Goal: Task Accomplishment & Management: Manage account settings

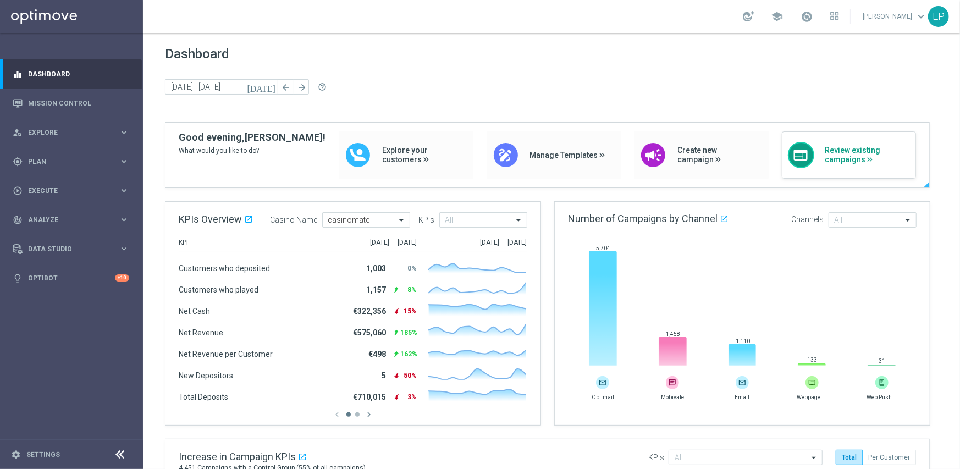
click at [831, 157] on span "Review existing campaigns" at bounding box center [868, 155] width 85 height 19
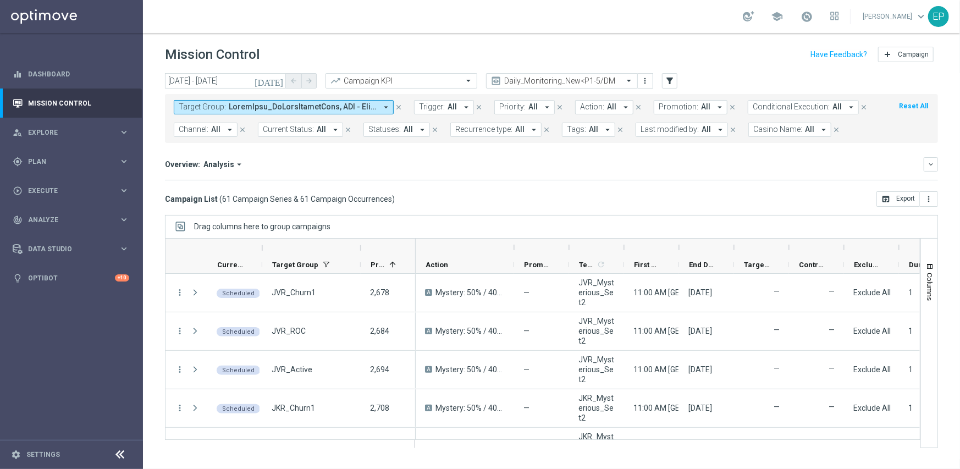
click at [119, 455] on icon at bounding box center [120, 454] width 13 height 13
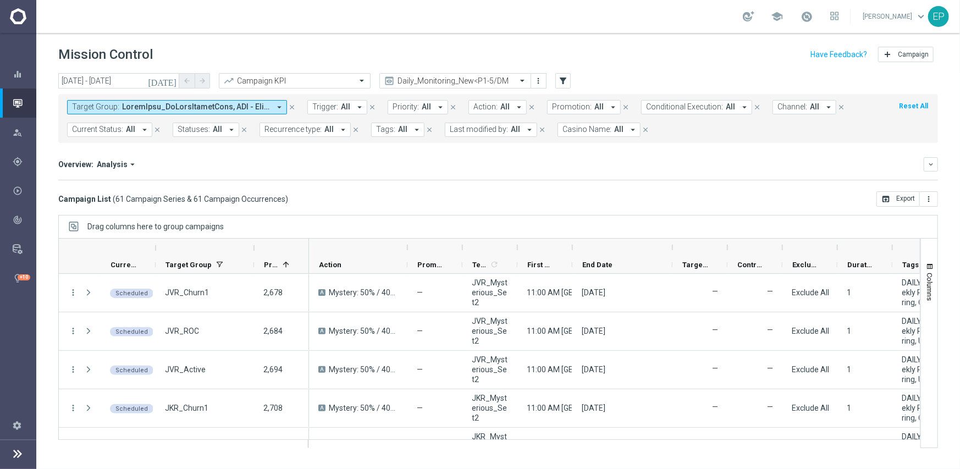
drag, startPoint x: 628, startPoint y: 249, endPoint x: 673, endPoint y: 249, distance: 45.1
click at [673, 249] on div at bounding box center [673, 248] width 4 height 18
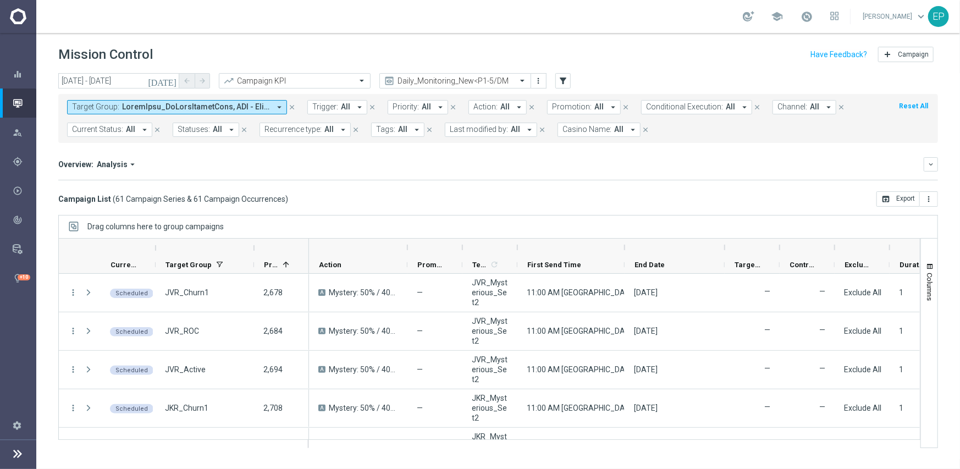
drag, startPoint x: 571, startPoint y: 252, endPoint x: 629, endPoint y: 250, distance: 57.8
click at [627, 250] on div at bounding box center [625, 248] width 4 height 18
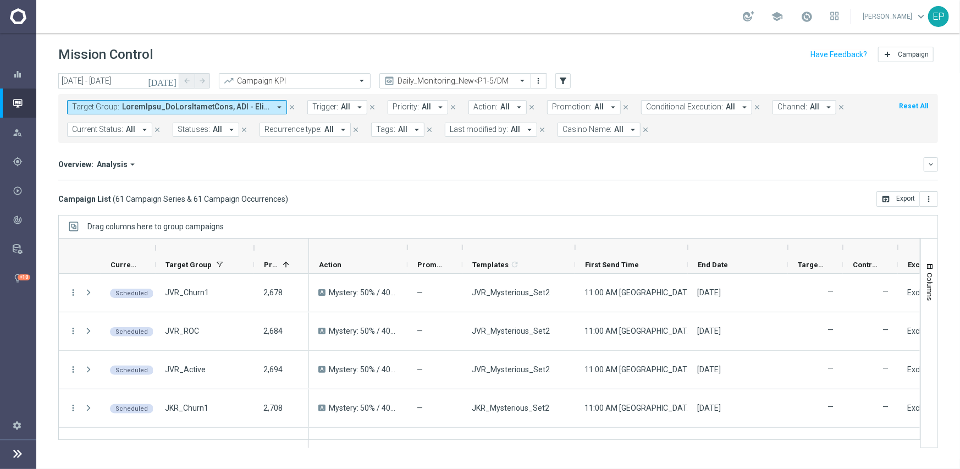
drag, startPoint x: 517, startPoint y: 245, endPoint x: 574, endPoint y: 244, distance: 57.8
click at [574, 244] on div at bounding box center [575, 248] width 4 height 18
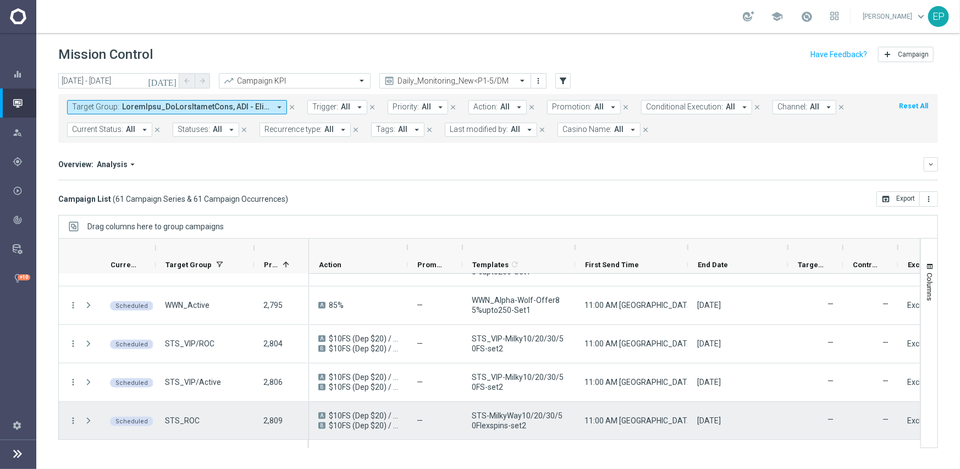
scroll to position [660, 0]
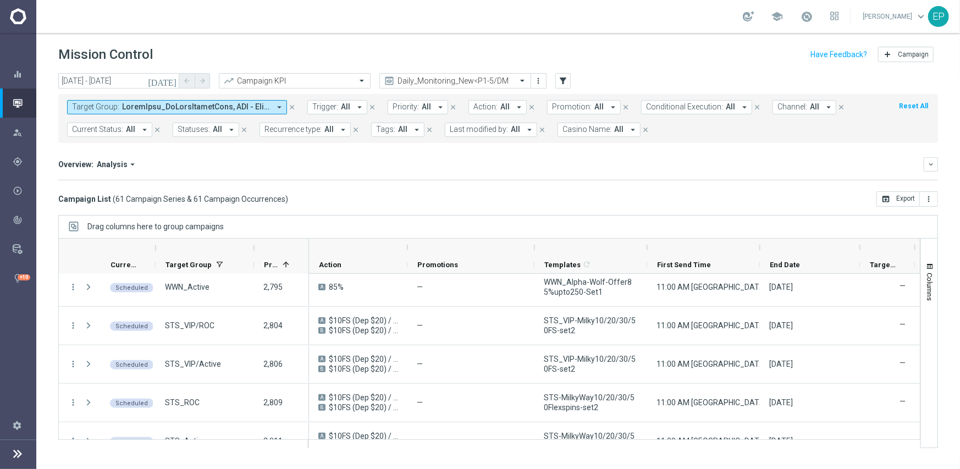
drag, startPoint x: 461, startPoint y: 246, endPoint x: 534, endPoint y: 246, distance: 72.6
click at [534, 246] on div at bounding box center [534, 248] width 4 height 18
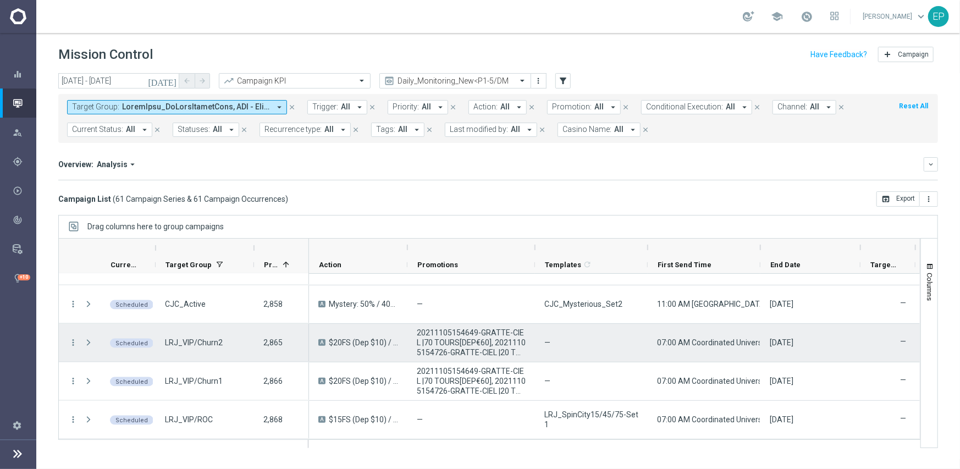
scroll to position [1045, 0]
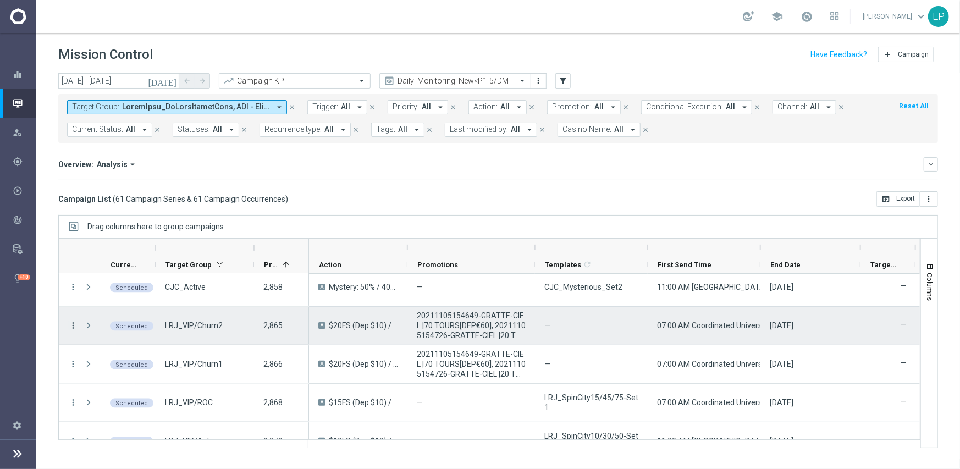
click at [72, 323] on icon "more_vert" at bounding box center [73, 326] width 10 height 10
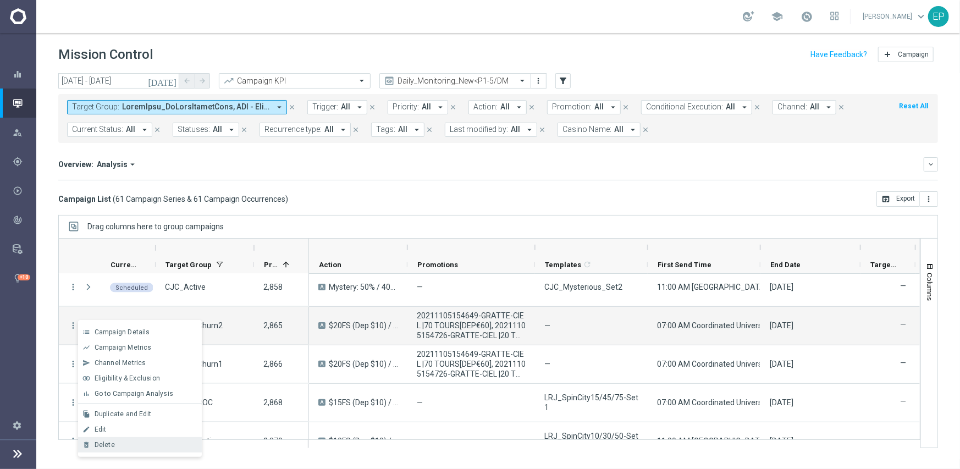
click at [109, 446] on span "Delete" at bounding box center [105, 445] width 20 height 8
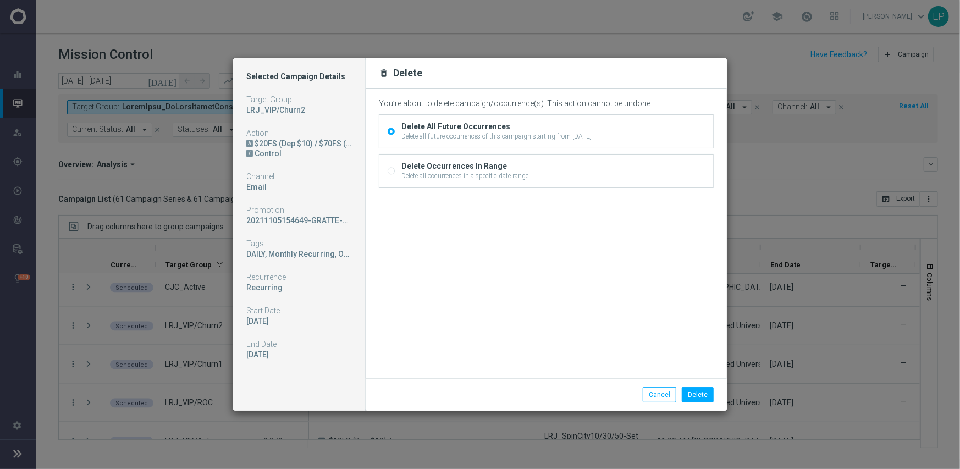
click at [410, 174] on div "Delete all occurrences in a specific date range" at bounding box center [465, 176] width 127 height 10
click at [395, 174] on input "Delete Occurrences In Range Delete all occurrences in a specific date range" at bounding box center [391, 171] width 7 height 7
radio input "true"
radio input "false"
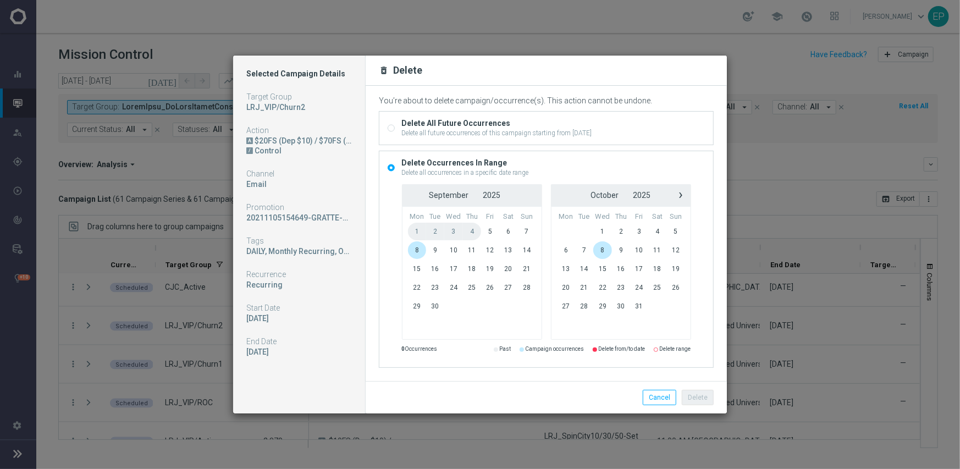
click at [416, 247] on span "8" at bounding box center [417, 250] width 19 height 18
click at [705, 398] on button "Delete" at bounding box center [698, 397] width 32 height 15
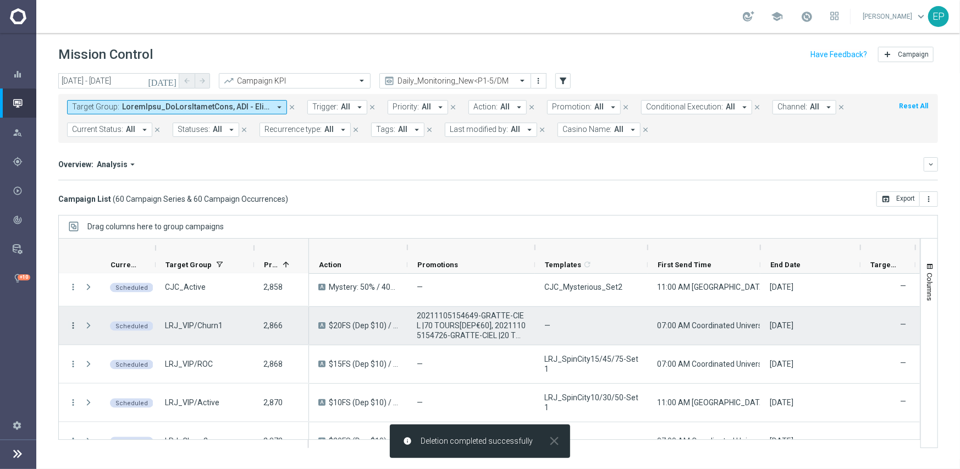
click at [73, 325] on icon "more_vert" at bounding box center [73, 326] width 10 height 10
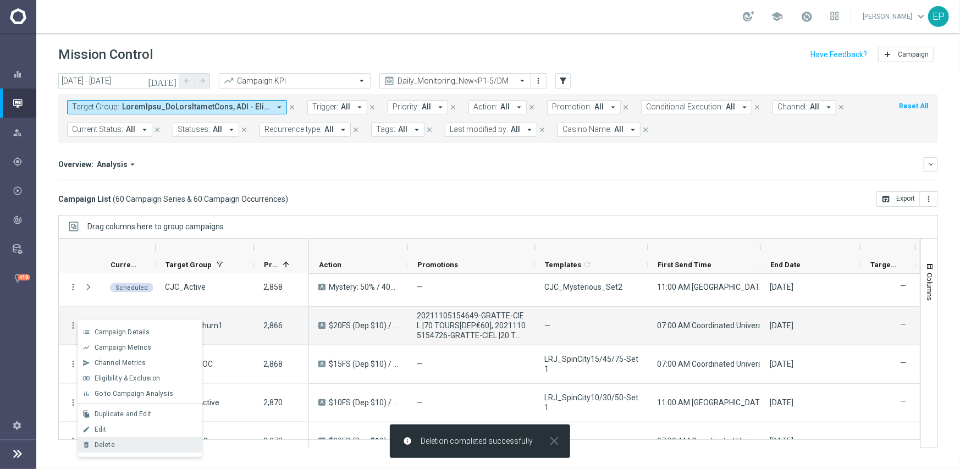
click at [130, 441] on div "Delete" at bounding box center [146, 445] width 102 height 8
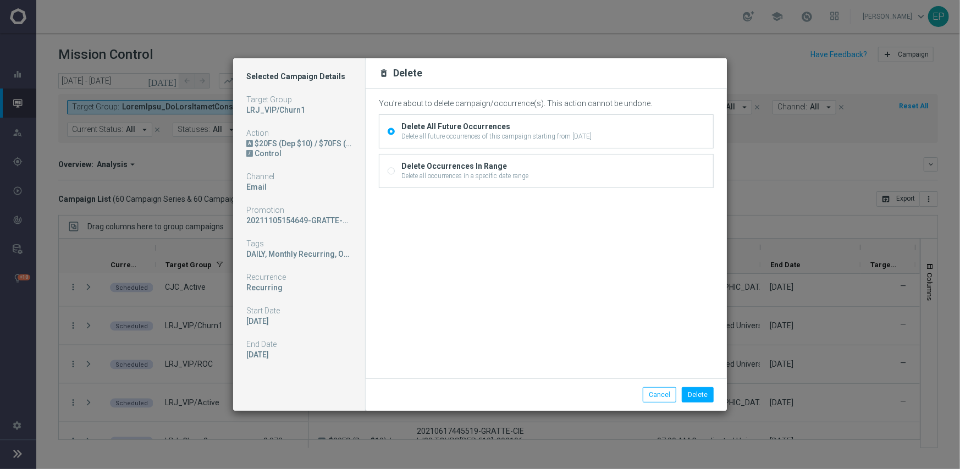
click at [391, 172] on input "Delete Occurrences In Range Delete all occurrences in a specific date range" at bounding box center [391, 171] width 7 height 7
radio input "true"
radio input "false"
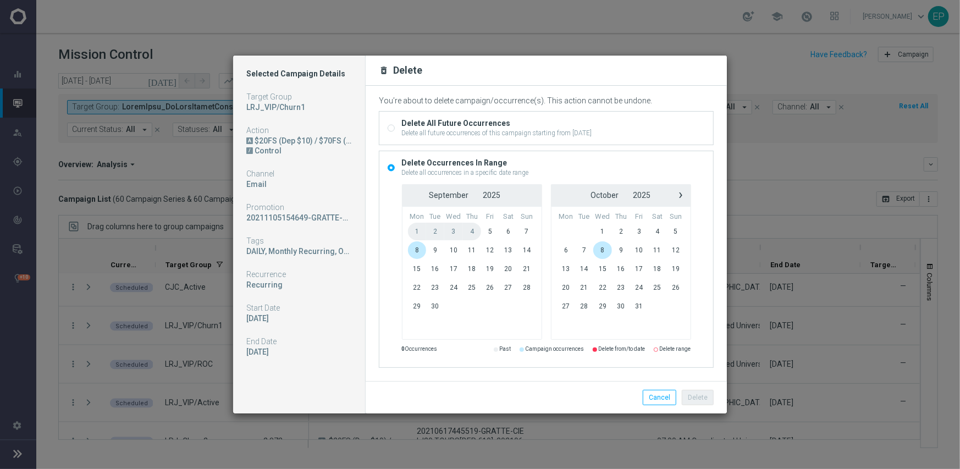
click at [419, 258] on span "8" at bounding box center [417, 250] width 19 height 18
click at [419, 257] on span "8" at bounding box center [417, 250] width 19 height 18
click at [707, 399] on button "Delete" at bounding box center [698, 397] width 32 height 15
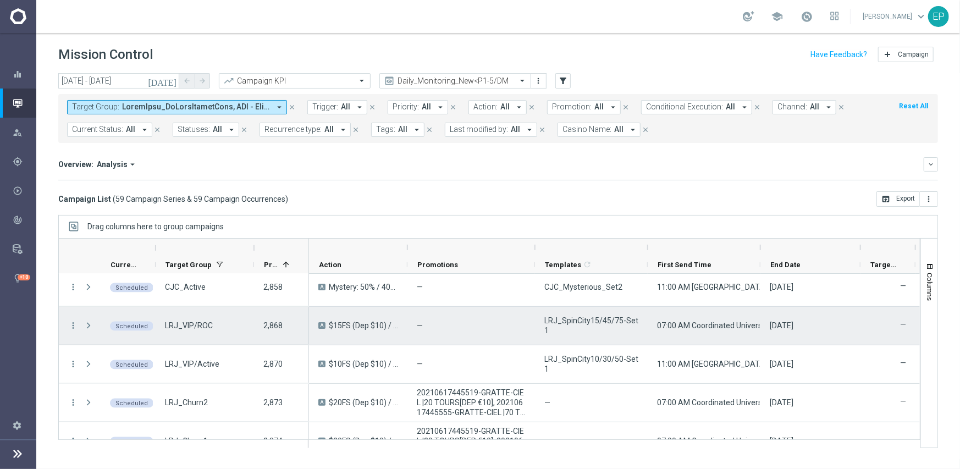
drag, startPoint x: 76, startPoint y: 321, endPoint x: 86, endPoint y: 315, distance: 11.1
click at [76, 321] on icon "more_vert" at bounding box center [73, 326] width 10 height 10
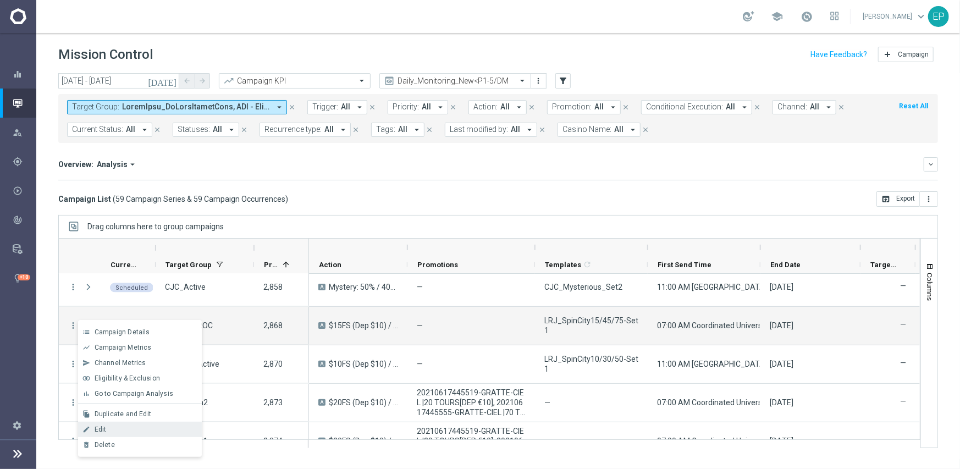
click at [127, 431] on div "Edit" at bounding box center [146, 430] width 102 height 8
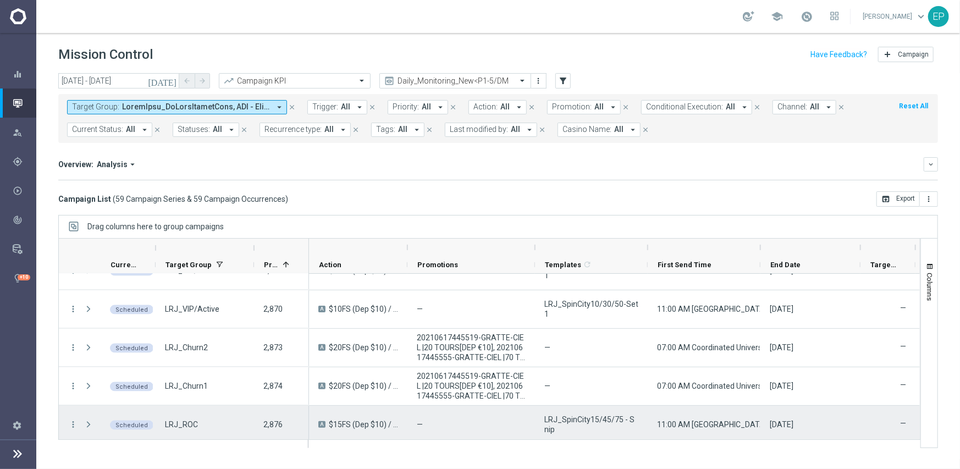
scroll to position [1155, 0]
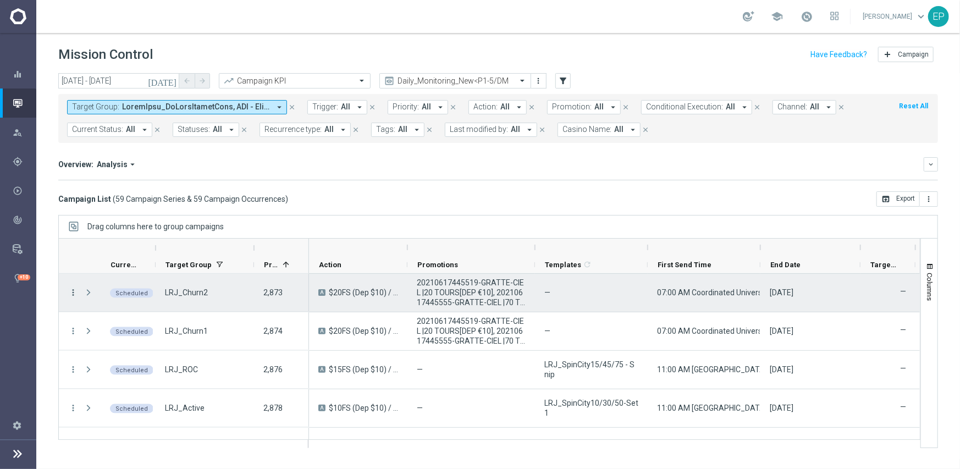
click at [70, 290] on icon "more_vert" at bounding box center [73, 293] width 10 height 10
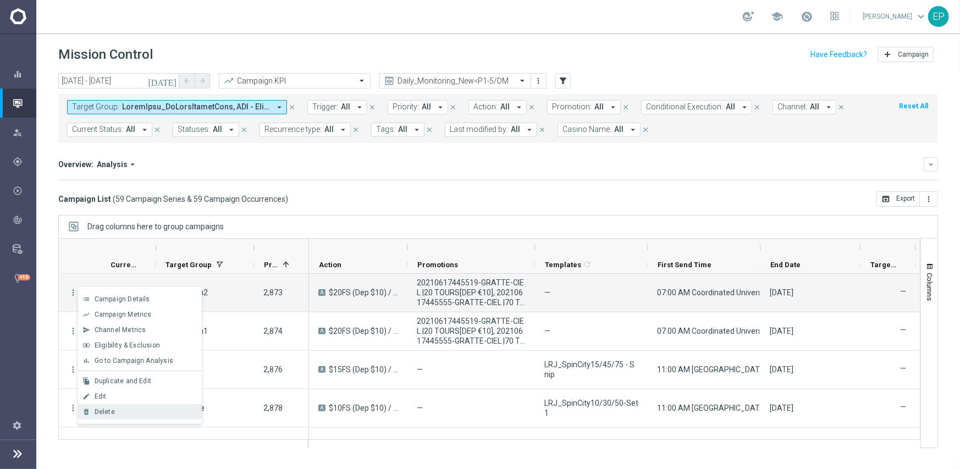
click at [122, 409] on div "Delete" at bounding box center [146, 412] width 102 height 8
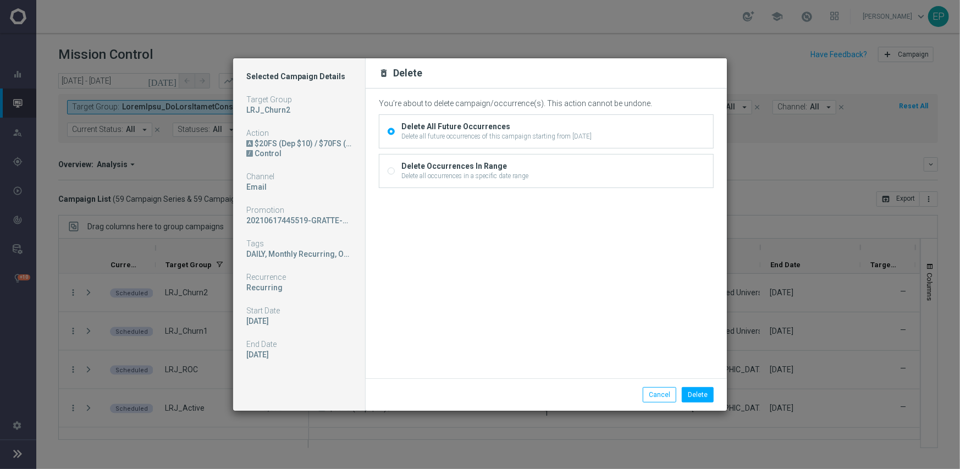
click at [448, 169] on div "Delete Occurrences In Range" at bounding box center [465, 166] width 127 height 10
click at [395, 169] on input "Delete Occurrences In Range Delete all occurrences in a specific date range" at bounding box center [391, 171] width 7 height 7
radio input "true"
radio input "false"
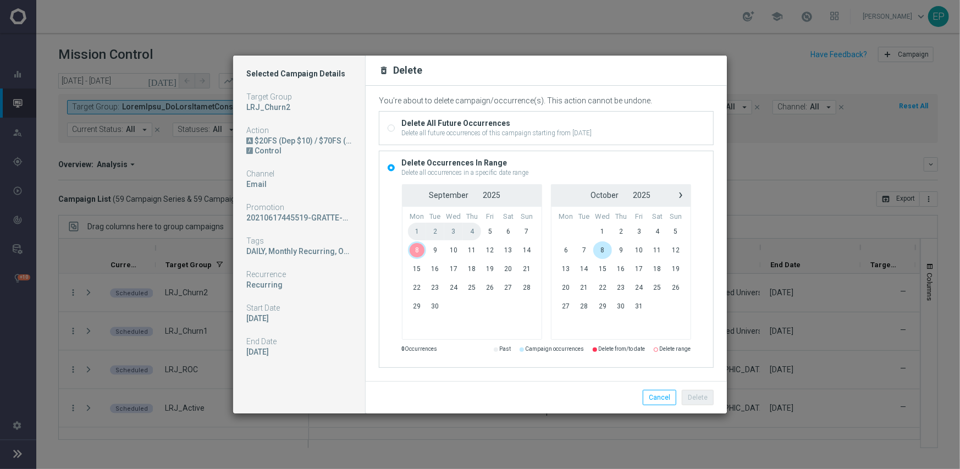
click at [418, 249] on span "8" at bounding box center [417, 250] width 19 height 18
drag, startPoint x: 700, startPoint y: 397, endPoint x: 597, endPoint y: 380, distance: 103.7
click at [700, 398] on button "Delete" at bounding box center [698, 397] width 32 height 15
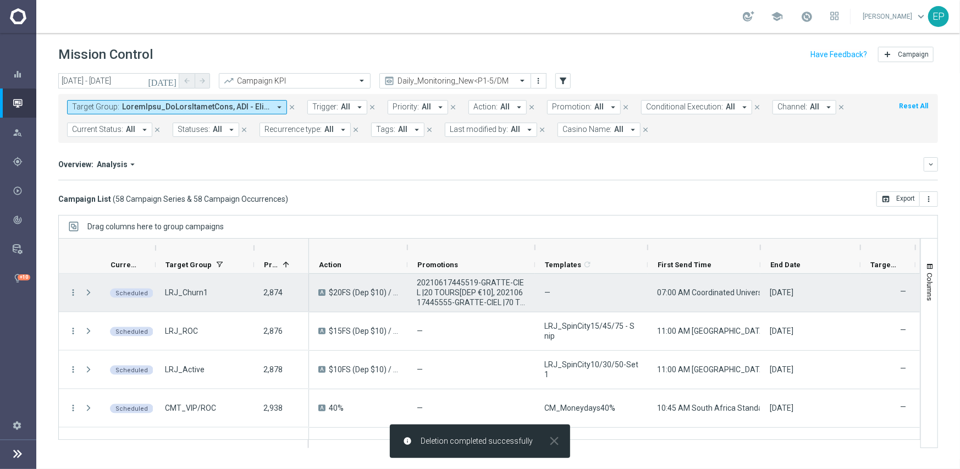
click at [67, 291] on div "more_vert" at bounding box center [69, 293] width 20 height 38
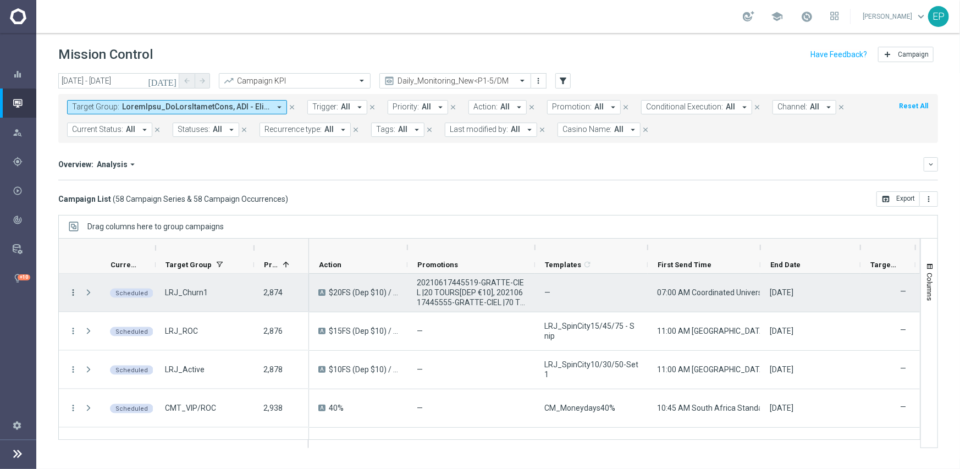
click at [72, 290] on icon "more_vert" at bounding box center [73, 293] width 10 height 10
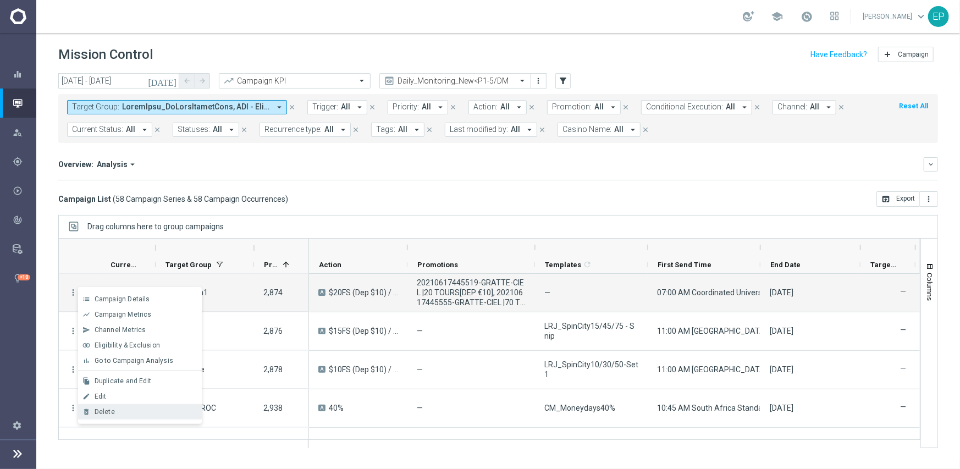
click at [106, 409] on span "Delete" at bounding box center [105, 412] width 20 height 8
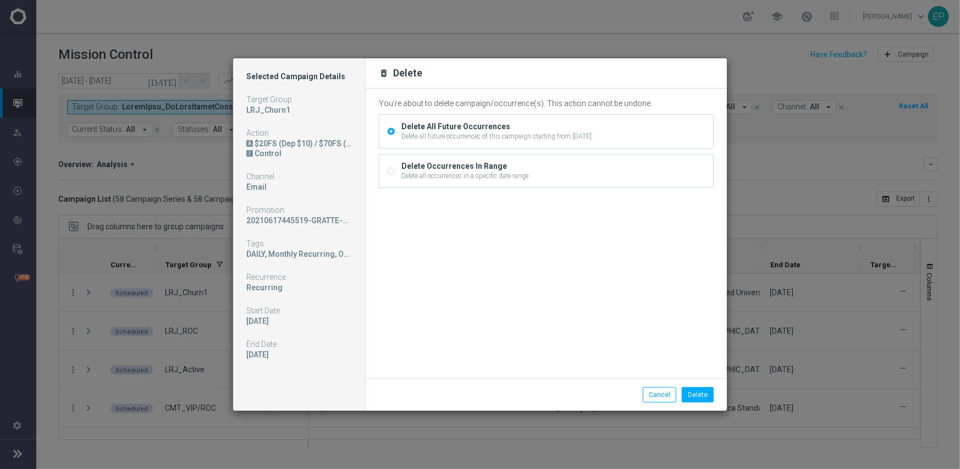
click at [391, 172] on input "Delete Occurrences In Range Delete all occurrences in a specific date range" at bounding box center [391, 171] width 7 height 7
radio input "true"
radio input "false"
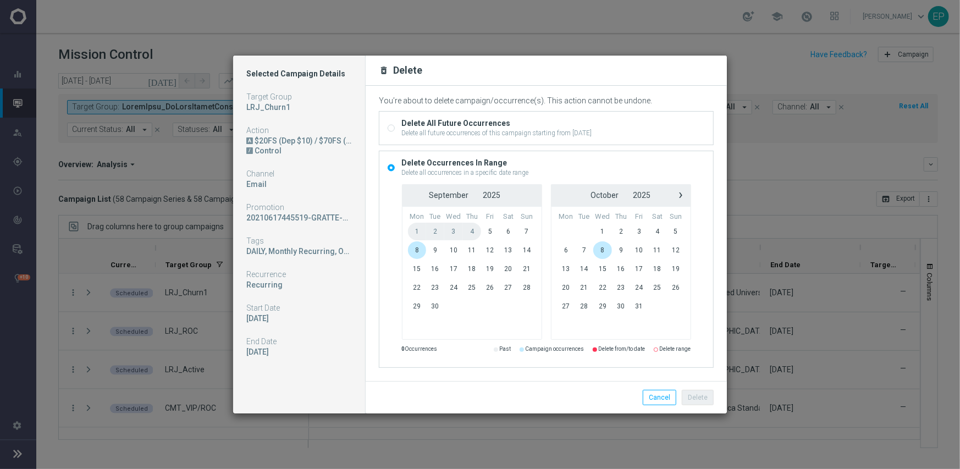
click at [423, 255] on span "8" at bounding box center [417, 250] width 19 height 18
click at [701, 397] on button "Delete" at bounding box center [698, 397] width 32 height 15
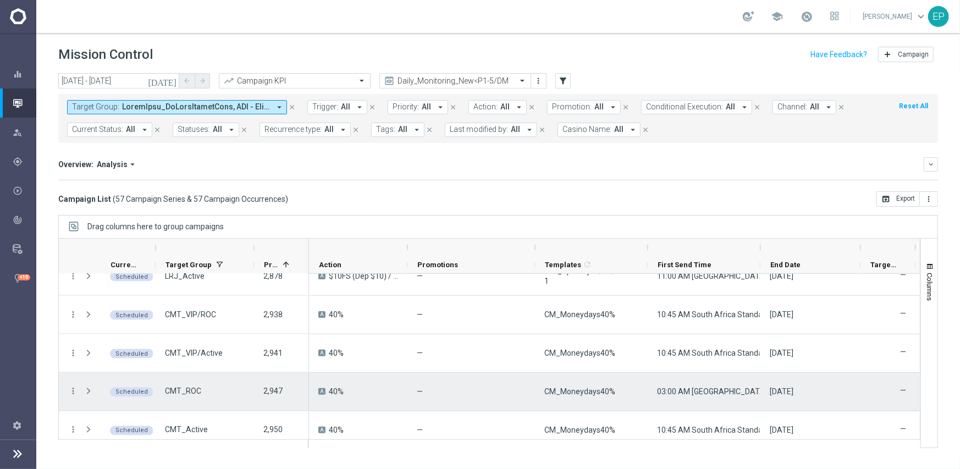
scroll to position [1265, 0]
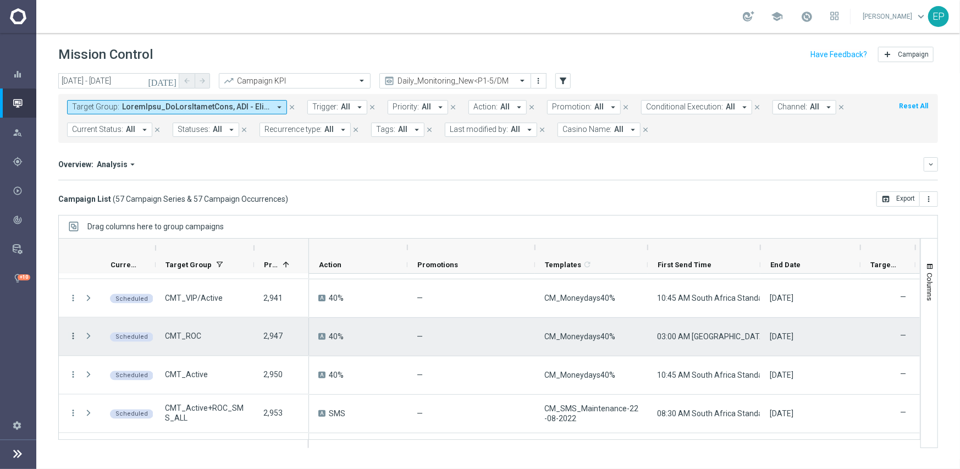
click at [72, 335] on icon "more_vert" at bounding box center [73, 337] width 10 height 10
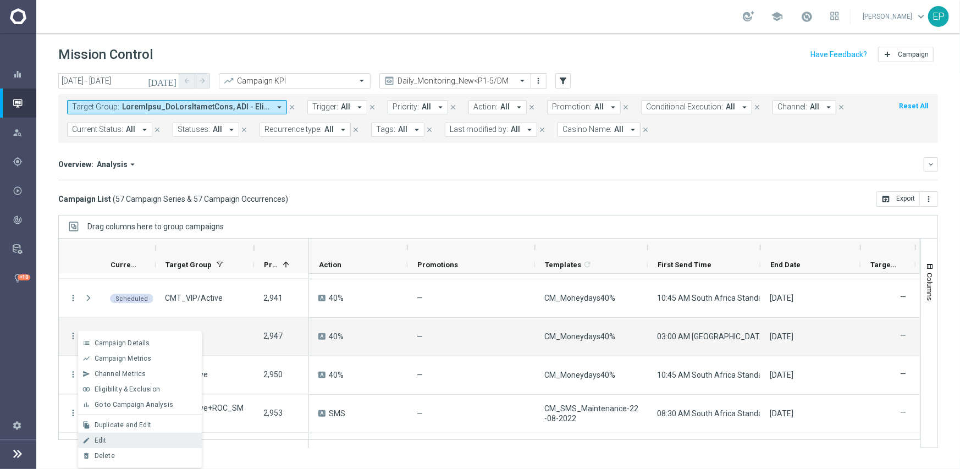
click at [130, 440] on div "Edit" at bounding box center [146, 441] width 102 height 8
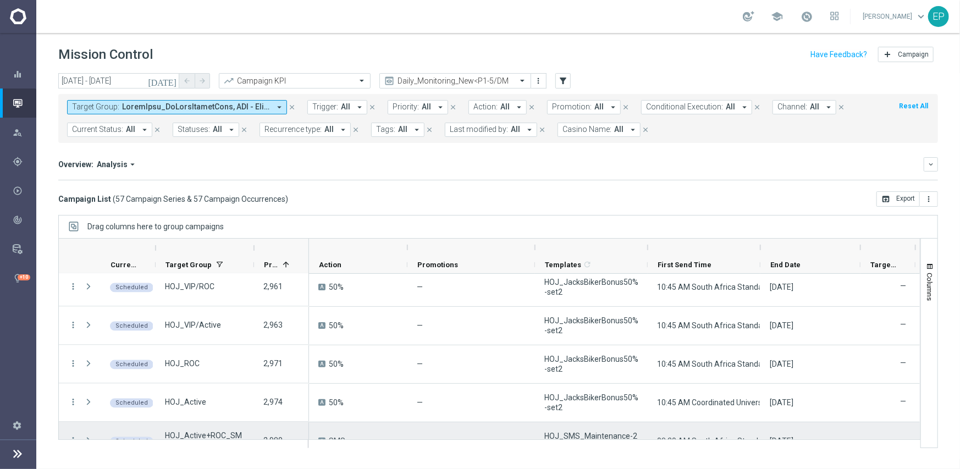
scroll to position [1485, 0]
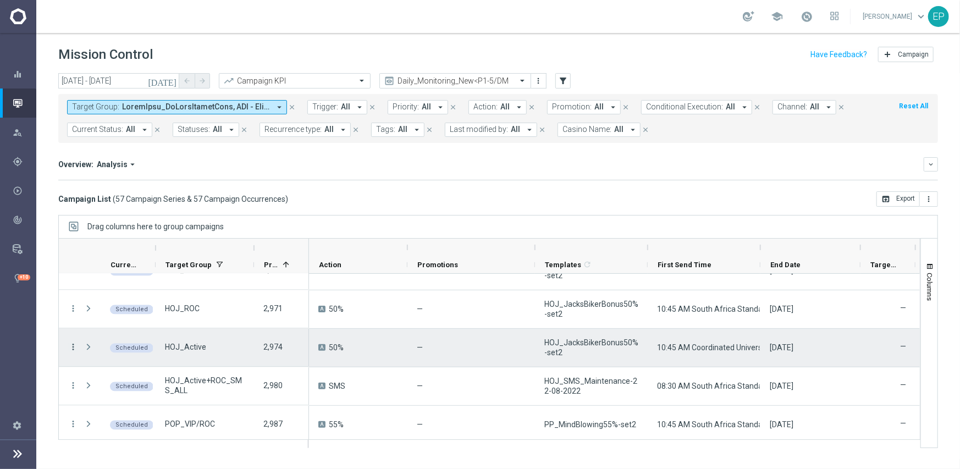
click at [72, 345] on icon "more_vert" at bounding box center [73, 348] width 10 height 10
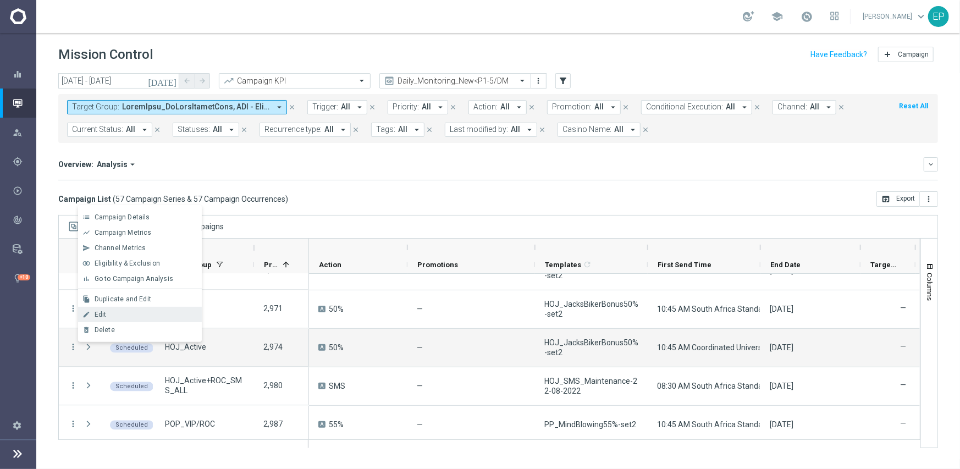
click at [106, 309] on div "edit Edit" at bounding box center [140, 314] width 124 height 15
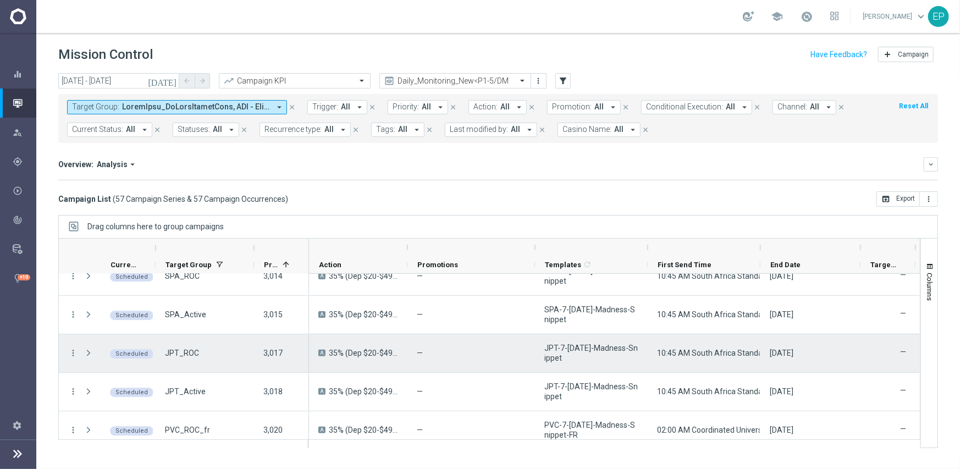
scroll to position [2029, 0]
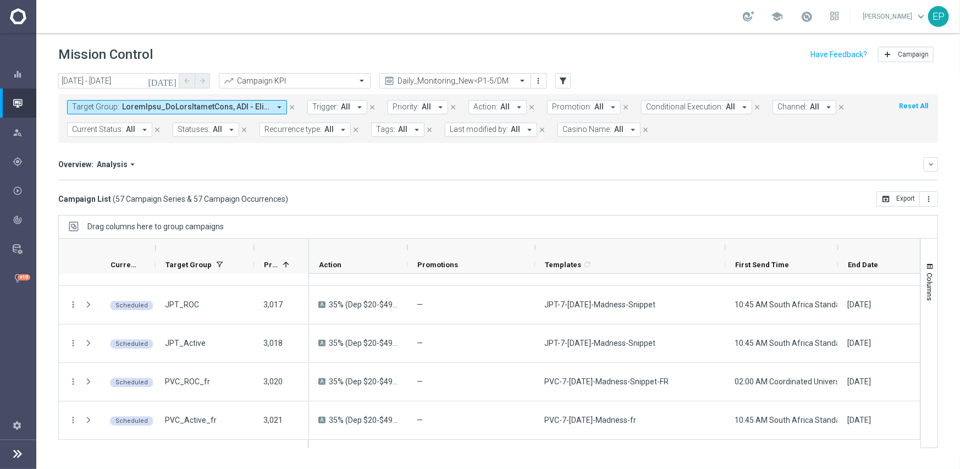
drag, startPoint x: 649, startPoint y: 251, endPoint x: 726, endPoint y: 251, distance: 77.6
click at [726, 251] on div at bounding box center [725, 248] width 4 height 18
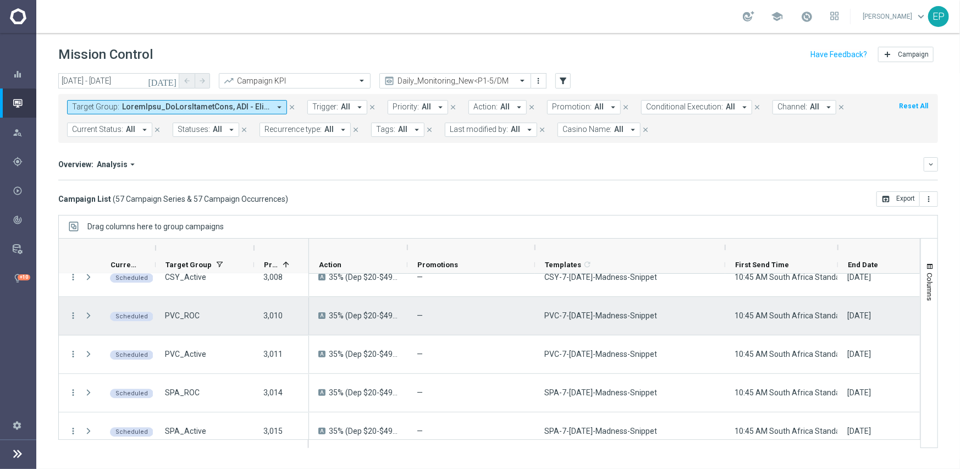
scroll to position [1809, 0]
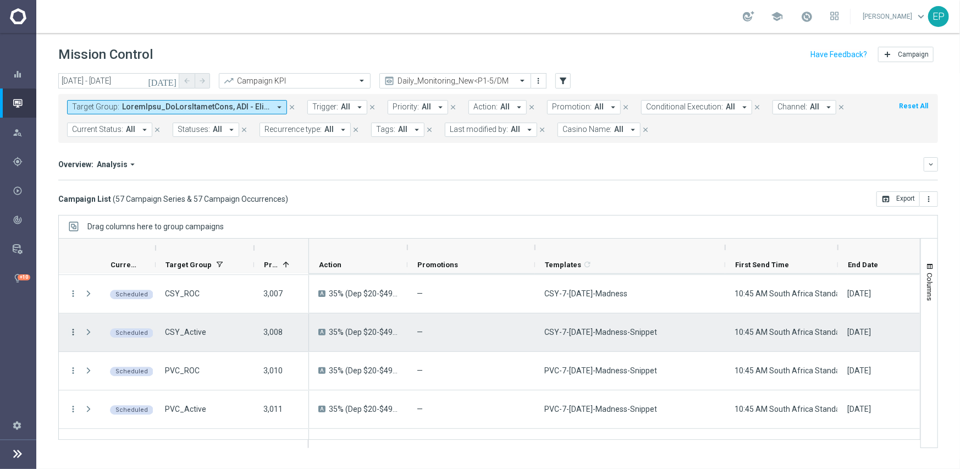
click at [75, 334] on icon "more_vert" at bounding box center [73, 332] width 10 height 10
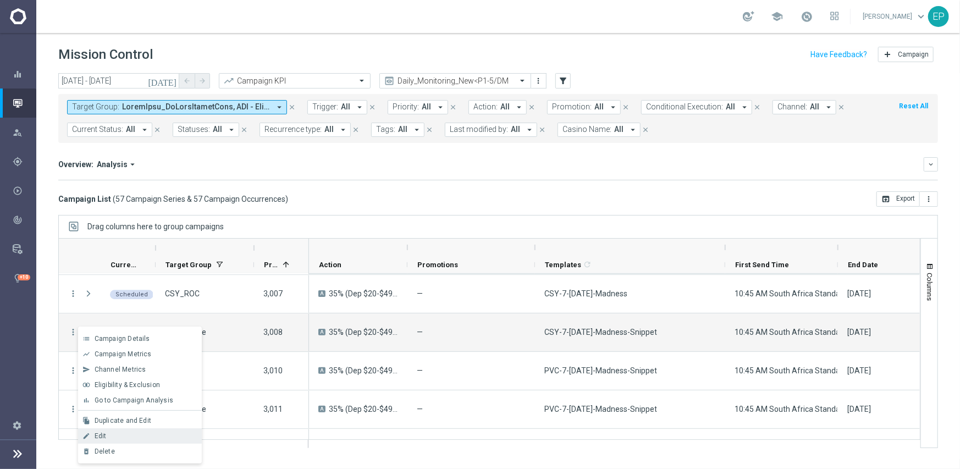
click at [116, 437] on div "Edit" at bounding box center [146, 436] width 102 height 8
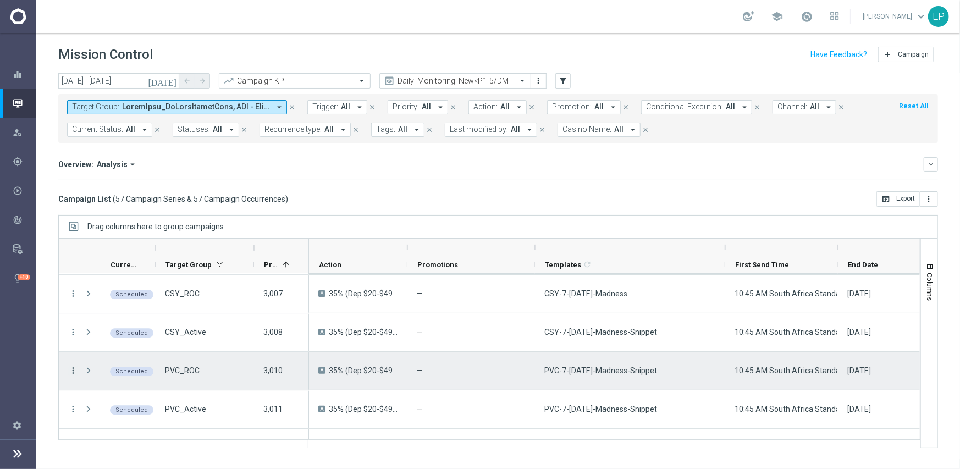
click at [72, 371] on icon "more_vert" at bounding box center [73, 371] width 10 height 10
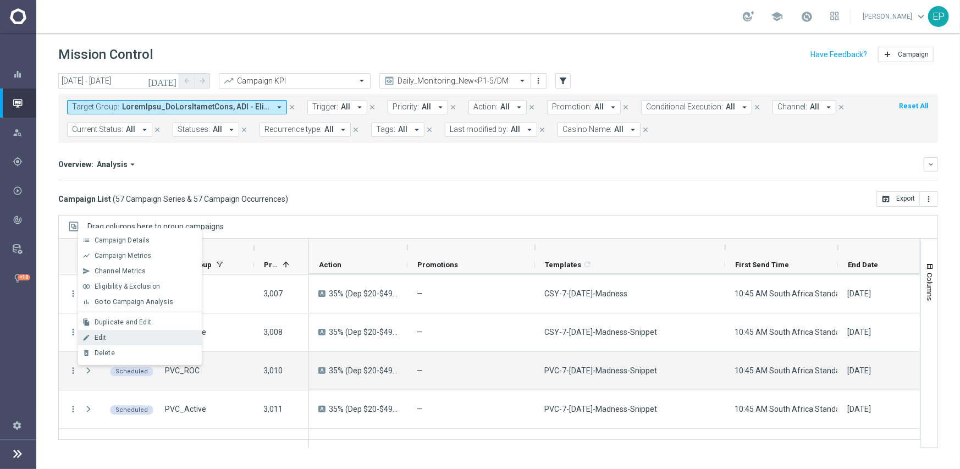
click at [103, 338] on span "Edit" at bounding box center [101, 338] width 12 height 8
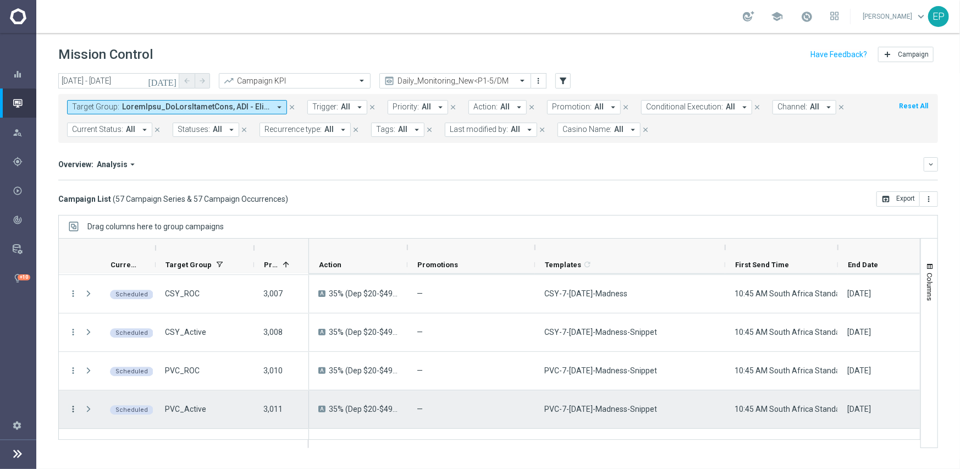
click at [72, 409] on icon "more_vert" at bounding box center [73, 409] width 10 height 10
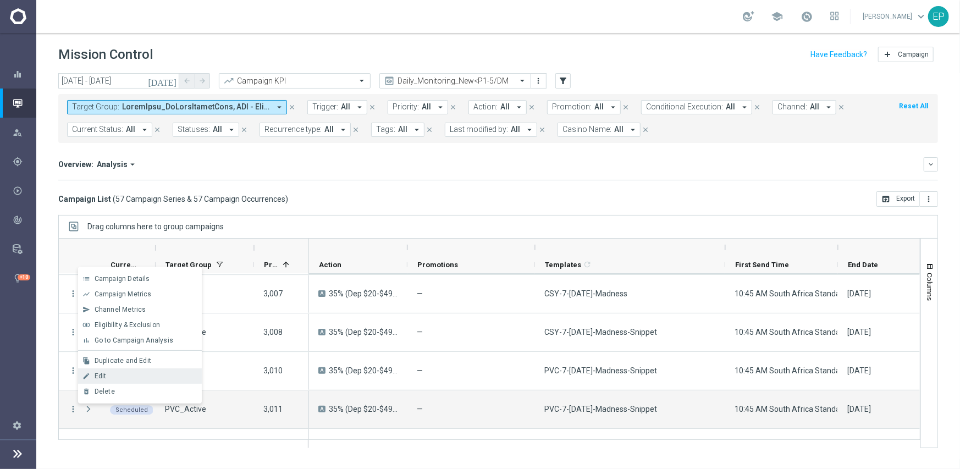
click at [95, 375] on span "Edit" at bounding box center [101, 376] width 12 height 8
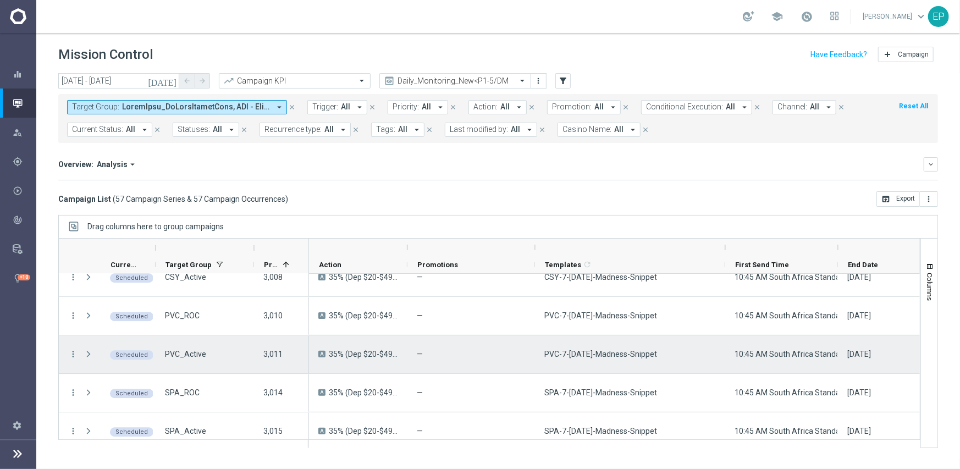
scroll to position [1919, 0]
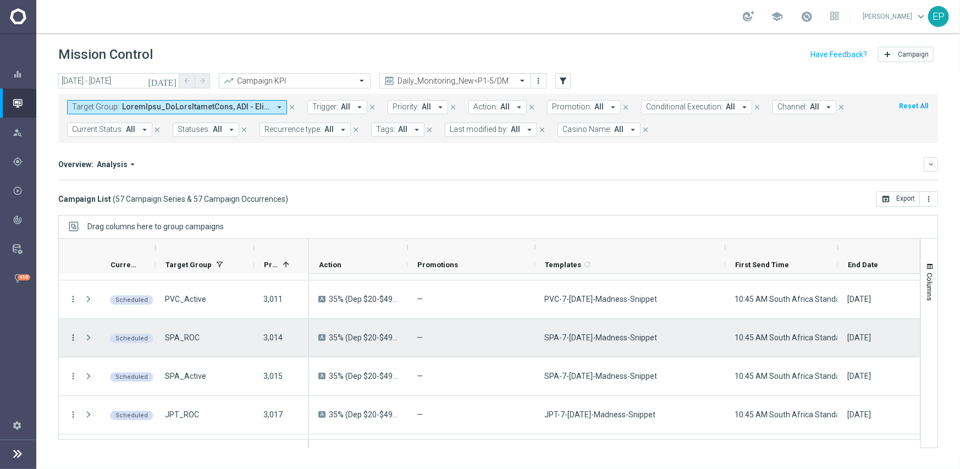
click at [74, 337] on icon "more_vert" at bounding box center [73, 338] width 10 height 10
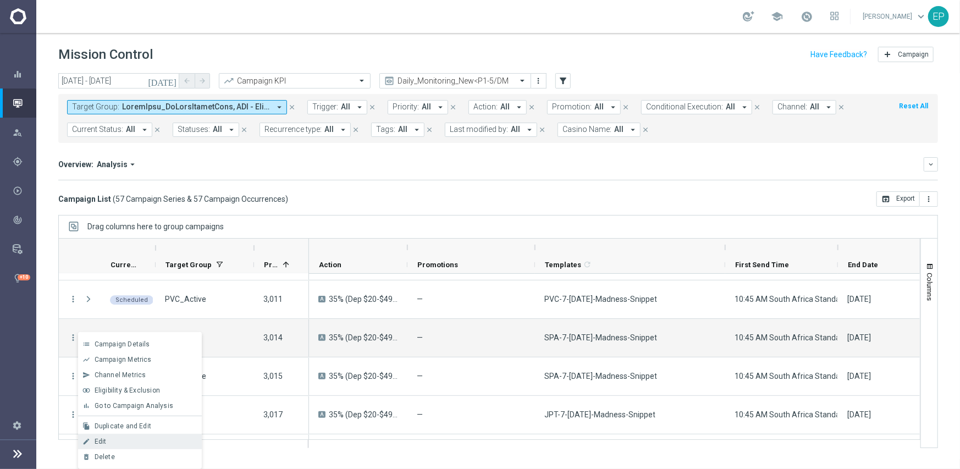
click at [111, 446] on div "edit Edit" at bounding box center [140, 441] width 124 height 15
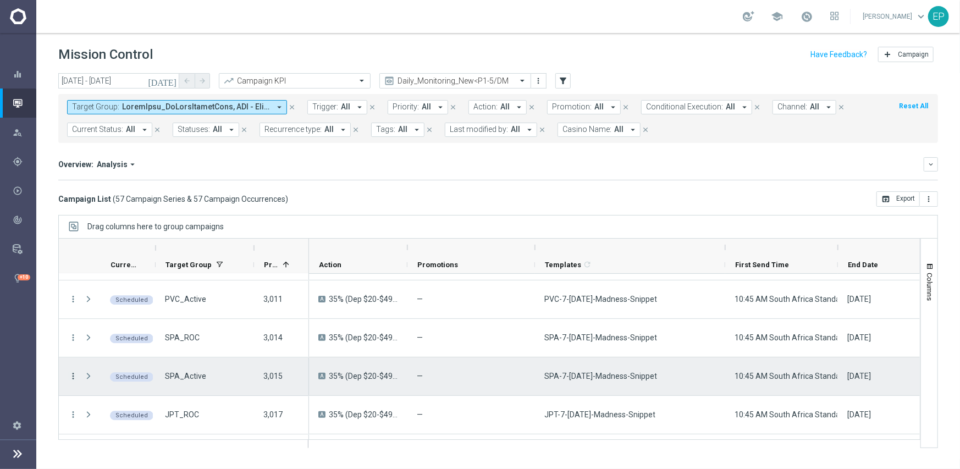
click at [72, 375] on icon "more_vert" at bounding box center [73, 376] width 10 height 10
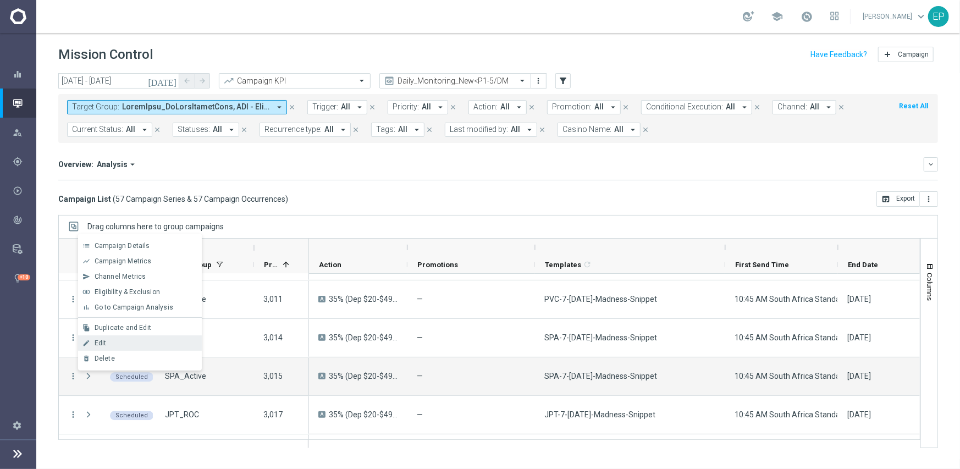
click at [118, 342] on div "Edit" at bounding box center [146, 343] width 102 height 8
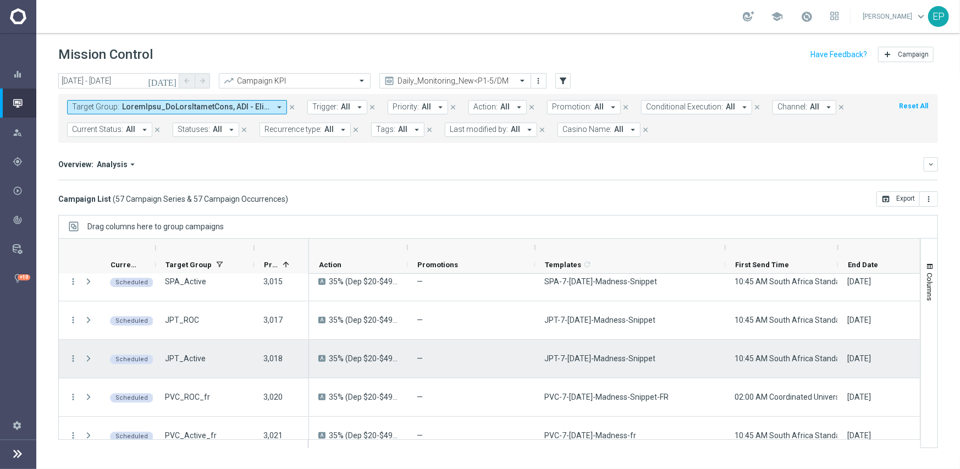
scroll to position [2029, 0]
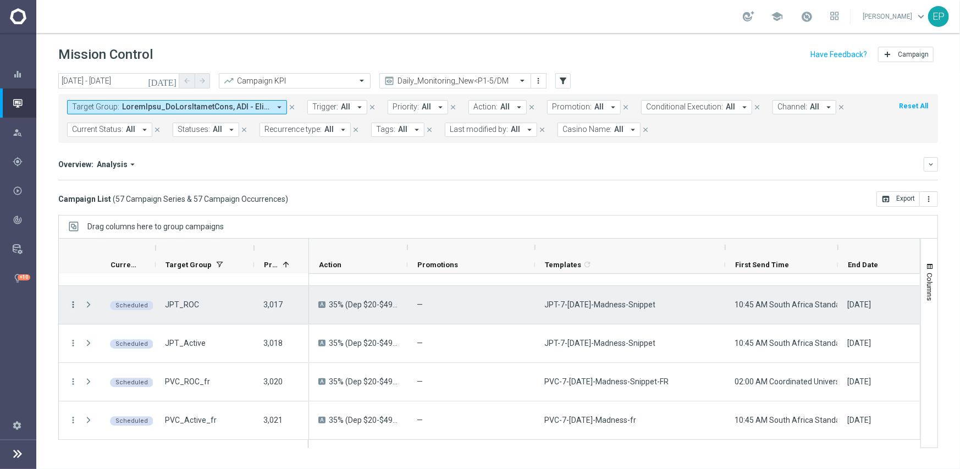
click at [73, 305] on icon "more_vert" at bounding box center [73, 305] width 10 height 10
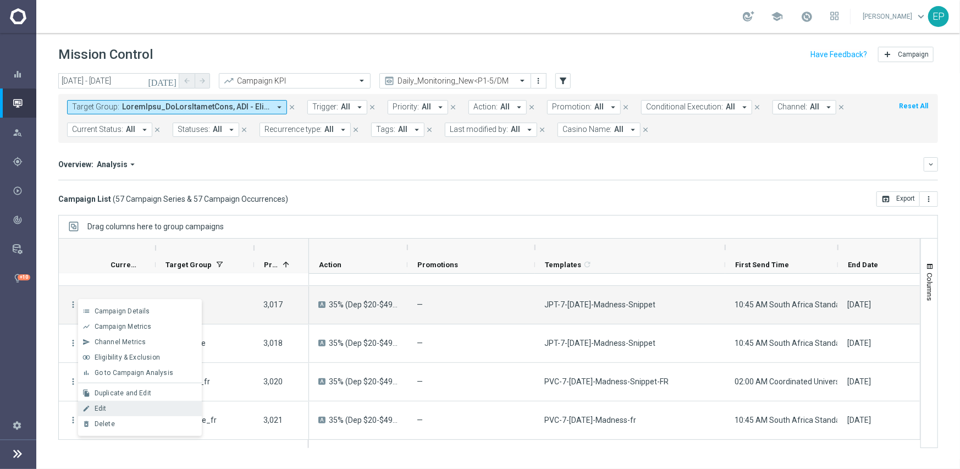
click at [117, 405] on div "Edit" at bounding box center [146, 409] width 102 height 8
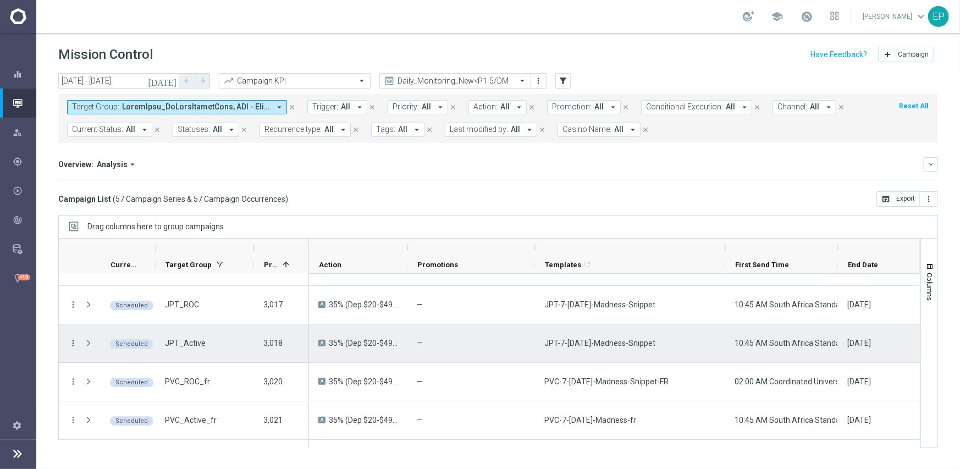
click at [73, 340] on icon "more_vert" at bounding box center [73, 343] width 10 height 10
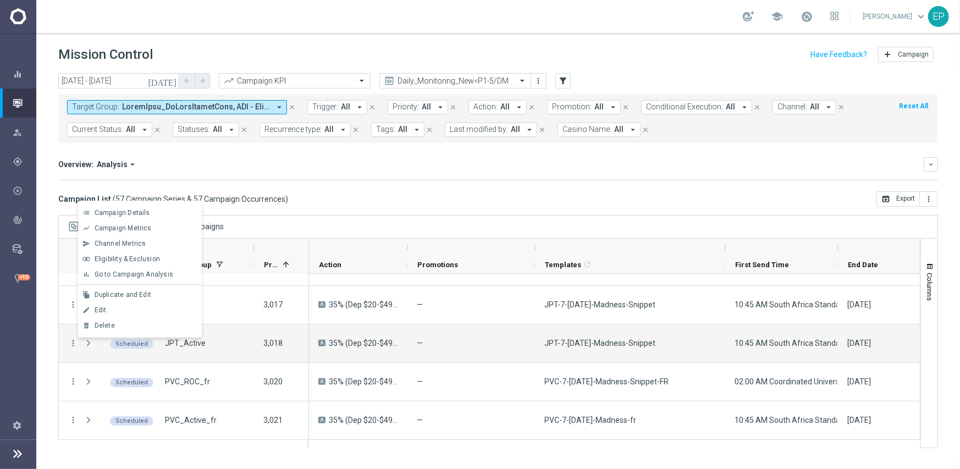
drag, startPoint x: 103, startPoint y: 307, endPoint x: 108, endPoint y: 318, distance: 12.1
click at [103, 306] on span "Edit" at bounding box center [101, 310] width 12 height 8
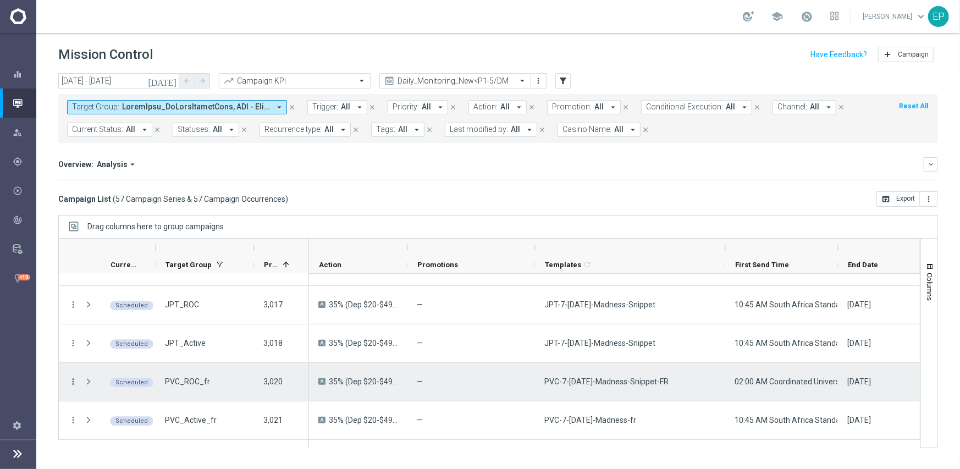
click at [72, 378] on icon "more_vert" at bounding box center [73, 382] width 10 height 10
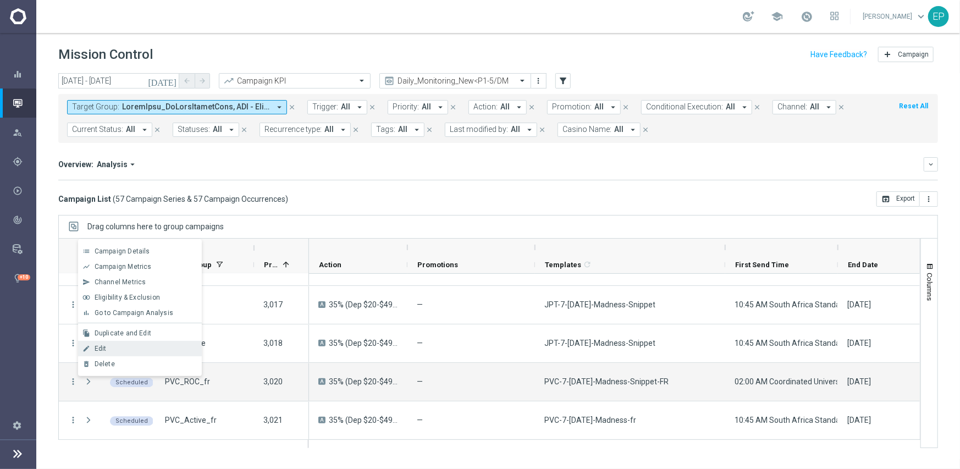
click at [115, 348] on div "Edit" at bounding box center [146, 349] width 102 height 8
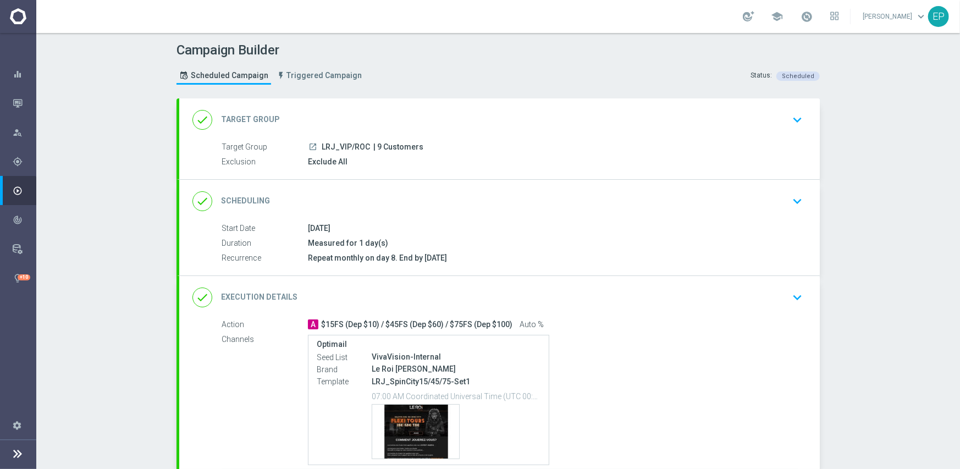
click at [552, 299] on div "done Execution Details keyboard_arrow_down" at bounding box center [500, 297] width 614 height 21
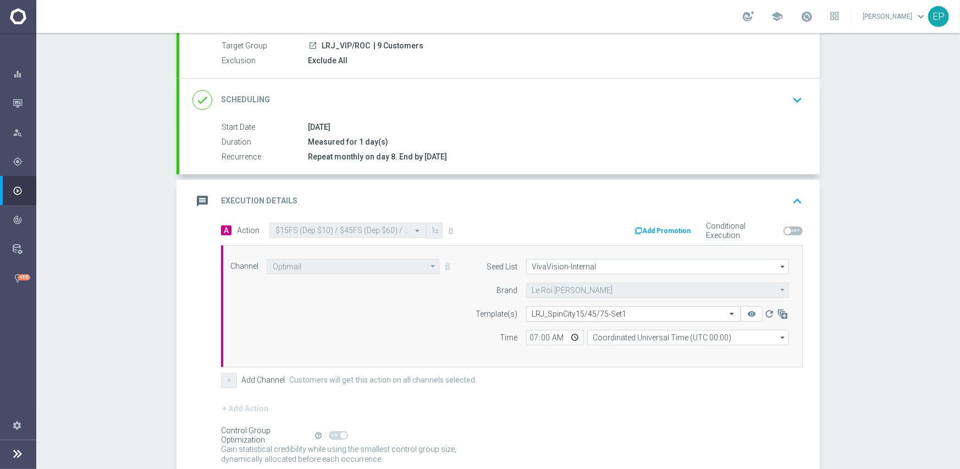
scroll to position [110, 0]
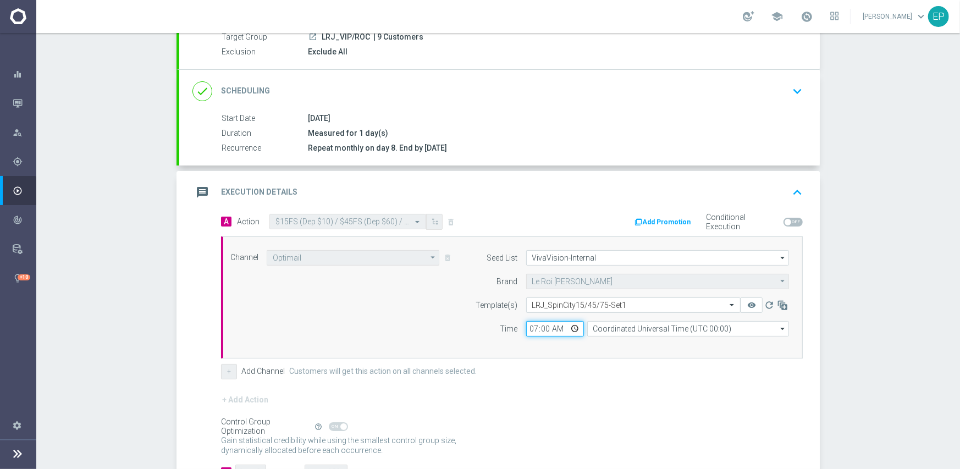
click at [528, 327] on input "07:00" at bounding box center [555, 328] width 58 height 15
type input "11:00"
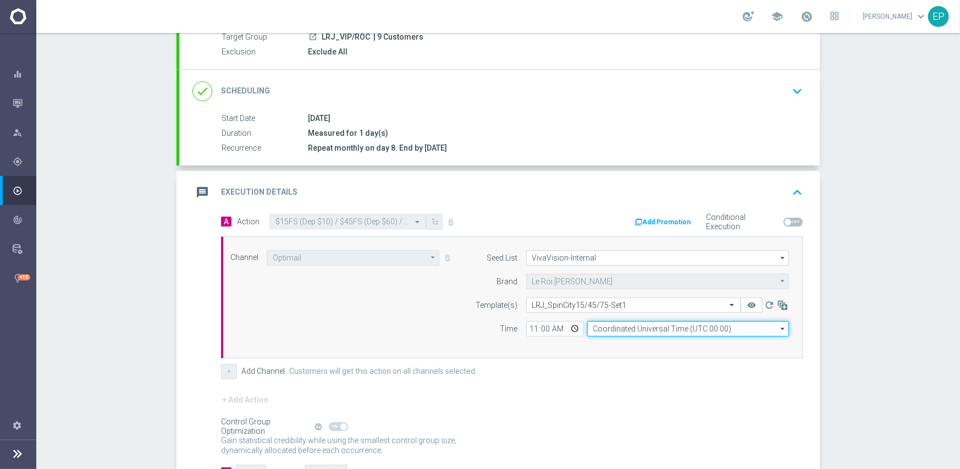
click at [611, 326] on input "Coordinated Universal Time (UTC 00:00)" at bounding box center [689, 328] width 202 height 15
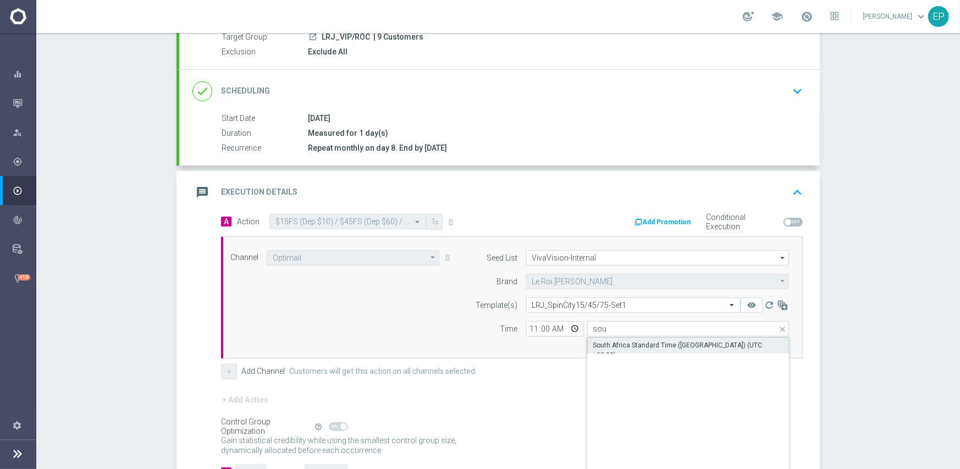
click at [615, 344] on div "South Africa Standard Time ([GEOGRAPHIC_DATA]) (UTC +02:00)" at bounding box center [689, 351] width 190 height 20
type input "South Africa Standard Time ([GEOGRAPHIC_DATA]) (UTC +02:00)"
click at [545, 370] on div "+ Add Channel Customers will get this action on all channels selected." at bounding box center [512, 371] width 582 height 15
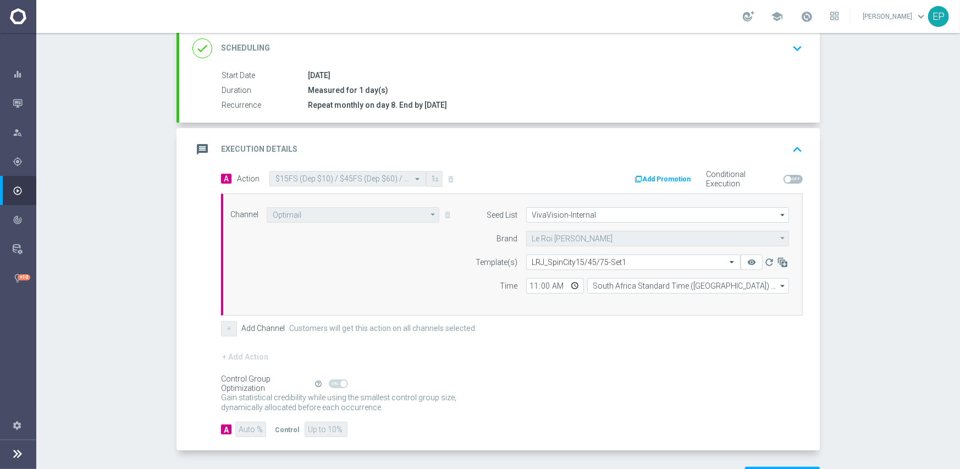
scroll to position [193, 0]
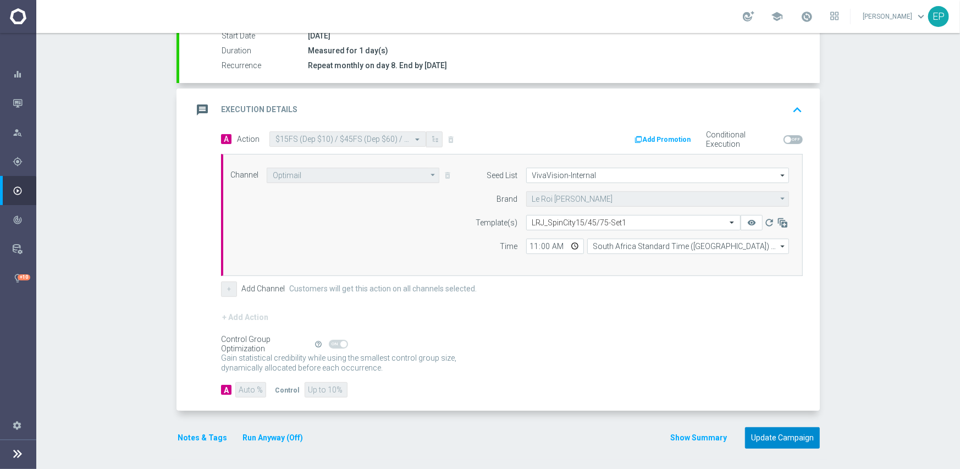
click at [770, 435] on button "Update Campaign" at bounding box center [782, 437] width 75 height 21
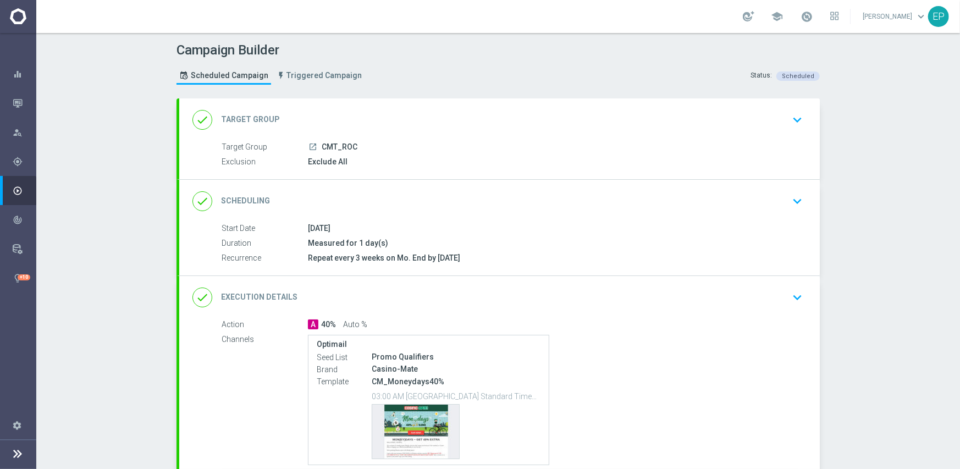
click at [431, 301] on div "done Execution Details keyboard_arrow_down" at bounding box center [500, 297] width 614 height 21
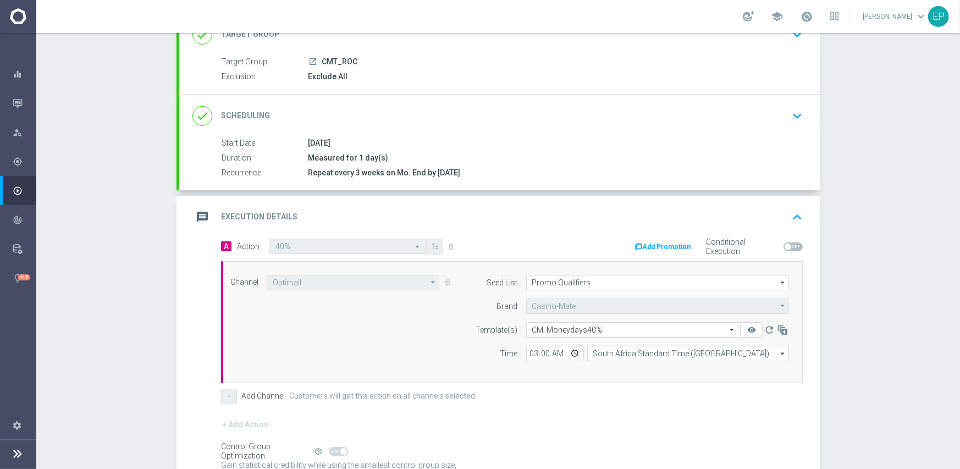
scroll to position [110, 0]
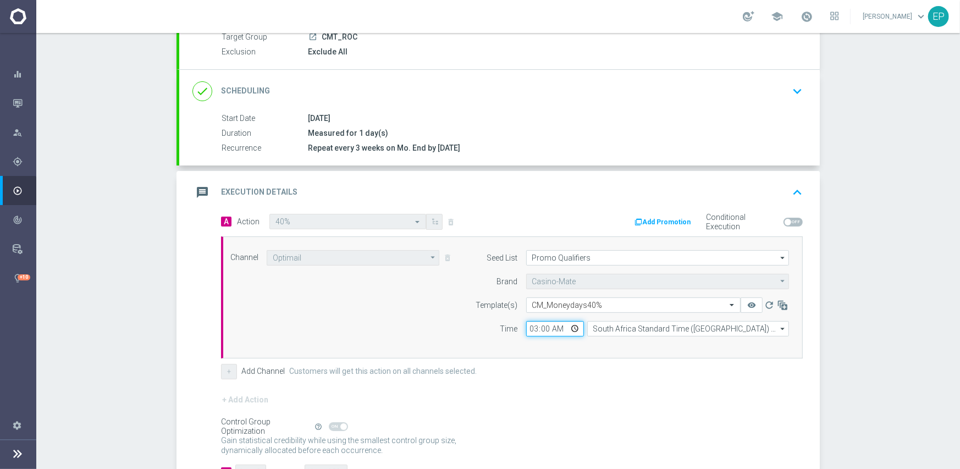
click at [526, 329] on input "03:00" at bounding box center [555, 328] width 58 height 15
type input "10:45"
click at [590, 407] on div "+ Add Action" at bounding box center [512, 407] width 582 height 28
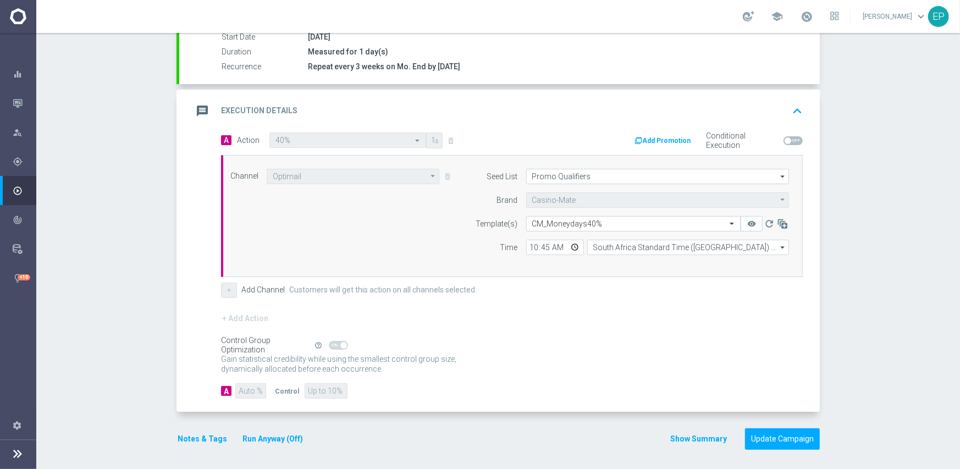
scroll to position [193, 0]
click at [776, 430] on button "Update Campaign" at bounding box center [782, 437] width 75 height 21
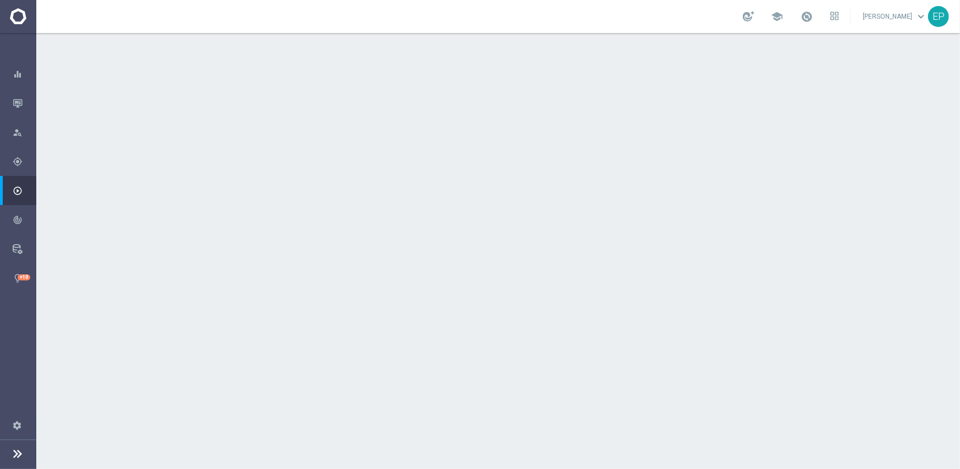
click at [517, 288] on div "done Execution Details keyboard_arrow_down" at bounding box center [500, 297] width 614 height 21
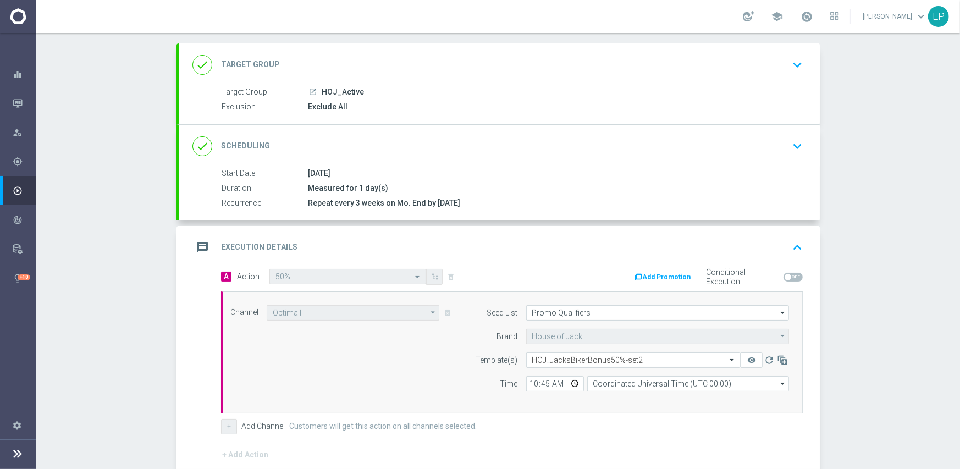
scroll to position [165, 0]
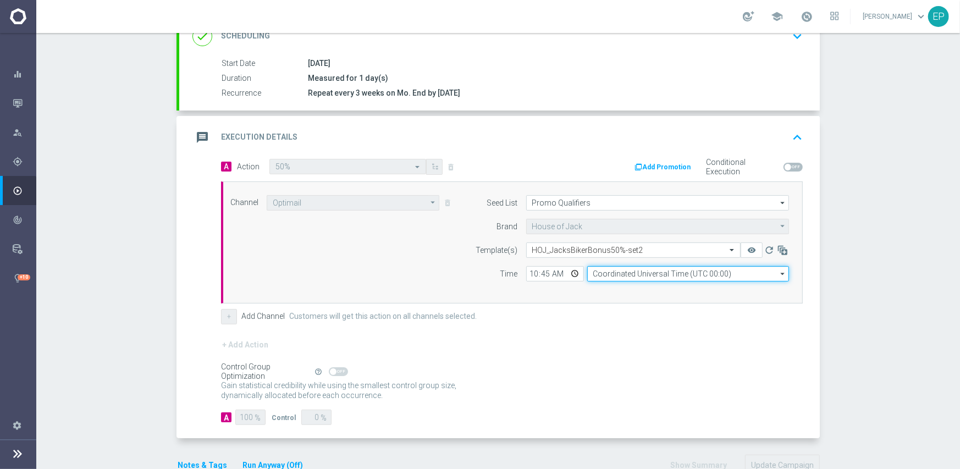
click at [611, 272] on input "Coordinated Universal Time (UTC 00:00)" at bounding box center [689, 273] width 202 height 15
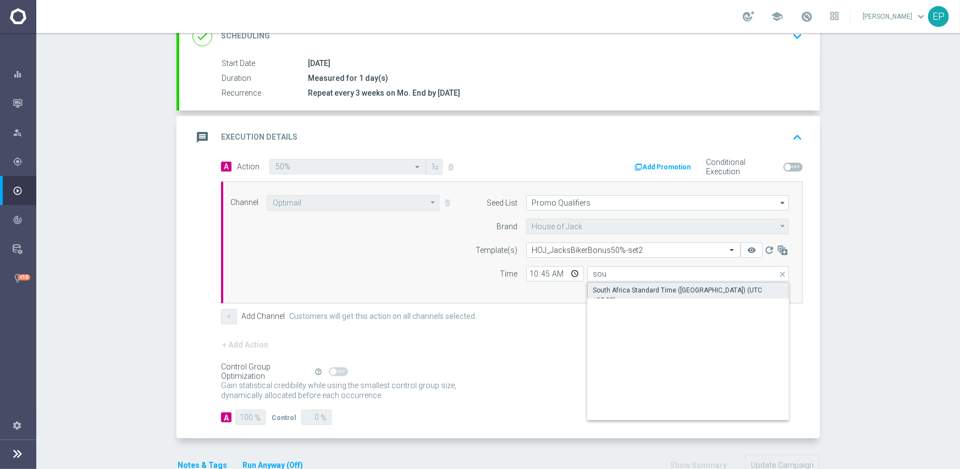
click at [649, 290] on div "South Africa Standard Time ([GEOGRAPHIC_DATA]) (UTC +02:00)" at bounding box center [689, 296] width 190 height 20
type input "South Africa Standard Time ([GEOGRAPHIC_DATA]) (UTC +02:00)"
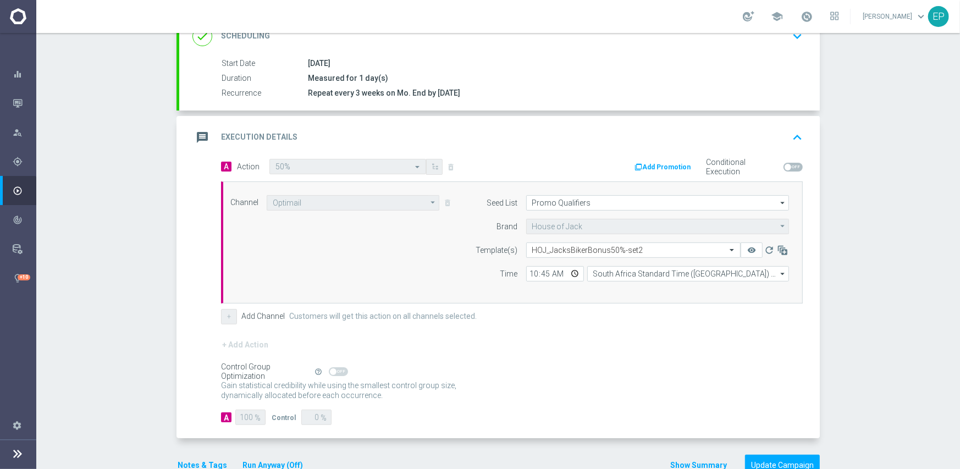
click at [630, 340] on div "+ Add Action" at bounding box center [512, 352] width 582 height 28
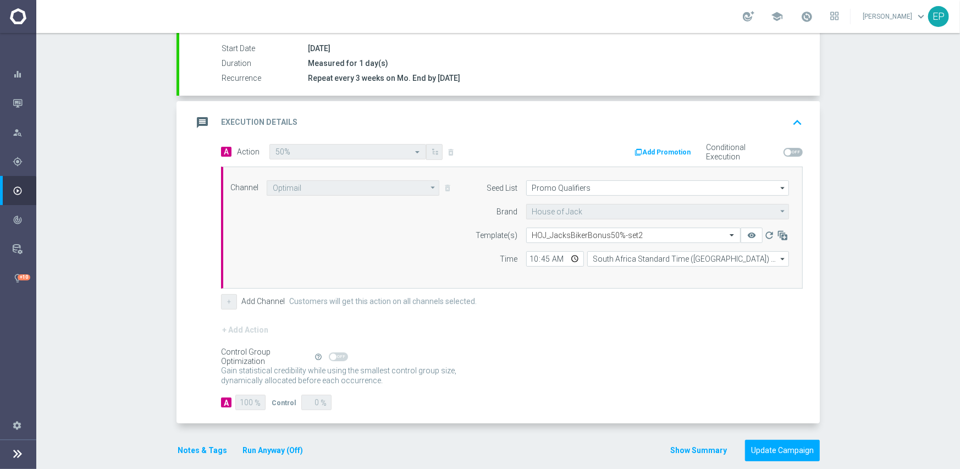
scroll to position [193, 0]
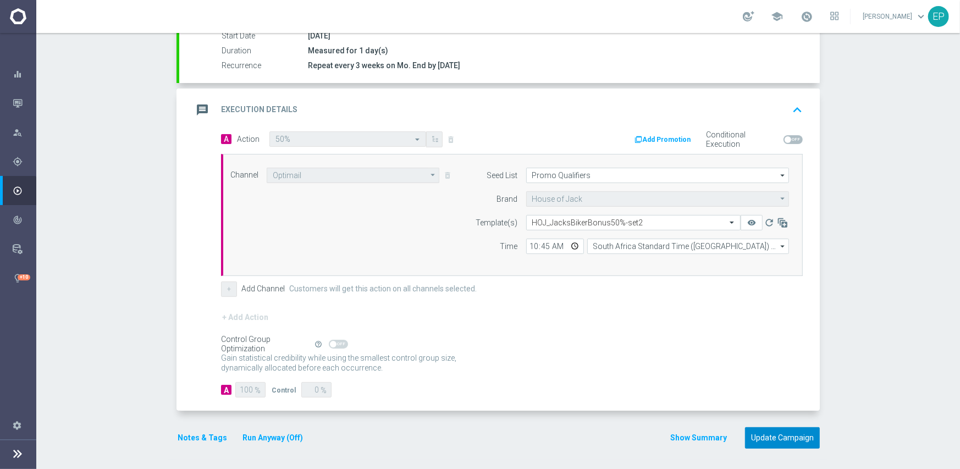
click at [775, 441] on button "Update Campaign" at bounding box center [782, 437] width 75 height 21
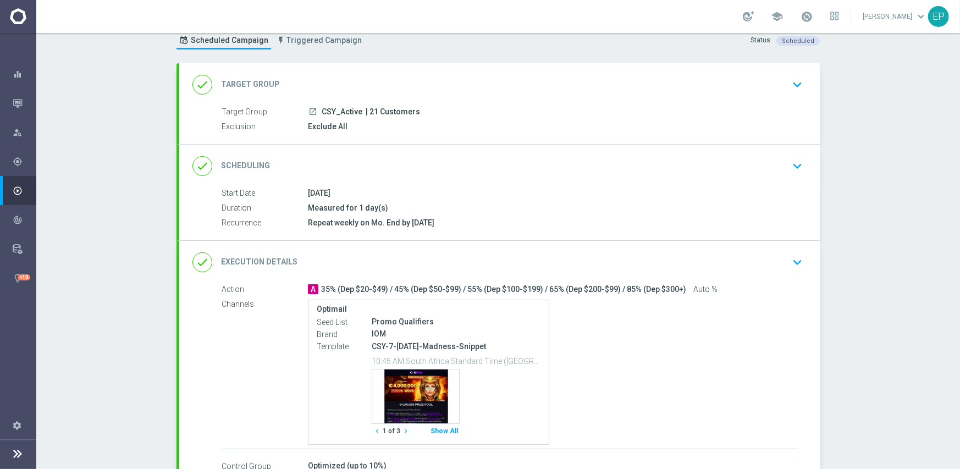
scroll to position [55, 0]
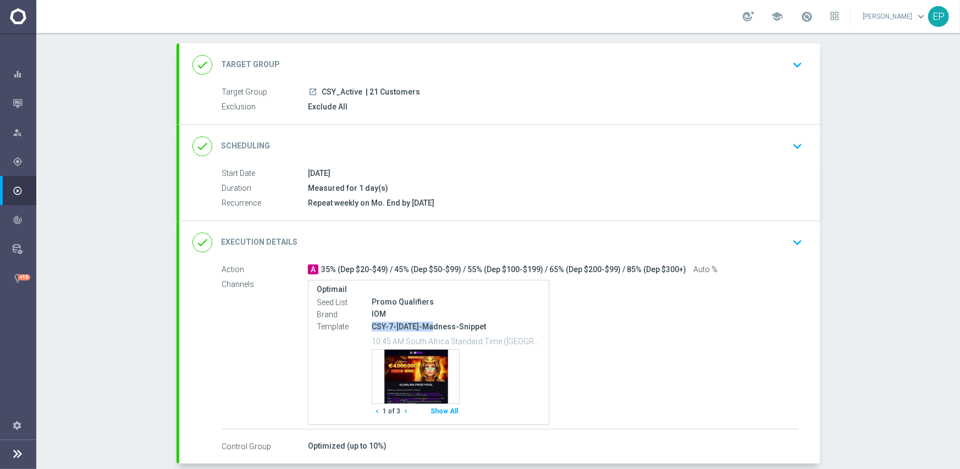
drag, startPoint x: 369, startPoint y: 327, endPoint x: 432, endPoint y: 326, distance: 62.7
click at [432, 326] on p "CSY-7-Monday-Madness-Snippet" at bounding box center [456, 327] width 169 height 10
click at [553, 246] on div "done Execution Details keyboard_arrow_down" at bounding box center [500, 242] width 614 height 21
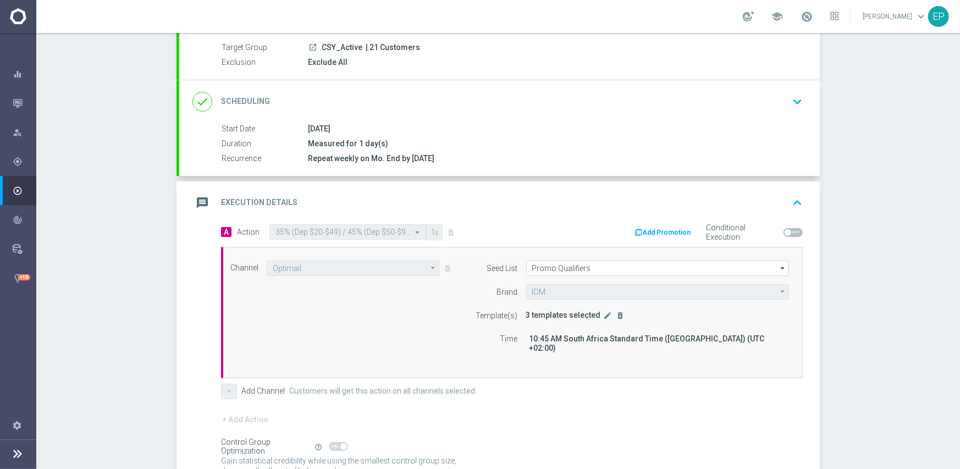
scroll to position [165, 0]
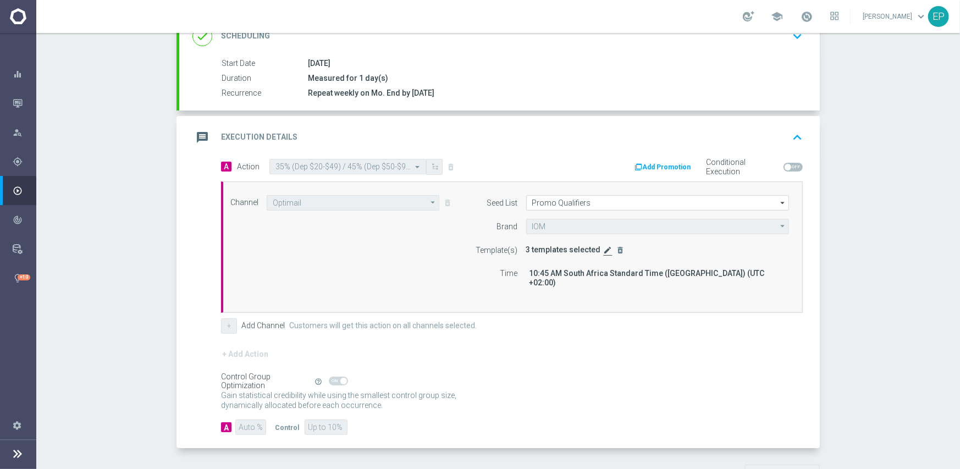
click at [604, 249] on icon "edit" at bounding box center [608, 250] width 9 height 9
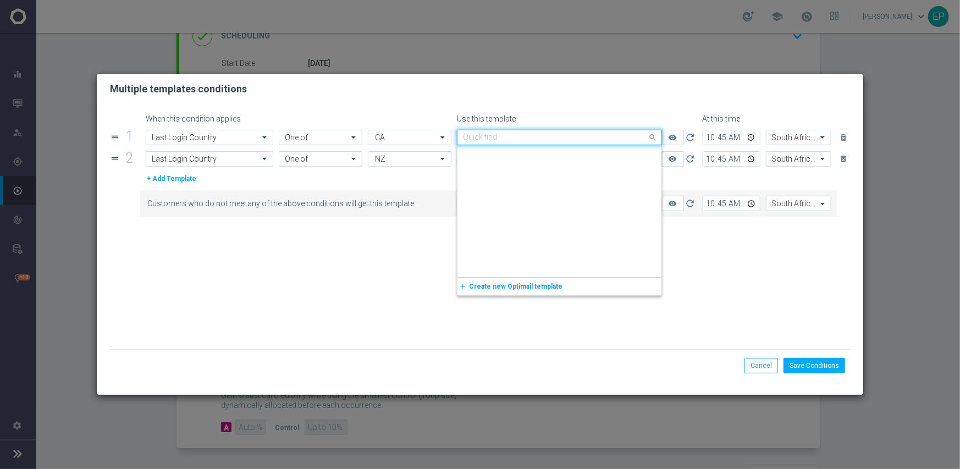
click at [589, 142] on div "Quick find CSY-7-Monday-Madness-Snippet" at bounding box center [559, 137] width 205 height 15
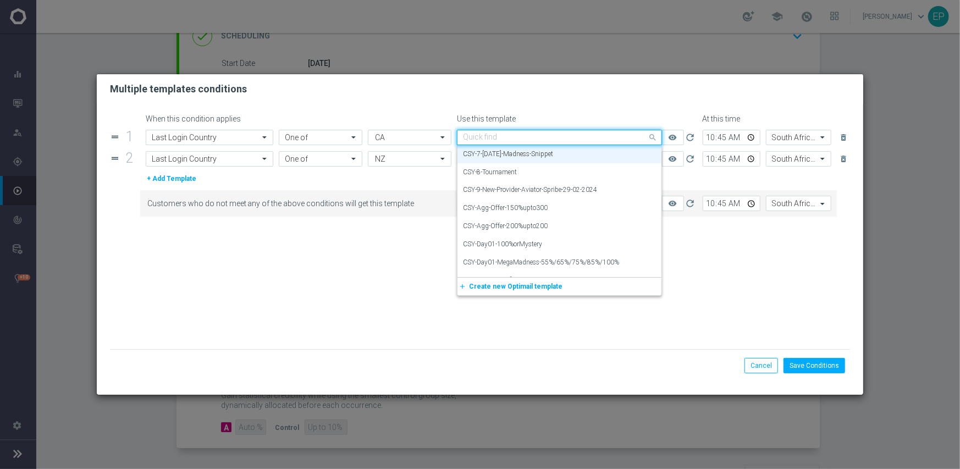
click at [566, 139] on input "text" at bounding box center [548, 137] width 171 height 9
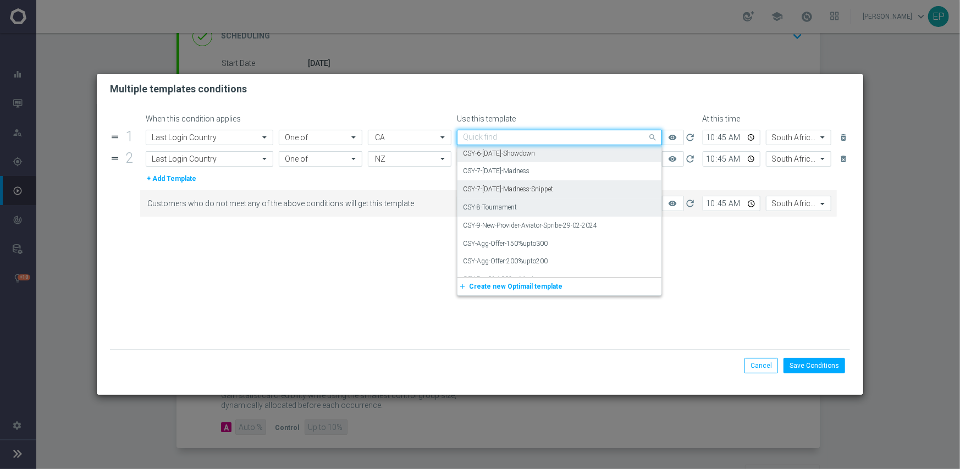
scroll to position [3720, 0]
click at [541, 190] on div "CSY-7-Monday-Madness" at bounding box center [559, 191] width 193 height 18
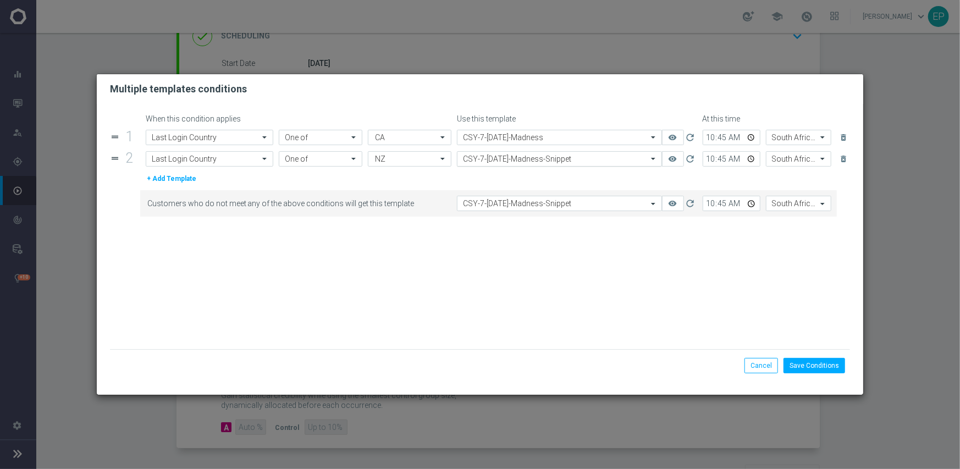
click at [560, 163] on input "text" at bounding box center [548, 159] width 171 height 9
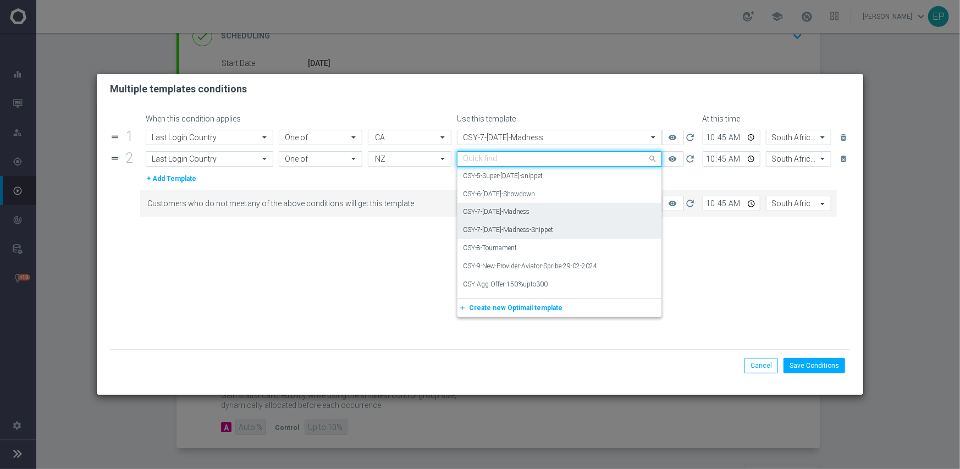
click at [540, 213] on div "CSY-7-Monday-Madness" at bounding box center [559, 212] width 193 height 18
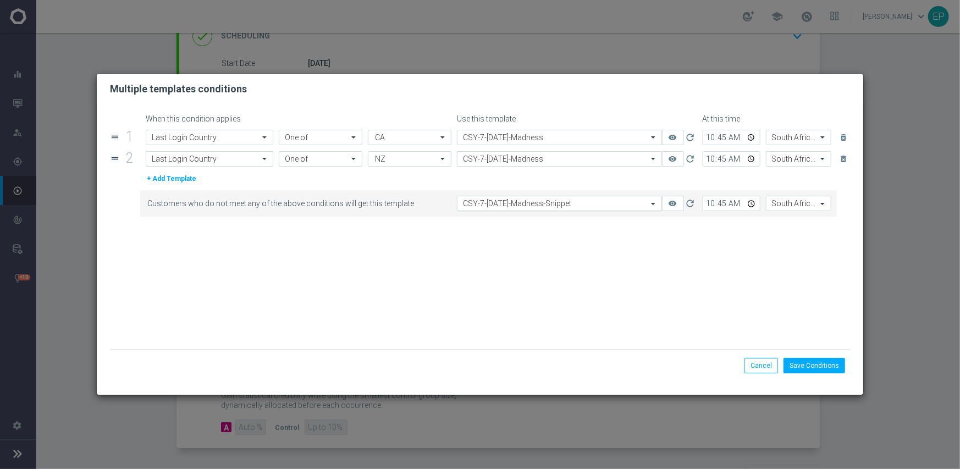
click at [554, 206] on input "text" at bounding box center [548, 203] width 171 height 9
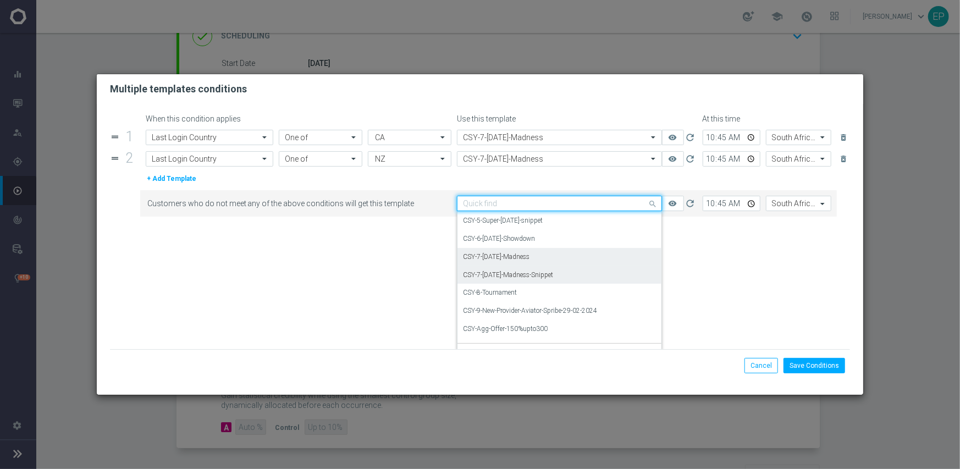
click at [517, 258] on label "CSY-7-Monday-Madness" at bounding box center [496, 256] width 67 height 9
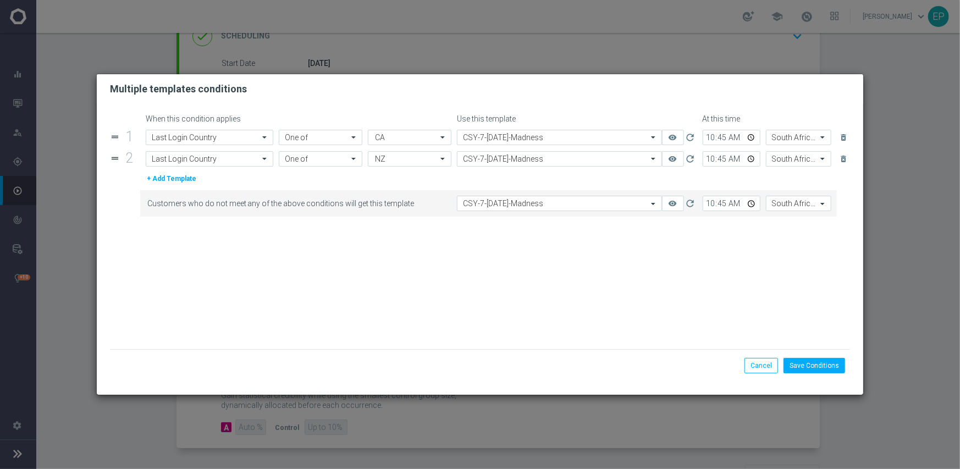
click at [644, 311] on form "When this condition applies Use this template At this time drag_handle 1 Attrib…" at bounding box center [480, 231] width 741 height 235
click at [814, 365] on button "Save Conditions" at bounding box center [815, 365] width 62 height 15
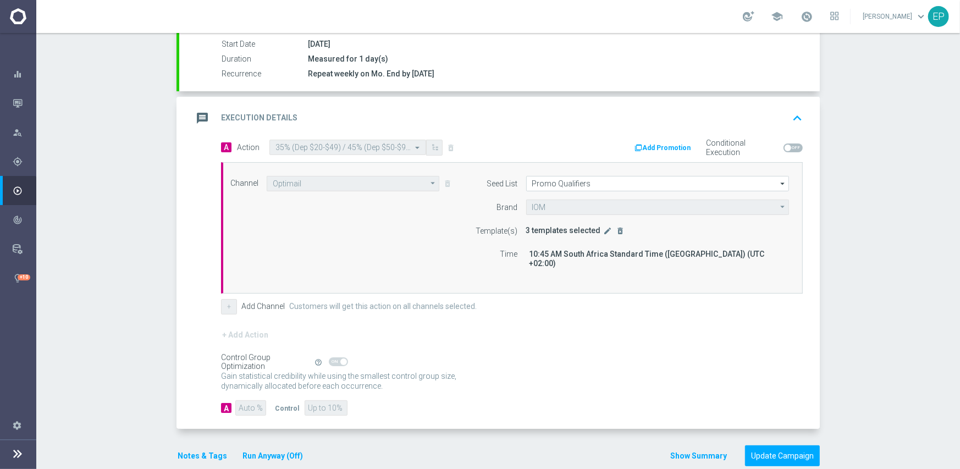
scroll to position [193, 0]
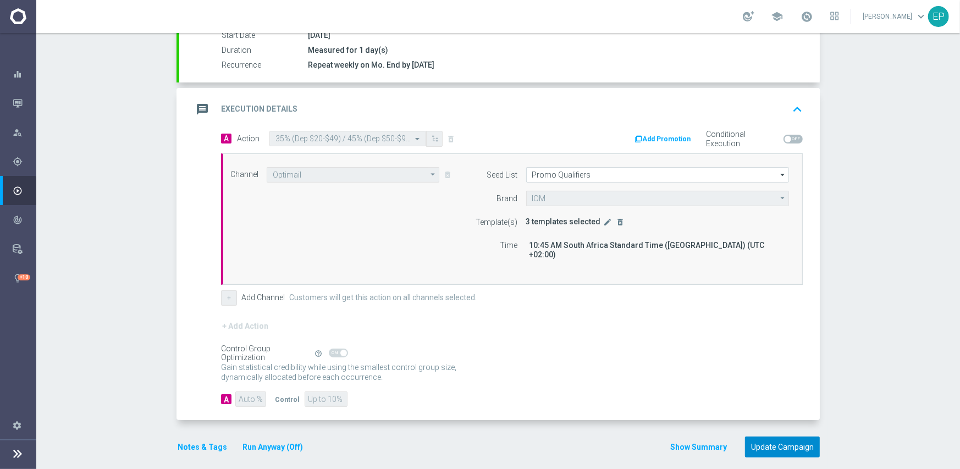
click at [785, 437] on button "Update Campaign" at bounding box center [782, 447] width 75 height 21
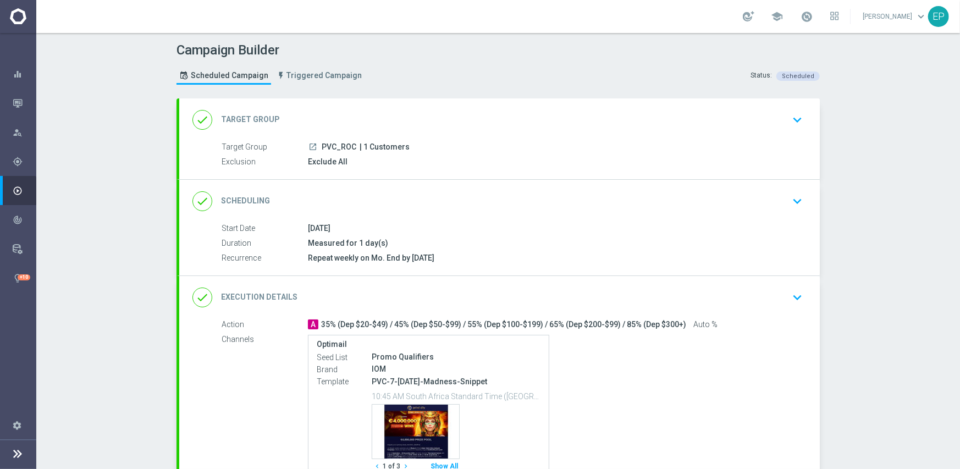
click at [545, 299] on div "done Execution Details keyboard_arrow_down" at bounding box center [500, 297] width 614 height 21
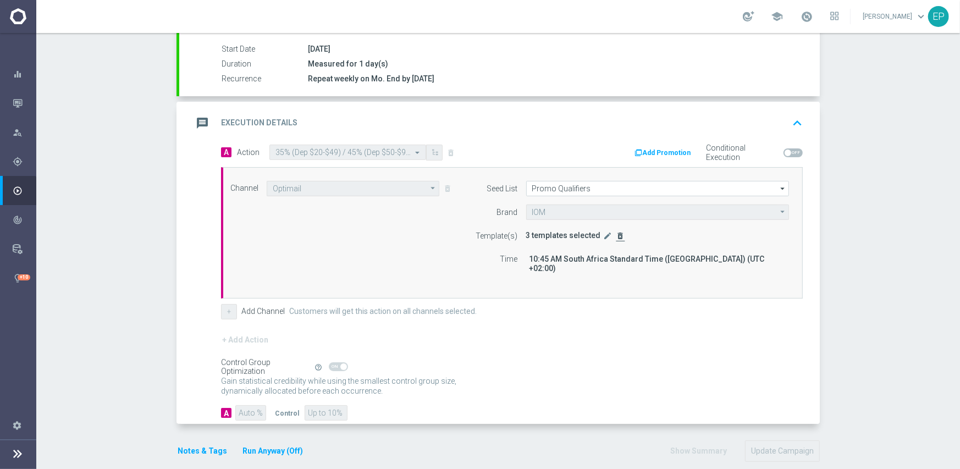
scroll to position [192, 0]
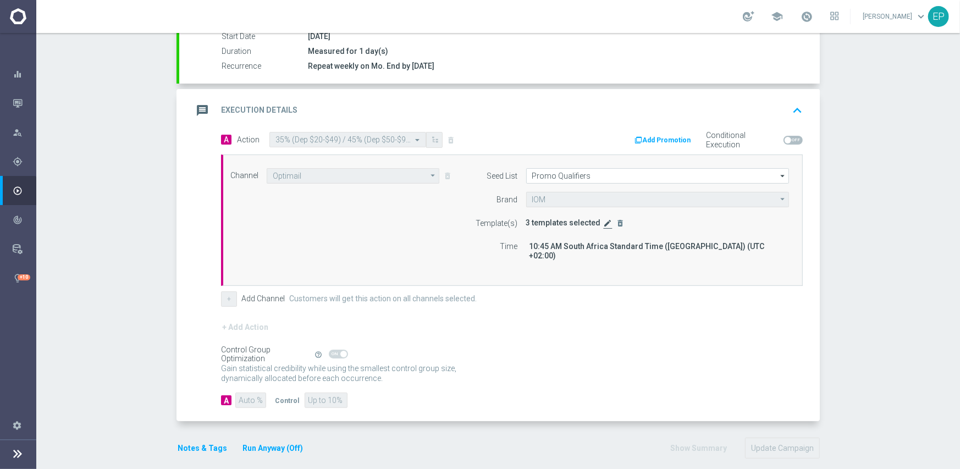
click at [604, 222] on icon "edit" at bounding box center [608, 223] width 9 height 9
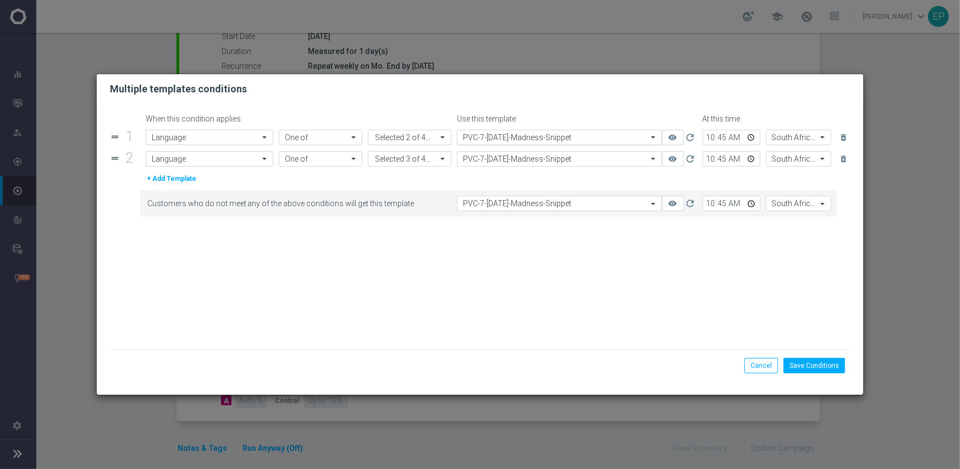
click at [567, 139] on input "text" at bounding box center [548, 137] width 171 height 9
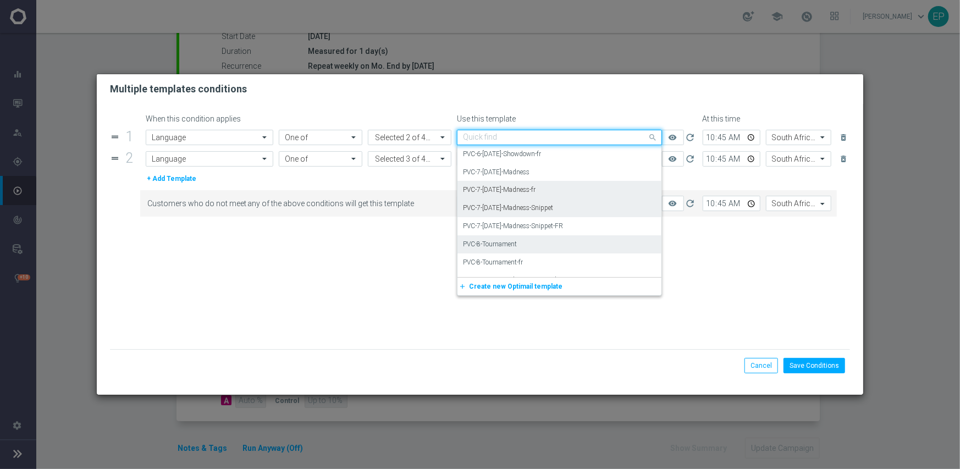
scroll to position [5826, 0]
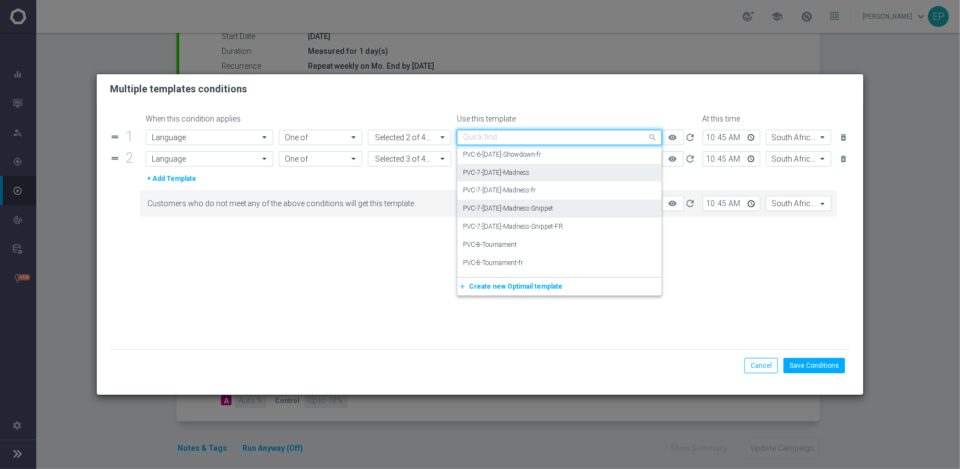
click at [528, 172] on label "PVC-7-[DATE]-Madness" at bounding box center [496, 172] width 67 height 9
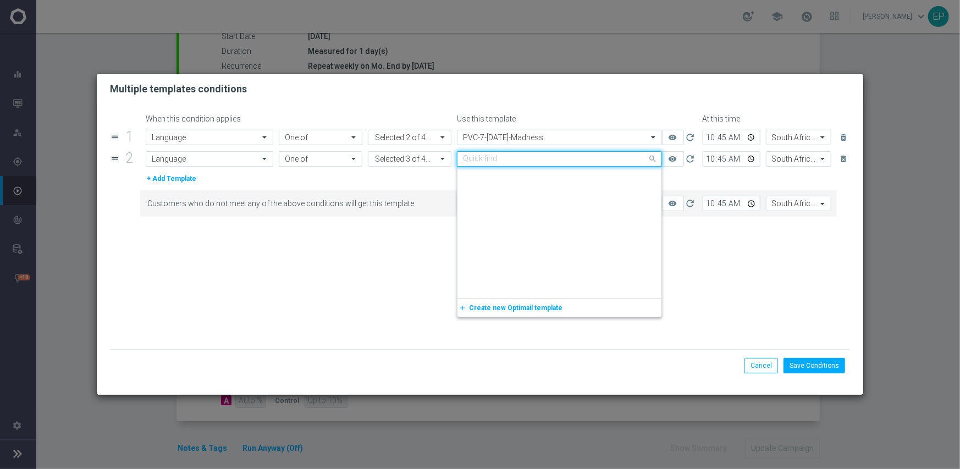
drag, startPoint x: 570, startPoint y: 161, endPoint x: 578, endPoint y: 169, distance: 11.3
click at [572, 160] on input "text" at bounding box center [548, 159] width 171 height 9
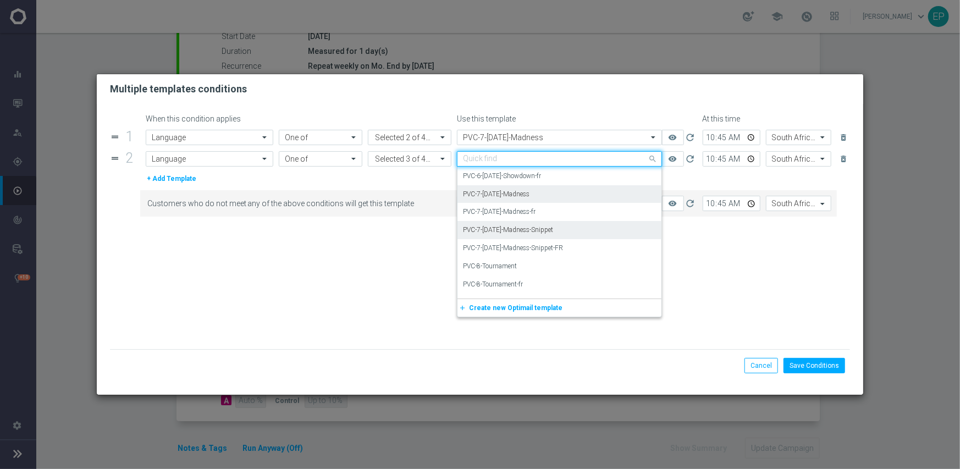
click at [519, 195] on label "PVC-7-[DATE]-Madness" at bounding box center [496, 194] width 67 height 9
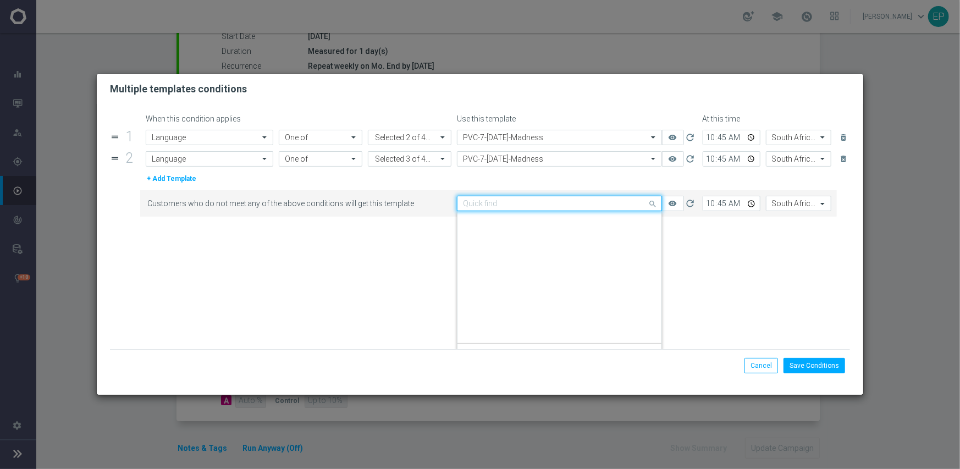
click at [556, 201] on input "text" at bounding box center [548, 203] width 171 height 9
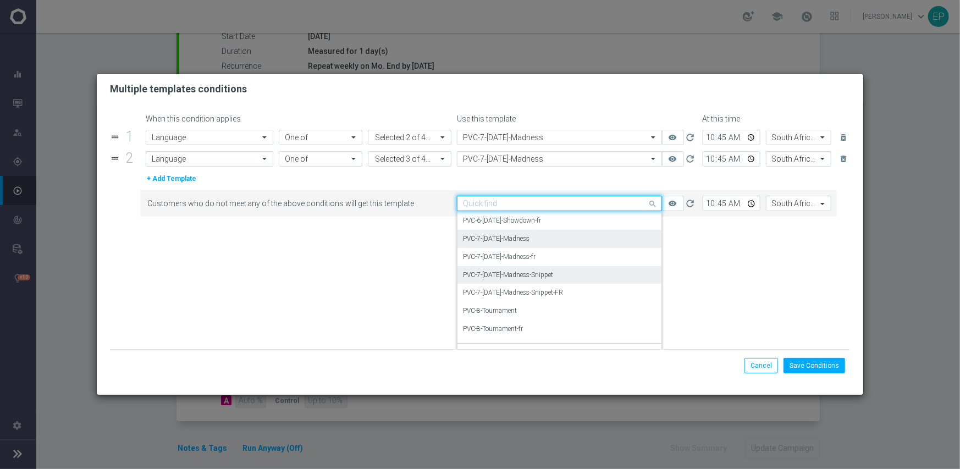
click at [517, 234] on label "PVC-7-[DATE]-Madness" at bounding box center [496, 238] width 67 height 9
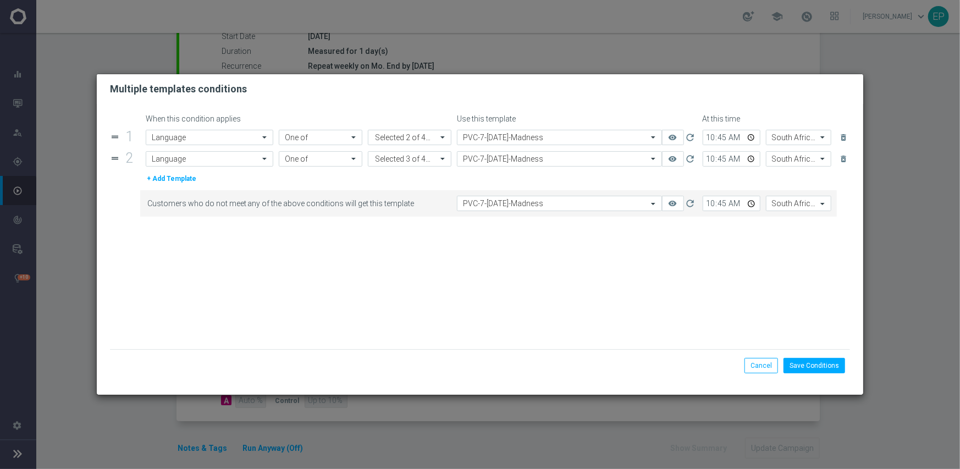
click at [567, 268] on form "When this condition applies Use this template At this time drag_handle 1 Attrib…" at bounding box center [480, 231] width 741 height 235
click at [804, 356] on div "Save Conditions Cancel" at bounding box center [480, 365] width 741 height 32
click at [803, 362] on button "Save Conditions" at bounding box center [815, 365] width 62 height 15
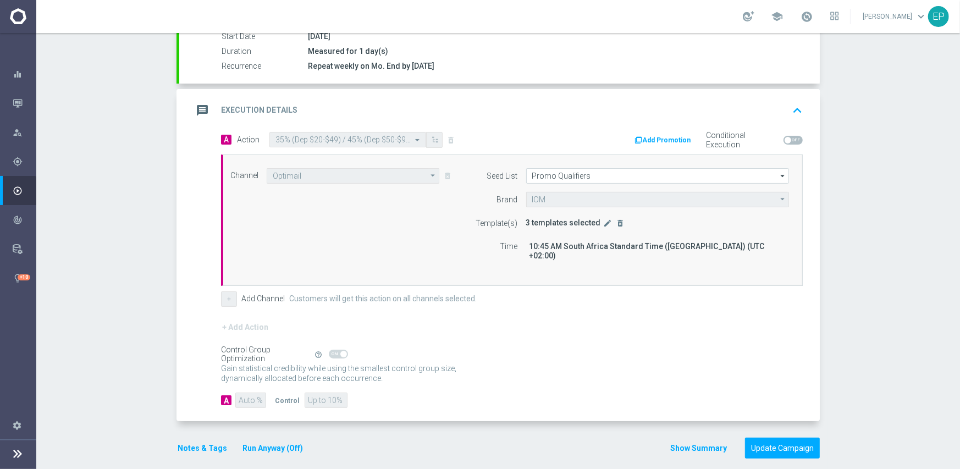
scroll to position [193, 0]
click at [777, 438] on button "Update Campaign" at bounding box center [782, 447] width 75 height 21
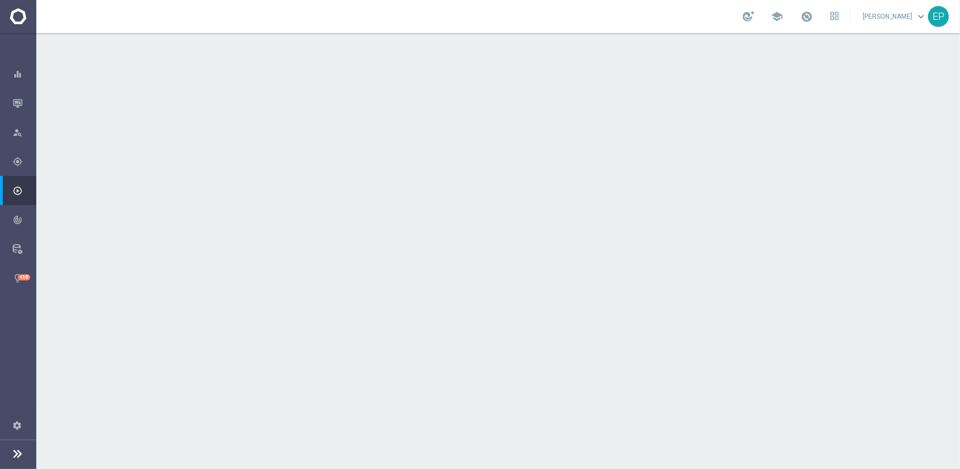
click at [570, 297] on div "done Execution Details keyboard_arrow_down" at bounding box center [500, 297] width 614 height 21
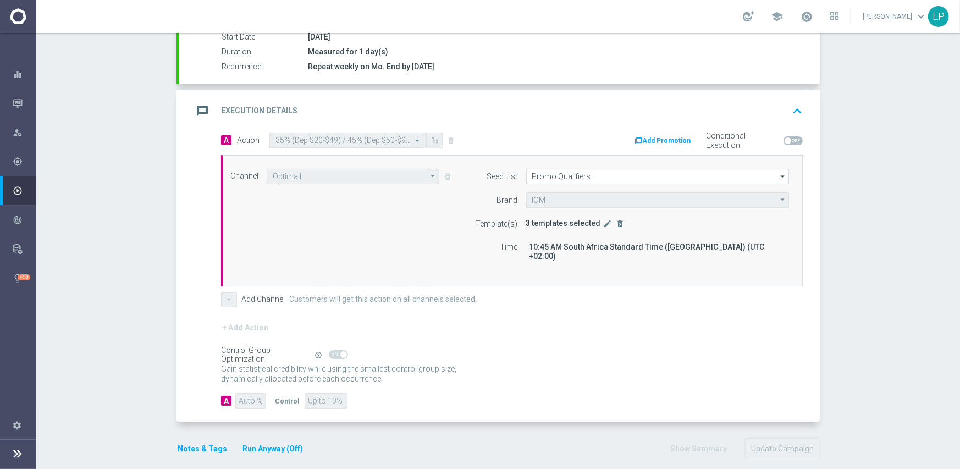
scroll to position [193, 0]
click at [604, 218] on icon "edit" at bounding box center [608, 222] width 9 height 9
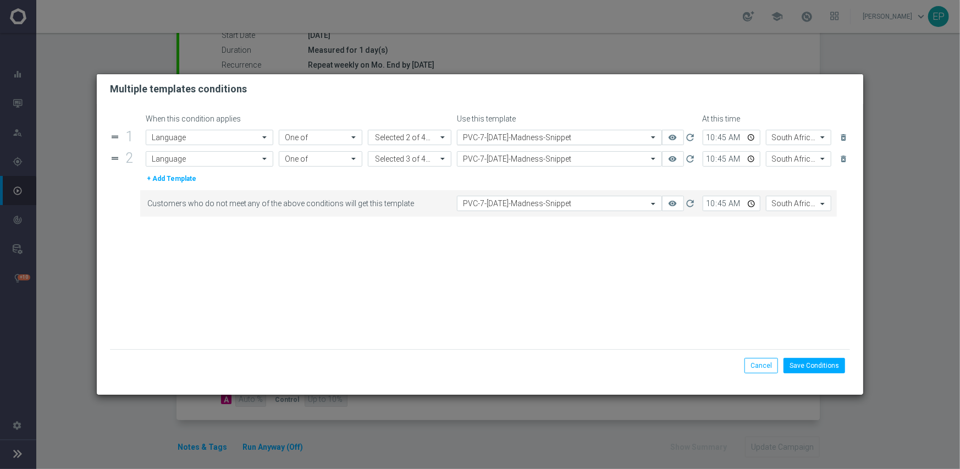
click at [524, 136] on input "text" at bounding box center [548, 137] width 171 height 9
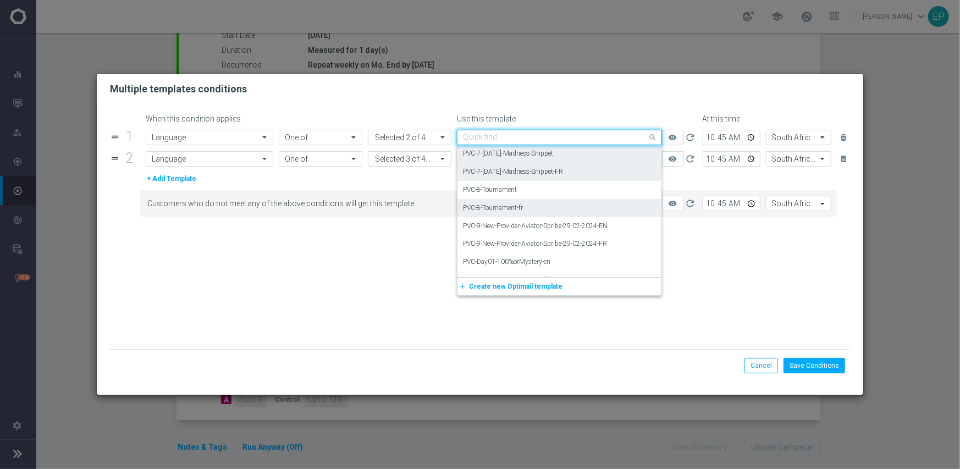
scroll to position [5826, 0]
click at [530, 172] on label "PVC-7-[DATE]-Madness" at bounding box center [496, 172] width 67 height 9
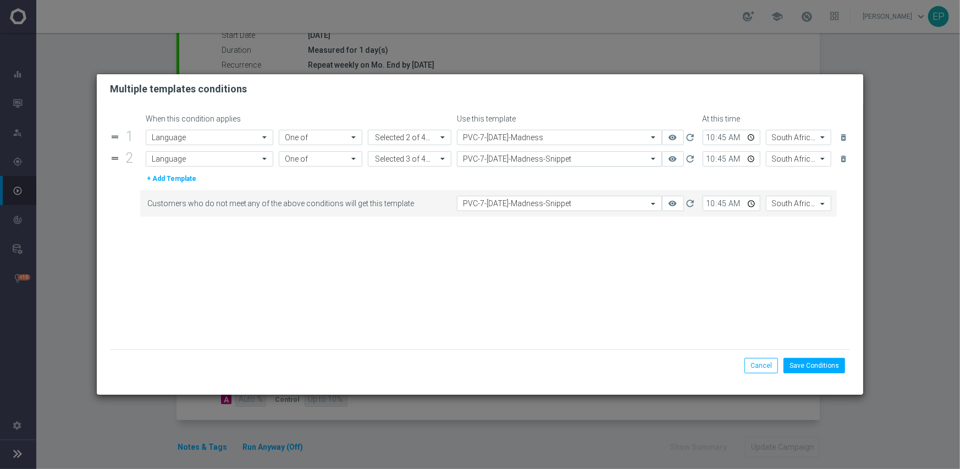
drag, startPoint x: 544, startPoint y: 158, endPoint x: 546, endPoint y: 164, distance: 5.7
click at [545, 158] on input "text" at bounding box center [548, 159] width 171 height 9
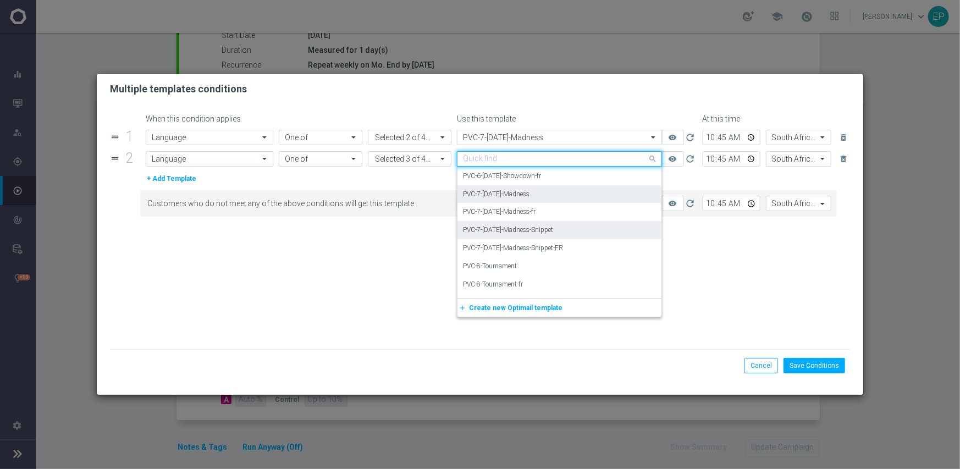
click at [526, 196] on label "PVC-7-[DATE]-Madness" at bounding box center [496, 194] width 67 height 9
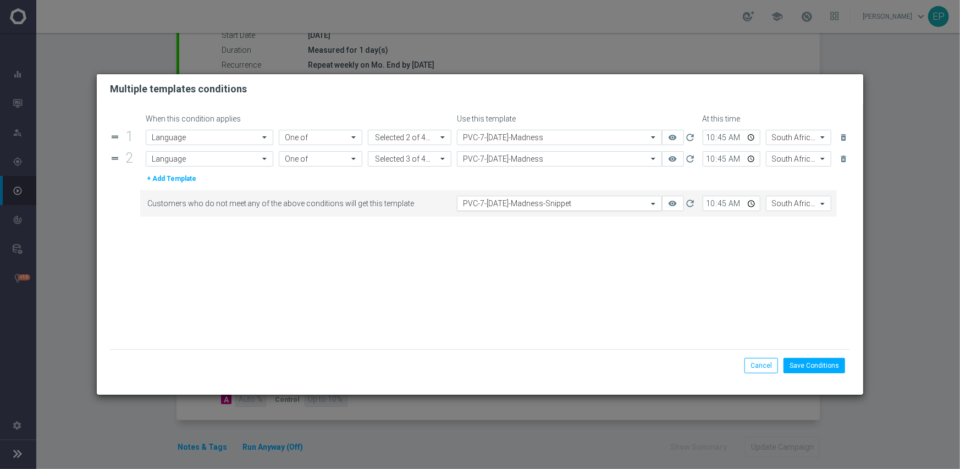
click at [544, 205] on input "text" at bounding box center [548, 203] width 171 height 9
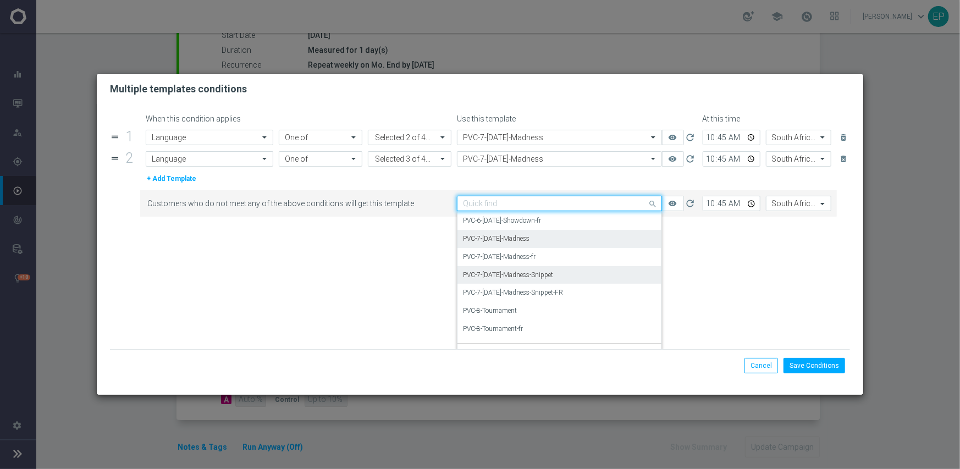
click at [527, 237] on label "PVC-7-[DATE]-Madness" at bounding box center [496, 238] width 67 height 9
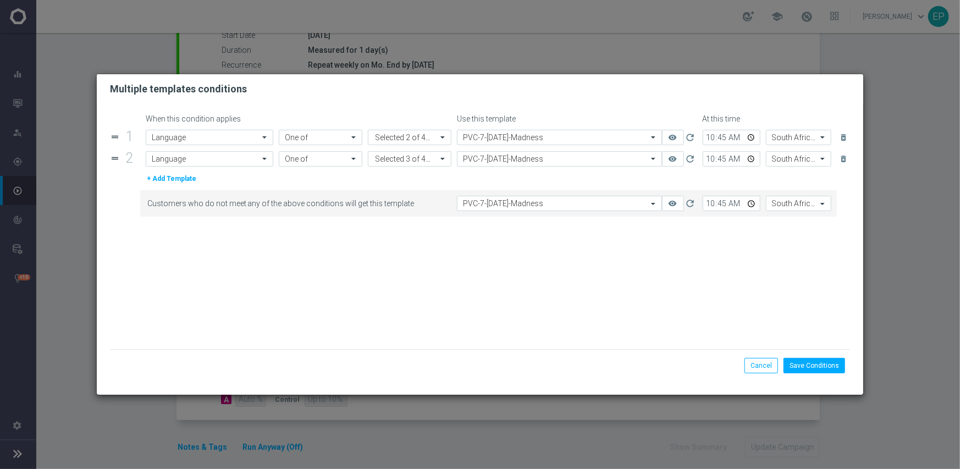
click at [547, 262] on form "When this condition applies Use this template At this time drag_handle 1 Attrib…" at bounding box center [480, 231] width 741 height 235
click at [816, 369] on button "Save Conditions" at bounding box center [815, 365] width 62 height 15
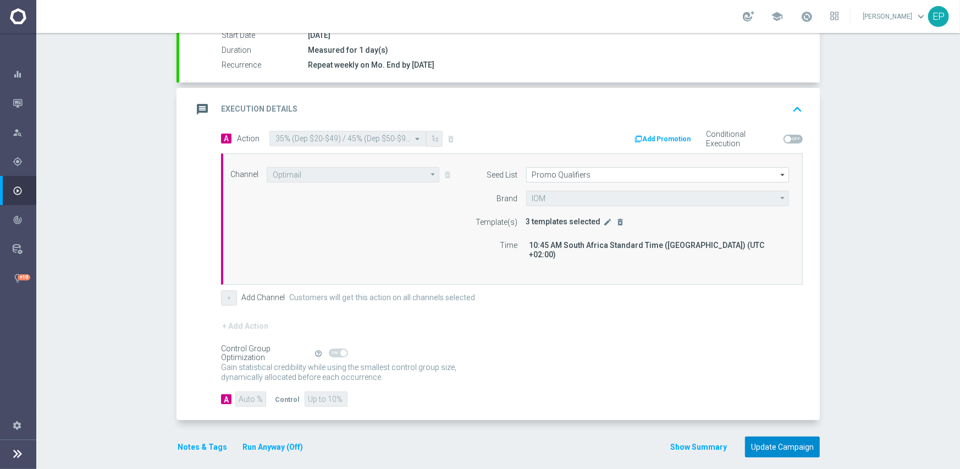
click at [790, 437] on button "Update Campaign" at bounding box center [782, 447] width 75 height 21
click at [887, 91] on div at bounding box center [469, 234] width 960 height 469
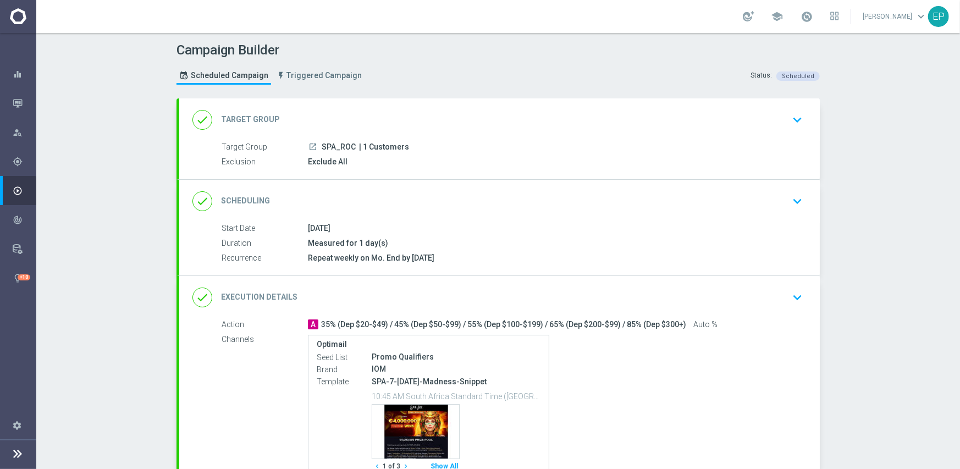
drag, startPoint x: 592, startPoint y: 289, endPoint x: 600, endPoint y: 285, distance: 9.4
click at [592, 289] on div "done Execution Details keyboard_arrow_down" at bounding box center [500, 297] width 614 height 21
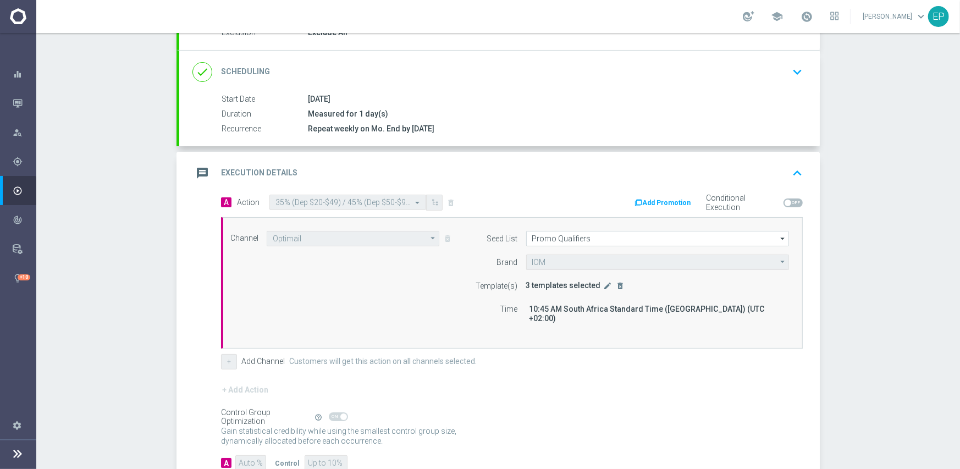
scroll to position [165, 0]
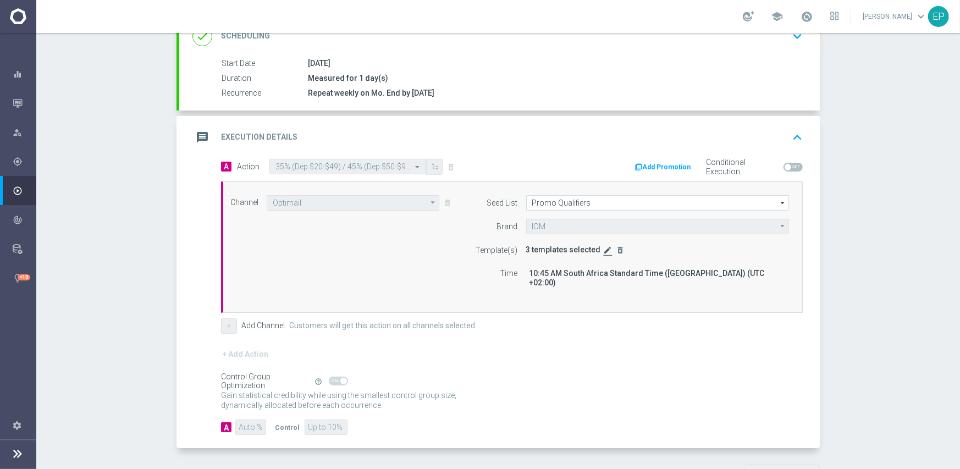
click at [604, 249] on icon "edit" at bounding box center [608, 250] width 9 height 9
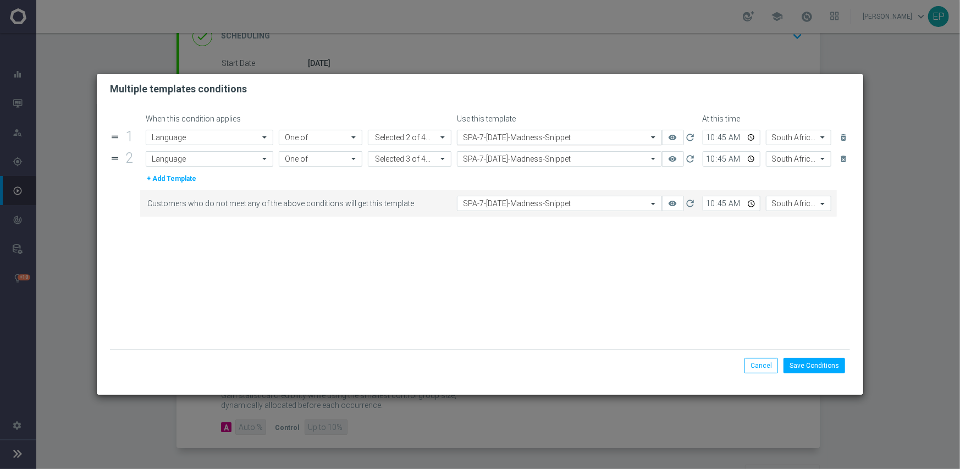
click at [568, 141] on input "text" at bounding box center [548, 137] width 171 height 9
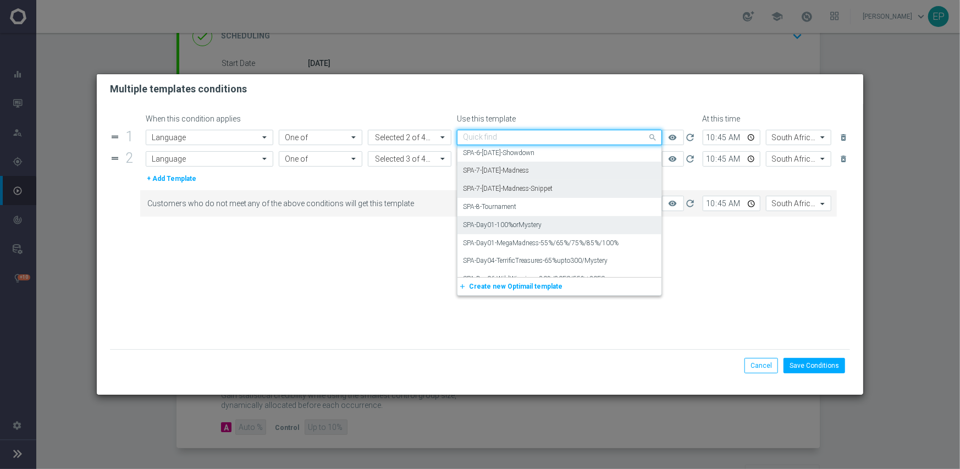
scroll to position [7641, 0]
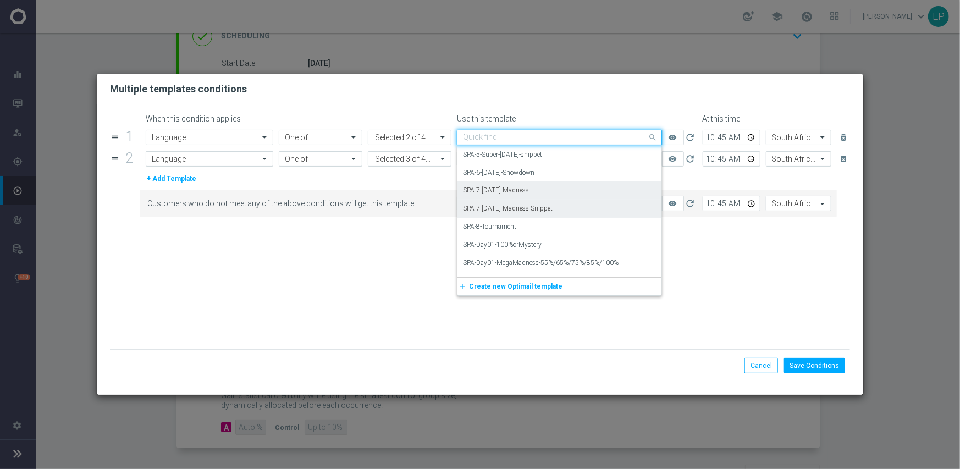
click at [537, 190] on div "SPA-7-[DATE]-Madness" at bounding box center [559, 191] width 193 height 18
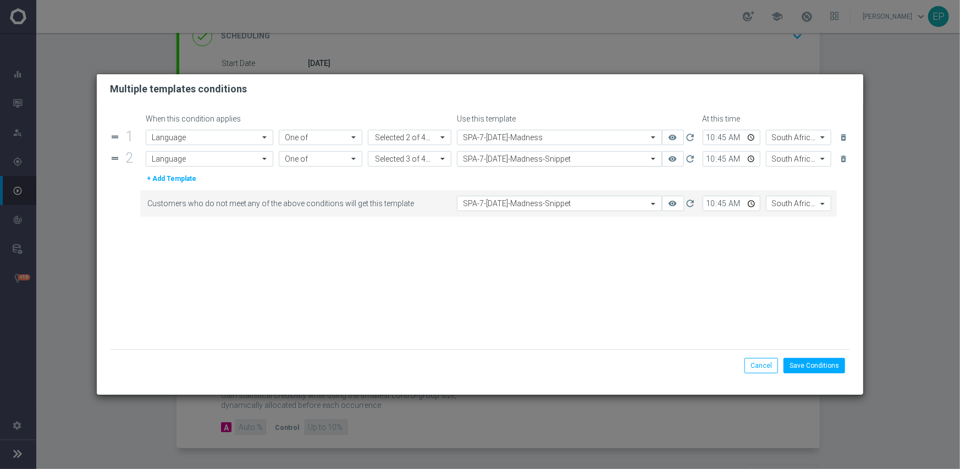
drag, startPoint x: 545, startPoint y: 155, endPoint x: 544, endPoint y: 162, distance: 6.6
click at [544, 156] on input "text" at bounding box center [548, 159] width 171 height 9
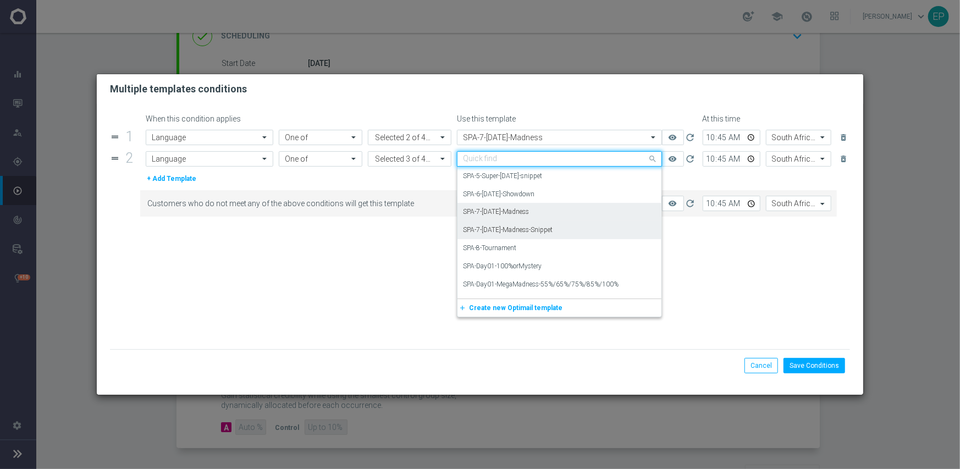
click at [518, 210] on label "SPA-7-[DATE]-Madness" at bounding box center [496, 211] width 66 height 9
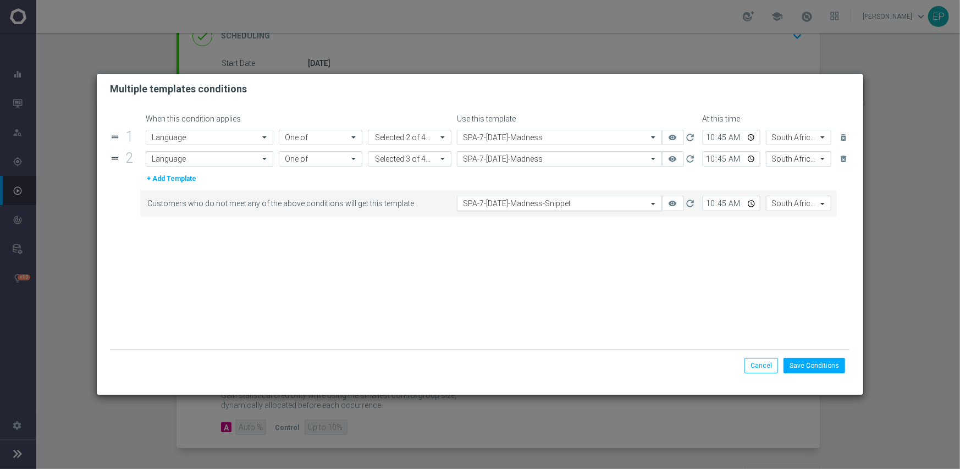
click at [554, 204] on input "text" at bounding box center [548, 203] width 171 height 9
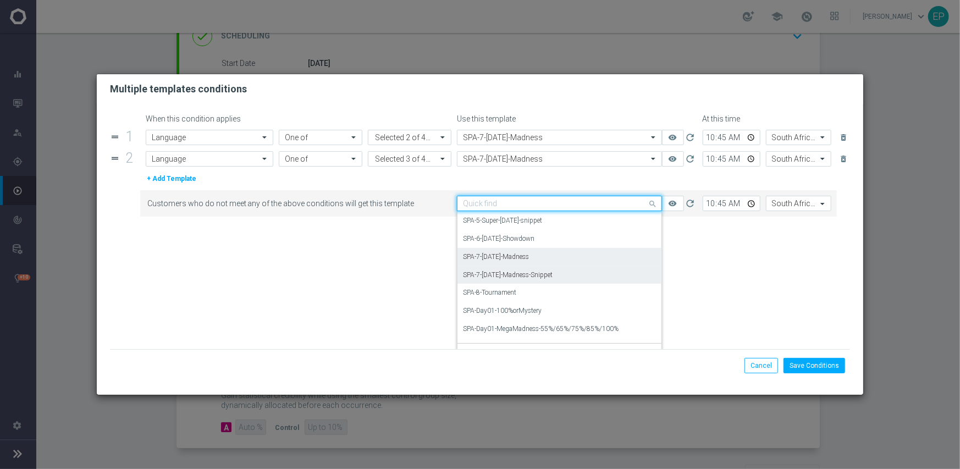
click at [522, 260] on label "SPA-7-[DATE]-Madness" at bounding box center [496, 256] width 66 height 9
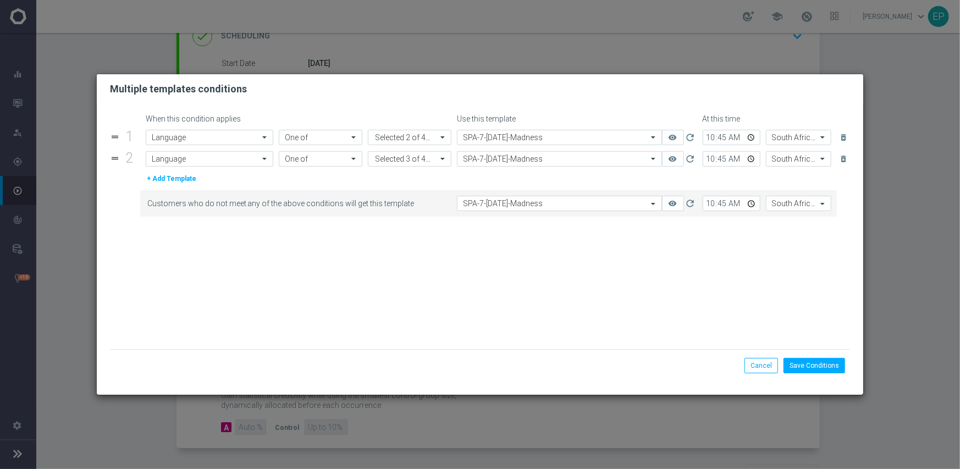
click at [528, 259] on form "When this condition applies Use this template At this time drag_handle 1 Attrib…" at bounding box center [480, 231] width 741 height 235
click at [801, 369] on button "Save Conditions" at bounding box center [815, 365] width 62 height 15
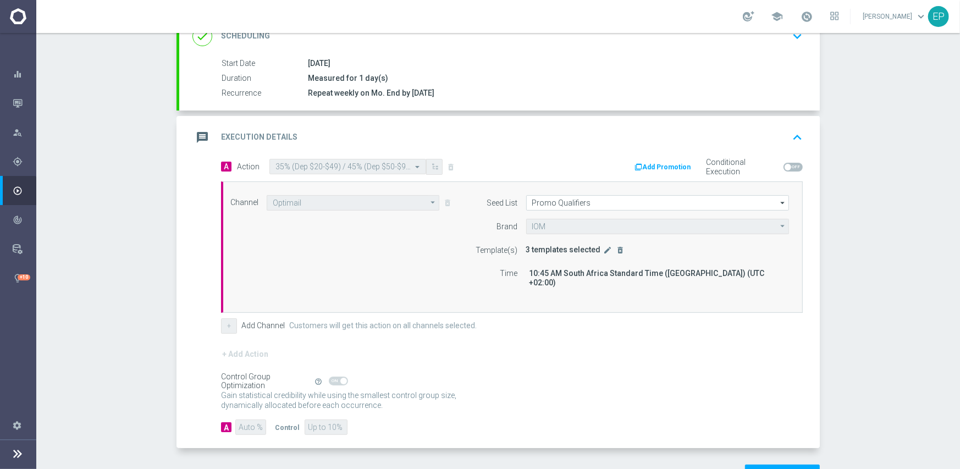
scroll to position [193, 0]
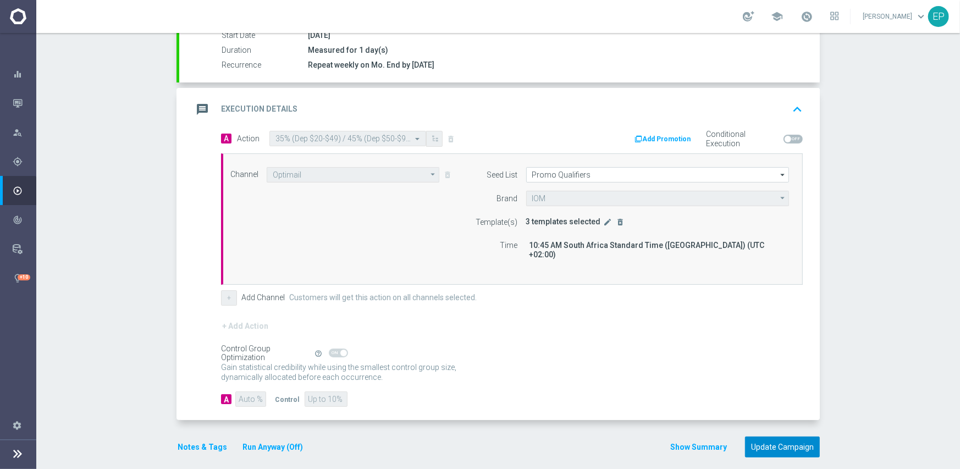
click at [768, 437] on button "Update Campaign" at bounding box center [782, 447] width 75 height 21
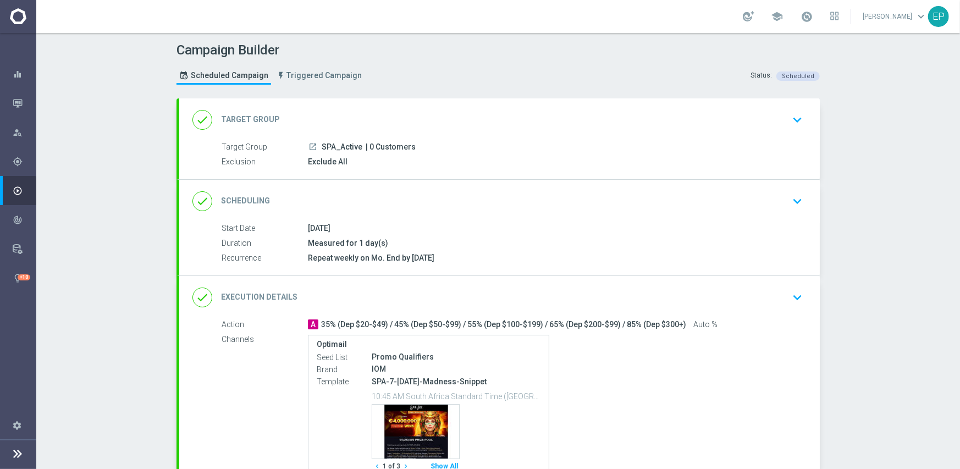
click at [573, 288] on div "done Execution Details keyboard_arrow_down" at bounding box center [500, 297] width 614 height 21
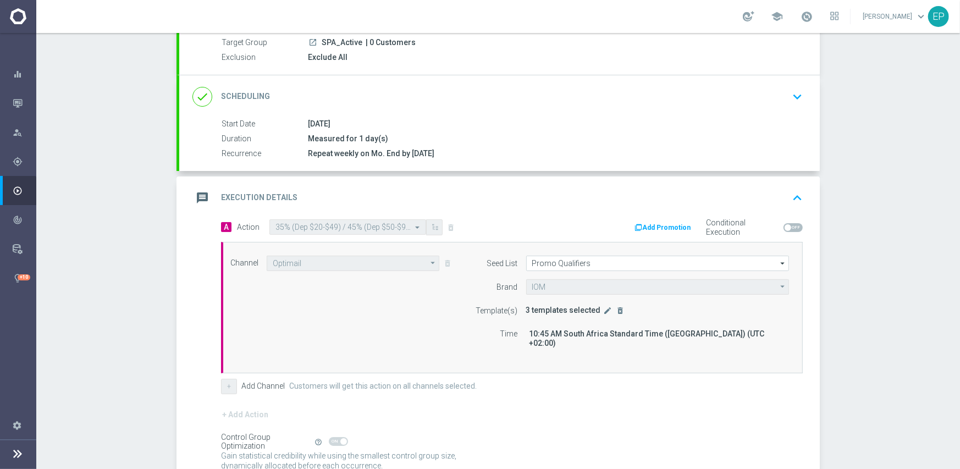
scroll to position [165, 0]
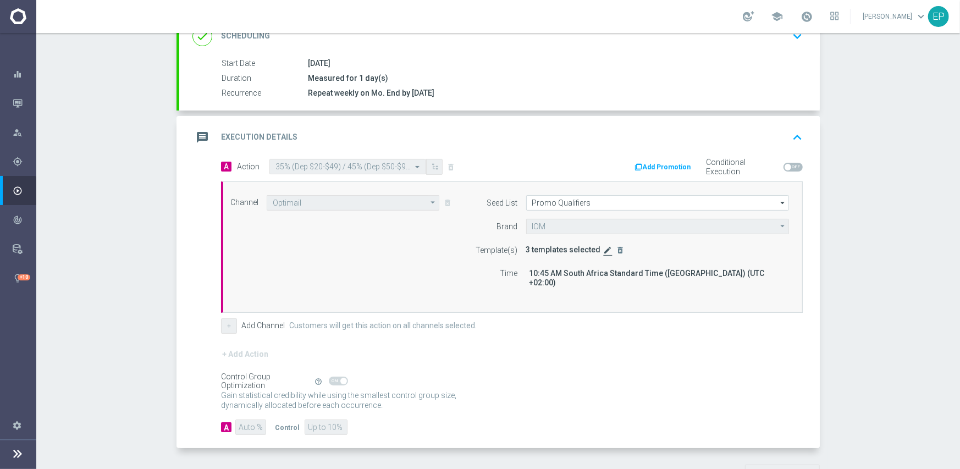
click at [604, 246] on icon "edit" at bounding box center [608, 250] width 9 height 9
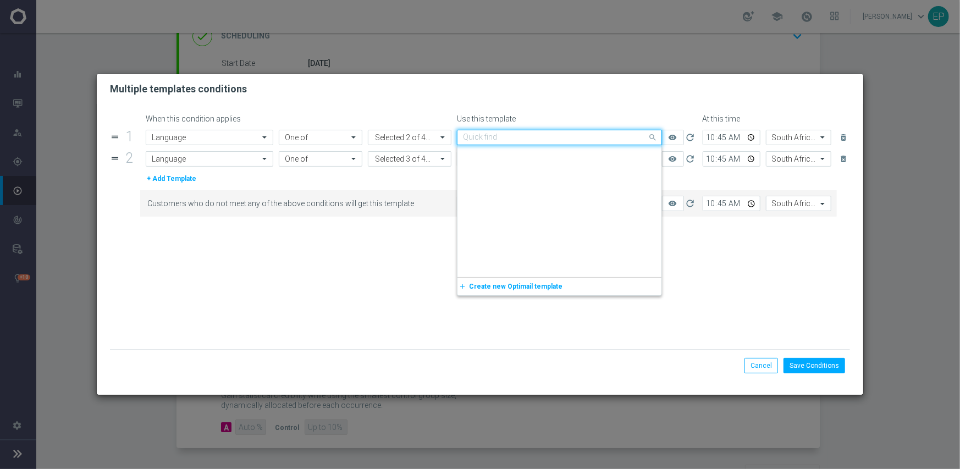
click at [583, 140] on input "text" at bounding box center [548, 137] width 171 height 9
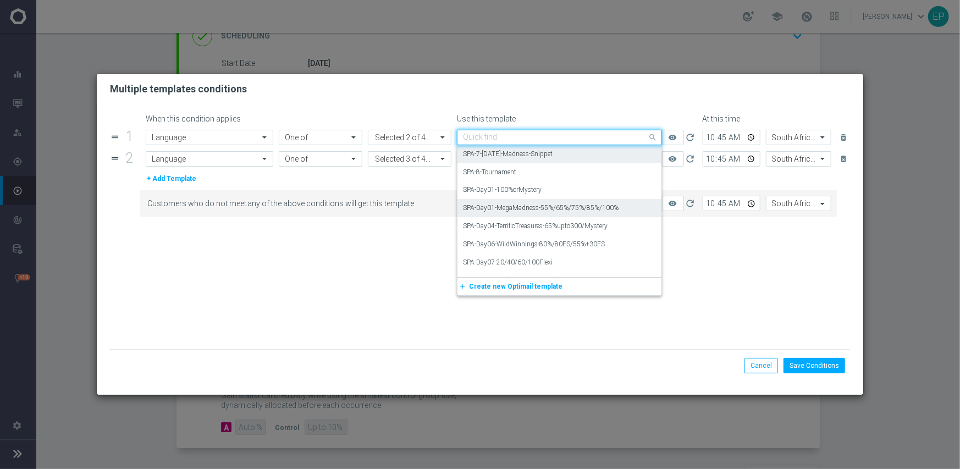
scroll to position [7641, 0]
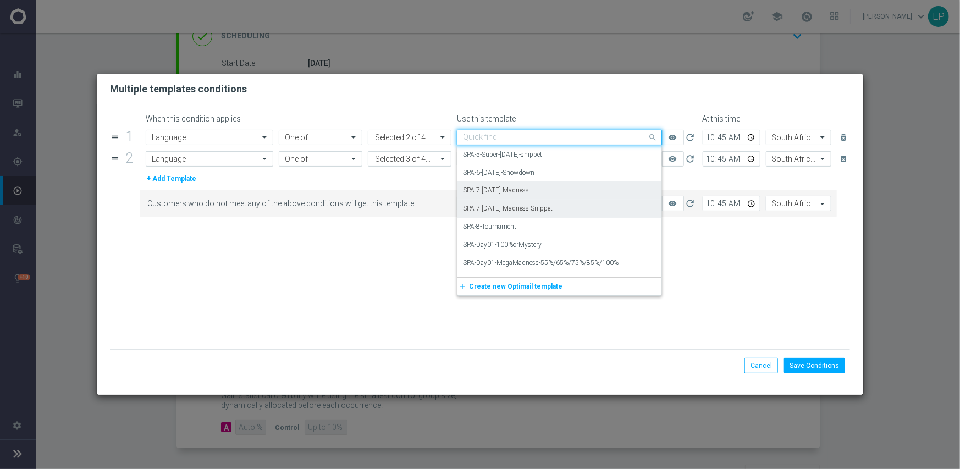
click at [539, 189] on div "SPA-7-[DATE]-Madness" at bounding box center [559, 191] width 193 height 18
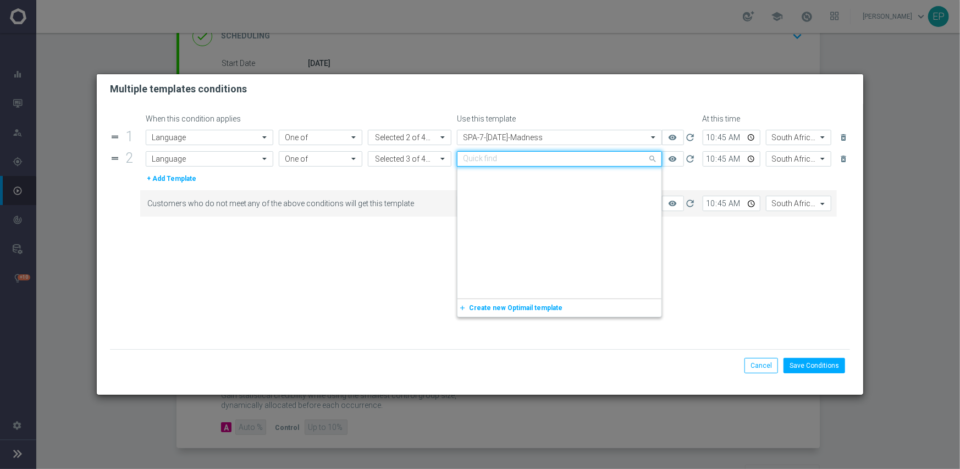
click at [562, 163] on input "text" at bounding box center [548, 159] width 171 height 9
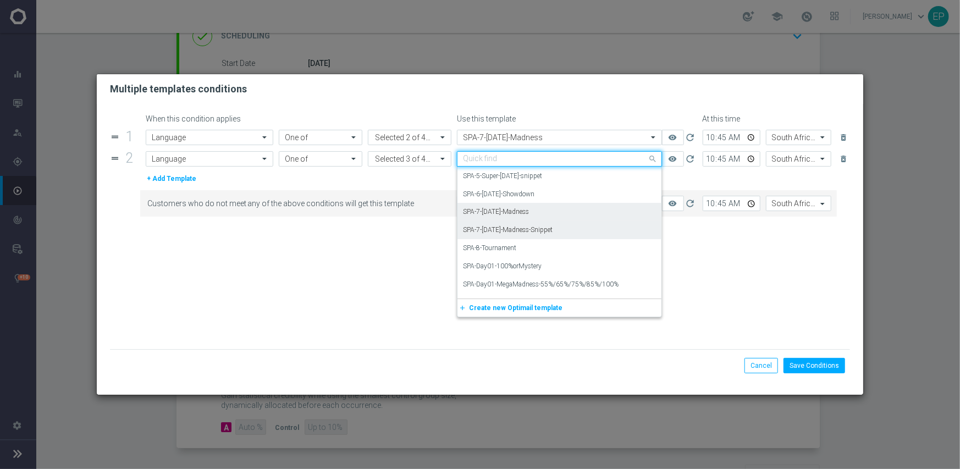
click at [529, 212] on label "SPA-7-Monday-Madness" at bounding box center [496, 211] width 66 height 9
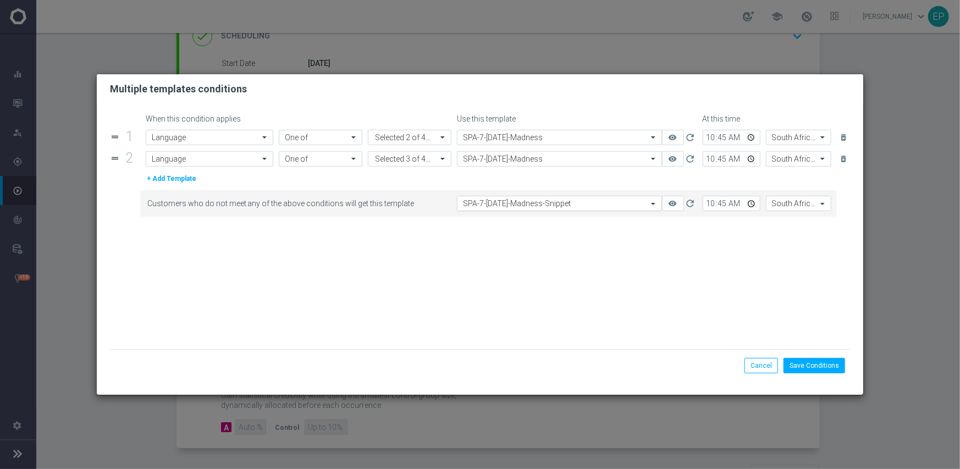
click at [557, 205] on input "text" at bounding box center [548, 203] width 171 height 9
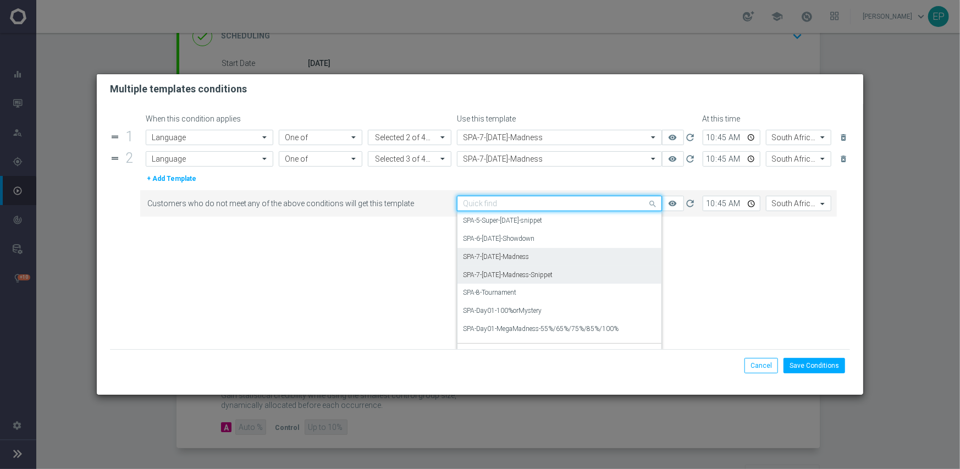
click at [532, 260] on div "SPA-7-Monday-Madness" at bounding box center [559, 257] width 193 height 18
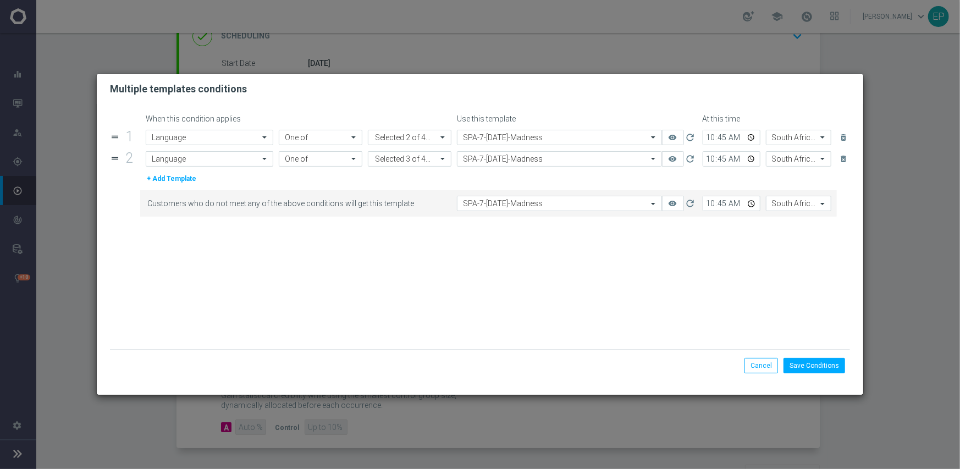
click at [614, 286] on form "When this condition applies Use this template At this time drag_handle 1 Attrib…" at bounding box center [480, 231] width 741 height 235
click at [819, 371] on button "Save Conditions" at bounding box center [815, 365] width 62 height 15
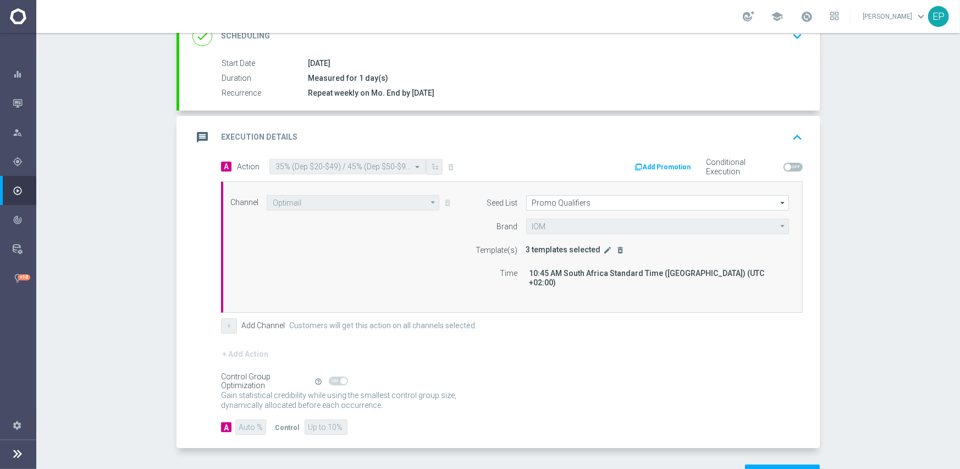
scroll to position [193, 0]
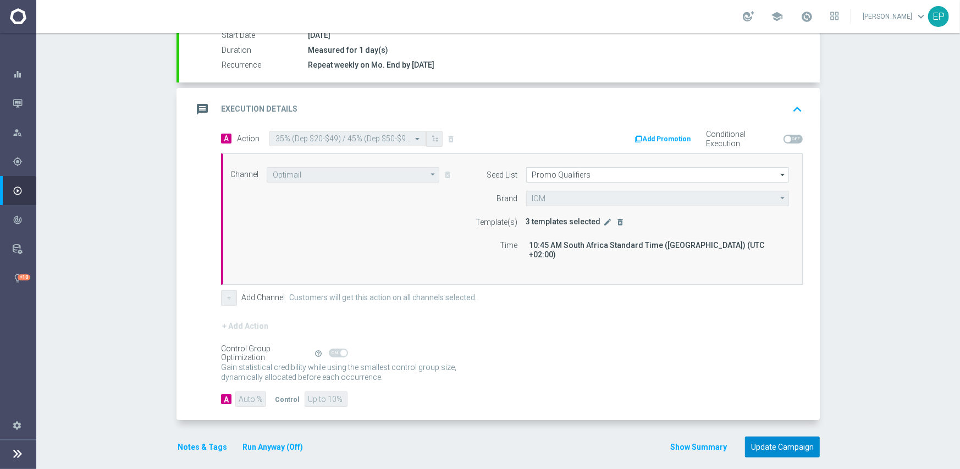
click at [785, 440] on button "Update Campaign" at bounding box center [782, 447] width 75 height 21
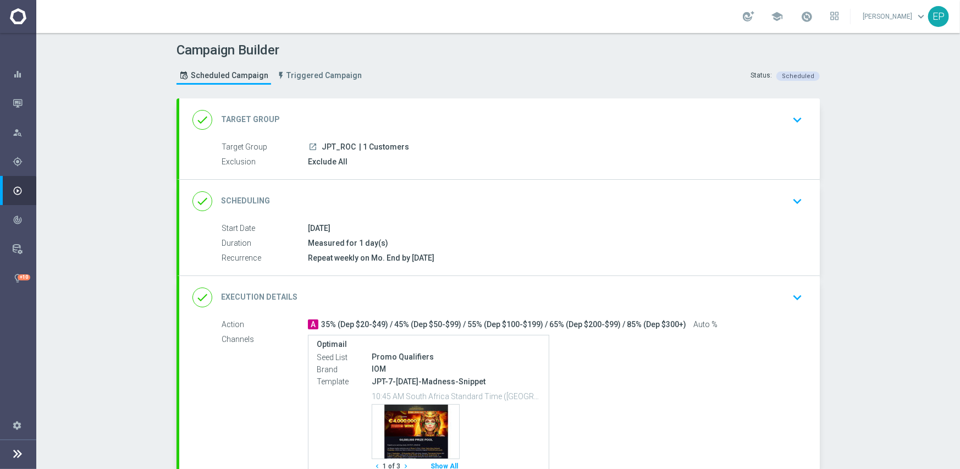
click at [574, 299] on div "done Execution Details keyboard_arrow_down" at bounding box center [500, 297] width 614 height 21
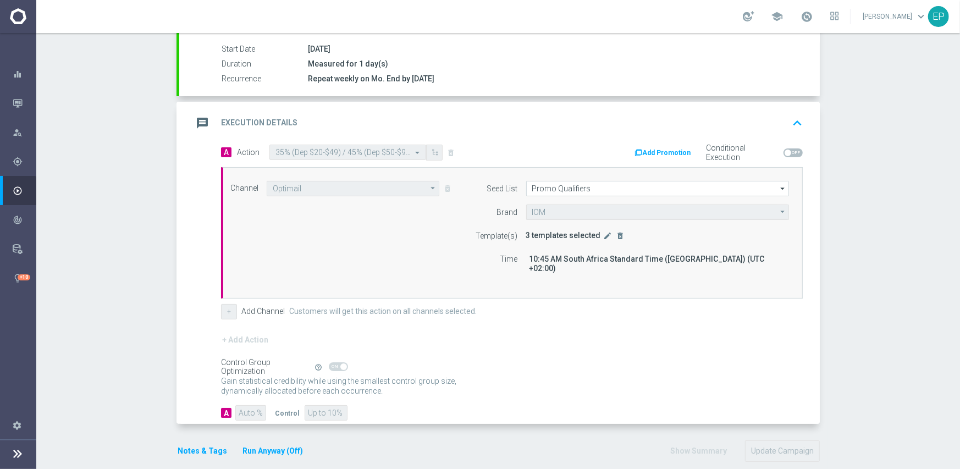
scroll to position [193, 0]
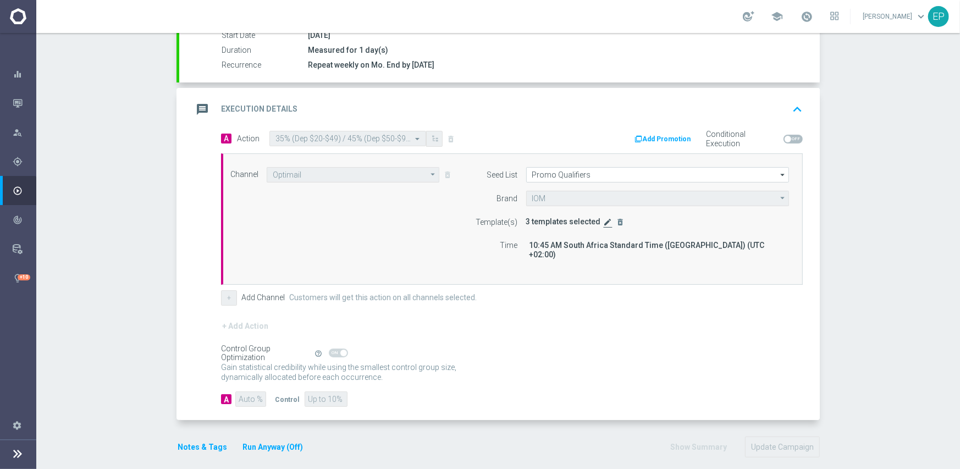
click at [604, 221] on icon "edit" at bounding box center [608, 222] width 9 height 9
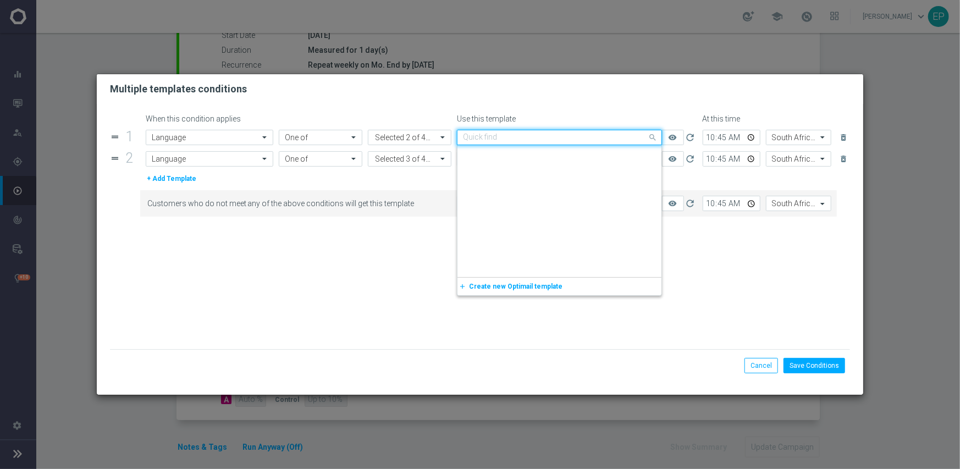
click at [577, 139] on input "text" at bounding box center [548, 137] width 171 height 9
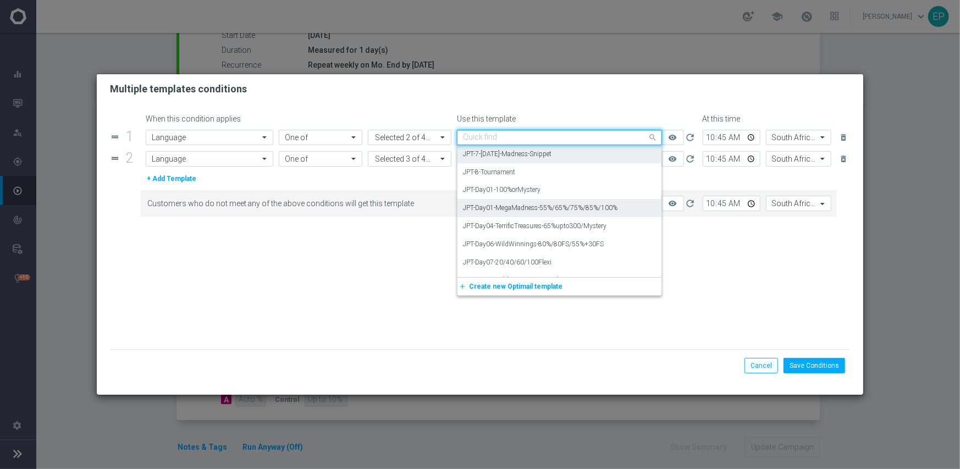
scroll to position [4682, 0]
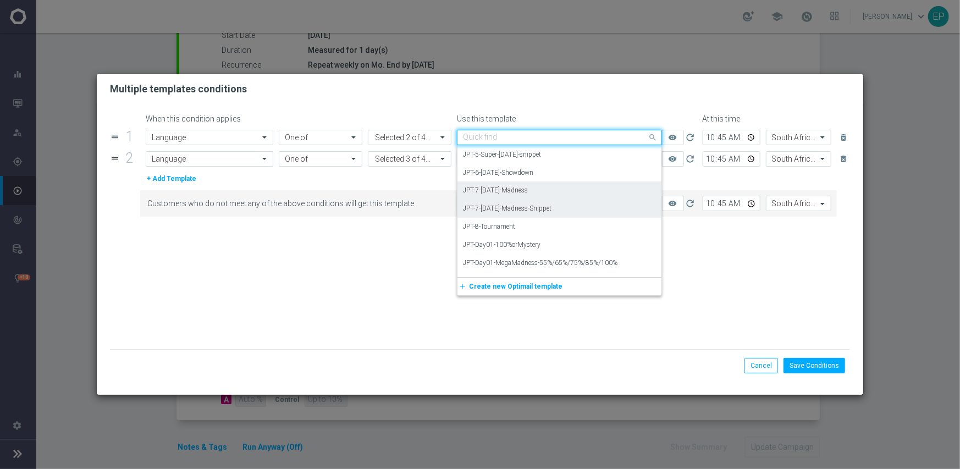
click at [523, 193] on label "JPT-7-[DATE]-Madness" at bounding box center [495, 190] width 65 height 9
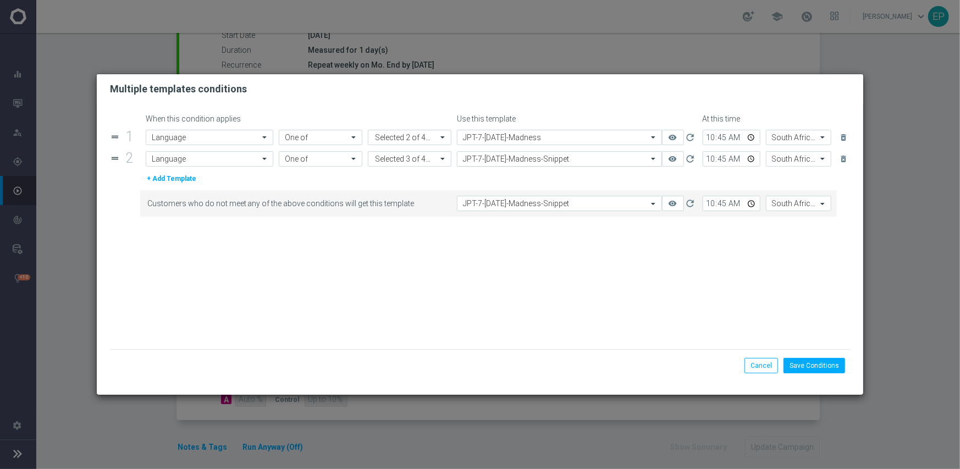
click at [555, 162] on input "text" at bounding box center [548, 159] width 171 height 9
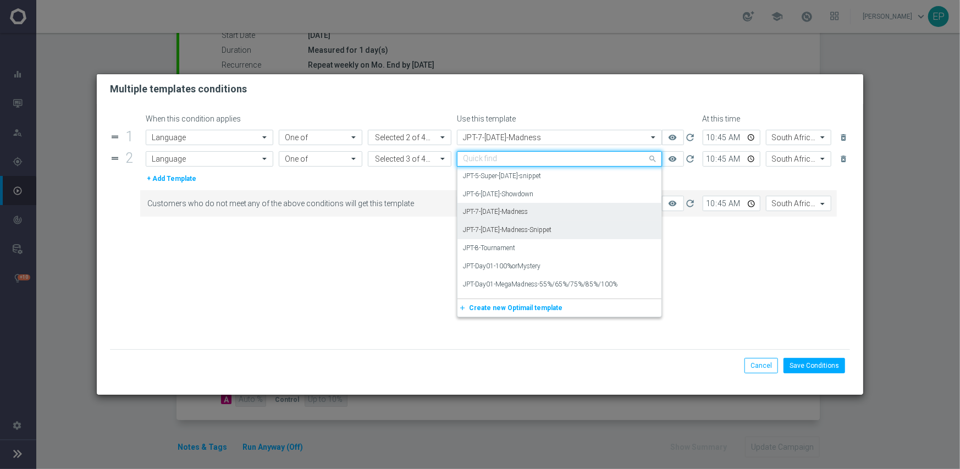
click at [528, 215] on label "JPT-7-[DATE]-Madness" at bounding box center [495, 211] width 65 height 9
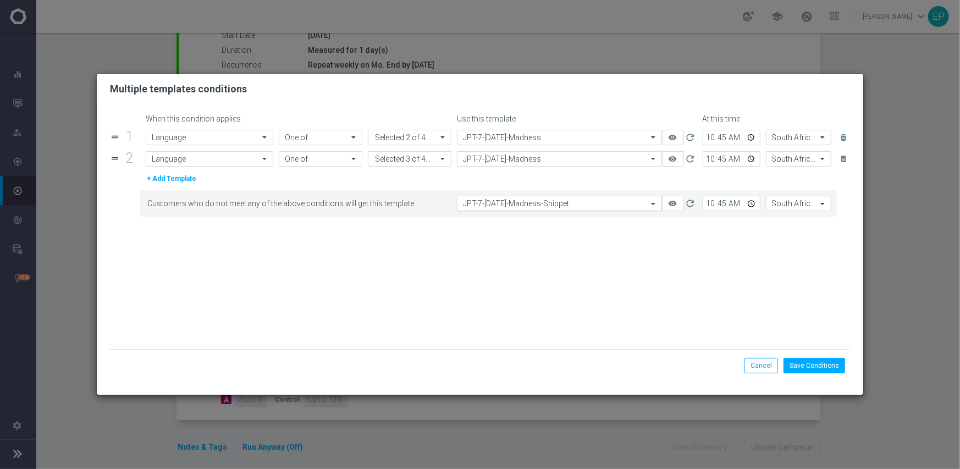
click at [551, 208] on input "text" at bounding box center [548, 203] width 171 height 9
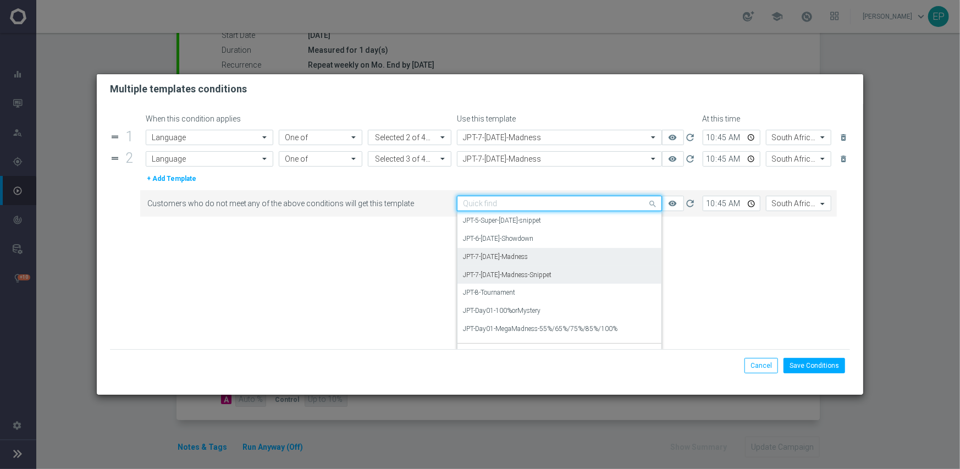
click at [532, 263] on div "JPT-7-[DATE]-Madness" at bounding box center [559, 257] width 193 height 18
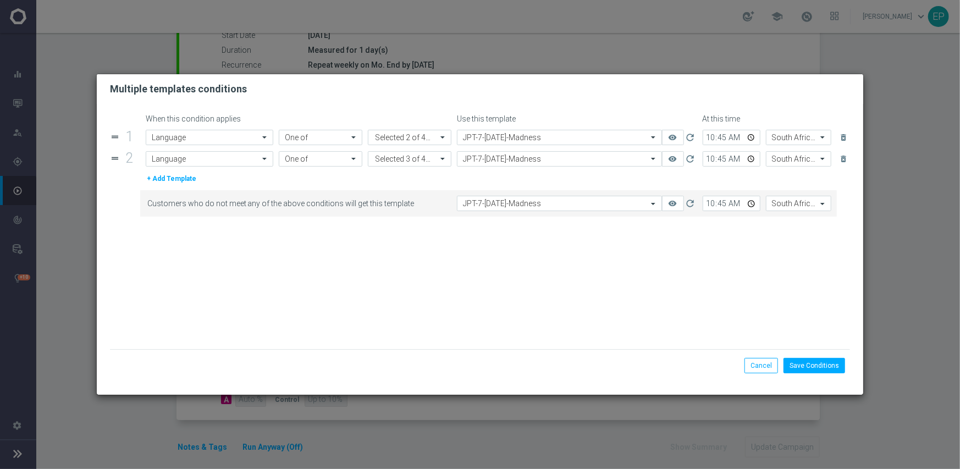
click at [580, 295] on form "When this condition applies Use this template At this time drag_handle 1 Attrib…" at bounding box center [480, 231] width 741 height 235
click at [821, 369] on button "Save Conditions" at bounding box center [815, 365] width 62 height 15
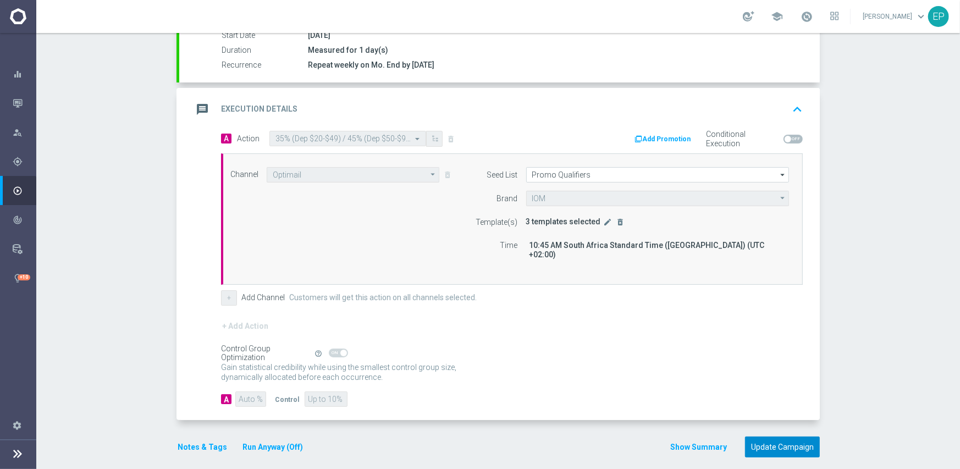
click at [782, 437] on button "Update Campaign" at bounding box center [782, 447] width 75 height 21
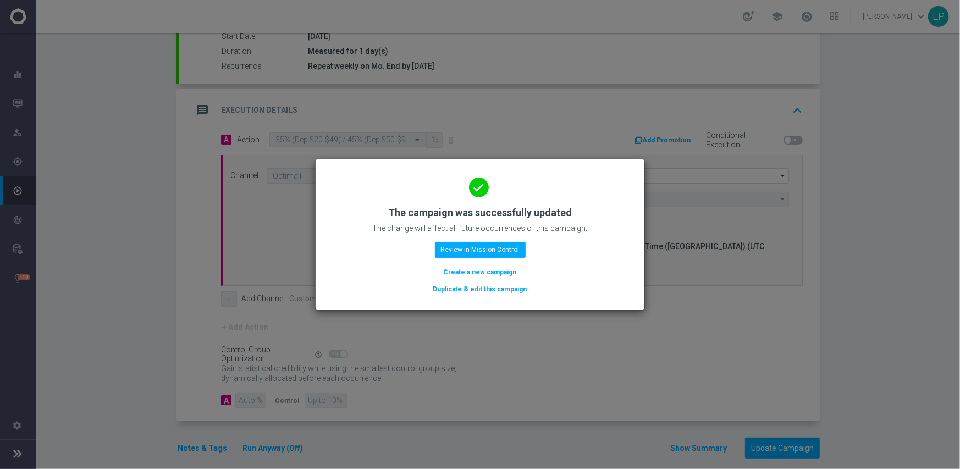
scroll to position [193, 0]
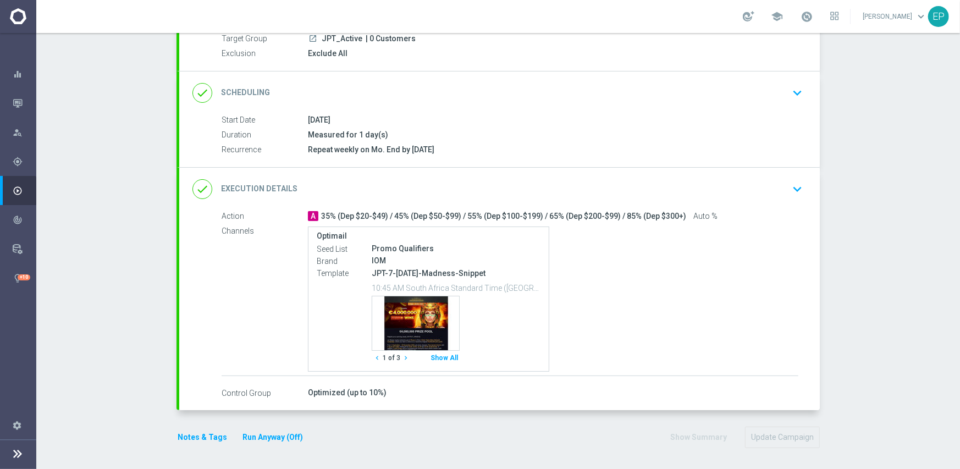
click at [528, 188] on div "done Execution Details keyboard_arrow_down" at bounding box center [500, 189] width 614 height 21
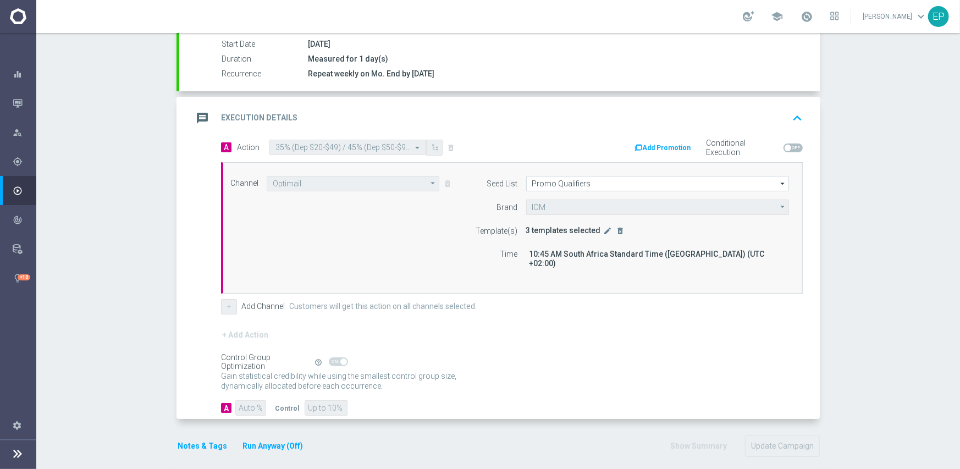
scroll to position [193, 0]
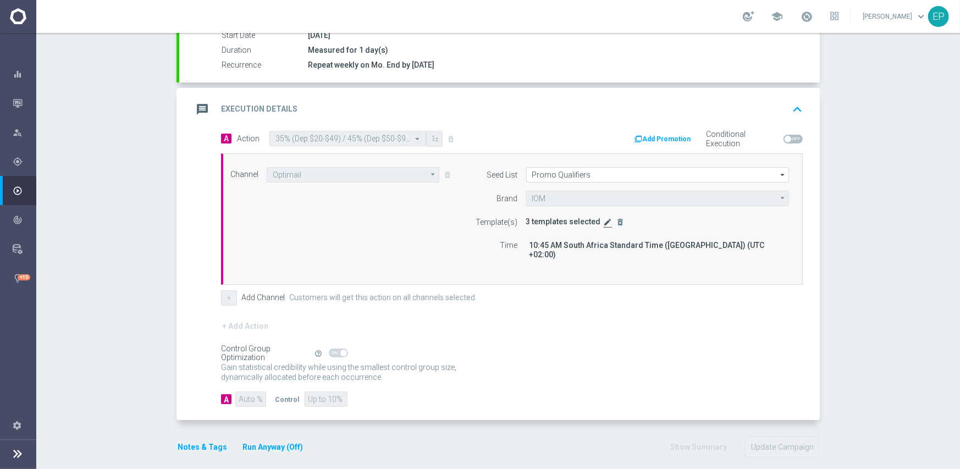
click at [604, 223] on icon "edit" at bounding box center [608, 222] width 9 height 9
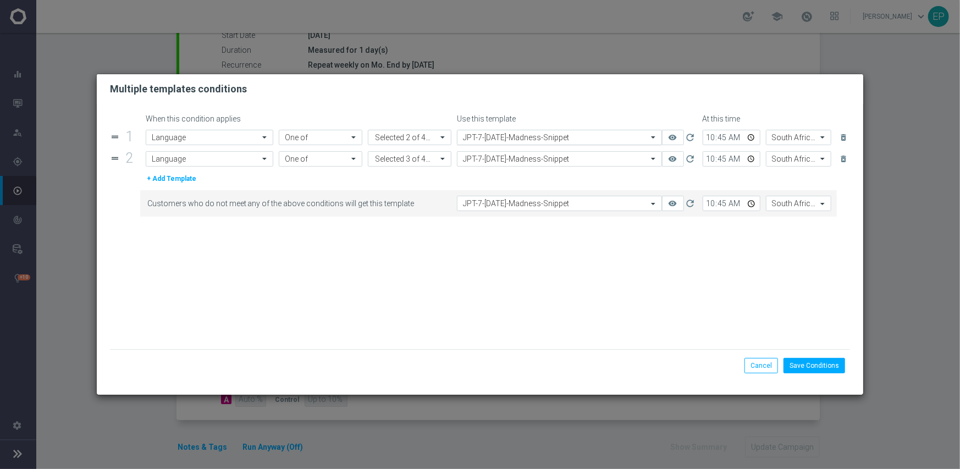
click at [560, 137] on input "text" at bounding box center [548, 137] width 171 height 9
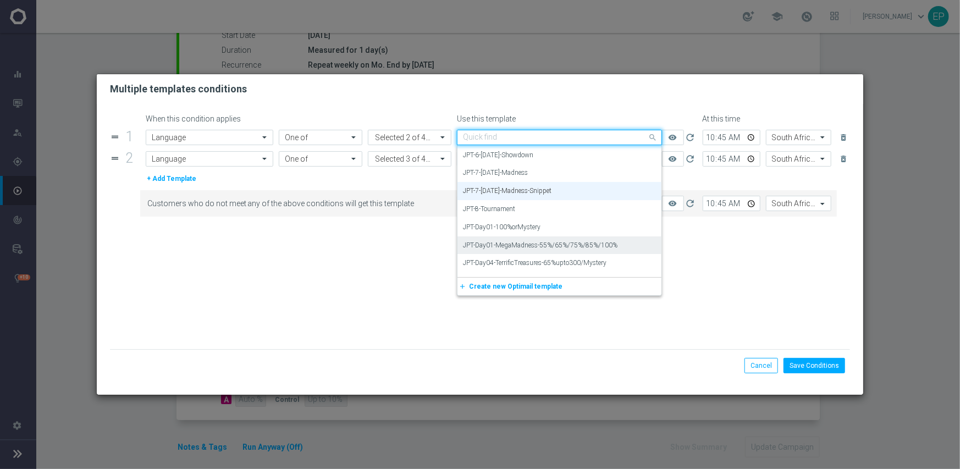
scroll to position [4682, 0]
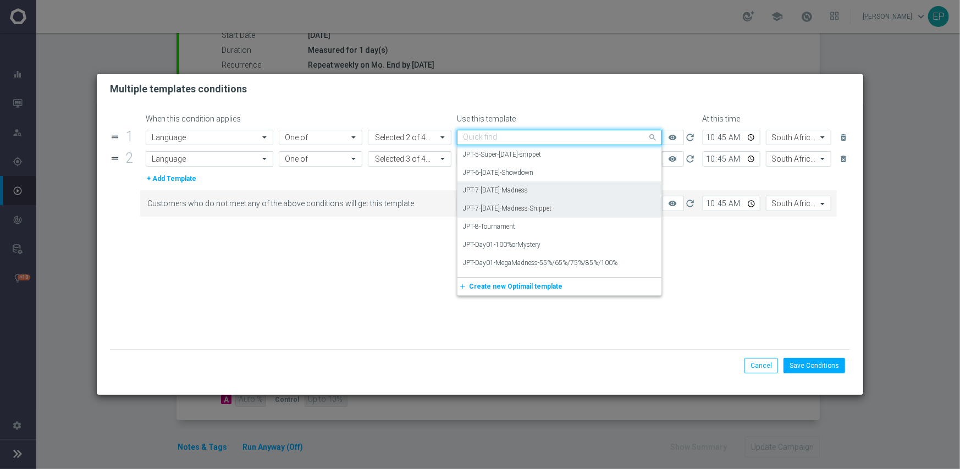
click at [524, 192] on label "JPT-7-[DATE]-Madness" at bounding box center [495, 190] width 65 height 9
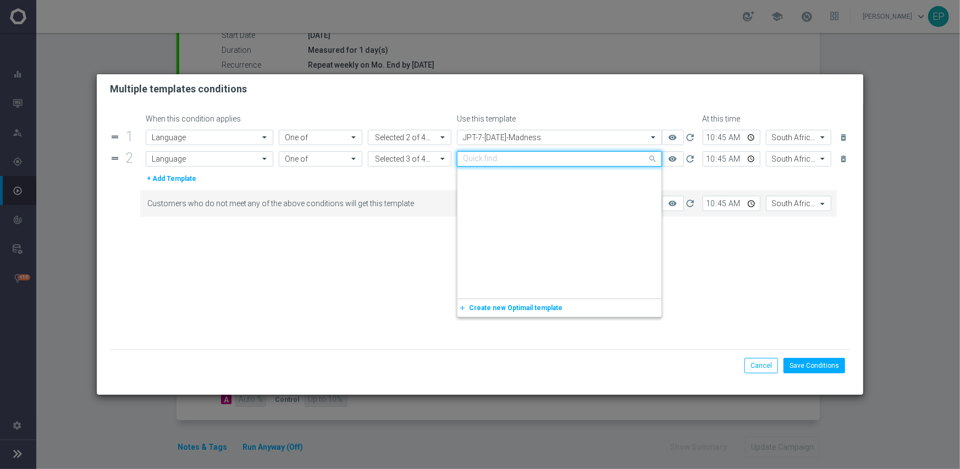
click at [566, 158] on input "text" at bounding box center [548, 159] width 171 height 9
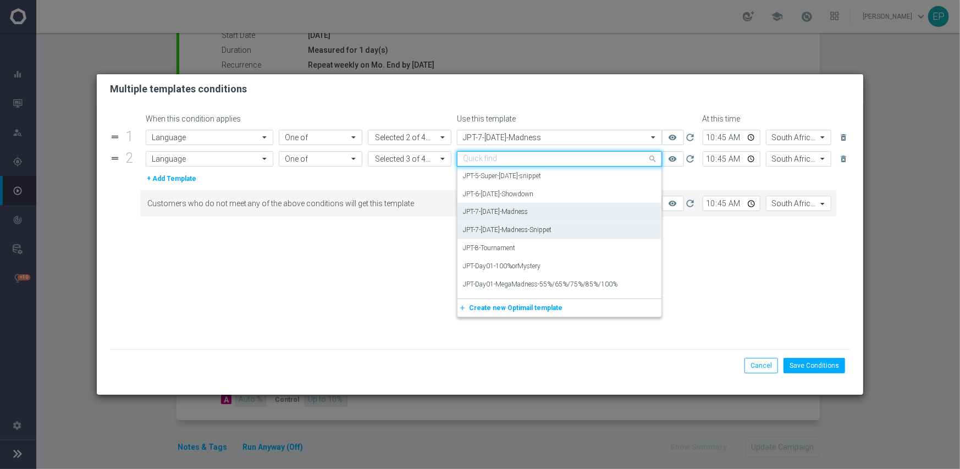
click at [506, 211] on label "JPT-7-Monday-Madness" at bounding box center [495, 211] width 65 height 9
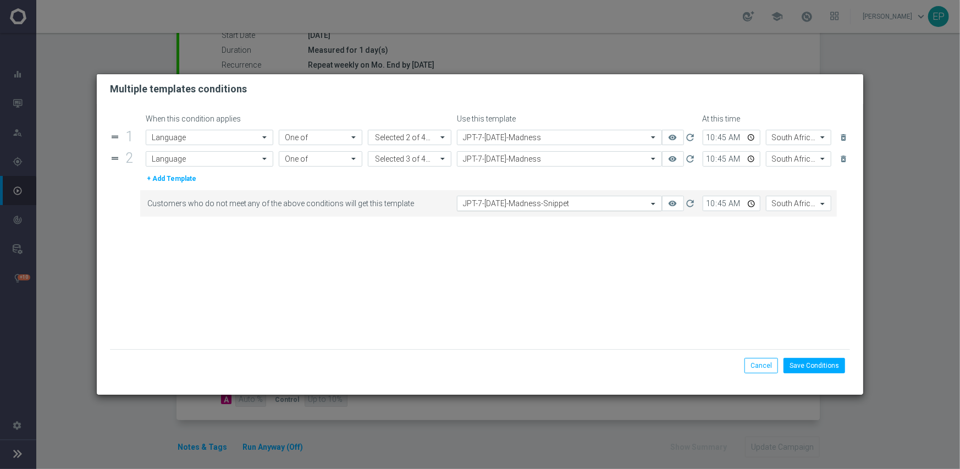
drag, startPoint x: 567, startPoint y: 201, endPoint x: 572, endPoint y: 208, distance: 8.4
click at [568, 201] on input "text" at bounding box center [548, 203] width 171 height 9
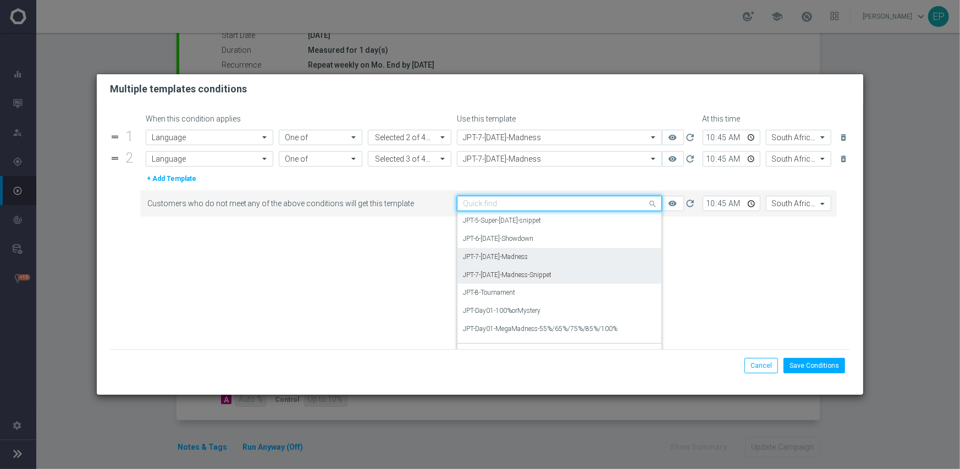
click at [526, 259] on label "JPT-7-Monday-Madness" at bounding box center [495, 256] width 65 height 9
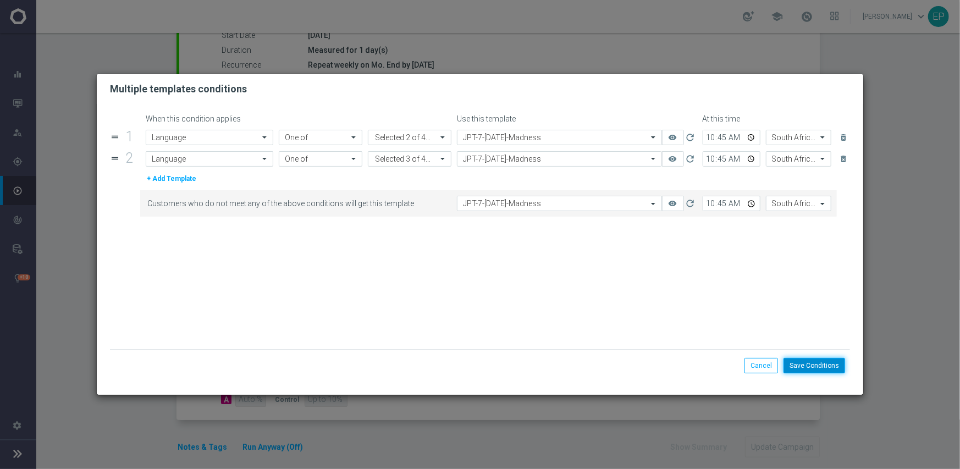
click at [820, 368] on button "Save Conditions" at bounding box center [815, 365] width 62 height 15
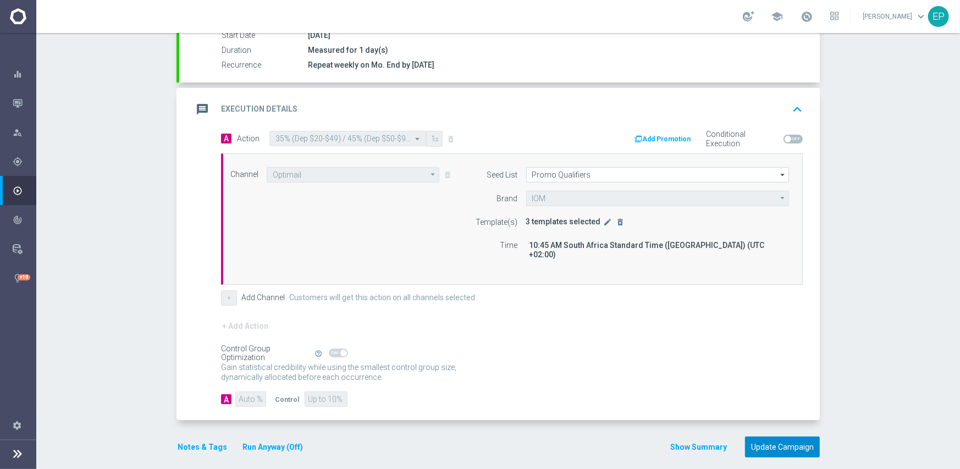
click at [786, 437] on button "Update Campaign" at bounding box center [782, 447] width 75 height 21
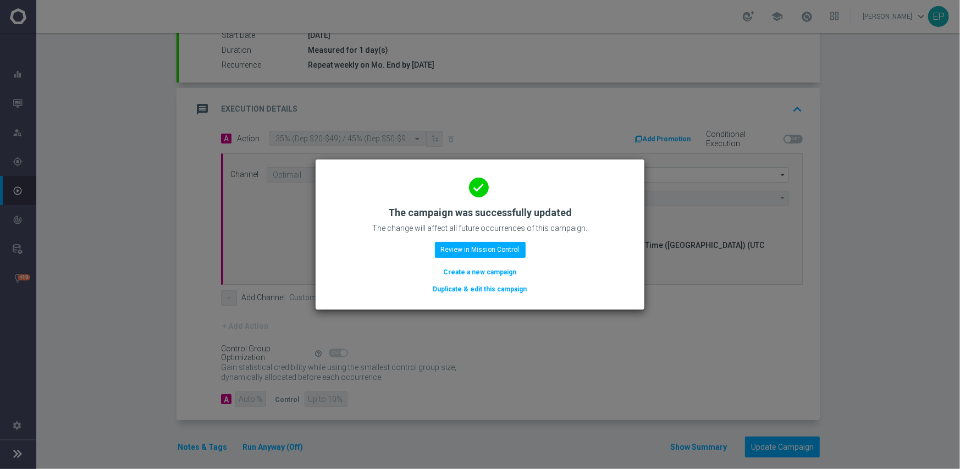
scroll to position [193, 0]
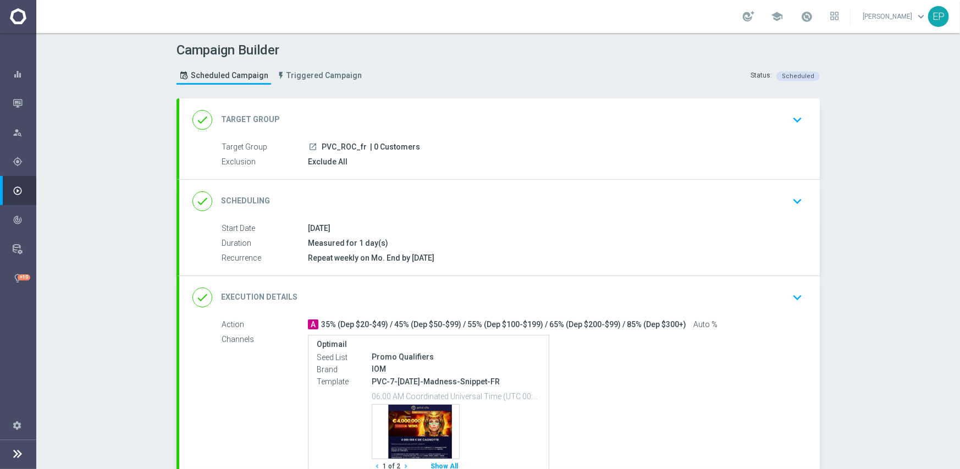
click at [530, 292] on div "done Execution Details keyboard_arrow_down" at bounding box center [500, 297] width 614 height 21
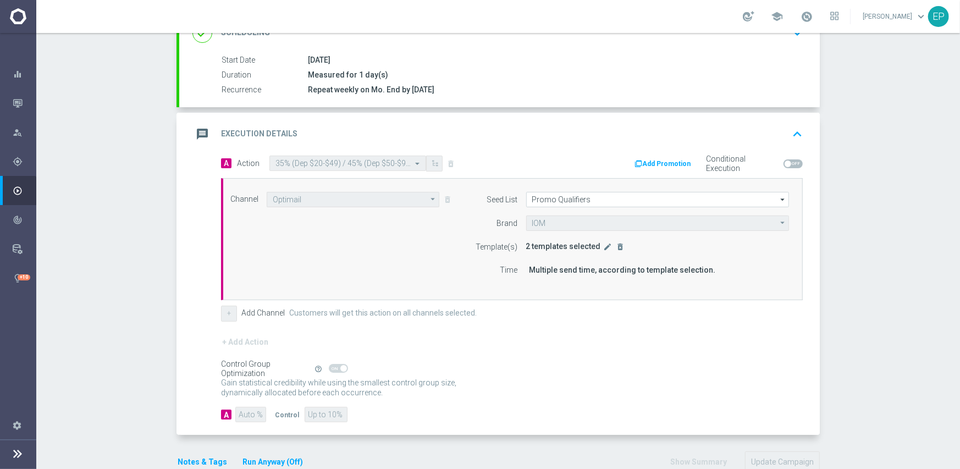
scroll to position [193, 0]
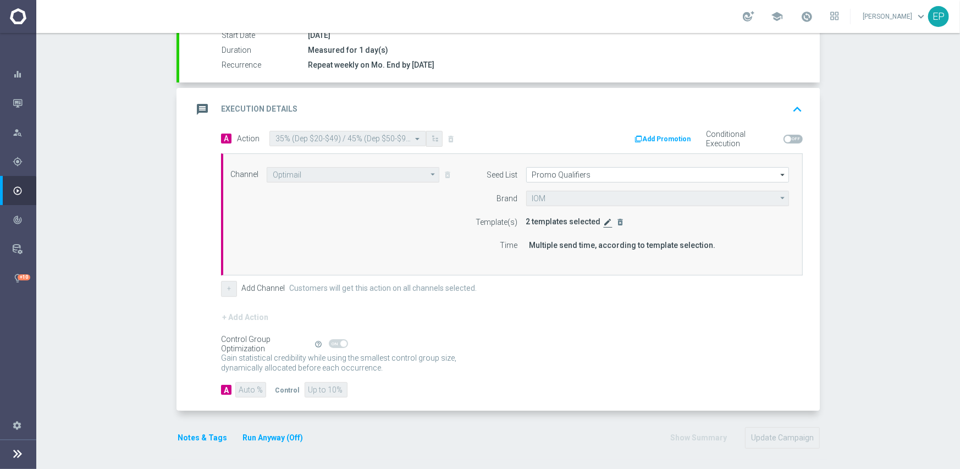
click at [604, 223] on icon "edit" at bounding box center [608, 222] width 9 height 9
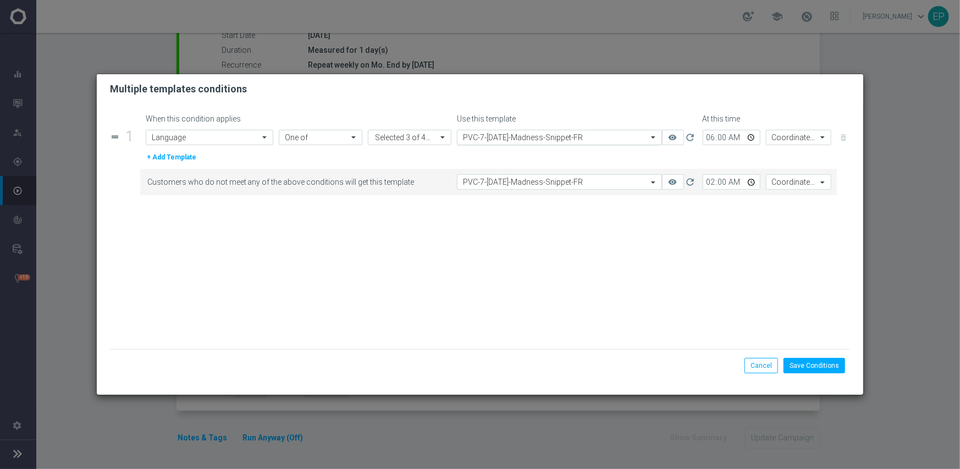
click at [584, 139] on input "text" at bounding box center [548, 137] width 171 height 9
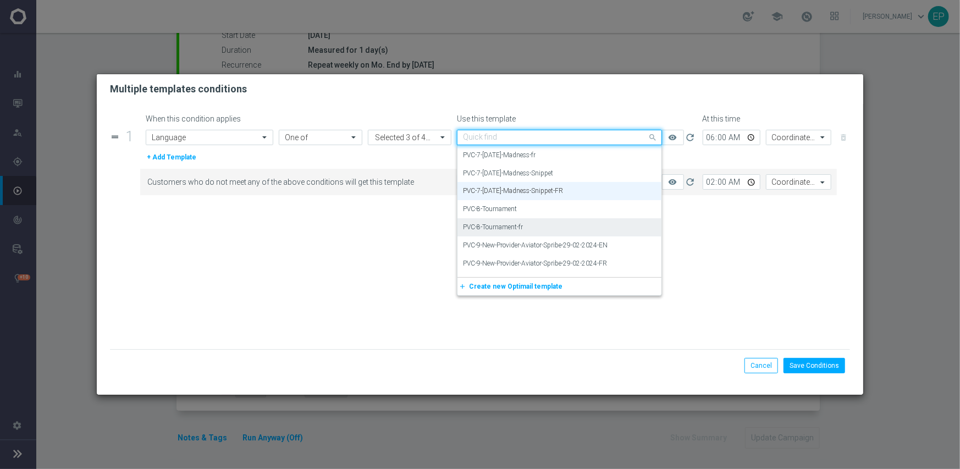
scroll to position [5845, 0]
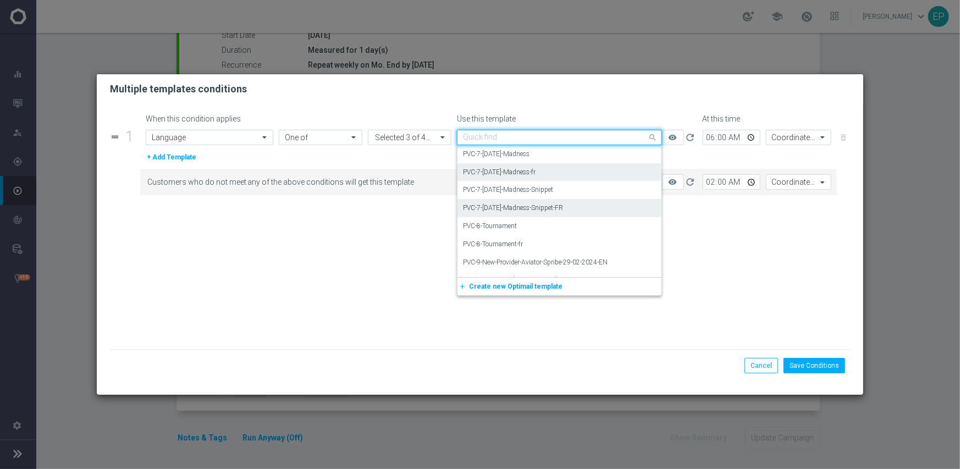
click at [530, 170] on label "PVC-7-[DATE]-Madness-fr" at bounding box center [499, 172] width 73 height 9
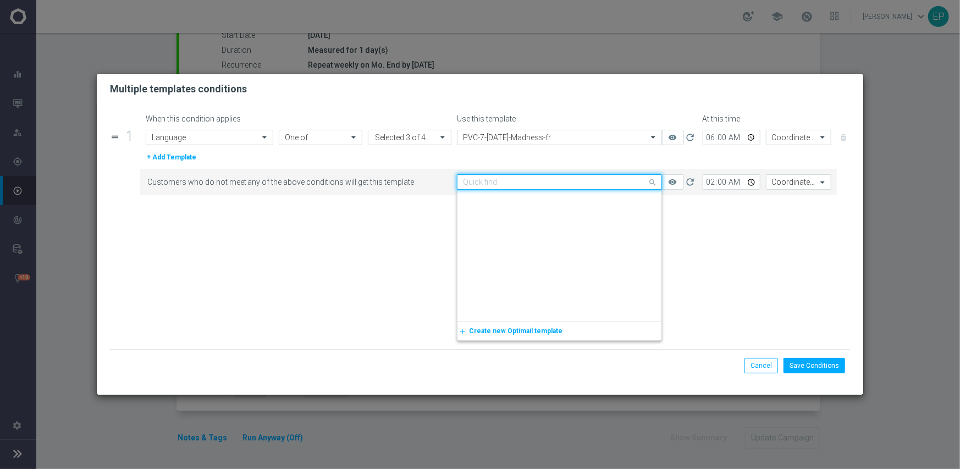
click at [545, 188] on div "Quick find PVC-7-[DATE]-Madness-Snippet-FR" at bounding box center [559, 181] width 205 height 15
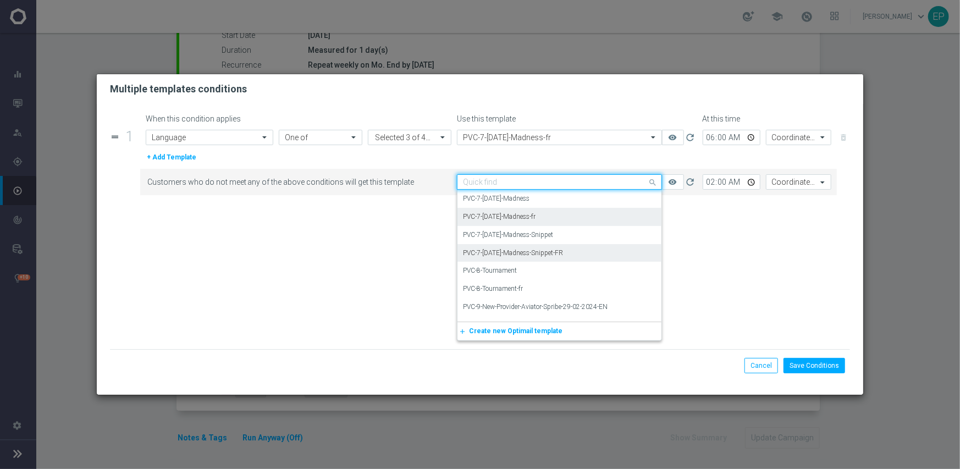
click at [535, 218] on label "PVC-7-Monday-Madness-fr" at bounding box center [499, 216] width 73 height 9
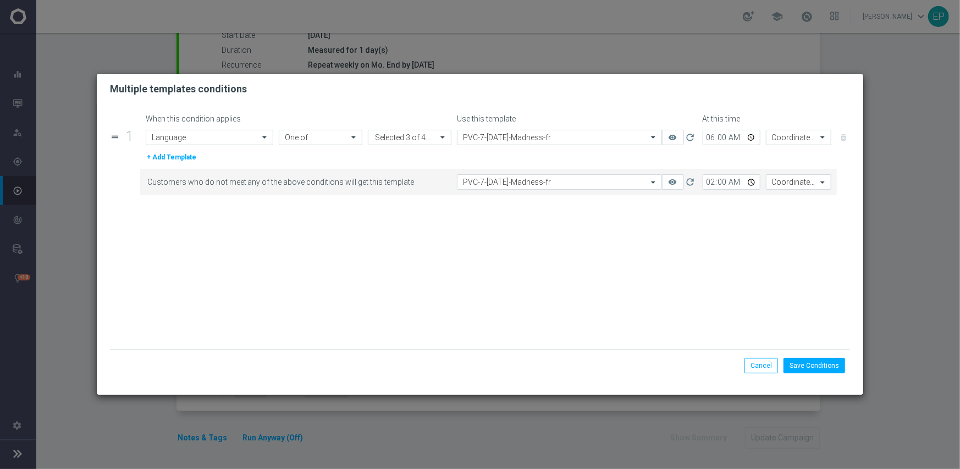
click at [567, 297] on form "When this condition applies Use this template At this time drag_handle 1 Attrib…" at bounding box center [480, 231] width 741 height 235
click at [836, 361] on button "Save Conditions" at bounding box center [815, 365] width 62 height 15
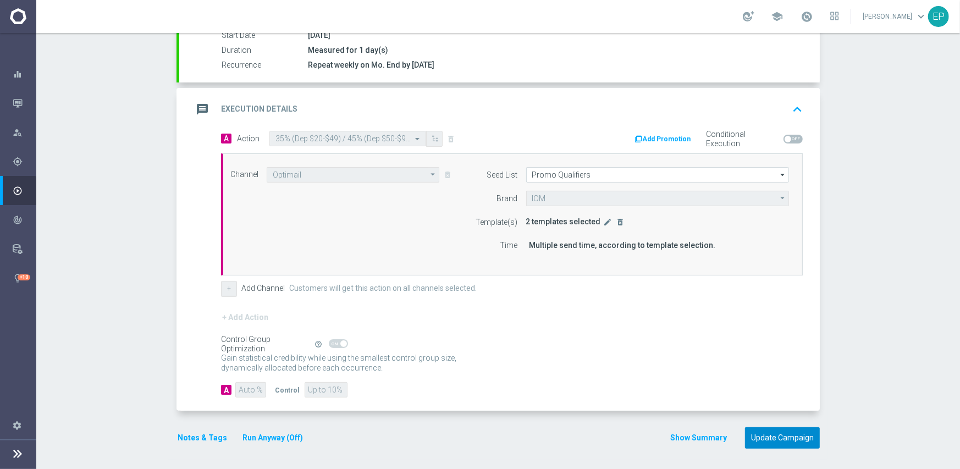
click at [773, 435] on button "Update Campaign" at bounding box center [782, 437] width 75 height 21
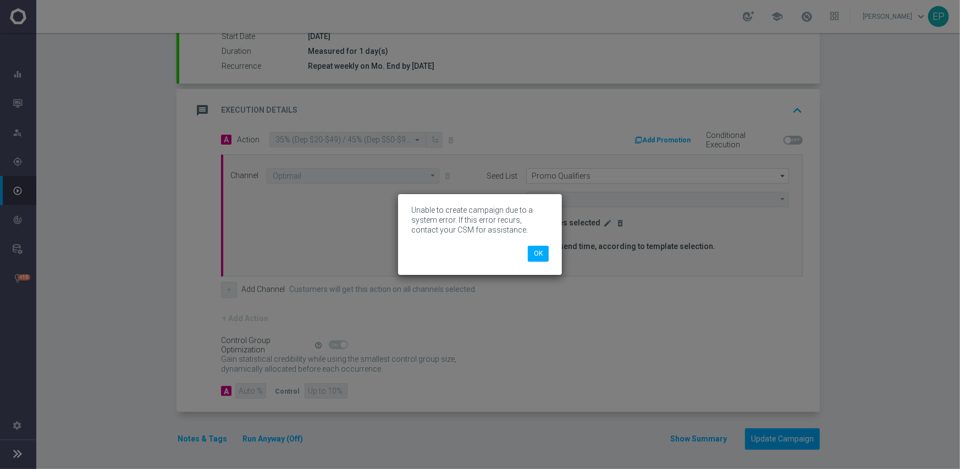
scroll to position [193, 0]
click at [533, 251] on button "OK" at bounding box center [538, 253] width 21 height 15
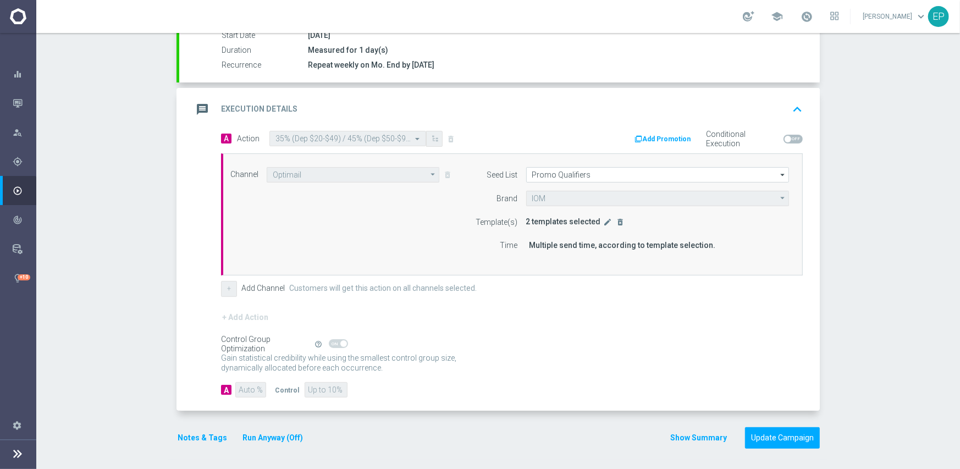
click at [715, 294] on div "+ Add Channel Customers will get this action on all channels selected." at bounding box center [512, 288] width 582 height 15
drag, startPoint x: 782, startPoint y: 437, endPoint x: 792, endPoint y: 431, distance: 11.6
click at [782, 437] on button "Update Campaign" at bounding box center [782, 437] width 75 height 21
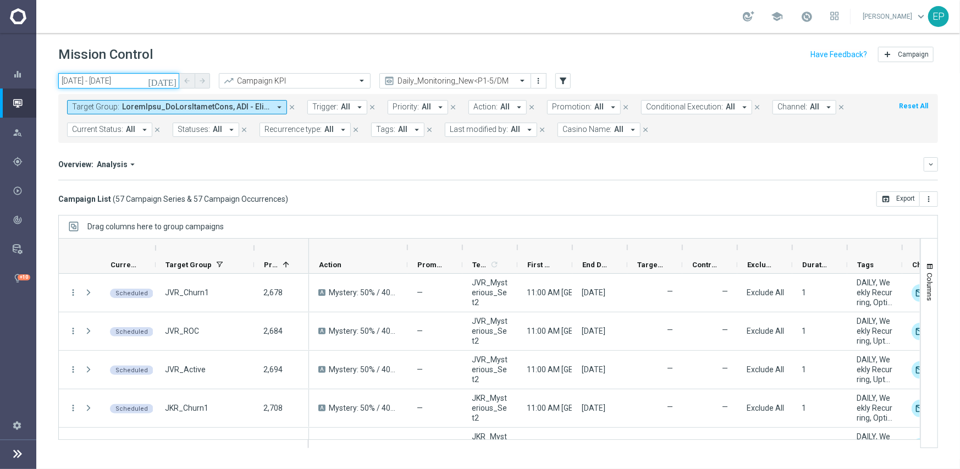
click at [87, 79] on input "[DATE] - [DATE]" at bounding box center [118, 80] width 121 height 15
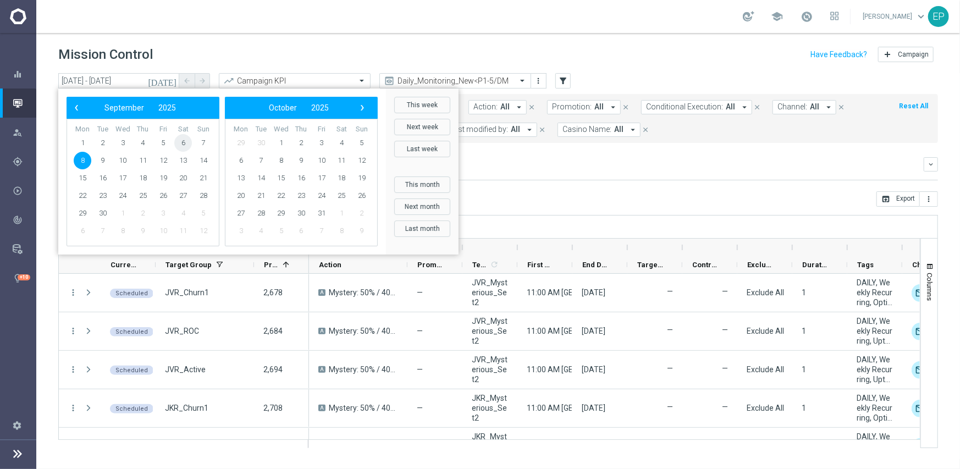
click at [188, 146] on span "6" at bounding box center [183, 143] width 18 height 18
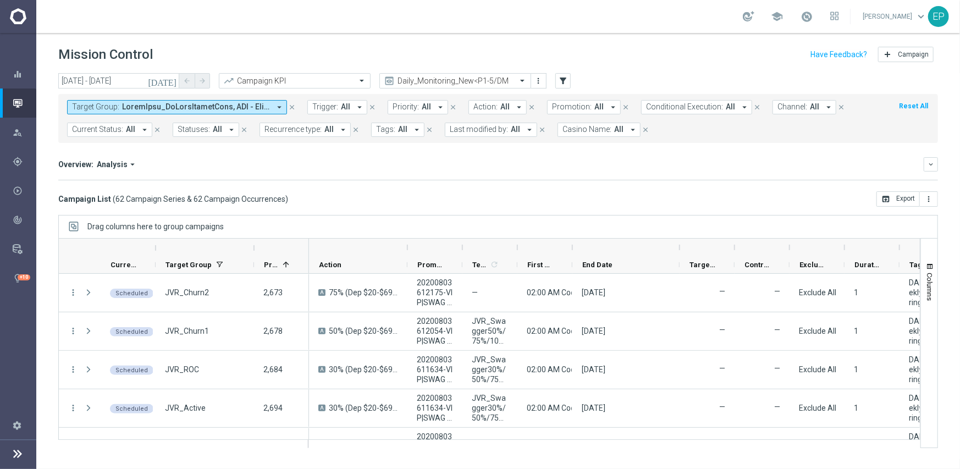
drag, startPoint x: 629, startPoint y: 249, endPoint x: 683, endPoint y: 250, distance: 53.9
click at [682, 250] on div at bounding box center [680, 248] width 4 height 18
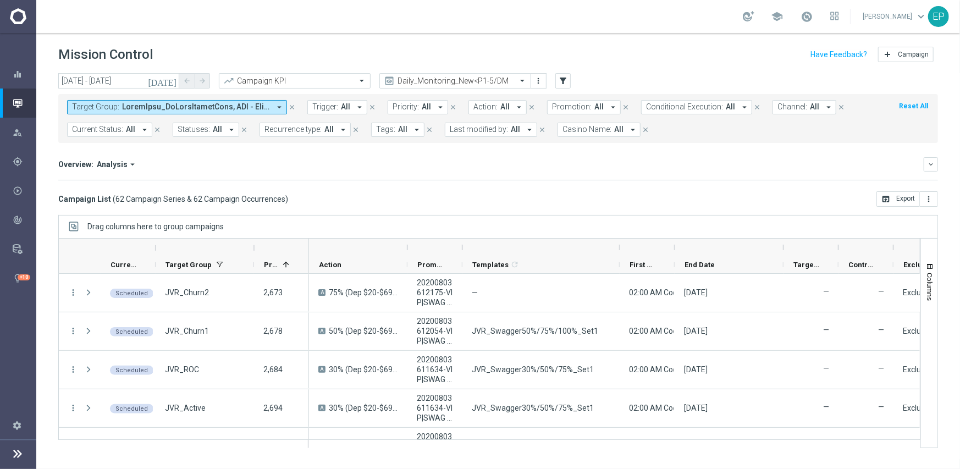
drag, startPoint x: 516, startPoint y: 248, endPoint x: 622, endPoint y: 244, distance: 106.2
click at [622, 244] on div at bounding box center [620, 248] width 4 height 18
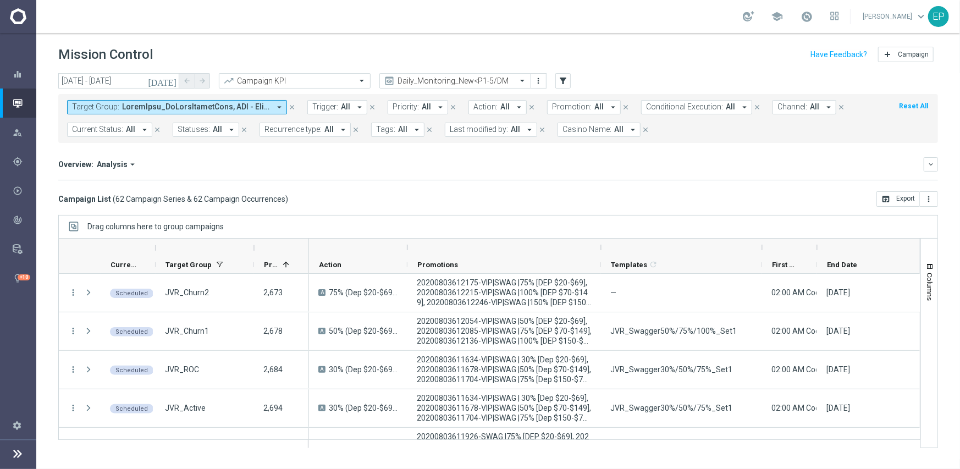
drag, startPoint x: 462, startPoint y: 246, endPoint x: 601, endPoint y: 242, distance: 138.7
click at [601, 242] on div at bounding box center [601, 248] width 4 height 18
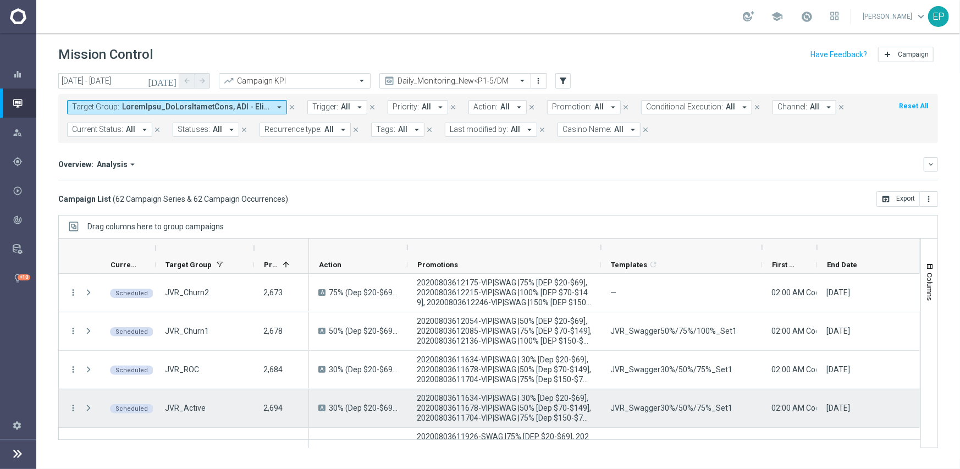
click at [675, 410] on span "JVR_Swagger30%/50%/75%_Set1" at bounding box center [672, 408] width 122 height 10
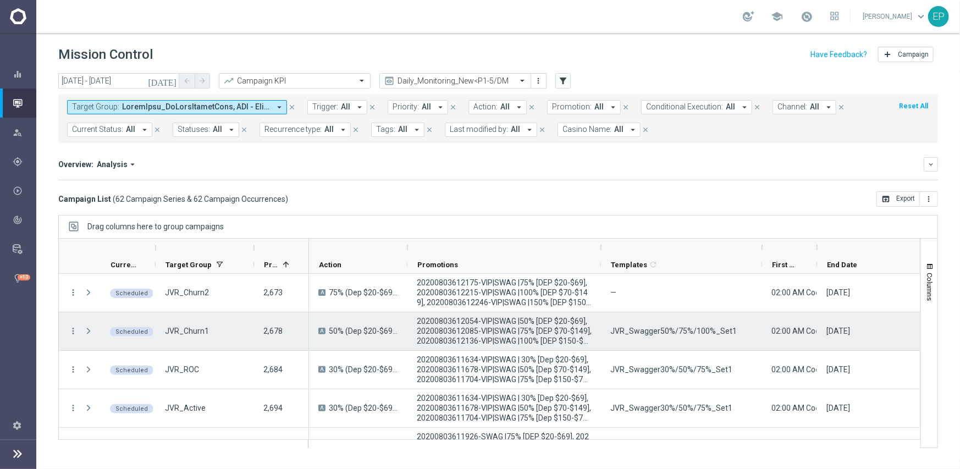
click at [685, 341] on div "JVR_Swagger50%/75%/100%_Set1" at bounding box center [681, 331] width 161 height 38
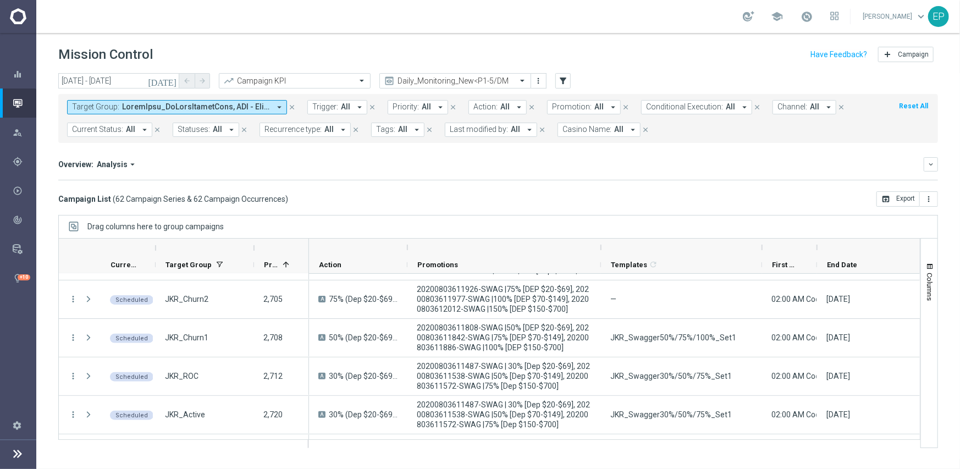
scroll to position [143, 0]
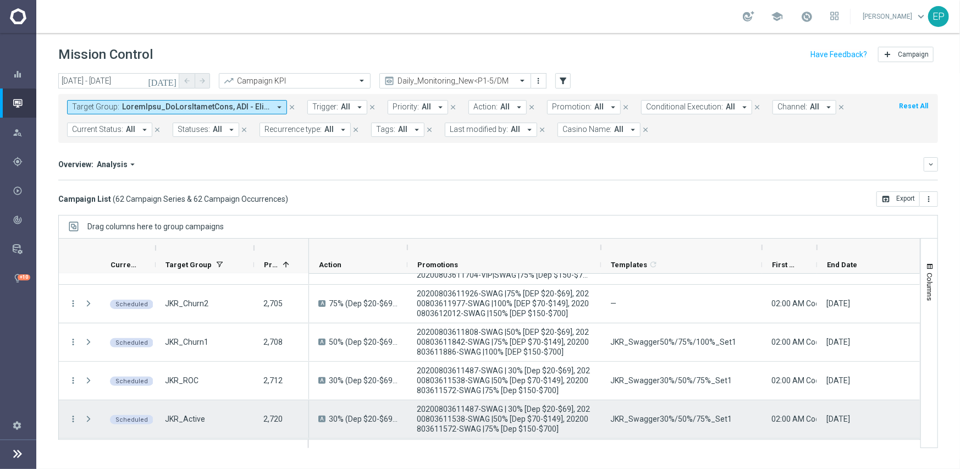
click at [662, 429] on div "JKR_Swagger30%/50%/75%_Set1" at bounding box center [681, 419] width 161 height 38
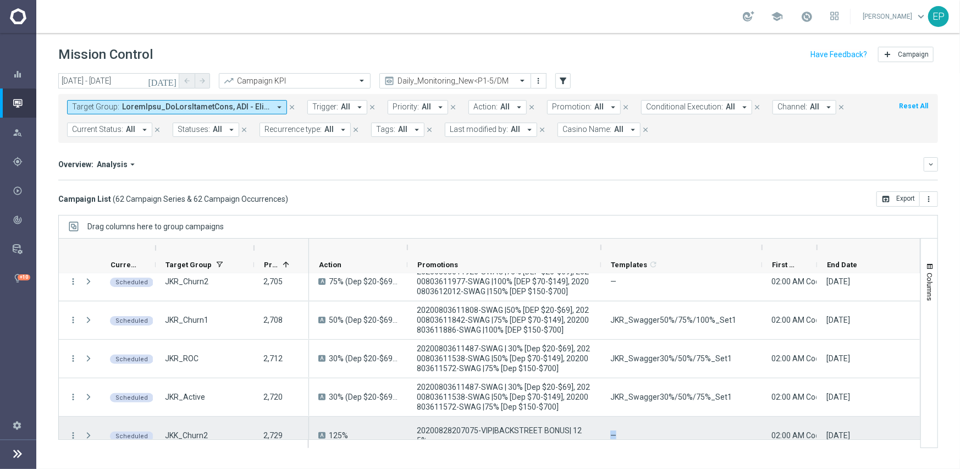
click at [662, 429] on div "—" at bounding box center [681, 436] width 161 height 38
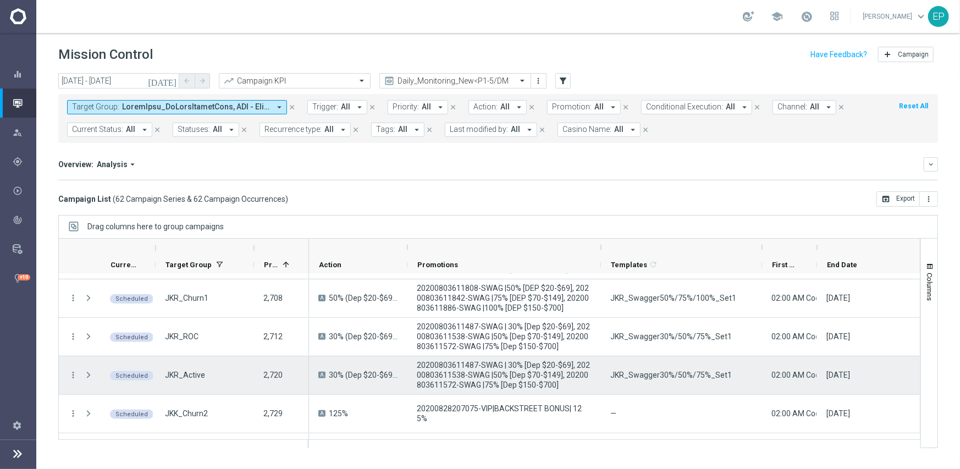
click at [672, 380] on span "JKR_Swagger30%/50%/75%_Set1" at bounding box center [672, 375] width 122 height 10
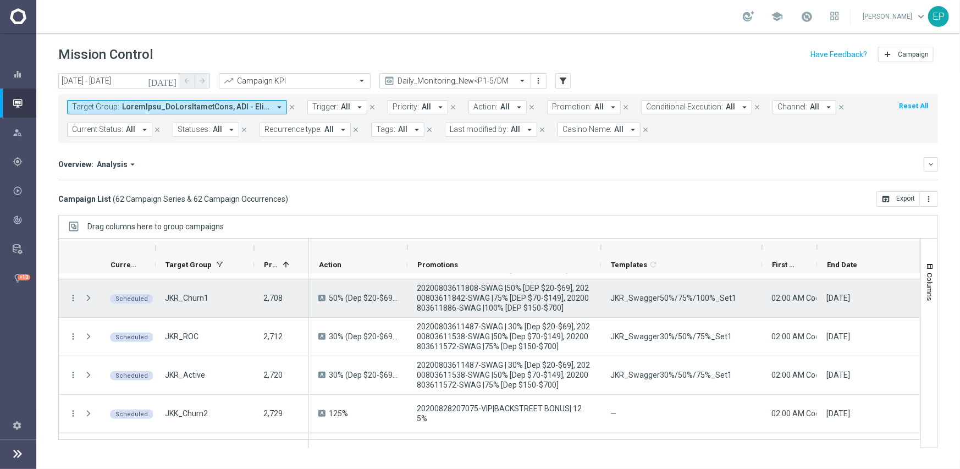
click at [677, 305] on div "JKR_Swagger50%/75%/100%_Set1" at bounding box center [681, 298] width 161 height 38
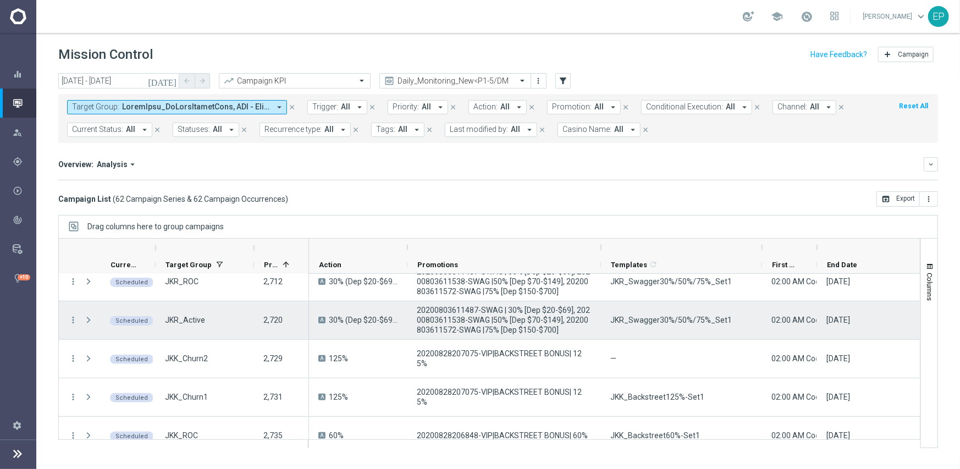
scroll to position [297, 0]
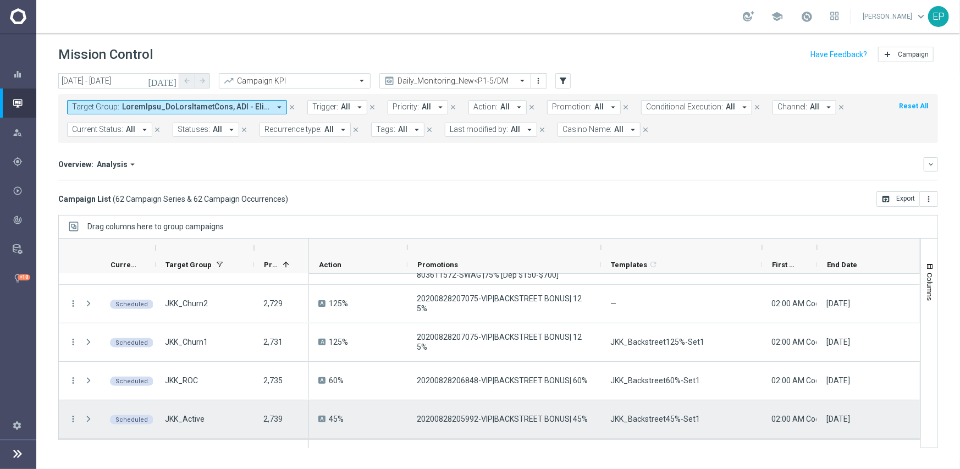
click at [675, 425] on div "JKK_Backstreet45%-Set1" at bounding box center [681, 419] width 161 height 38
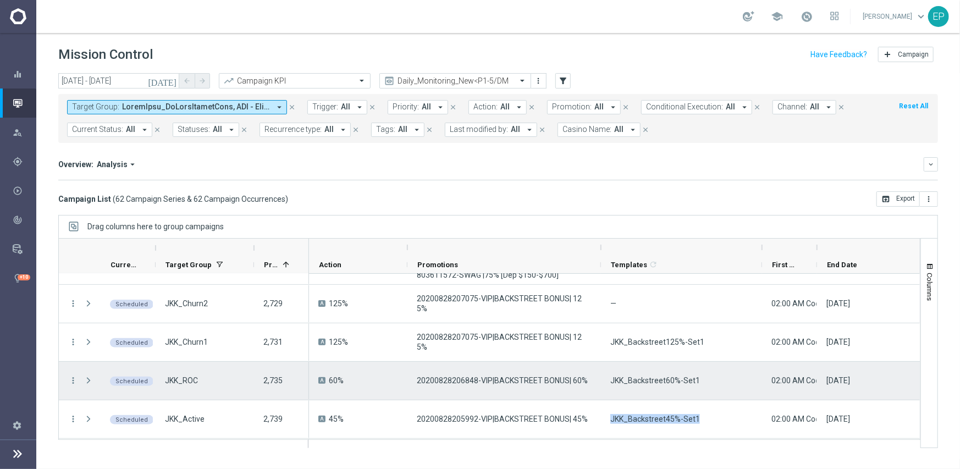
click at [660, 376] on span "JKK_Backstreet60%-Set1" at bounding box center [656, 381] width 90 height 10
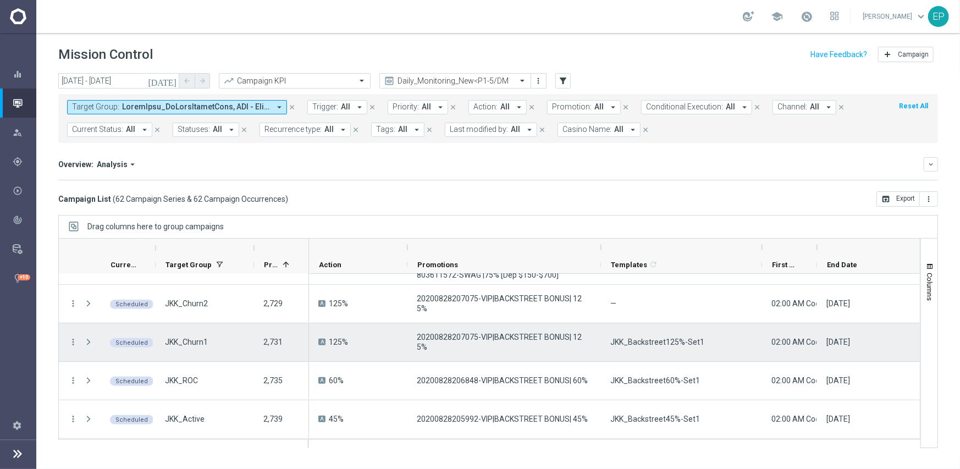
click at [665, 338] on span "JKK_Backstreet125%-Set1" at bounding box center [658, 342] width 94 height 10
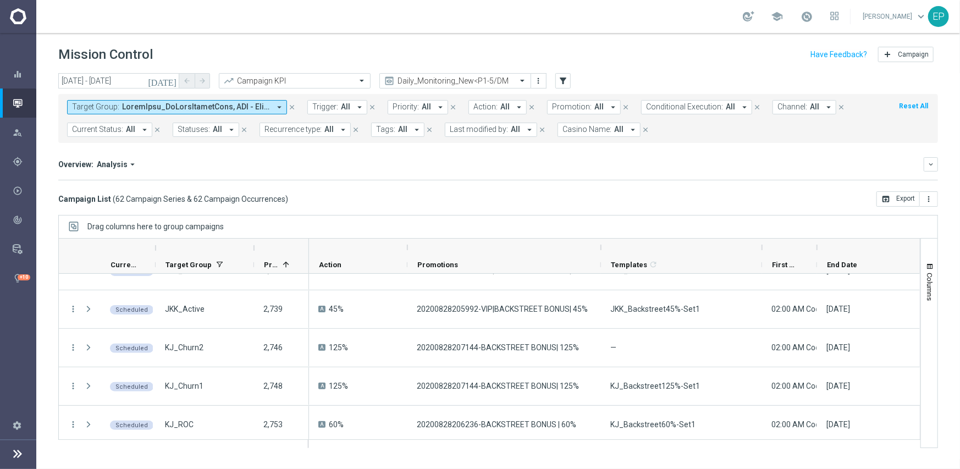
scroll to position [462, 0]
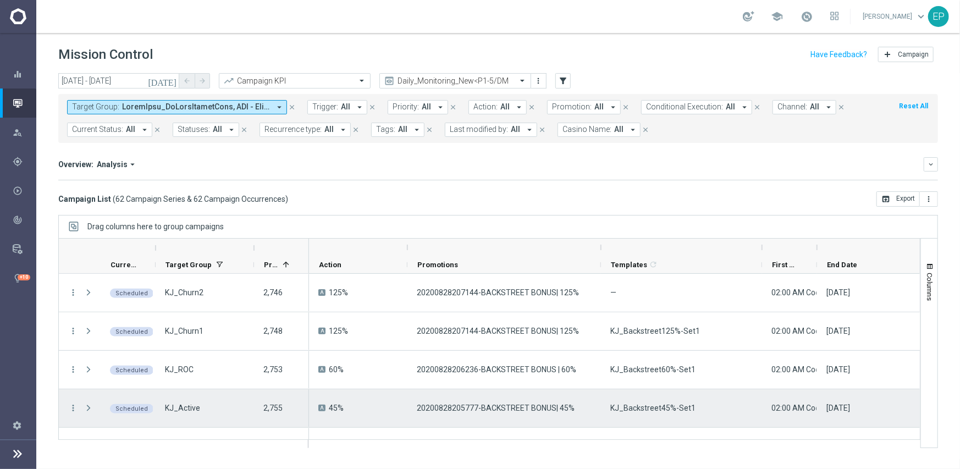
click at [658, 409] on span "KJ_Backstreet45%-Set1" at bounding box center [653, 408] width 85 height 10
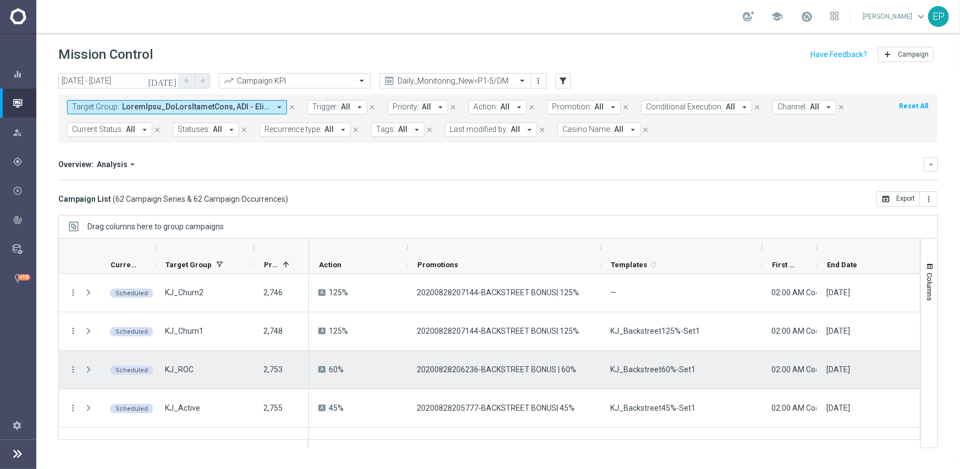
click at [650, 370] on span "KJ_Backstreet60%-Set1" at bounding box center [653, 370] width 85 height 10
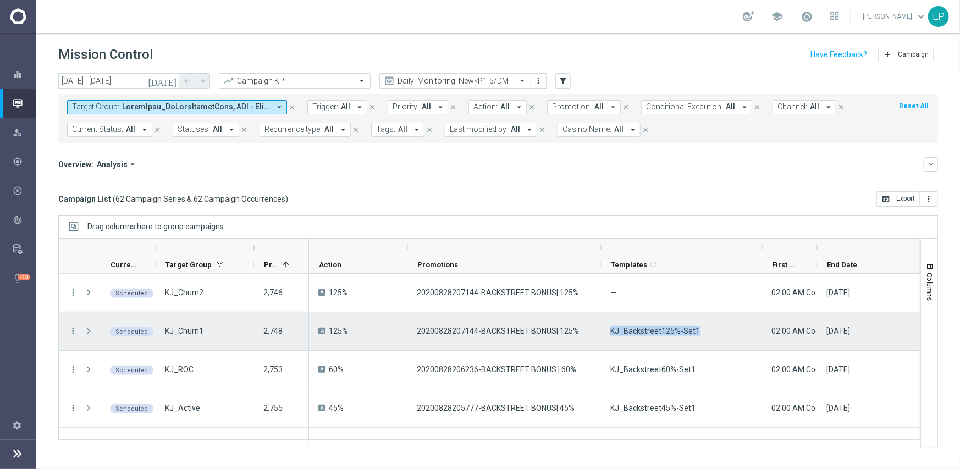
click at [636, 332] on span "KJ_Backstreet125%-Set1" at bounding box center [656, 331] width 90 height 10
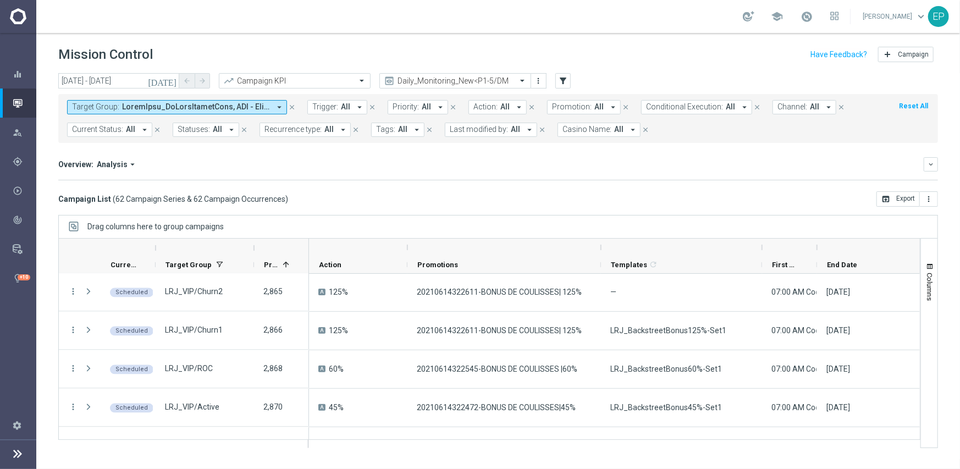
scroll to position [1529, 0]
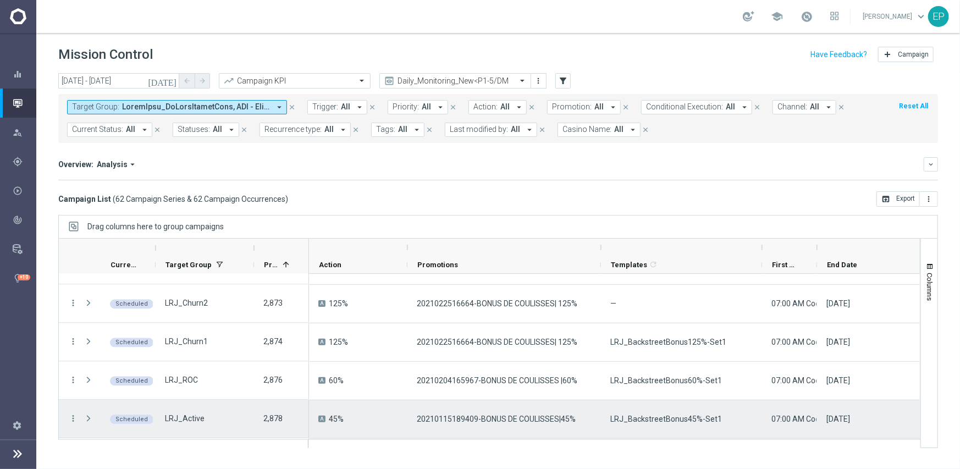
click at [692, 420] on span "LRJ_BackstreetBonus45%-Set1" at bounding box center [667, 419] width 112 height 10
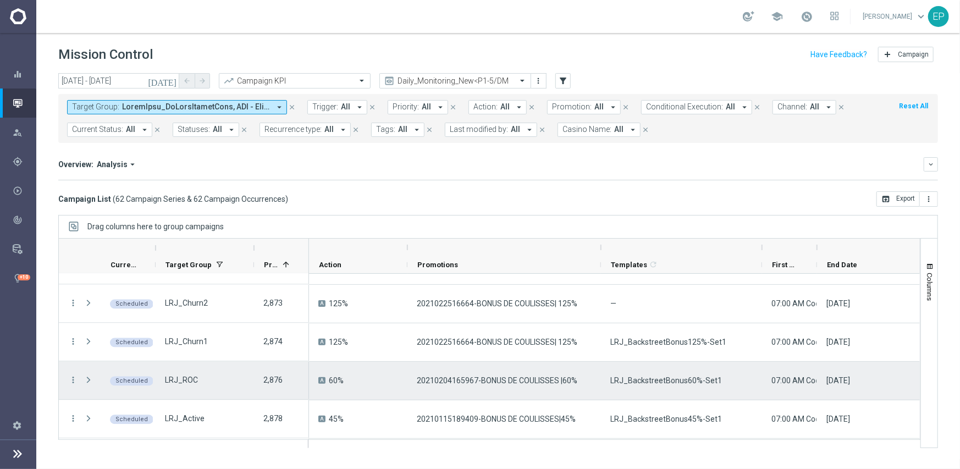
click at [654, 376] on span "LRJ_BackstreetBonus60%-Set1" at bounding box center [667, 381] width 112 height 10
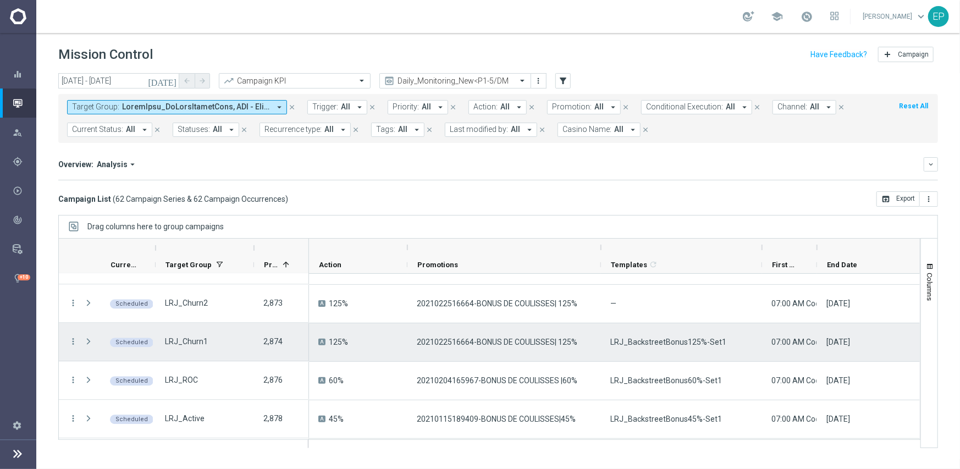
click at [688, 344] on span "LRJ_BackstreetBonus125%-Set1" at bounding box center [669, 342] width 116 height 10
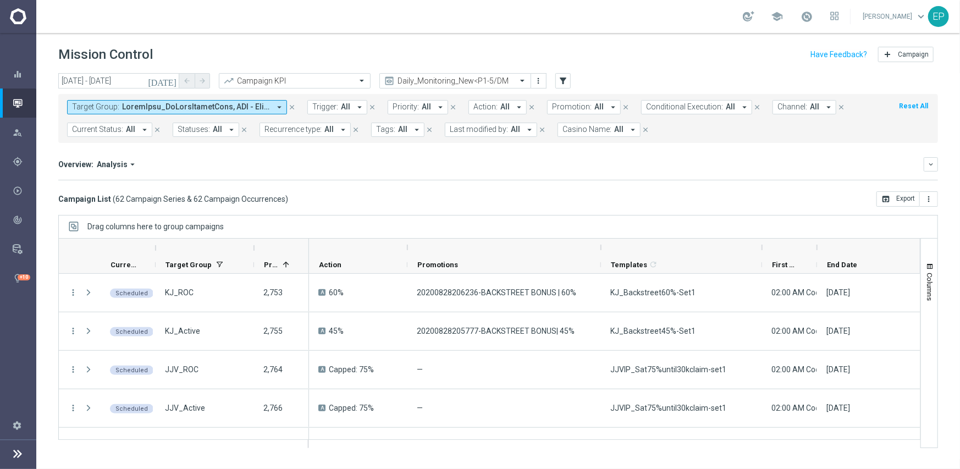
scroll to position [594, 0]
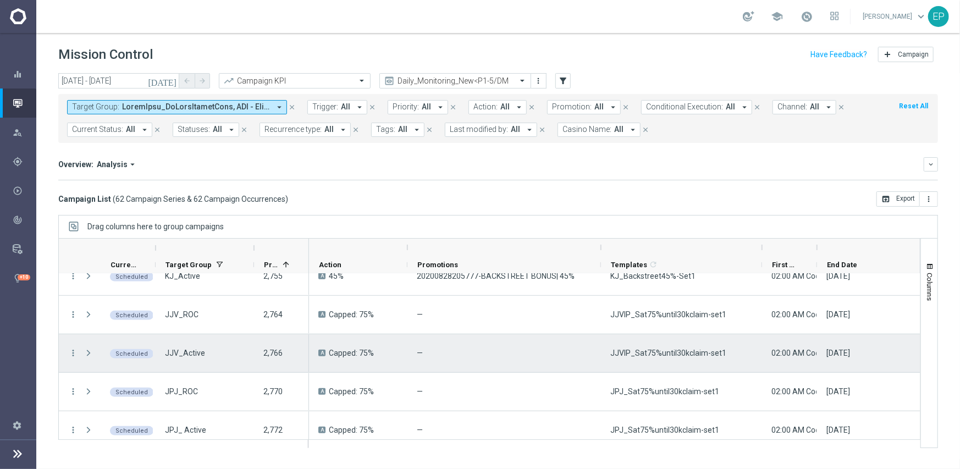
click at [661, 355] on span "JJVIP_Sat75%until30kclaim-set1" at bounding box center [669, 353] width 116 height 10
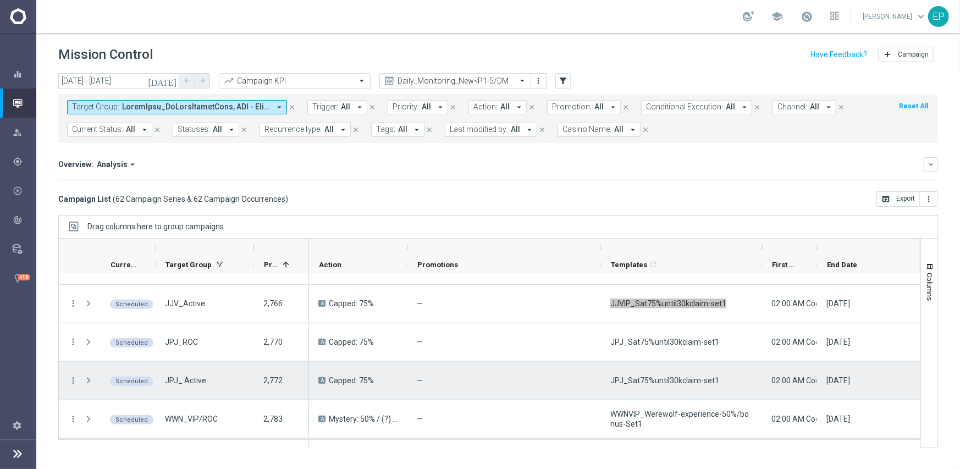
scroll to position [649, 0]
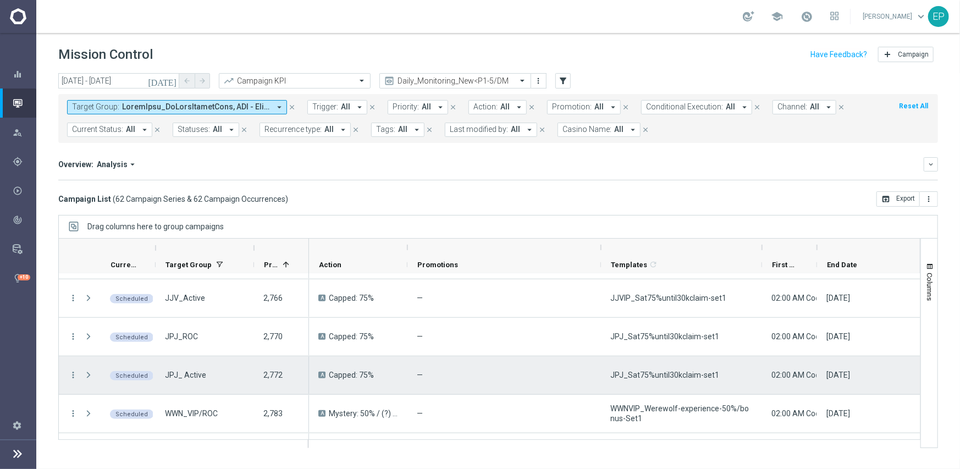
click at [667, 376] on span "JPJ_Sat75%until30kclaim-set1" at bounding box center [665, 375] width 109 height 10
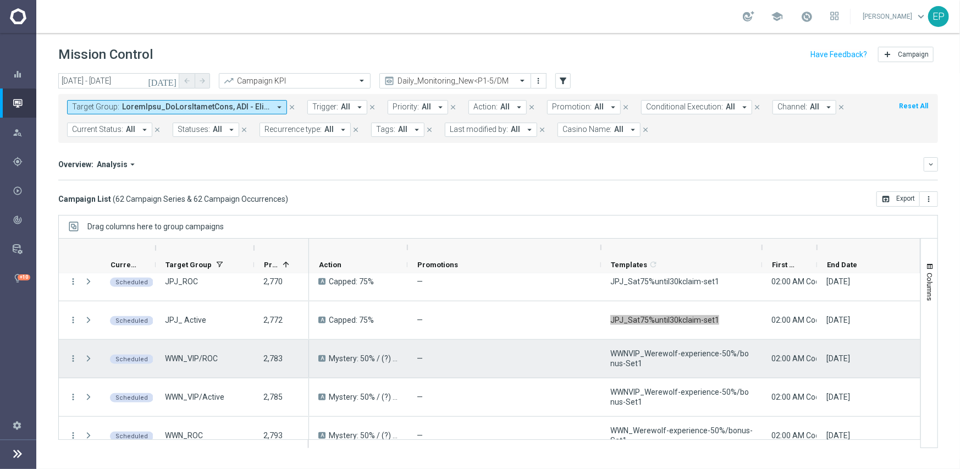
scroll to position [759, 0]
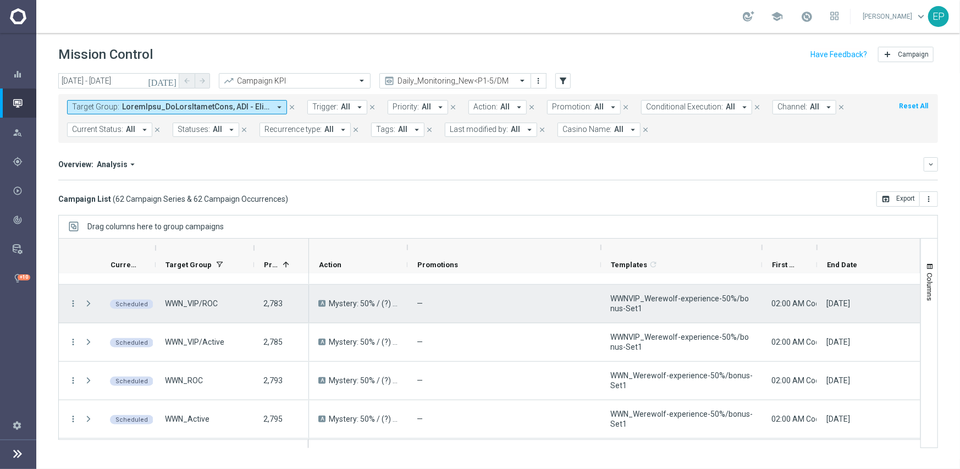
click at [710, 298] on span "WWNVIP_Werewolf-experience-50%/bonus-Set1" at bounding box center [682, 304] width 142 height 20
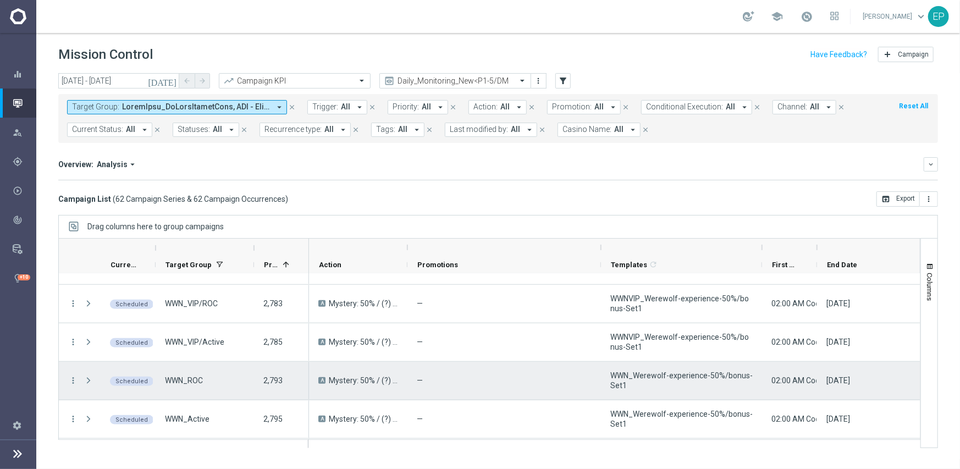
click at [685, 375] on span "WWN_Werewolf-experience-50%/bonus-Set1" at bounding box center [682, 381] width 142 height 20
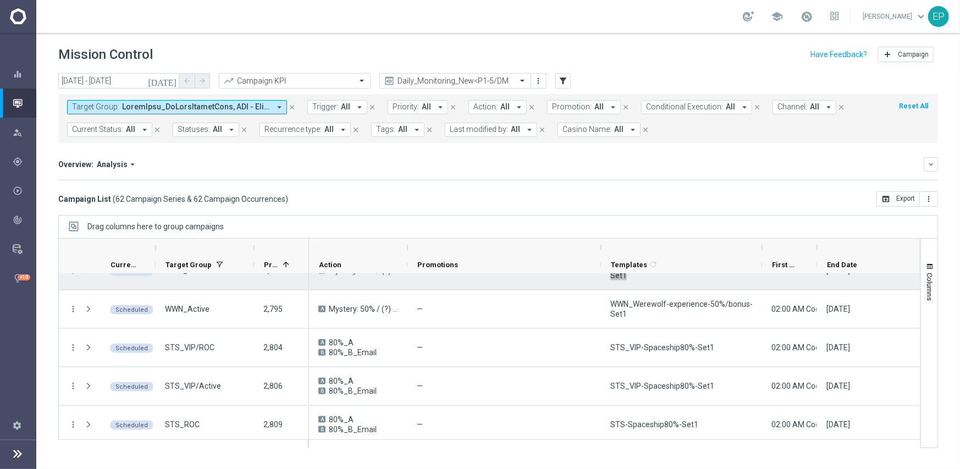
scroll to position [924, 0]
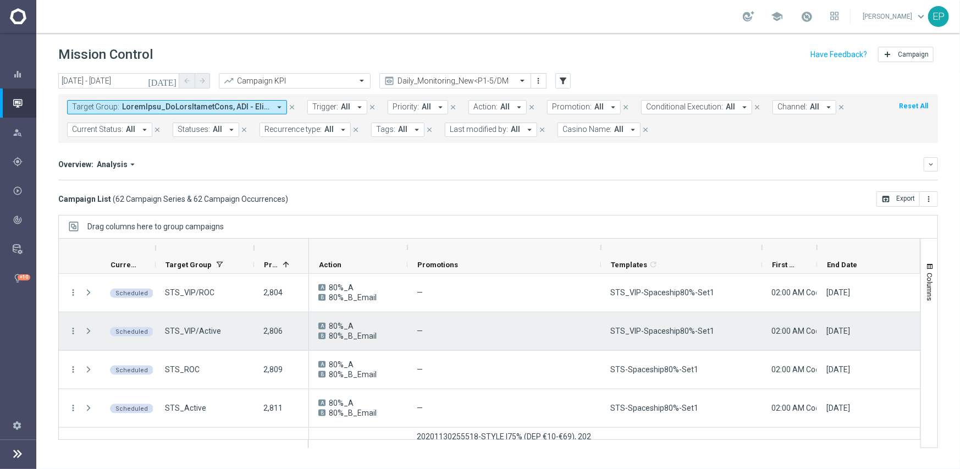
click at [665, 328] on span "STS_VIP-Spaceship80%-Set1" at bounding box center [663, 331] width 104 height 10
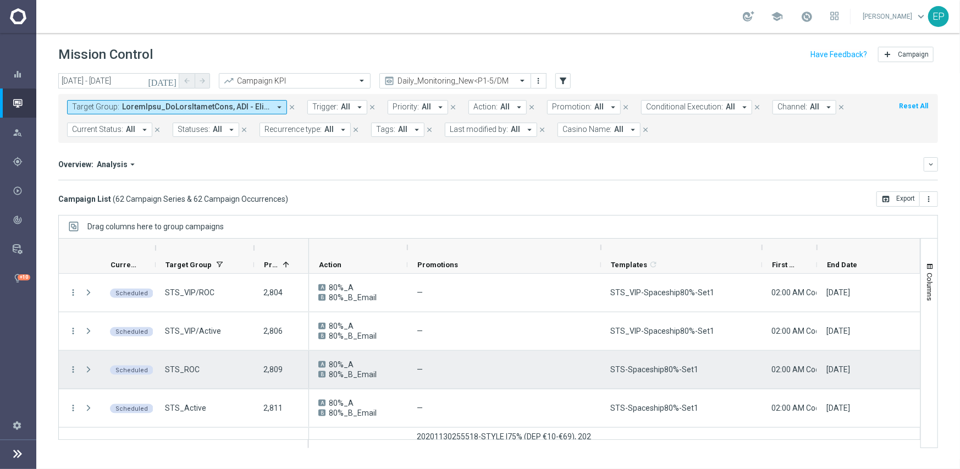
click at [646, 372] on span "STS-Spaceship80%-Set1" at bounding box center [655, 370] width 88 height 10
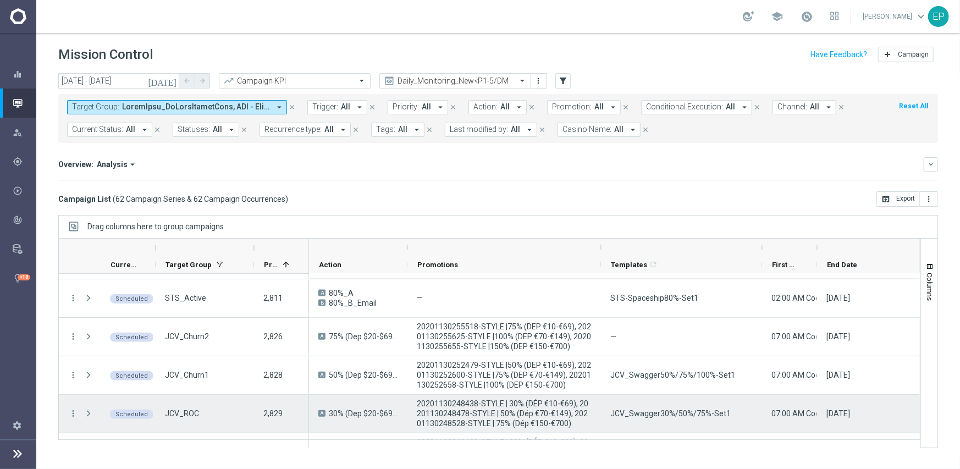
scroll to position [1089, 0]
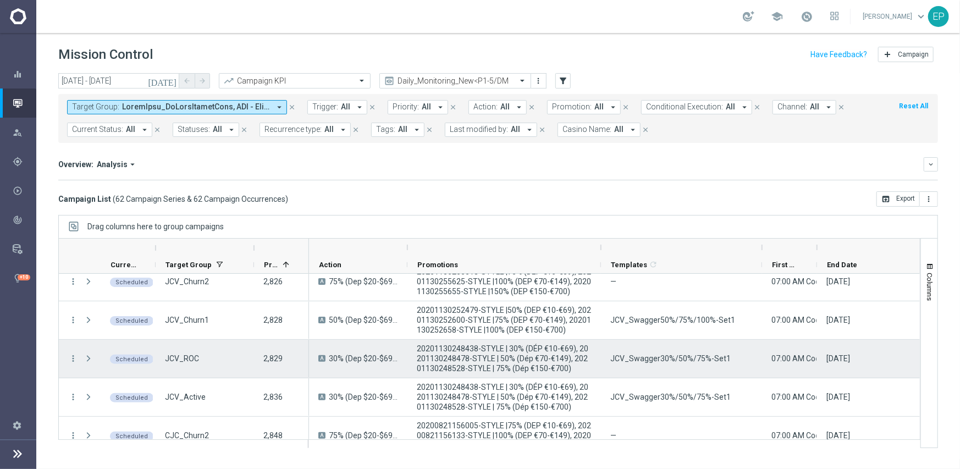
click at [693, 364] on div "JCV_Swagger30%/50%/75%-Set1" at bounding box center [681, 359] width 161 height 38
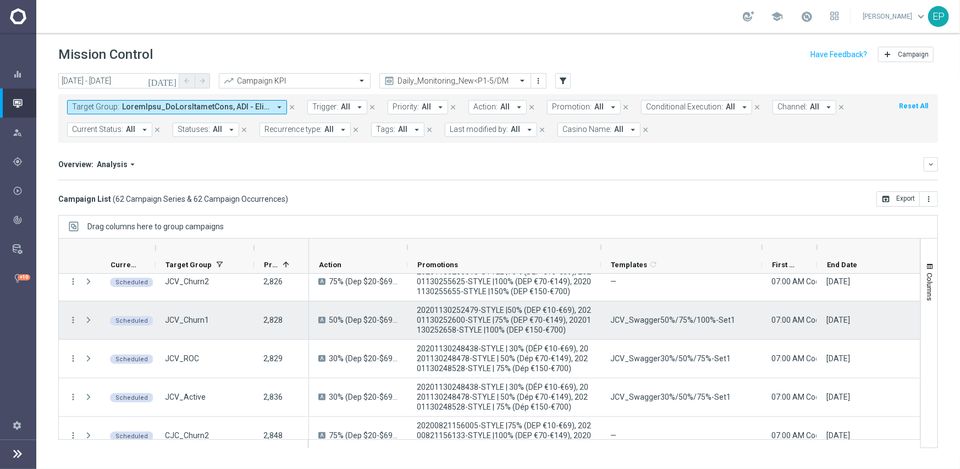
click at [658, 322] on span "JCV_Swagger50%/75%/100%-Set1" at bounding box center [673, 320] width 125 height 10
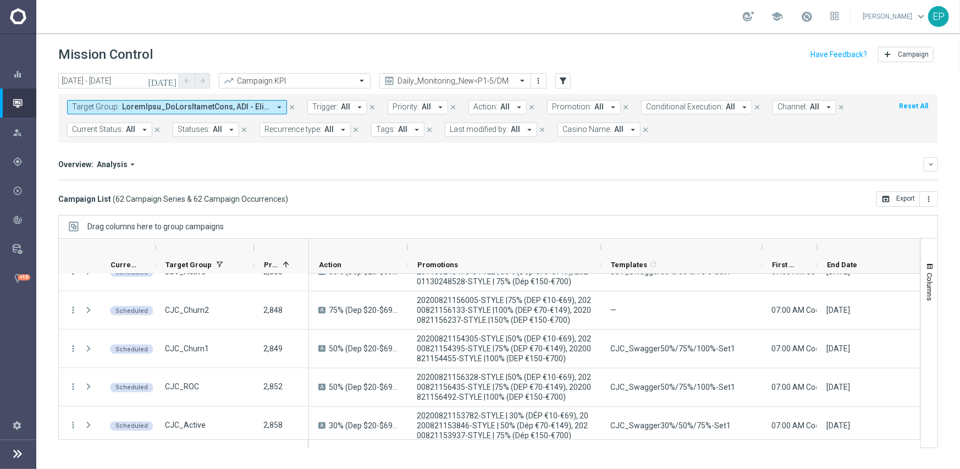
scroll to position [1221, 0]
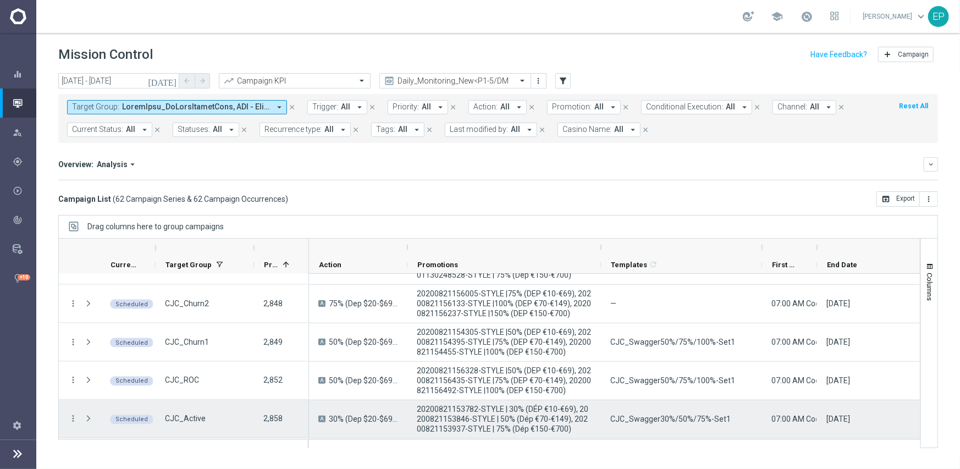
click at [678, 421] on span "CJC_Swagger30%/50%/75%-Set1" at bounding box center [671, 419] width 120 height 10
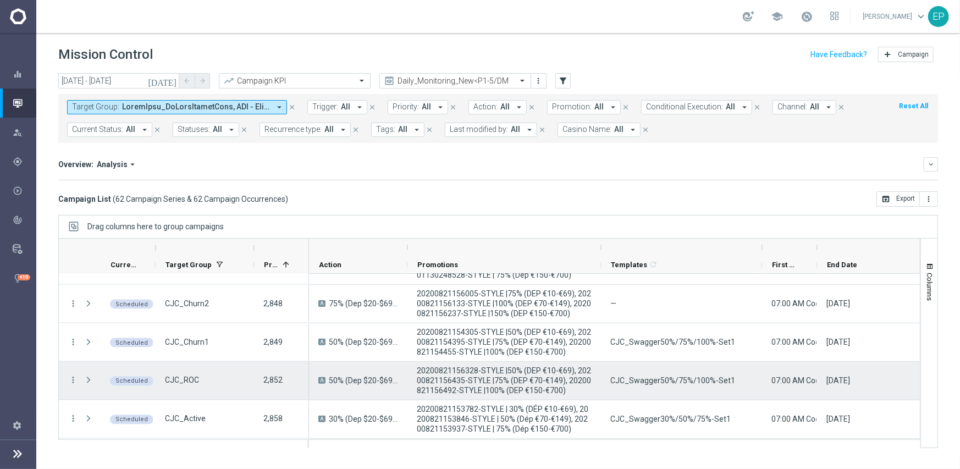
click at [660, 374] on div "CJC_Swagger50%/75%/100%-Set1" at bounding box center [681, 381] width 161 height 38
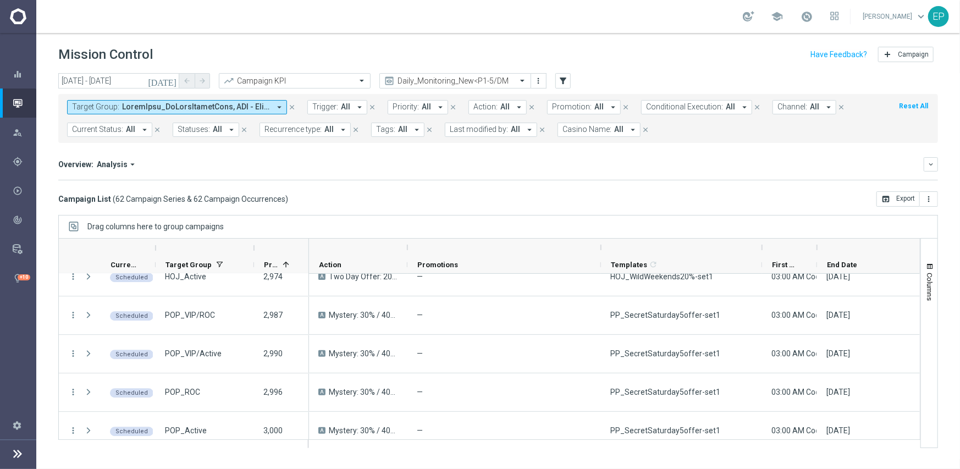
scroll to position [1826, 0]
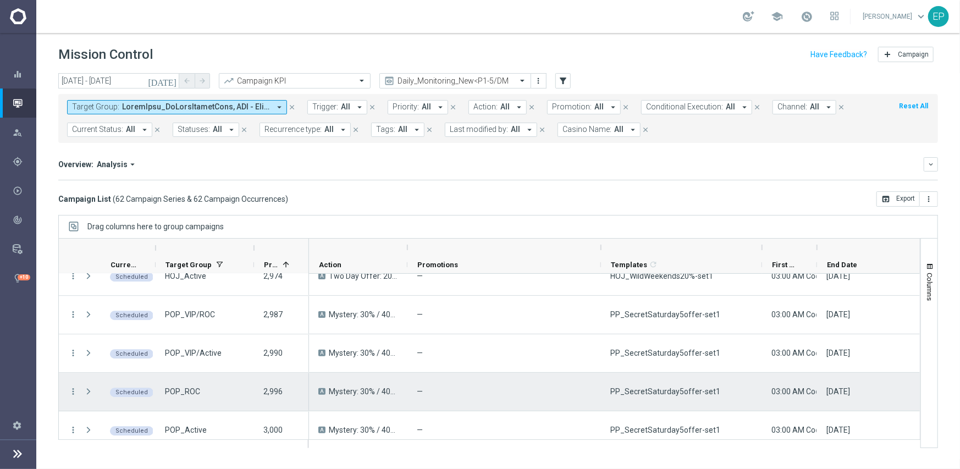
click at [665, 392] on span "PP_SecretSaturday5offer-set1" at bounding box center [666, 392] width 110 height 10
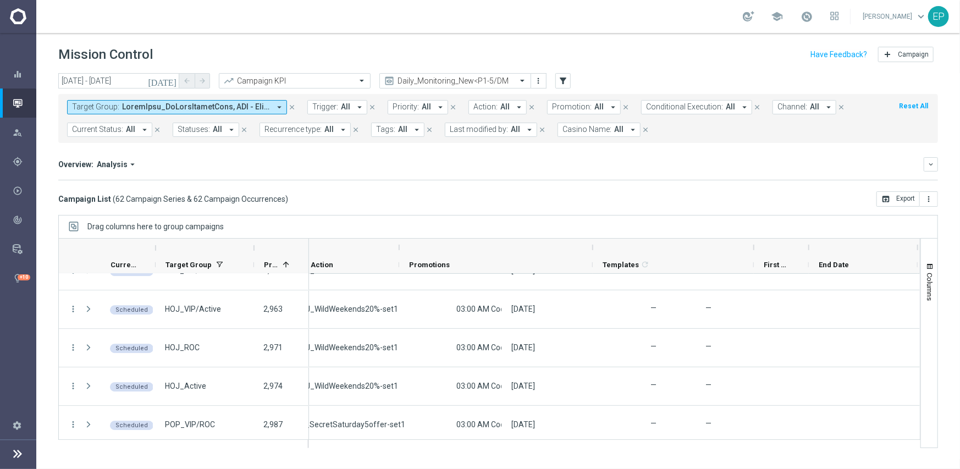
scroll to position [0, 0]
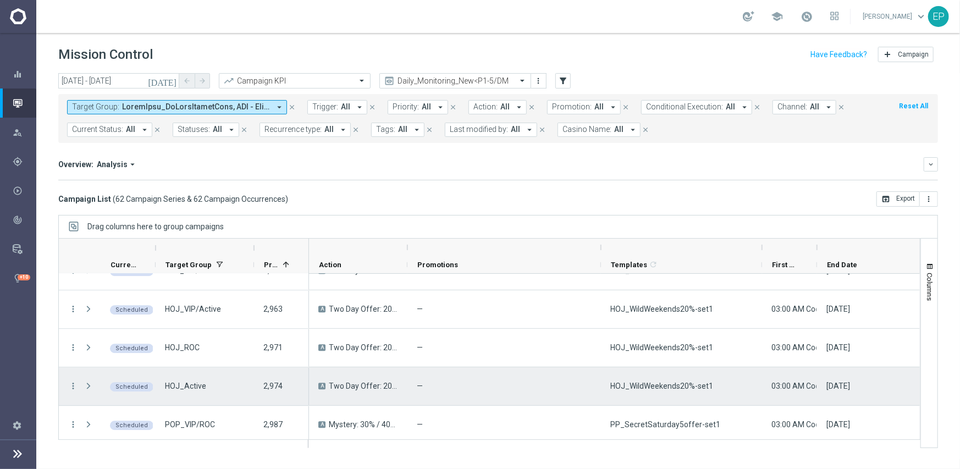
click at [654, 385] on span "HOJ_WildWeekends20%-set1" at bounding box center [662, 386] width 103 height 10
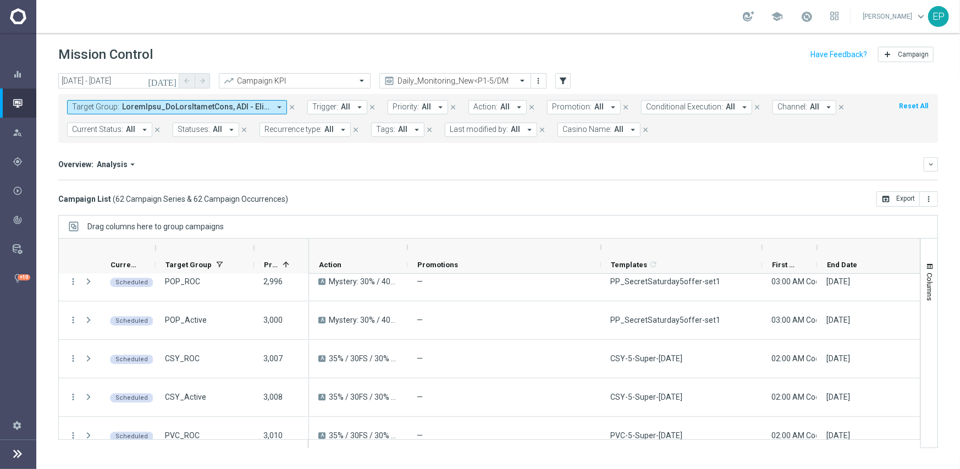
scroll to position [1991, 0]
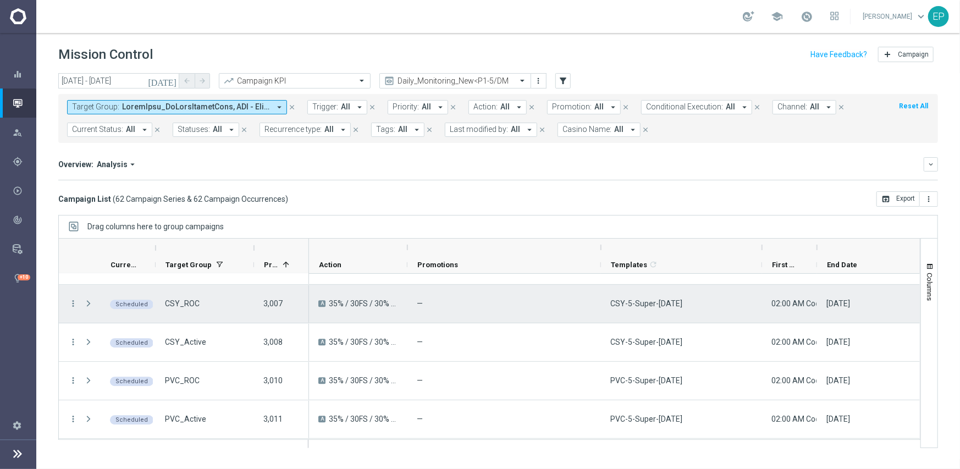
click at [659, 305] on span "CSY-5-Super-Saturday" at bounding box center [647, 304] width 72 height 10
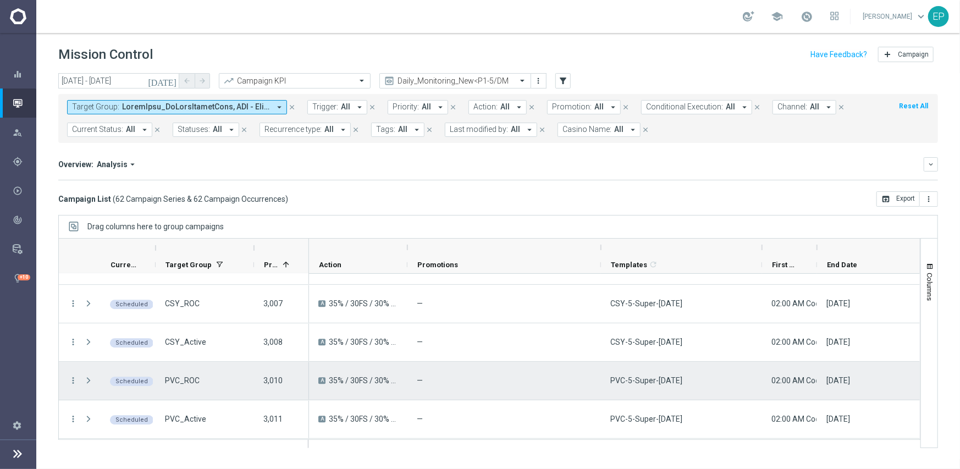
click at [665, 376] on span "PVC-5-Super-Saturday" at bounding box center [647, 381] width 72 height 10
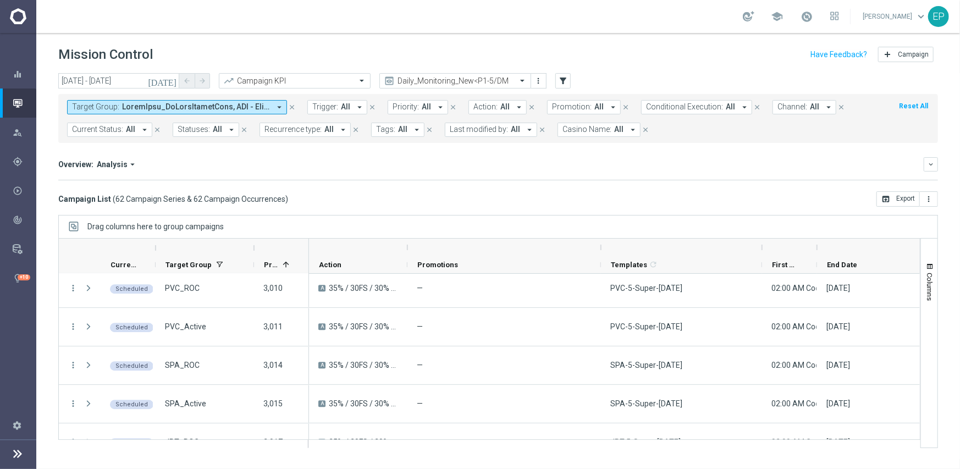
scroll to position [2101, 0]
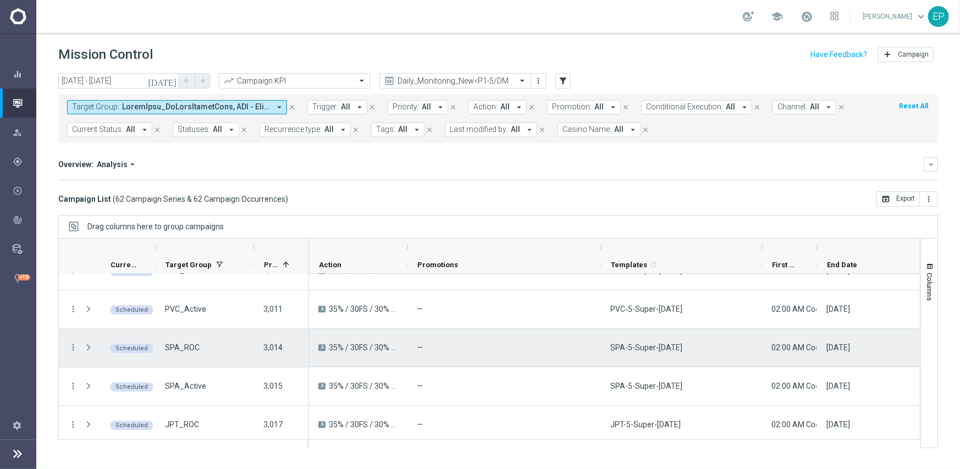
click at [692, 352] on div "SPA-5-Super-Saturday" at bounding box center [681, 348] width 161 height 38
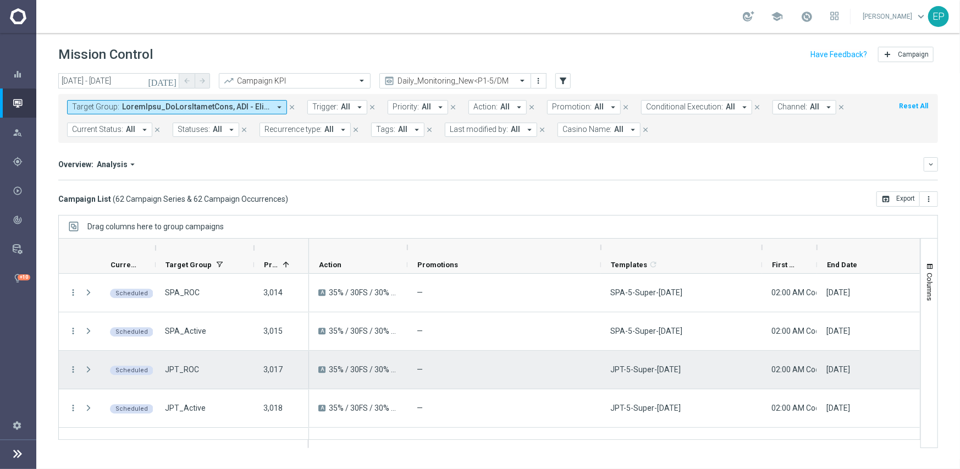
click at [645, 373] on span "JPT-5-Super-Saturday" at bounding box center [646, 370] width 70 height 10
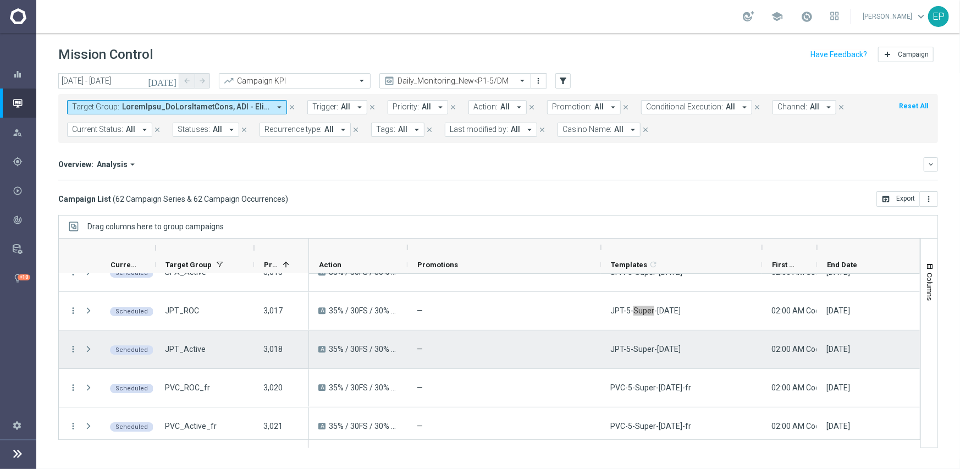
scroll to position [2221, 0]
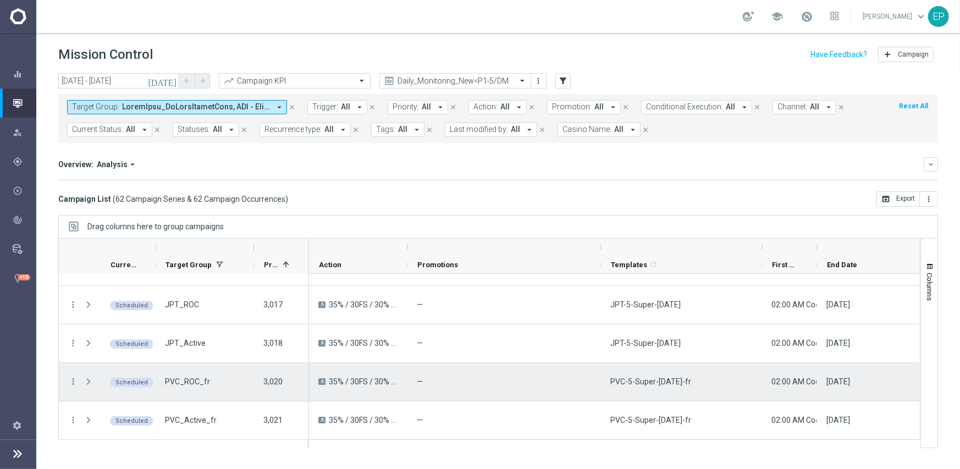
click at [650, 386] on div "PVC-5-Super-Saturday-fr" at bounding box center [681, 382] width 161 height 38
click at [649, 386] on div "PVC-5-Super-Saturday-fr" at bounding box center [681, 382] width 161 height 38
click at [649, 387] on div "PVC-5-Super-Saturday-fr" at bounding box center [681, 382] width 161 height 38
click at [727, 370] on div "PVC-5-Super-Saturday-fr" at bounding box center [681, 382] width 161 height 38
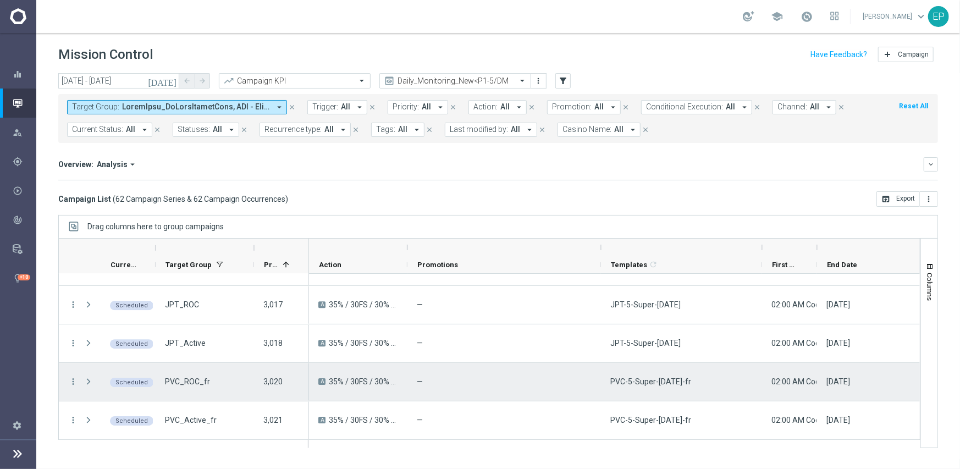
click at [727, 370] on div "PVC-5-Super-Saturday-fr" at bounding box center [681, 382] width 161 height 38
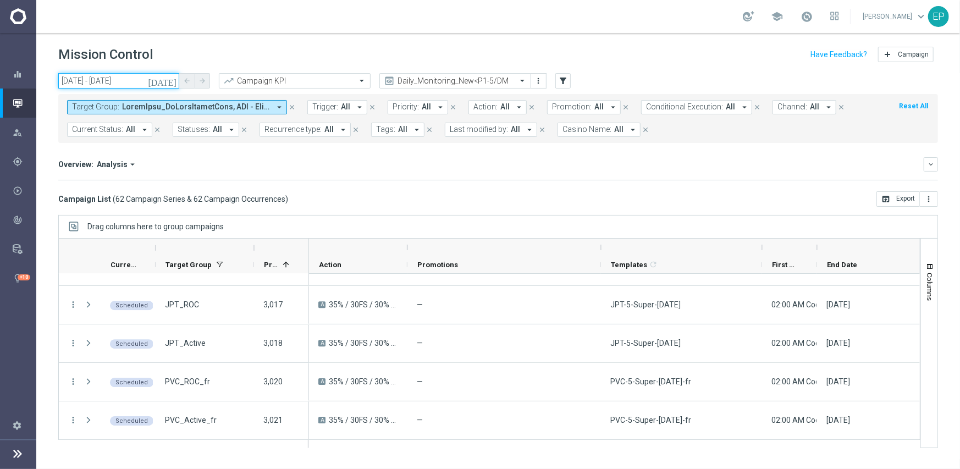
click at [116, 82] on input "06 Sep 2025 - 06 Sep 2025" at bounding box center [118, 80] width 121 height 15
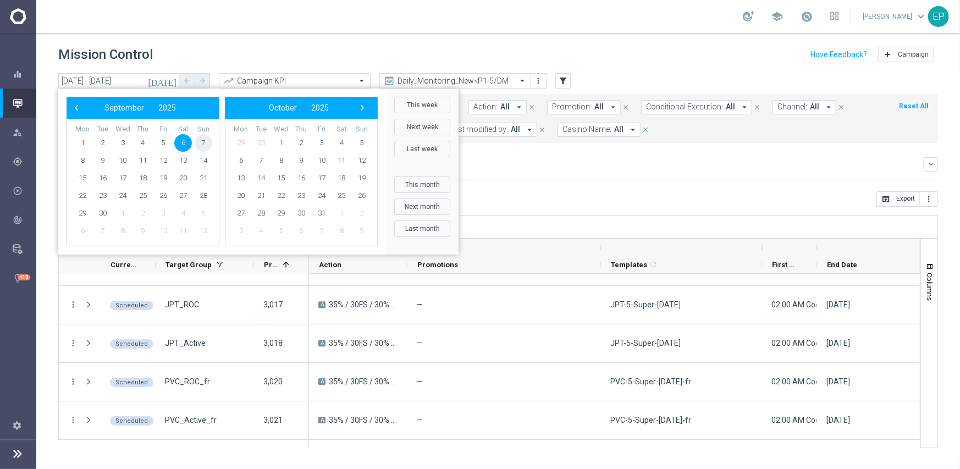
click at [199, 140] on span "7" at bounding box center [204, 143] width 18 height 18
type input "07 Sep 2025 - 07 Sep 2025"
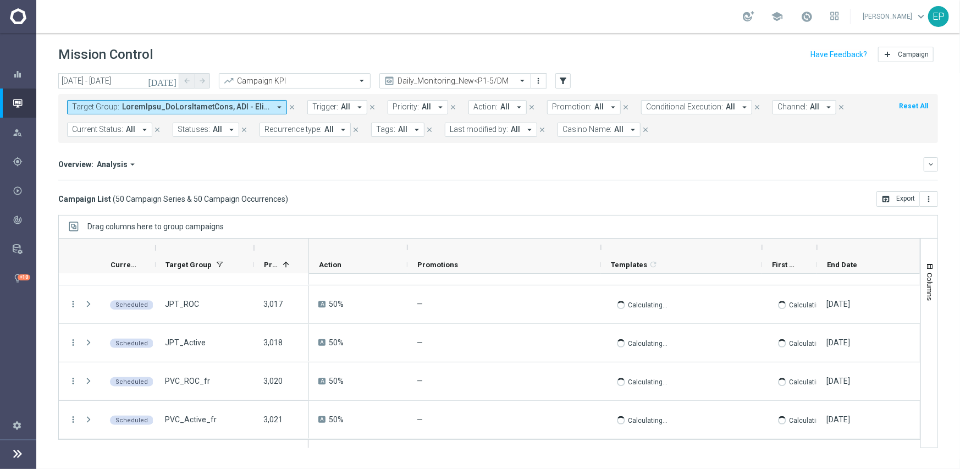
scroll to position [1759, 0]
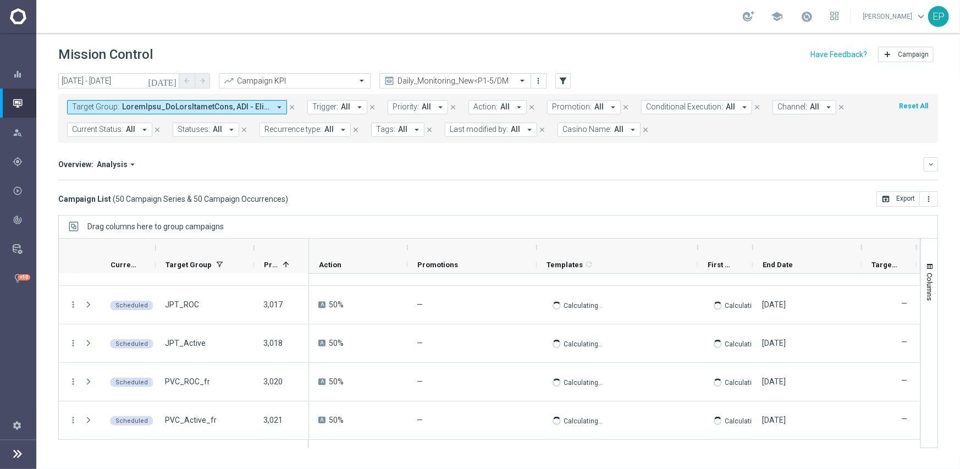
drag, startPoint x: 600, startPoint y: 248, endPoint x: 536, endPoint y: 244, distance: 64.5
click at [536, 244] on div at bounding box center [537, 248] width 4 height 18
drag, startPoint x: 697, startPoint y: 248, endPoint x: 682, endPoint y: 249, distance: 14.9
click at [682, 249] on div at bounding box center [683, 248] width 4 height 18
drag, startPoint x: 847, startPoint y: 248, endPoint x: 805, endPoint y: 250, distance: 41.8
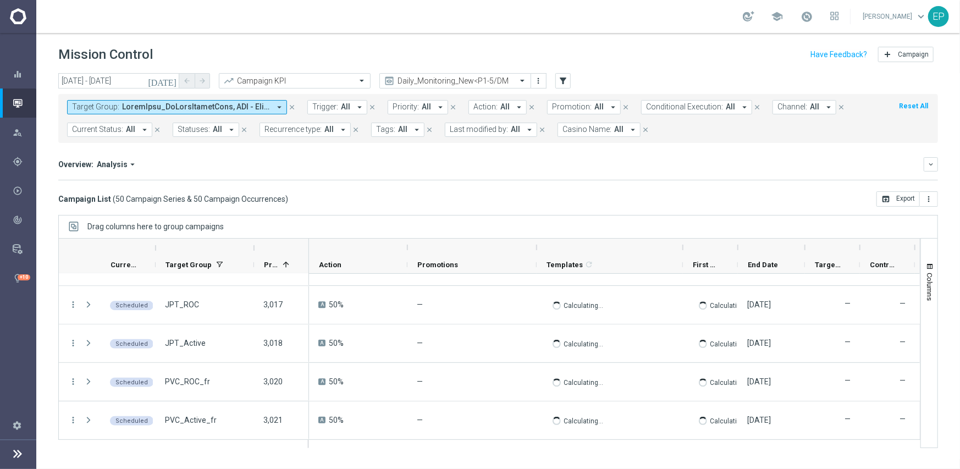
click at [805, 250] on div at bounding box center [805, 248] width 4 height 18
click at [513, 223] on div "Drag columns here to group campaigns" at bounding box center [498, 226] width 880 height 23
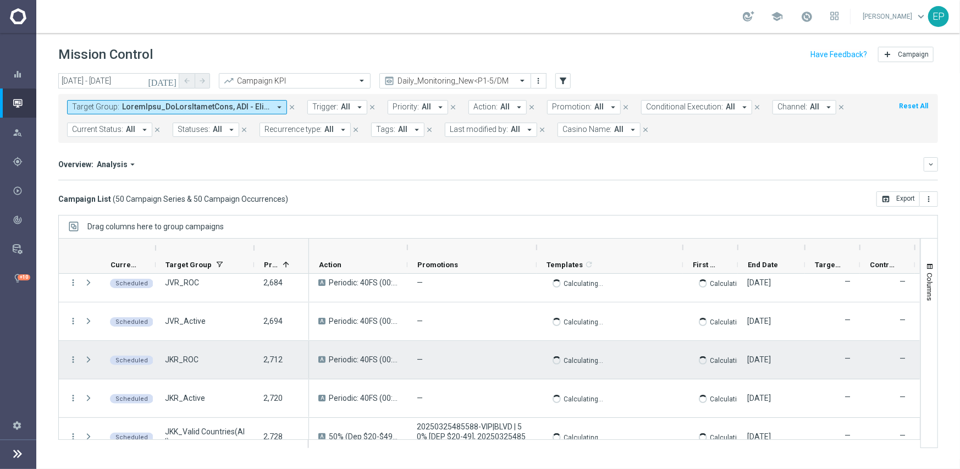
scroll to position [0, 0]
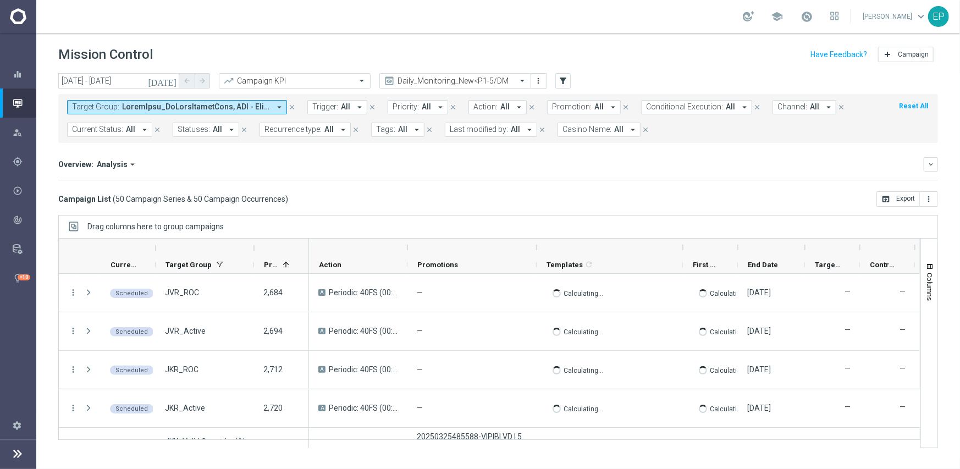
click at [355, 180] on mini-dashboard "Overview: Analysis arrow_drop_down keyboard_arrow_down Increase In Total Deposi…" at bounding box center [498, 167] width 880 height 48
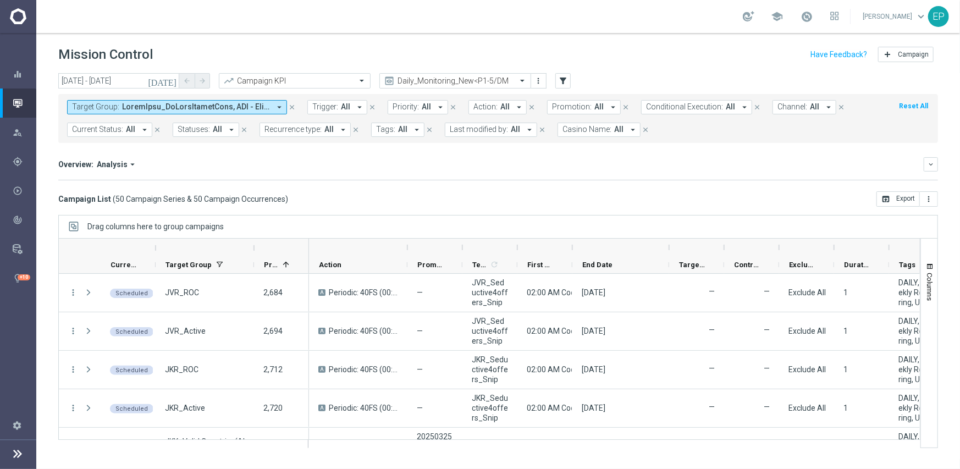
drag, startPoint x: 627, startPoint y: 245, endPoint x: 669, endPoint y: 245, distance: 41.8
click at [669, 245] on div at bounding box center [669, 248] width 4 height 18
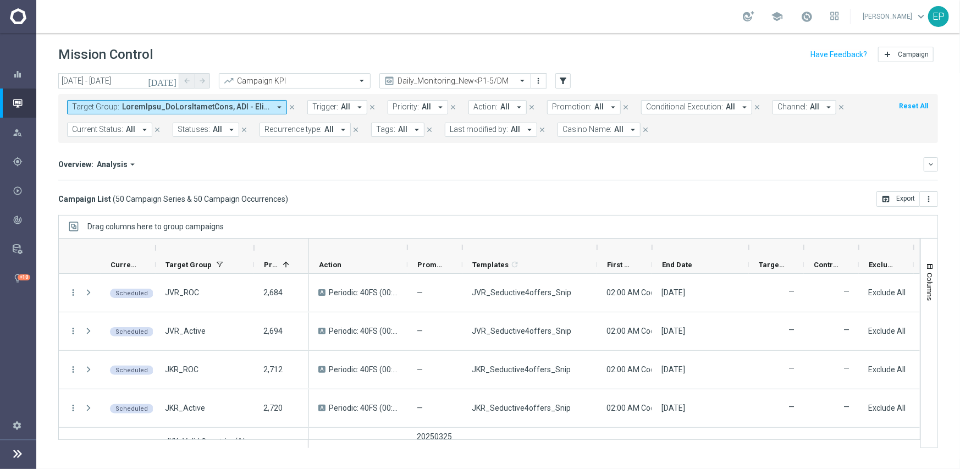
drag, startPoint x: 517, startPoint y: 248, endPoint x: 602, endPoint y: 246, distance: 85.8
click at [600, 246] on div at bounding box center [597, 248] width 4 height 18
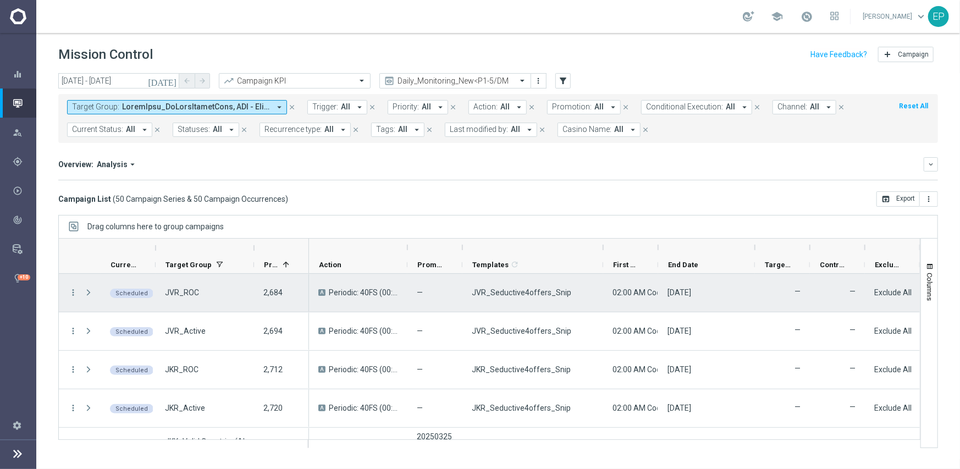
click at [556, 291] on span "JVR_Seductive4offers_Snip" at bounding box center [522, 293] width 100 height 10
click at [557, 291] on span "JVR_Seductive4offers_Snip" at bounding box center [522, 293] width 100 height 10
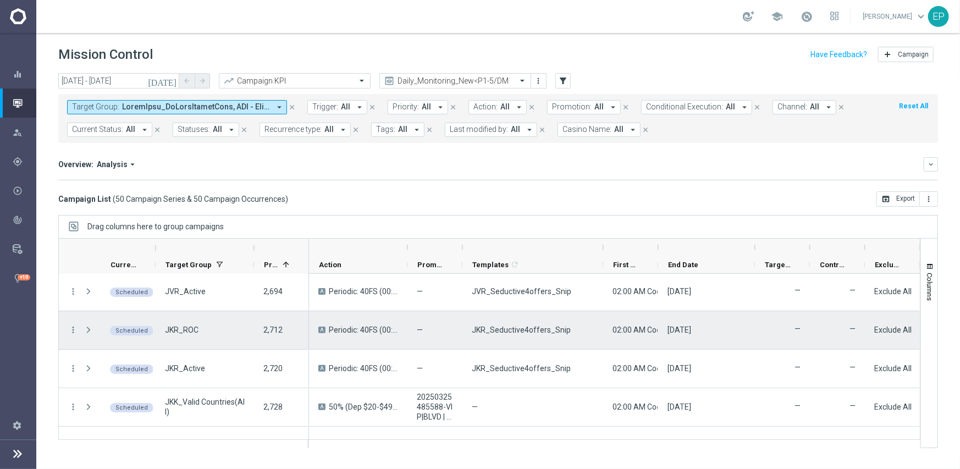
scroll to position [55, 0]
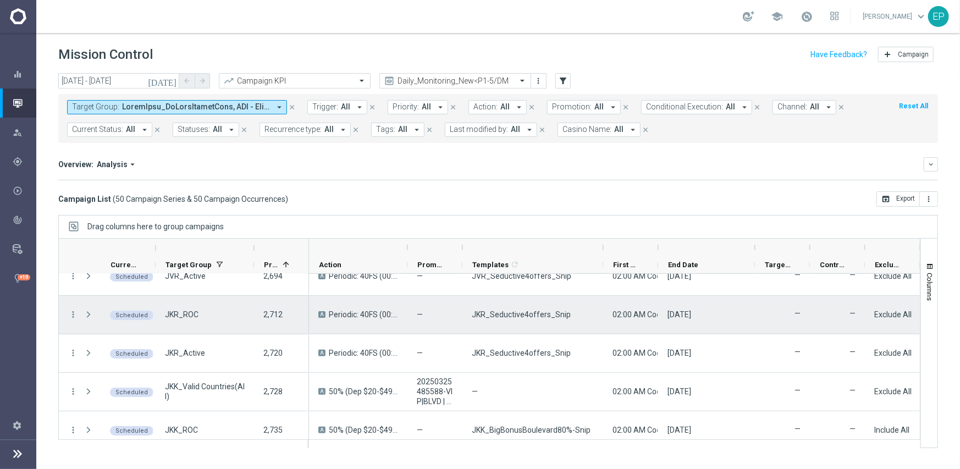
click at [518, 316] on span "JKR_Seductive4offers_Snip" at bounding box center [521, 315] width 99 height 10
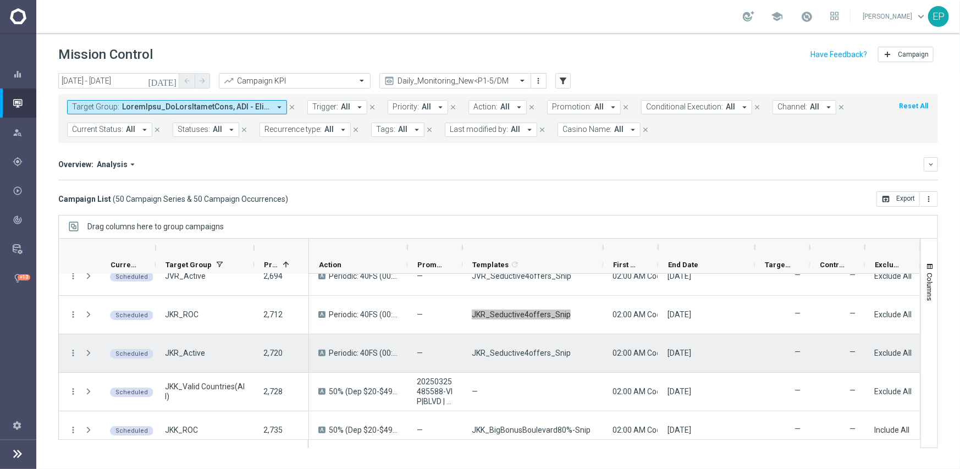
scroll to position [110, 0]
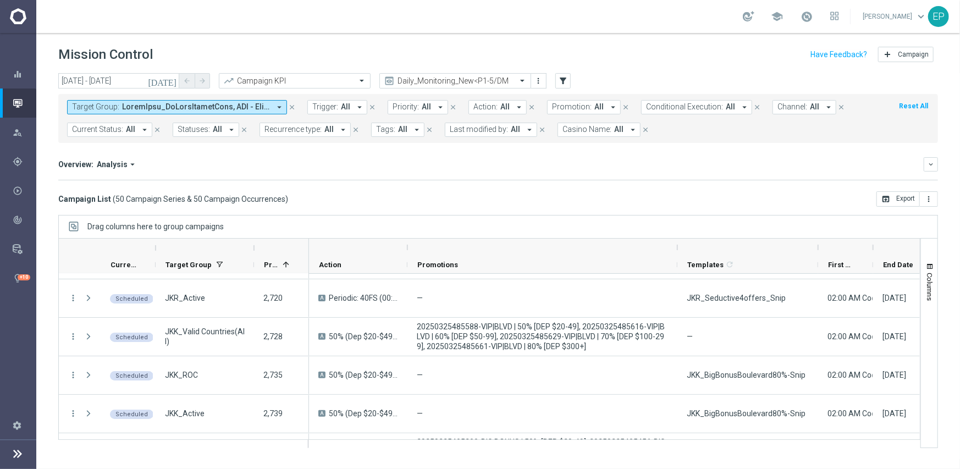
drag, startPoint x: 462, startPoint y: 248, endPoint x: 677, endPoint y: 254, distance: 215.2
click at [677, 254] on div at bounding box center [678, 248] width 4 height 18
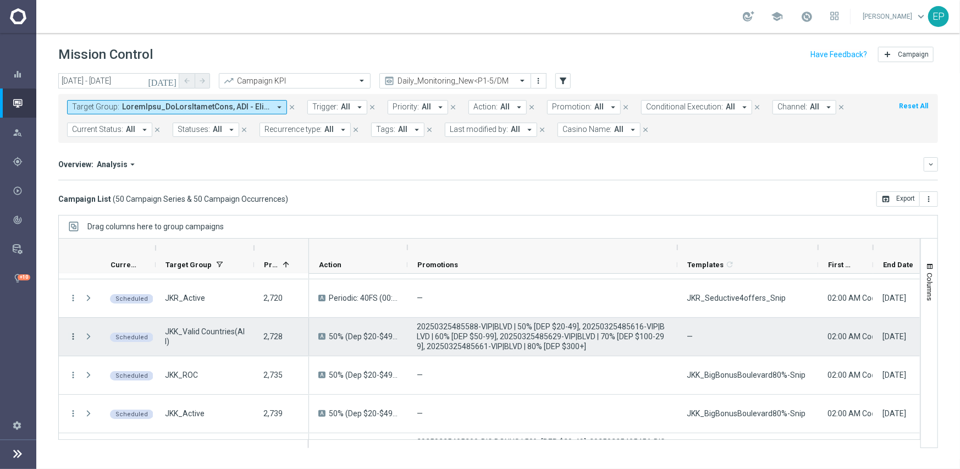
click at [73, 339] on icon "more_vert" at bounding box center [73, 337] width 10 height 10
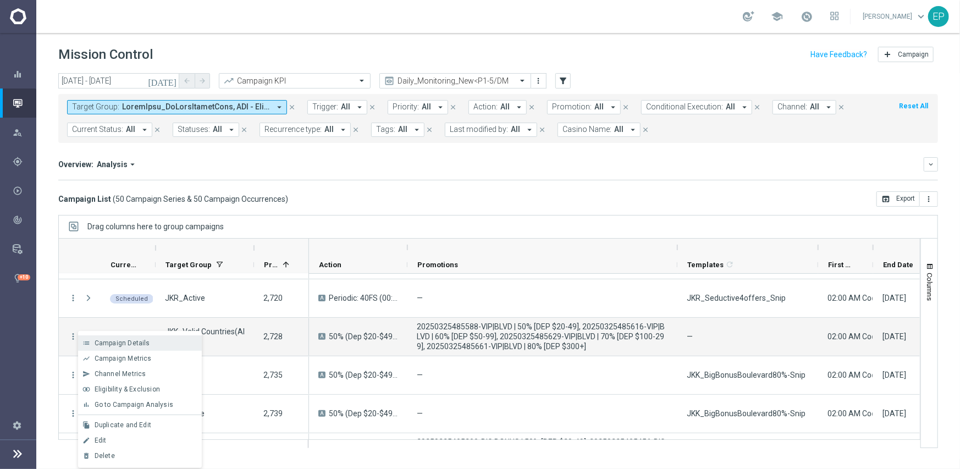
click at [144, 342] on span "Campaign Details" at bounding box center [123, 343] width 56 height 8
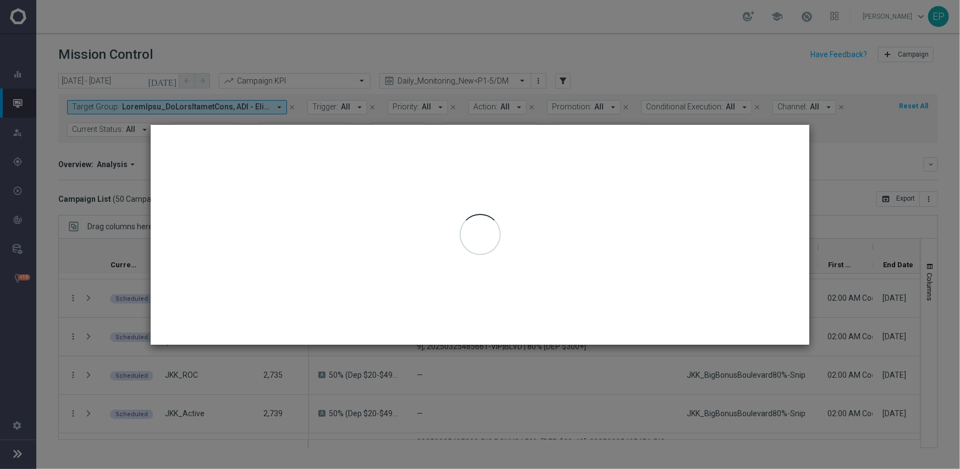
click at [397, 323] on div at bounding box center [480, 235] width 659 height 220
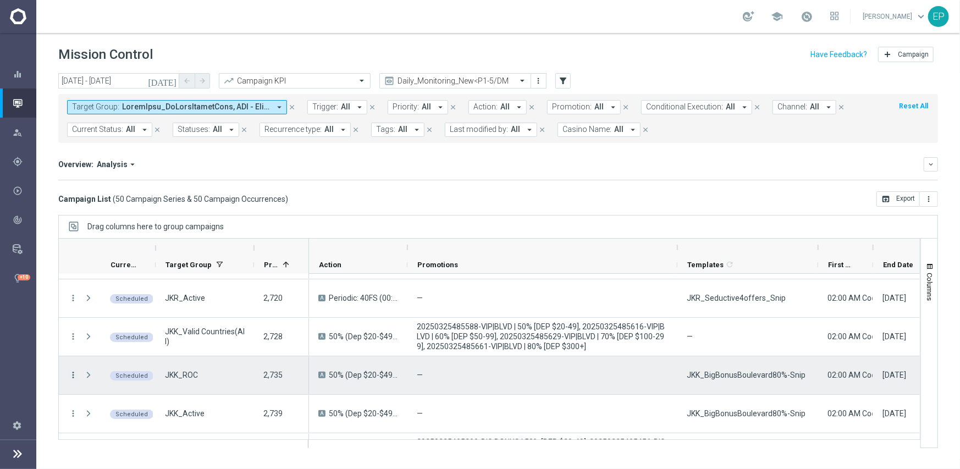
click at [72, 373] on icon "more_vert" at bounding box center [73, 375] width 10 height 10
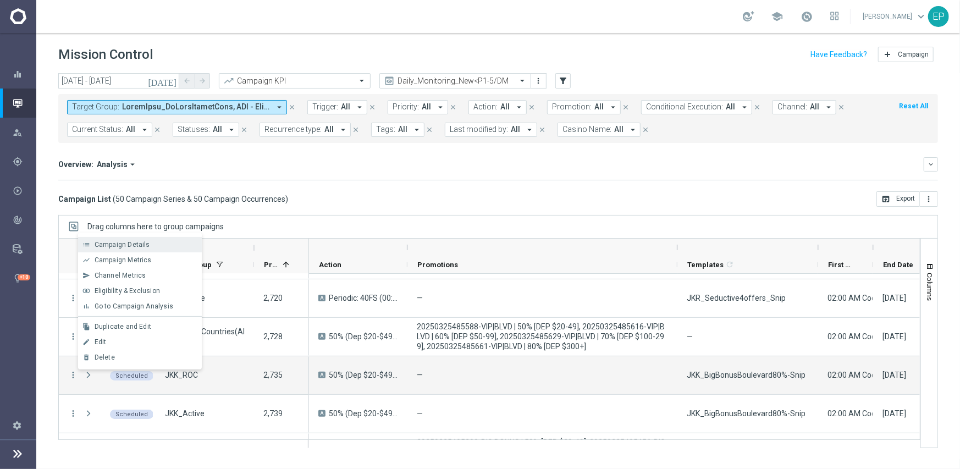
click at [143, 248] on span "Campaign Details" at bounding box center [123, 245] width 56 height 8
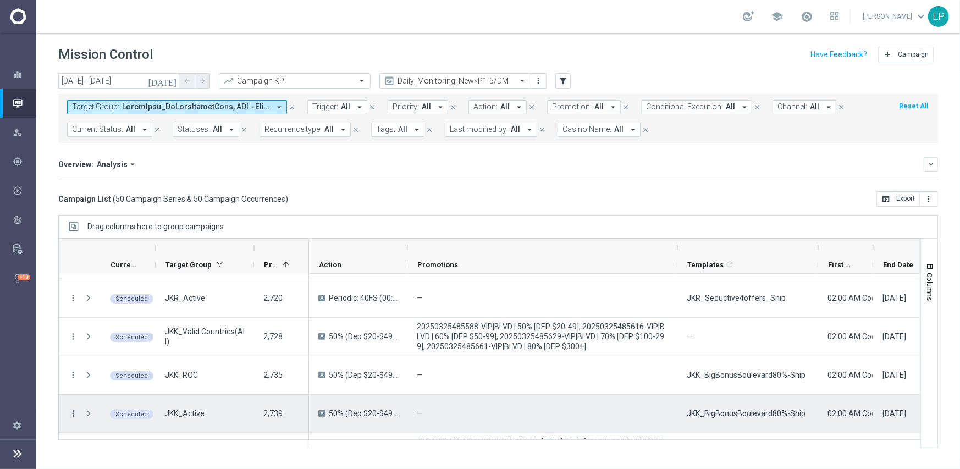
click at [75, 414] on icon "more_vert" at bounding box center [73, 414] width 10 height 10
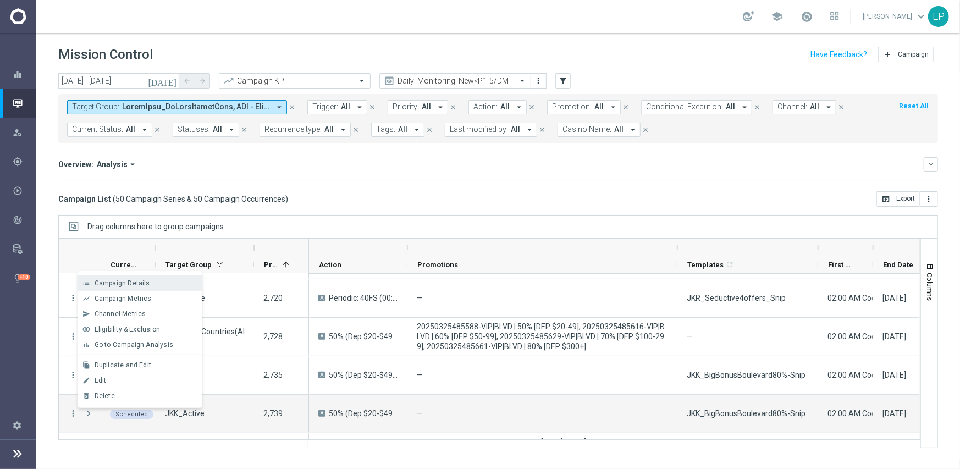
click at [139, 279] on span "Campaign Details" at bounding box center [123, 283] width 56 height 8
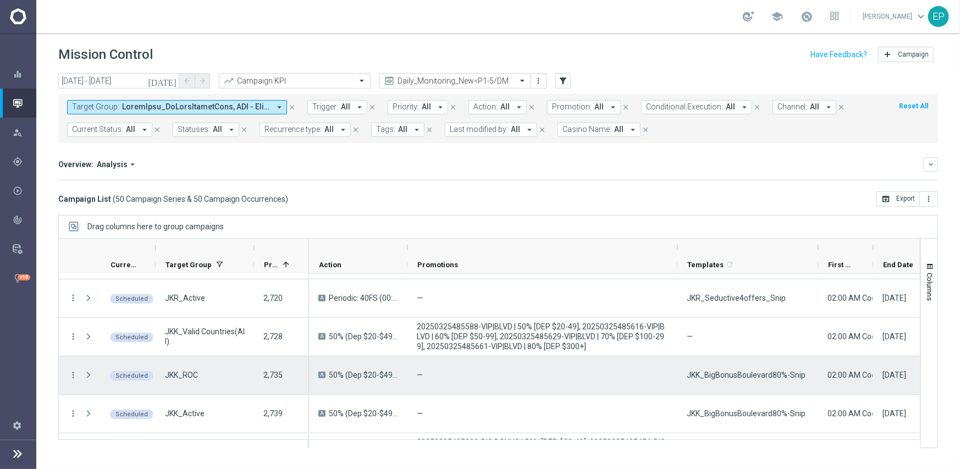
click at [768, 370] on span "JKK_BigBonusBoulevard80%-Snip" at bounding box center [746, 375] width 119 height 10
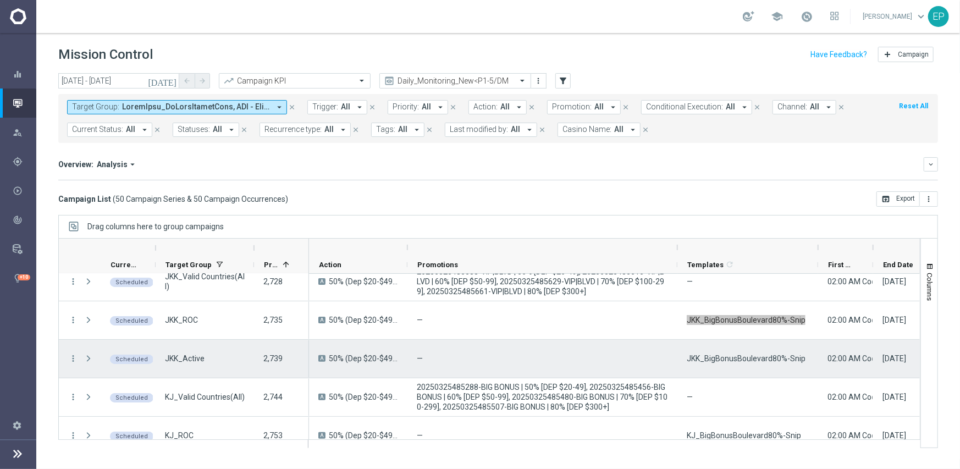
scroll to position [220, 0]
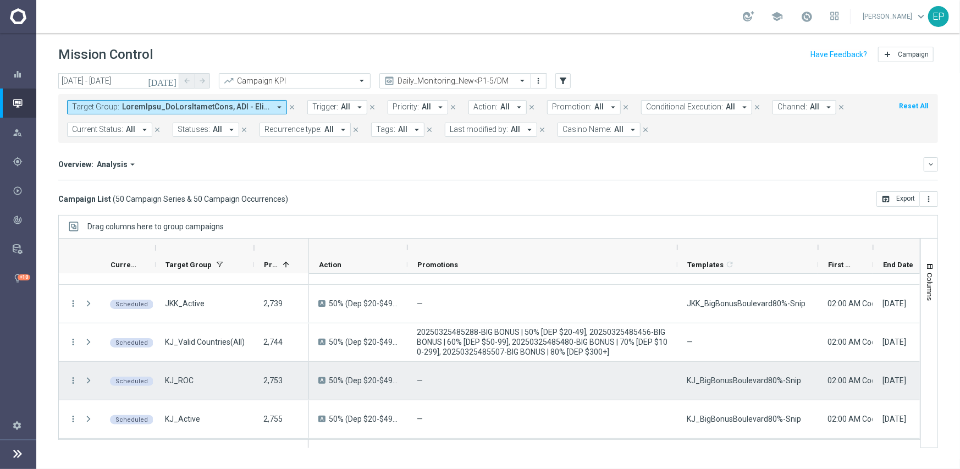
click at [759, 377] on span "KJ_BigBonusBoulevard80%-Snip" at bounding box center [744, 381] width 114 height 10
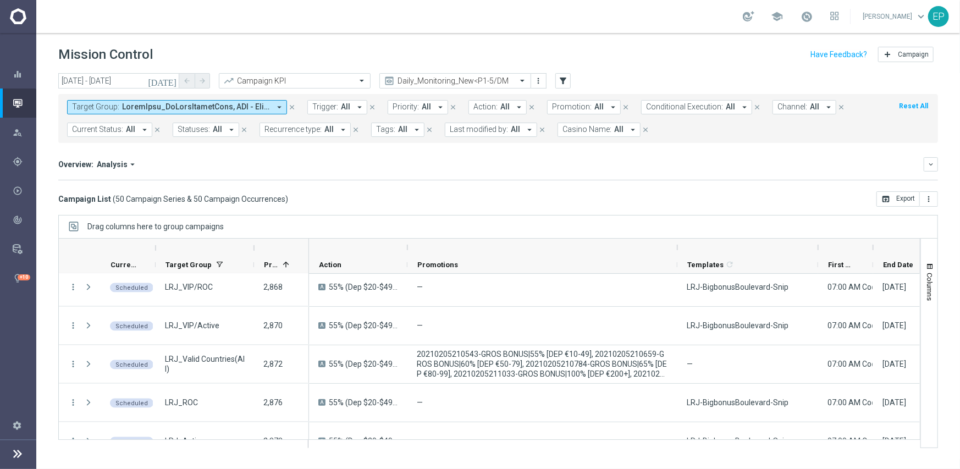
scroll to position [990, 0]
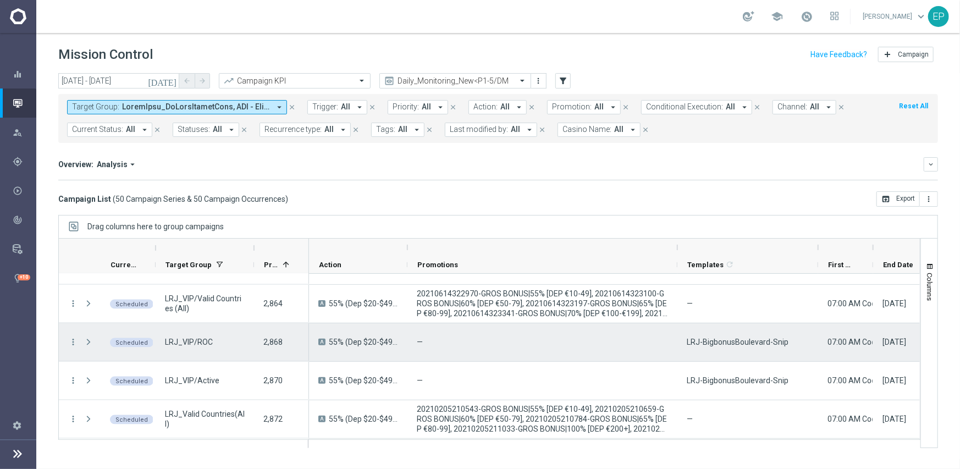
click at [737, 341] on span "LRJ-BigbonusBoulevard-Snip" at bounding box center [738, 342] width 102 height 10
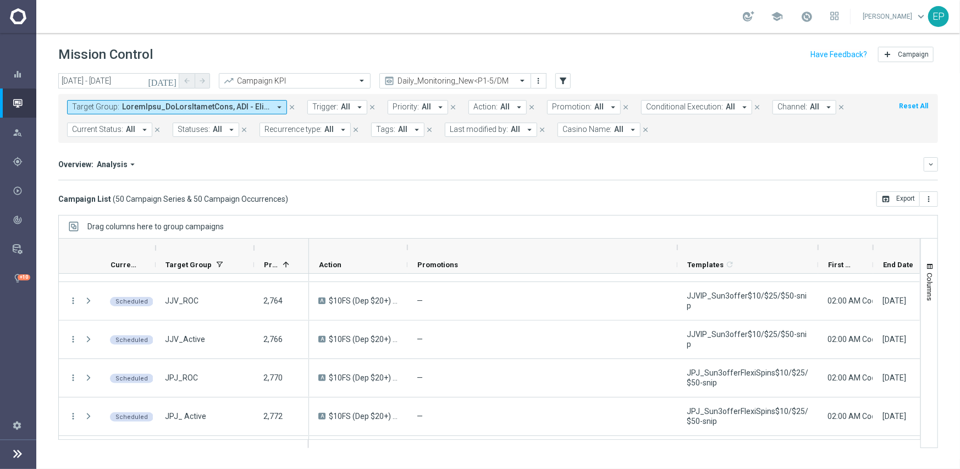
scroll to position [330, 0]
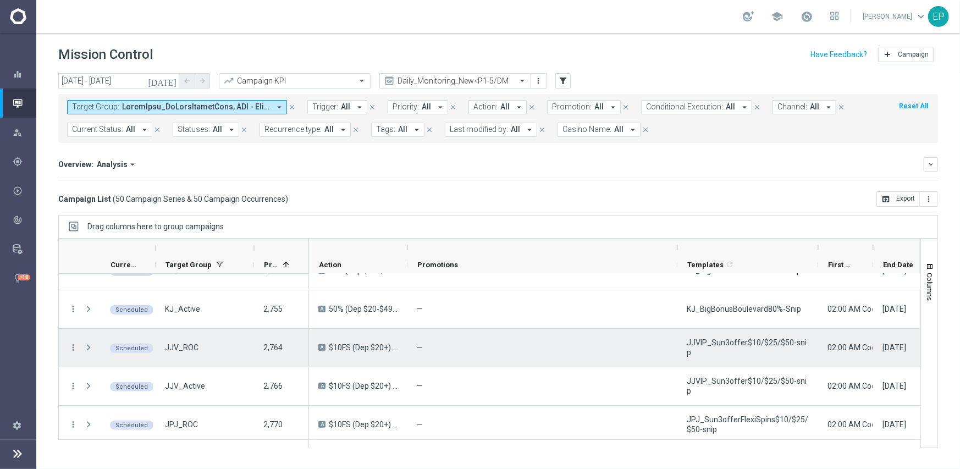
click at [743, 341] on div "JJVIP_Sun3offer$10/$25/$50-snip" at bounding box center [748, 348] width 141 height 38
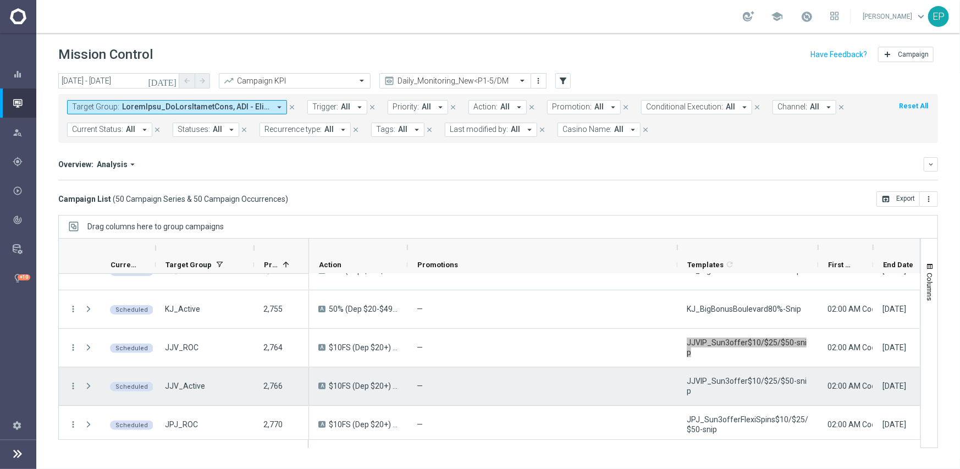
scroll to position [385, 0]
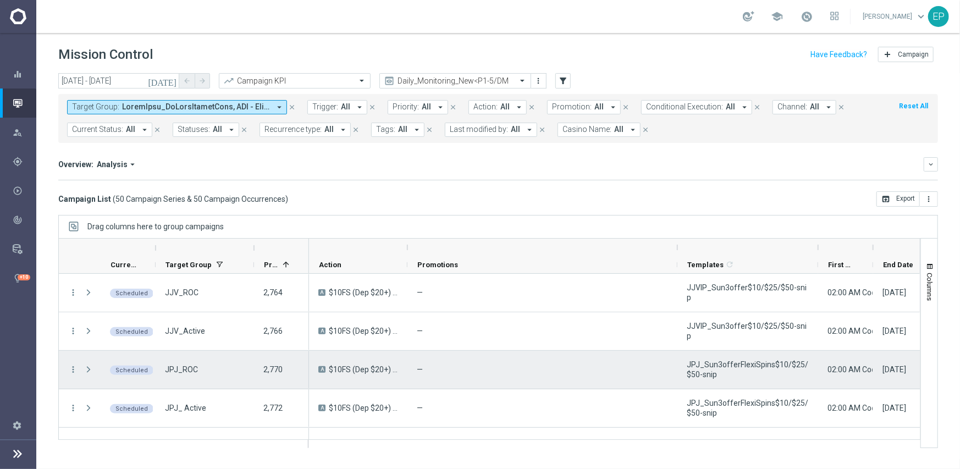
click at [717, 369] on span "JPJ_Sun3offerFlexiSpins$10/$25/$50-snip" at bounding box center [748, 370] width 122 height 20
click at [550, 367] on div "—" at bounding box center [543, 370] width 270 height 38
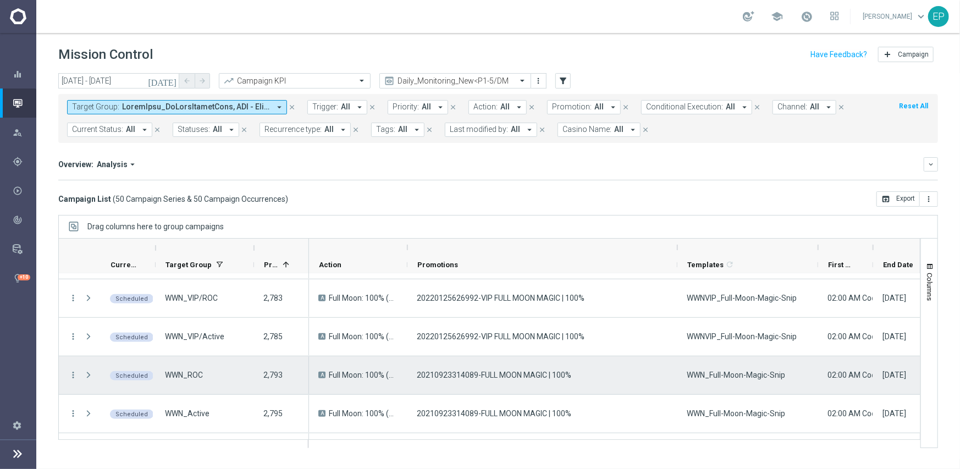
scroll to position [550, 0]
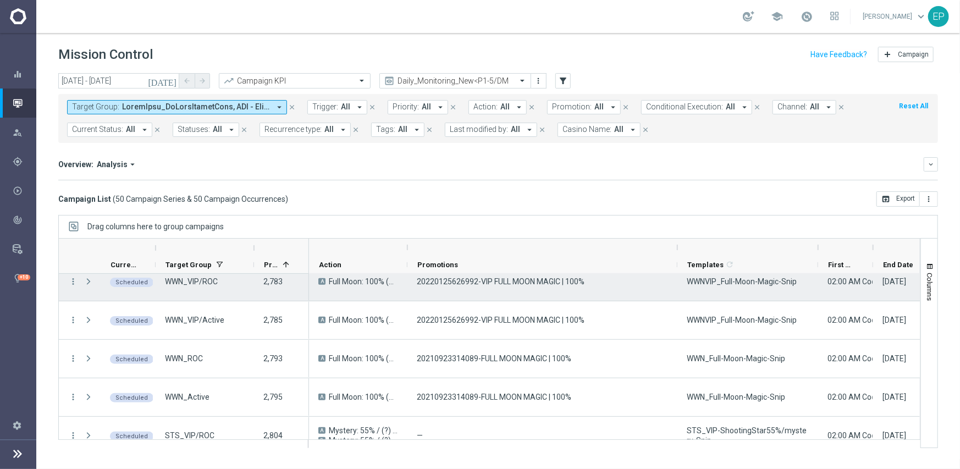
click at [767, 286] on span "WWNVIP_Full-Moon-Magic-Snip" at bounding box center [742, 282] width 110 height 10
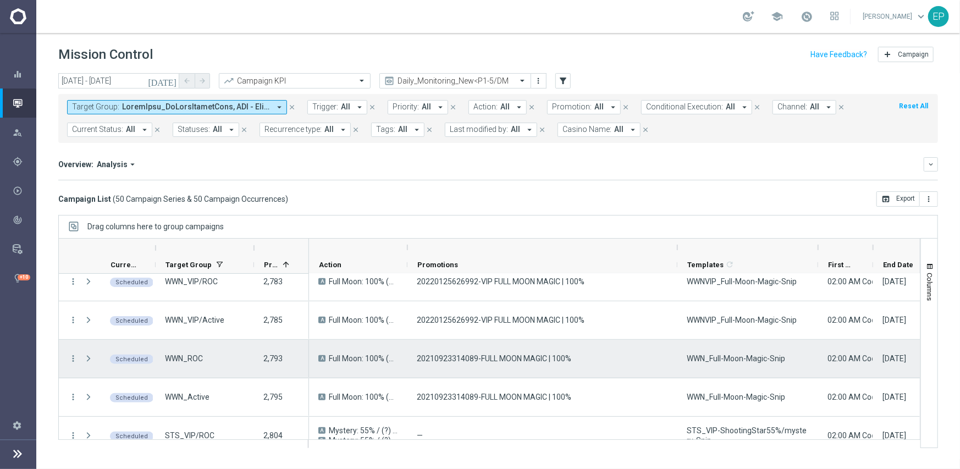
click at [745, 350] on div "WWN_Full-Moon-Magic-Snip" at bounding box center [748, 359] width 141 height 38
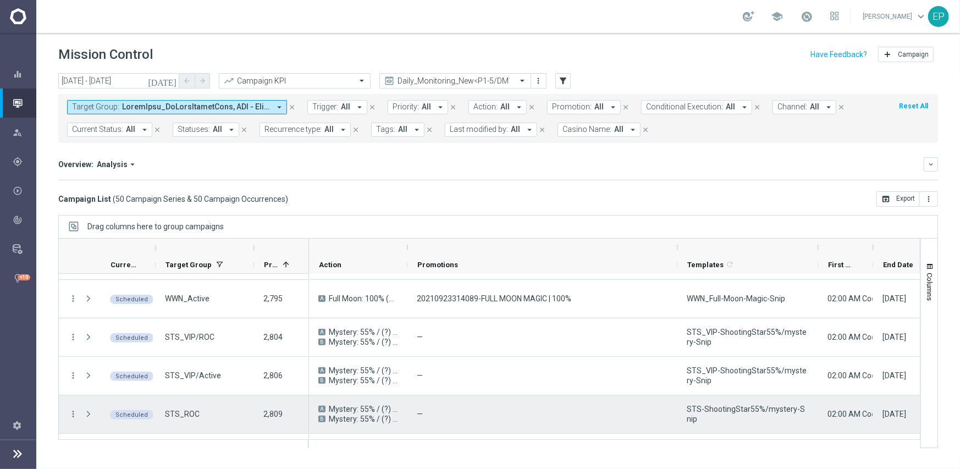
scroll to position [660, 0]
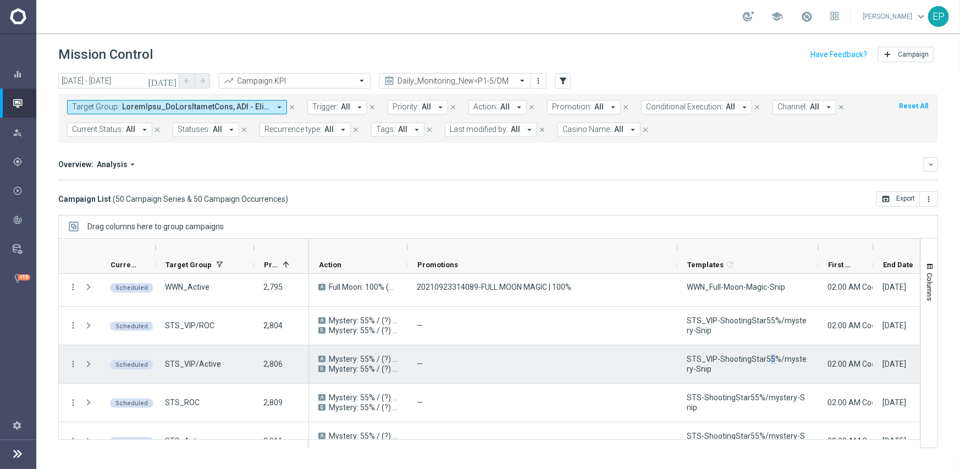
click at [768, 364] on span "STS_VIP-ShootingStar55%/mystery-Snip" at bounding box center [748, 364] width 122 height 20
click at [732, 347] on div "STS_VIP-ShootingStar55%/mystery-Snip" at bounding box center [748, 364] width 141 height 38
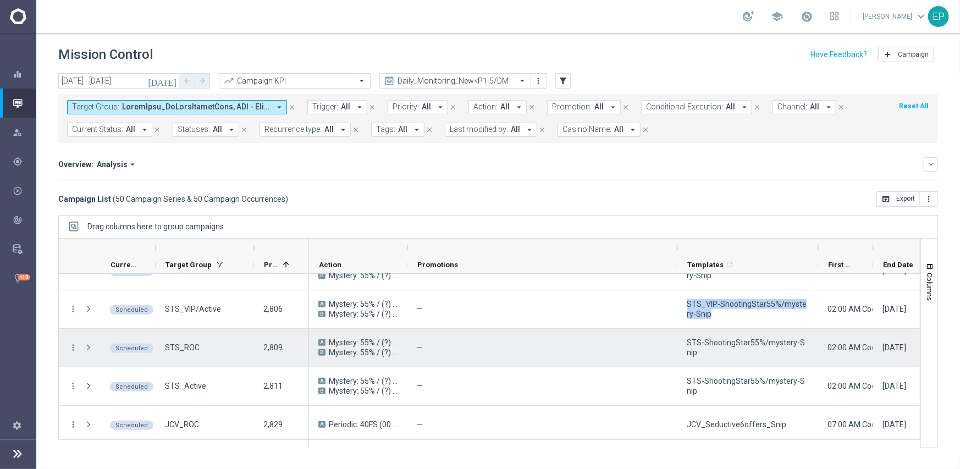
scroll to position [770, 0]
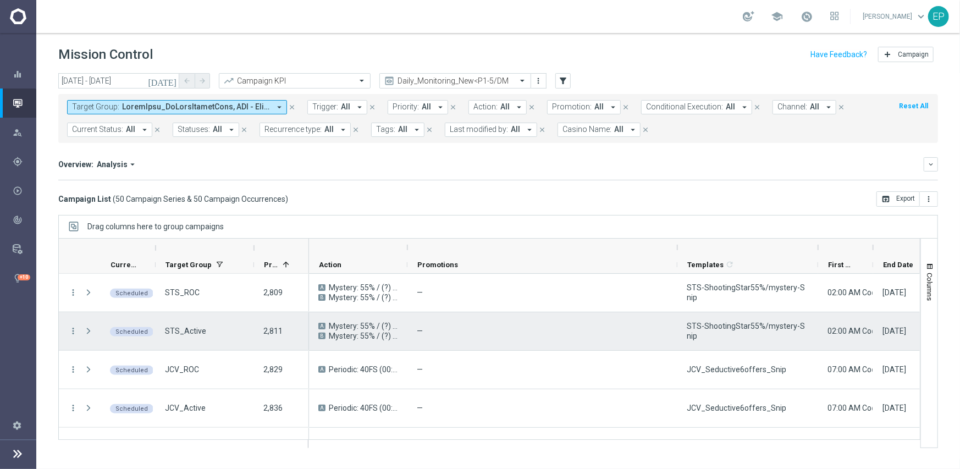
click at [723, 334] on span "STS-ShootingStar55%/mystery-Snip" at bounding box center [748, 331] width 122 height 20
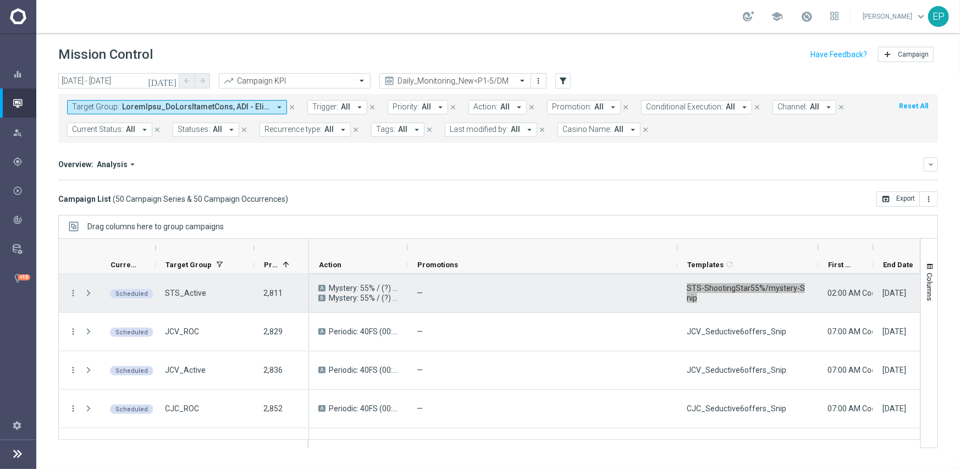
scroll to position [825, 0]
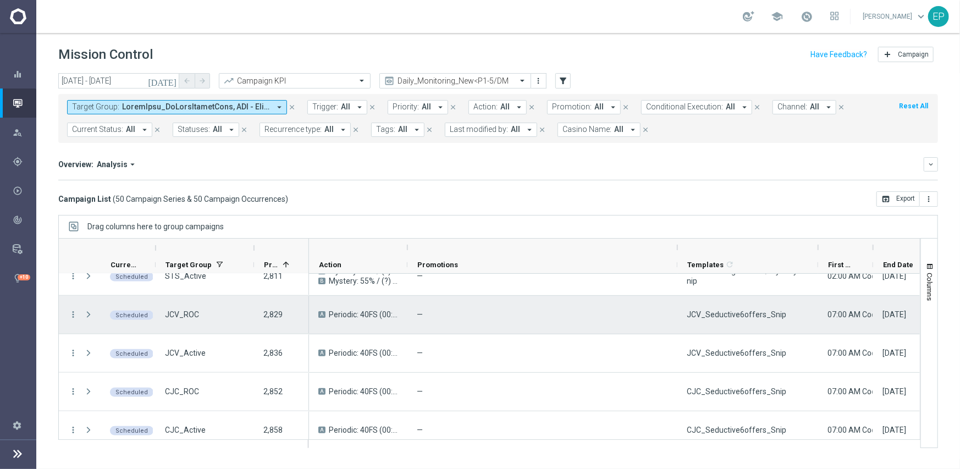
click at [721, 317] on span "JCV_Seductive6offers_Snip" at bounding box center [737, 315] width 100 height 10
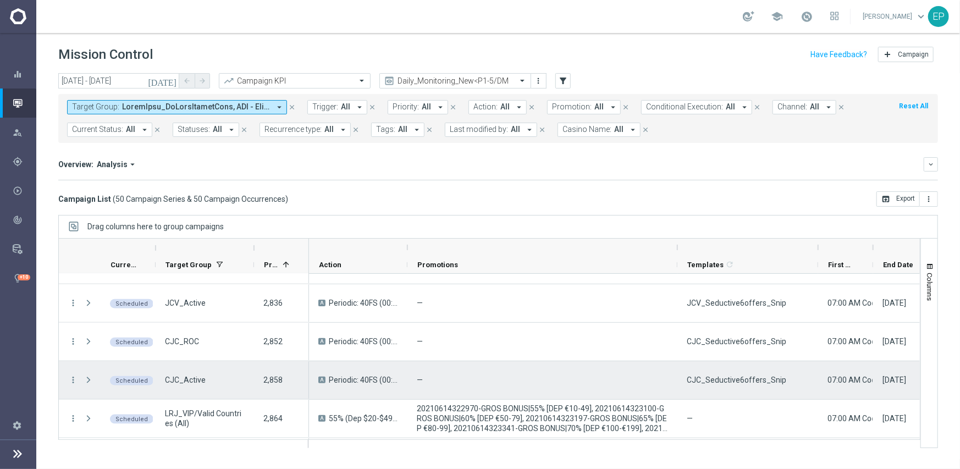
scroll to position [880, 0]
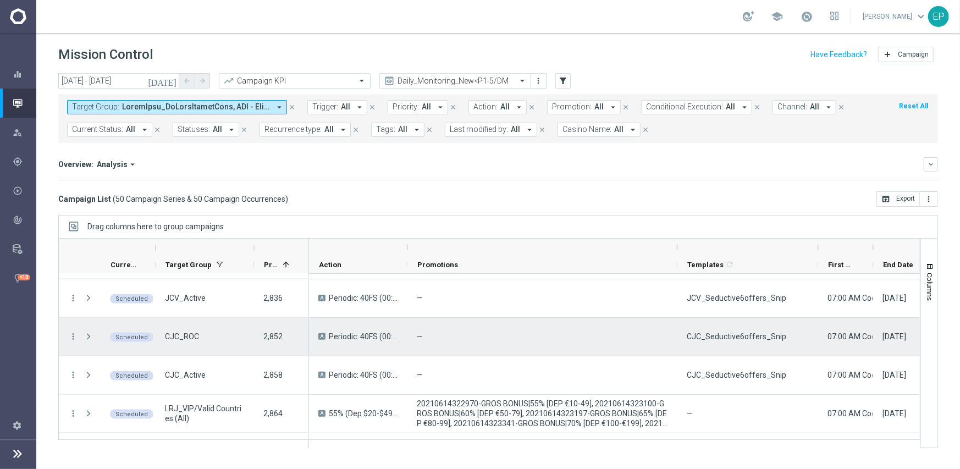
click at [724, 333] on span "CJC_Seductive6offers_Snip" at bounding box center [737, 337] width 100 height 10
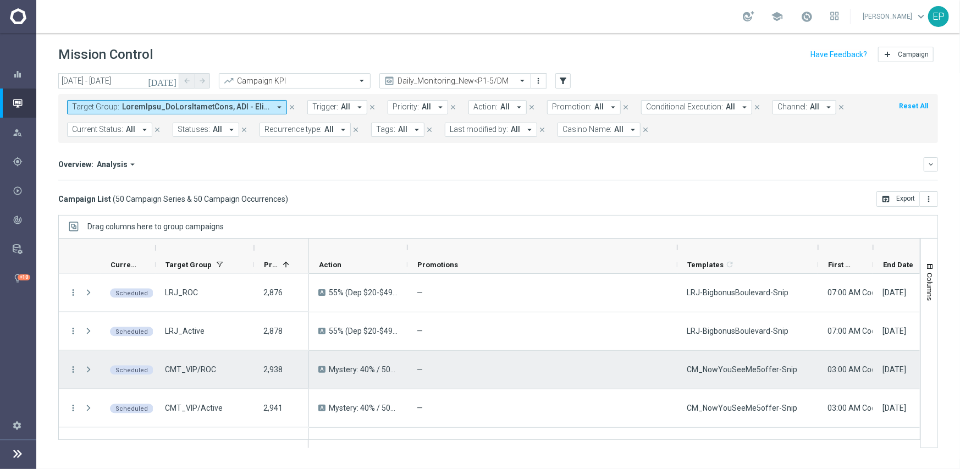
scroll to position [1210, 0]
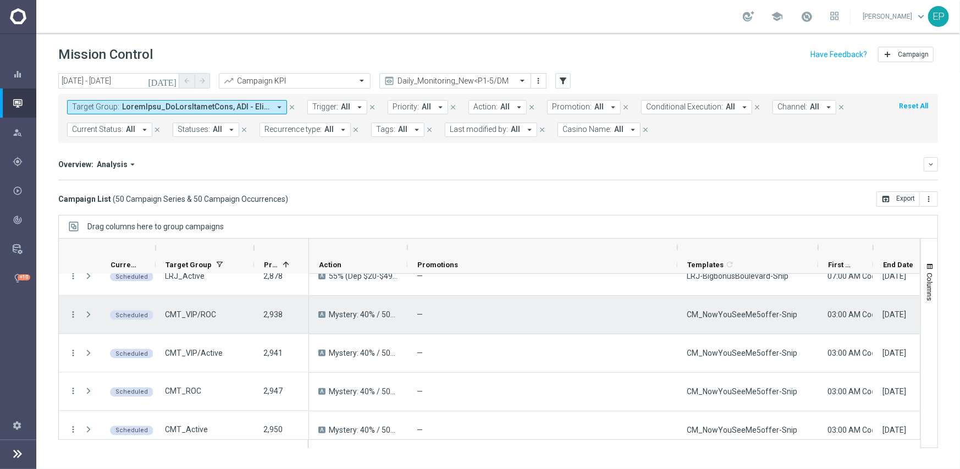
click at [756, 326] on div "CM_NowYouSeeMe5offer-Snip" at bounding box center [748, 315] width 141 height 38
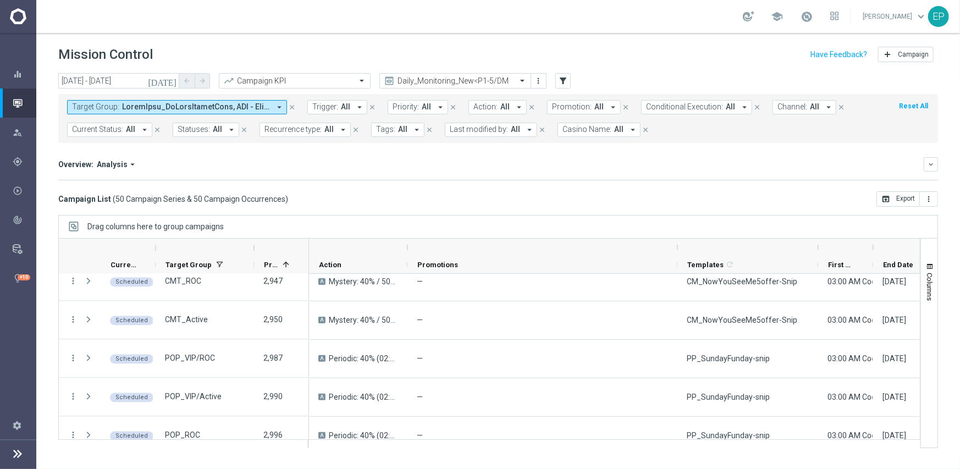
scroll to position [1375, 0]
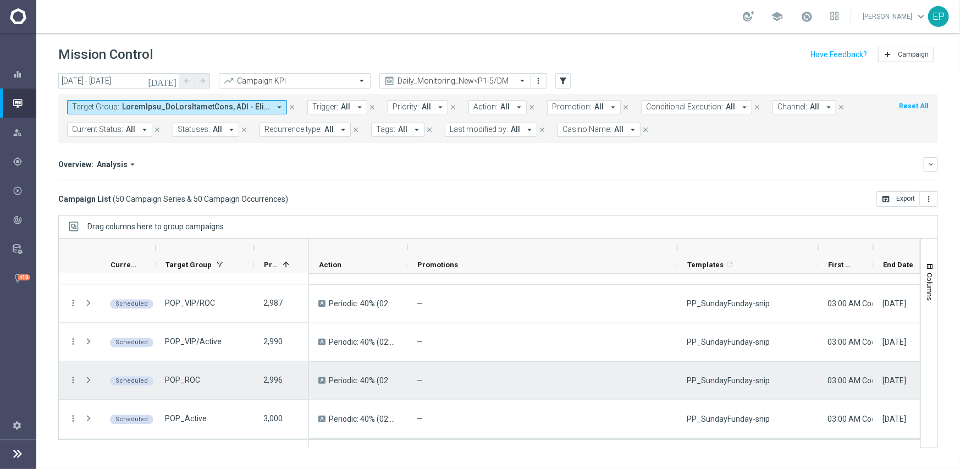
click at [731, 376] on span "PP_SundayFunday-snip" at bounding box center [728, 381] width 83 height 10
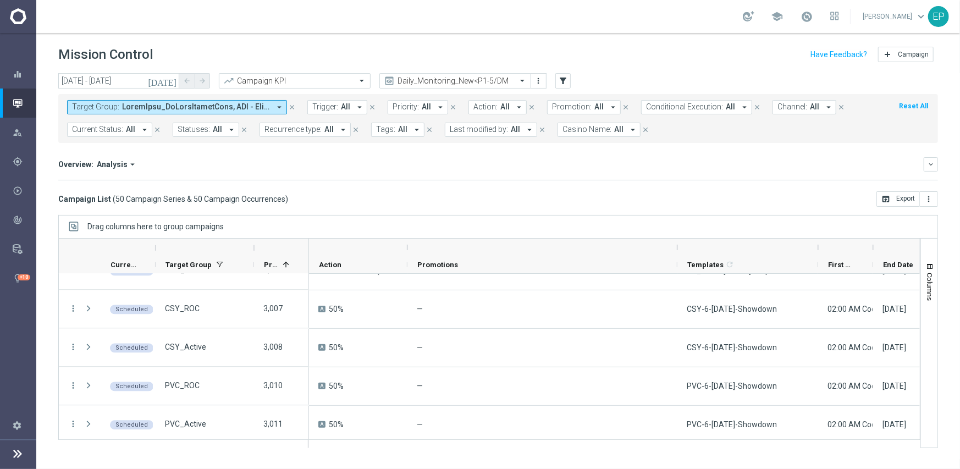
scroll to position [1540, 0]
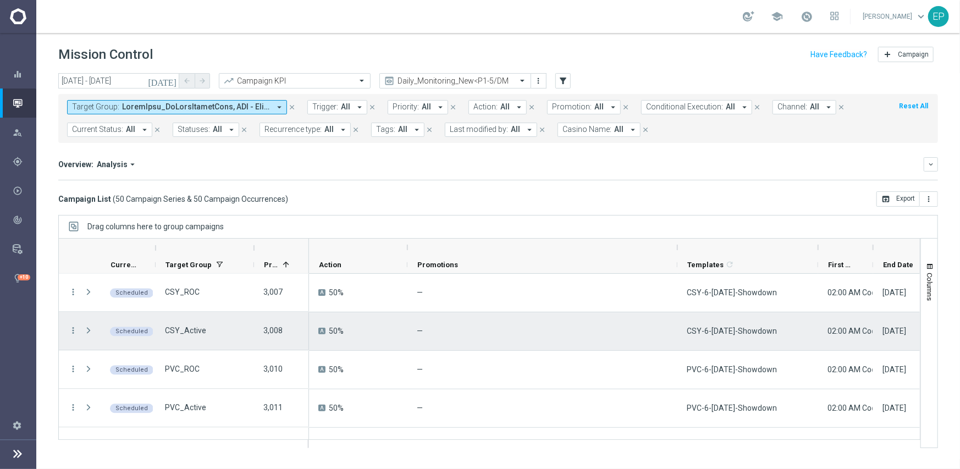
click at [738, 335] on span "CSY-6-Sunday-Showdown" at bounding box center [732, 331] width 90 height 10
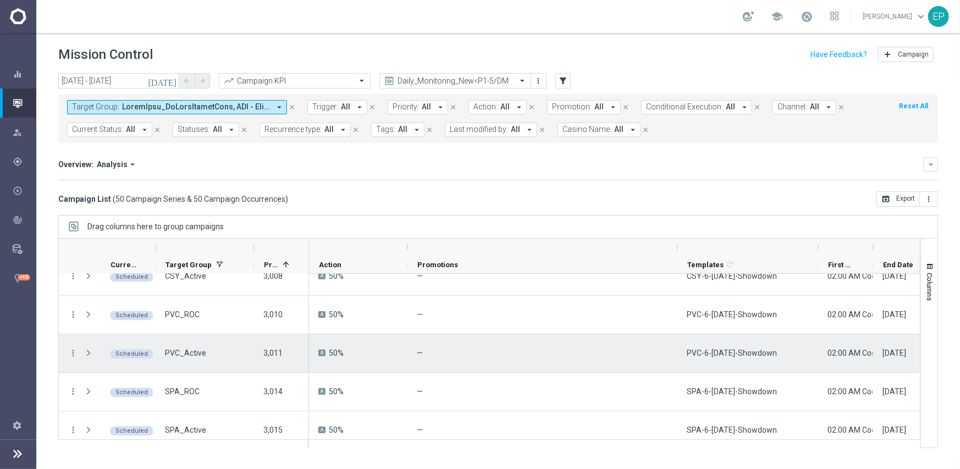
click at [738, 348] on span "PVC-6-Sunday-Showdown" at bounding box center [732, 353] width 90 height 10
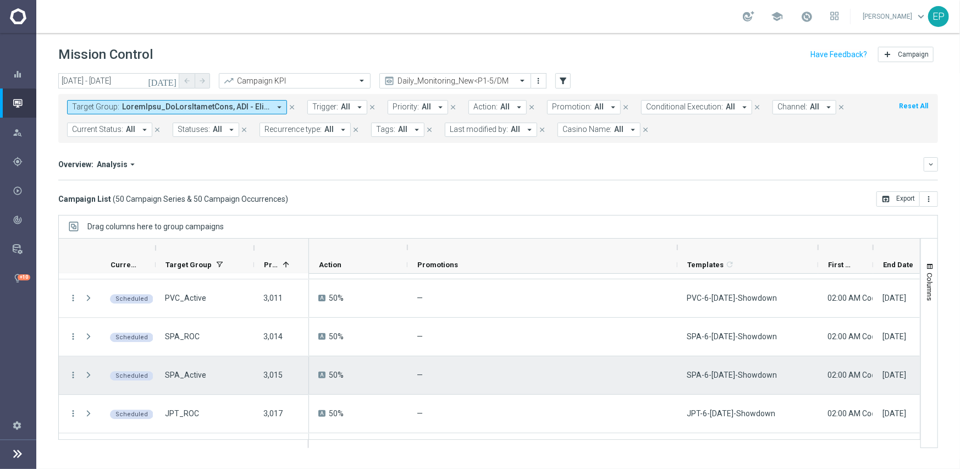
click at [717, 372] on span "SPA-6-Sunday-Showdown" at bounding box center [732, 375] width 90 height 10
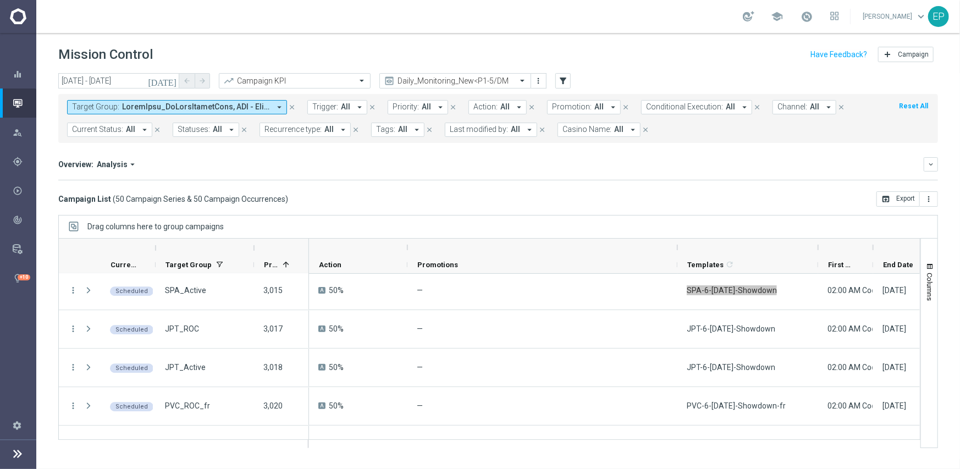
scroll to position [1759, 0]
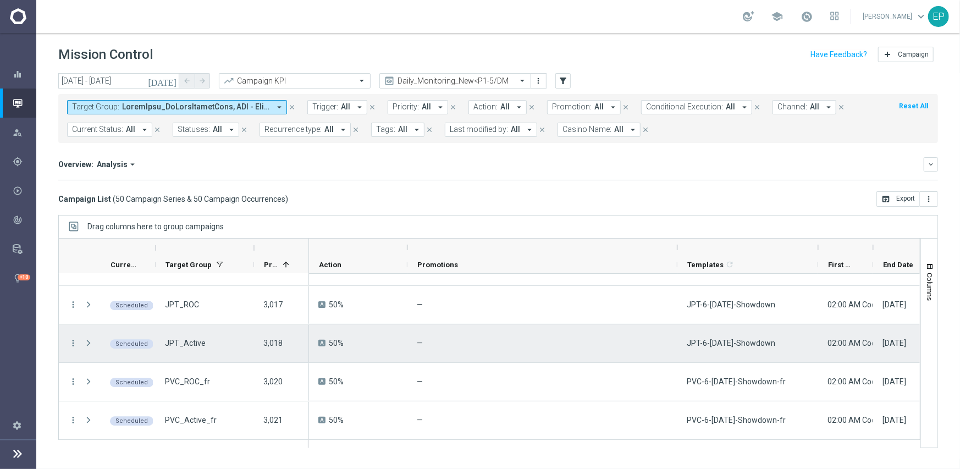
click at [745, 345] on span "JPT-6-Sunday-Showdown" at bounding box center [731, 343] width 89 height 10
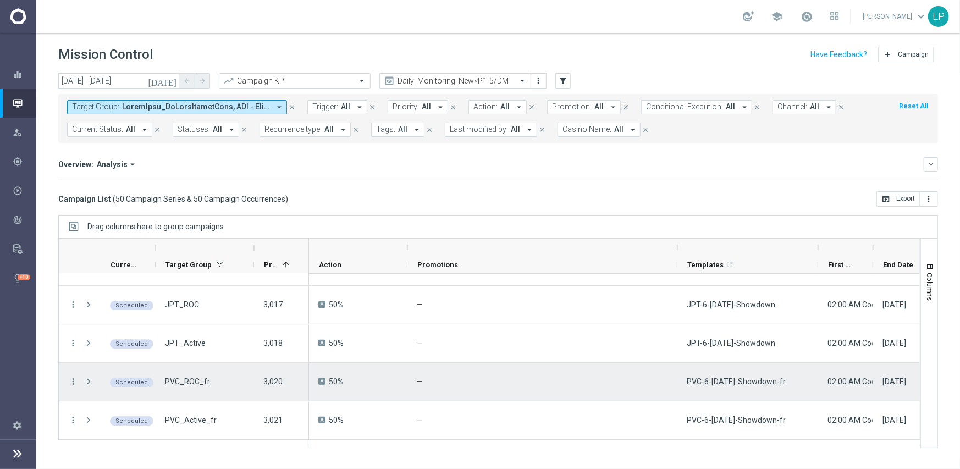
click at [728, 388] on div "PVC-6-Sunday-Showdown-fr" at bounding box center [748, 382] width 141 height 38
click at [731, 382] on span "PVC-6-Sunday-Showdown-fr" at bounding box center [736, 382] width 99 height 10
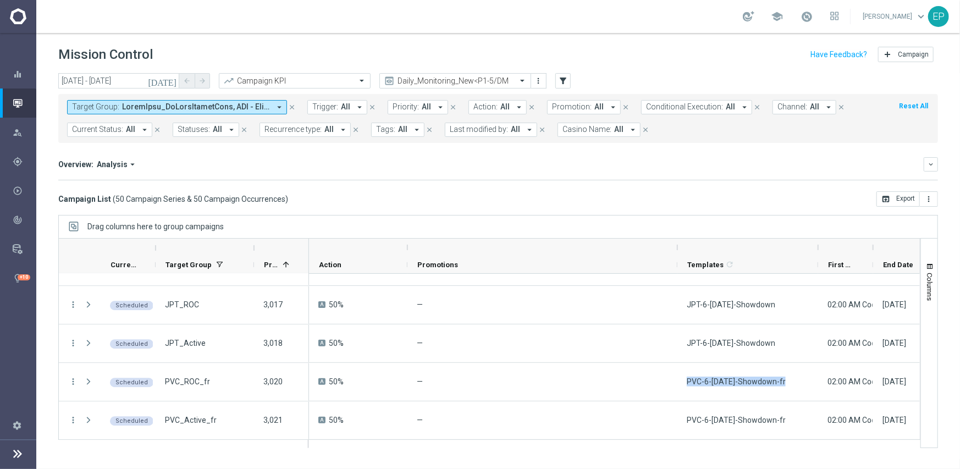
click at [429, 223] on div "Drag columns here to group campaigns" at bounding box center [498, 226] width 880 height 23
click at [76, 83] on input "07 Sep 2025 - 07 Sep 2025" at bounding box center [118, 80] width 121 height 15
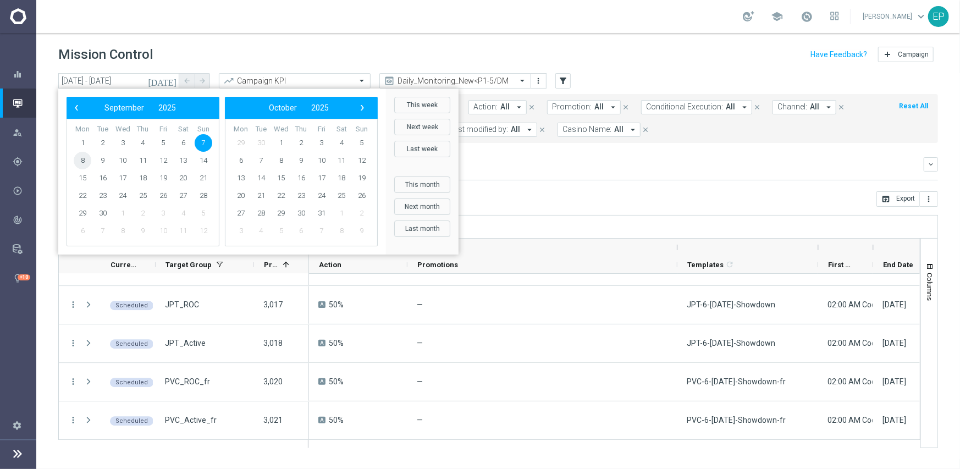
click at [80, 160] on span "8" at bounding box center [83, 161] width 18 height 18
type input "[DATE] - [DATE]"
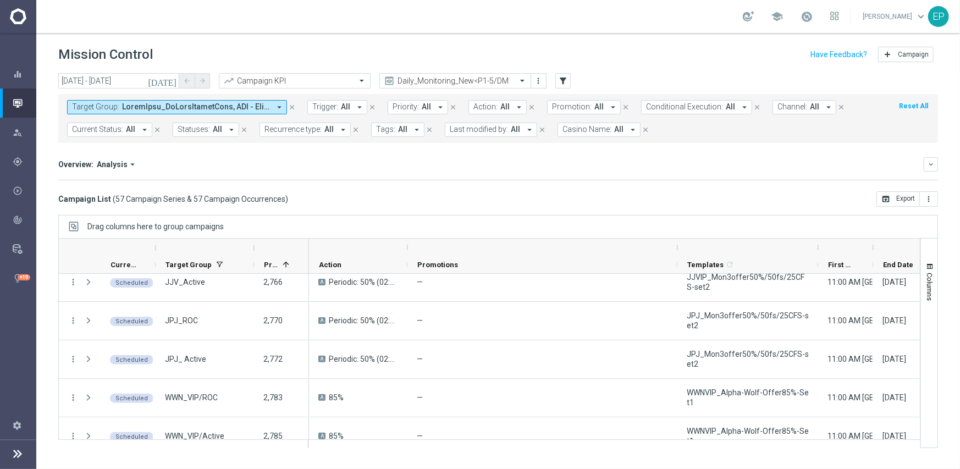
scroll to position [0, 0]
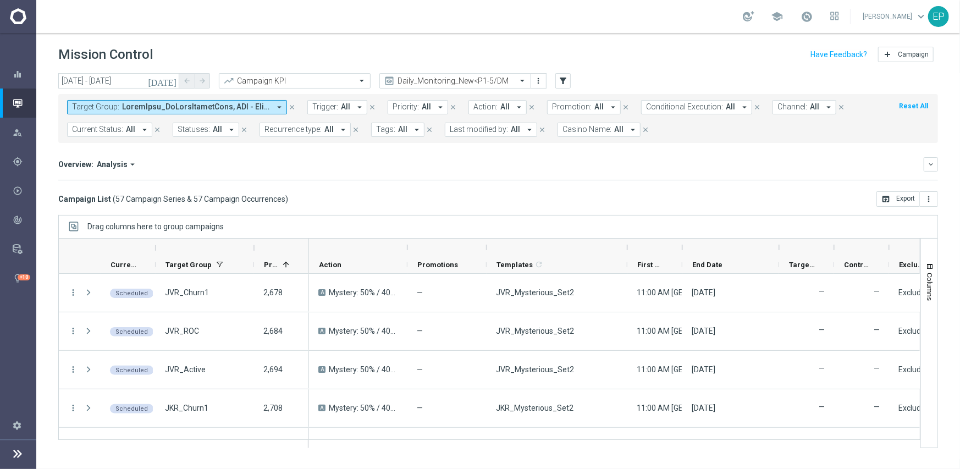
drag, startPoint x: 677, startPoint y: 246, endPoint x: 486, endPoint y: 245, distance: 190.9
click at [486, 245] on div at bounding box center [487, 248] width 4 height 18
click at [698, 108] on span "Conditional Execution:" at bounding box center [684, 106] width 77 height 9
click at [660, 172] on div "On" at bounding box center [695, 169] width 96 height 18
click at [570, 174] on div "Overview: Analysis arrow_drop_down keyboard_arrow_down Increase In Total Deposi…" at bounding box center [498, 168] width 880 height 23
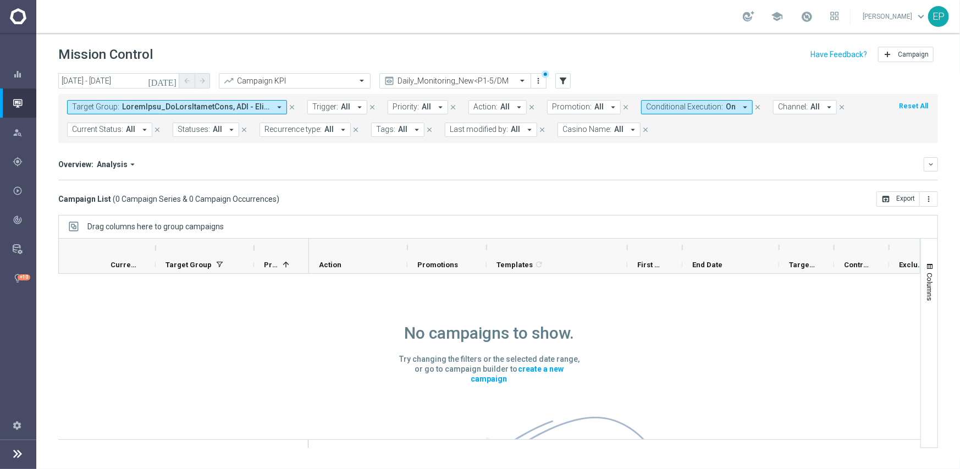
click at [688, 106] on span "Conditional Execution:" at bounding box center [684, 106] width 77 height 9
click at [647, 169] on div "On" at bounding box center [695, 169] width 96 height 18
click at [544, 178] on div "Overview: Analysis arrow_drop_down keyboard_arrow_down Increase In Total Deposi…" at bounding box center [498, 168] width 880 height 23
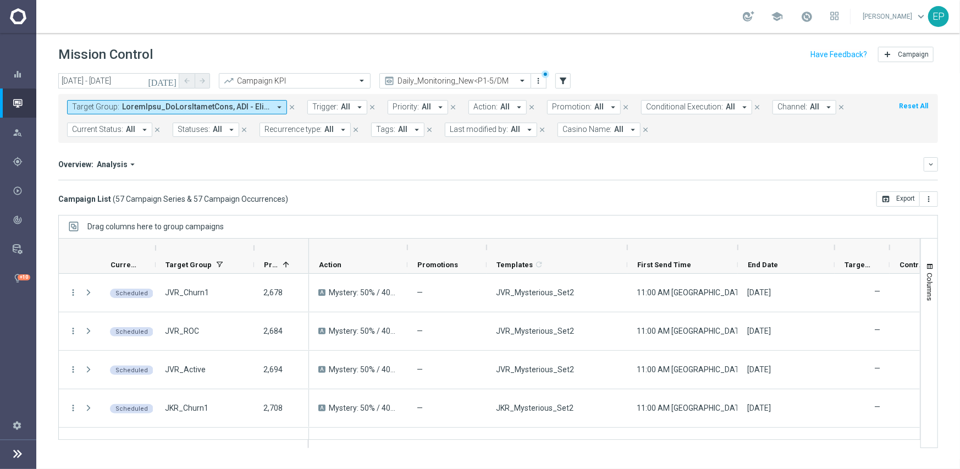
drag, startPoint x: 682, startPoint y: 249, endPoint x: 738, endPoint y: 246, distance: 55.6
click at [738, 246] on div at bounding box center [738, 248] width 4 height 18
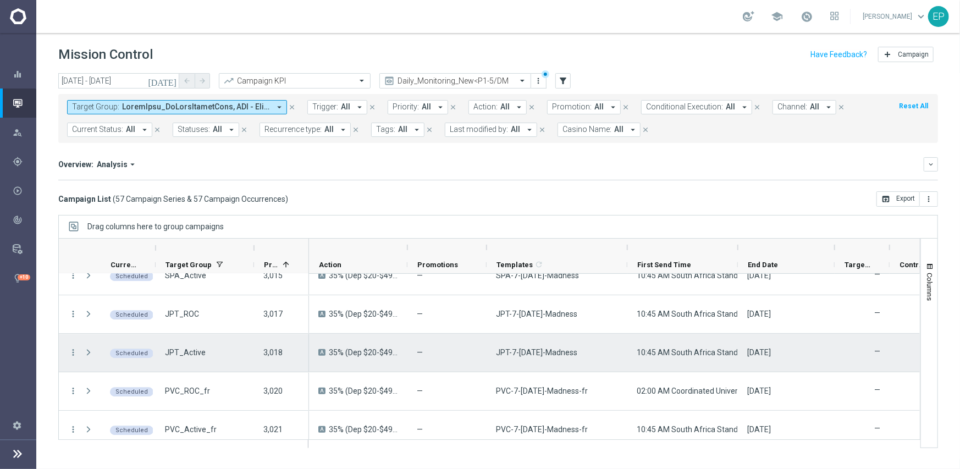
scroll to position [2029, 0]
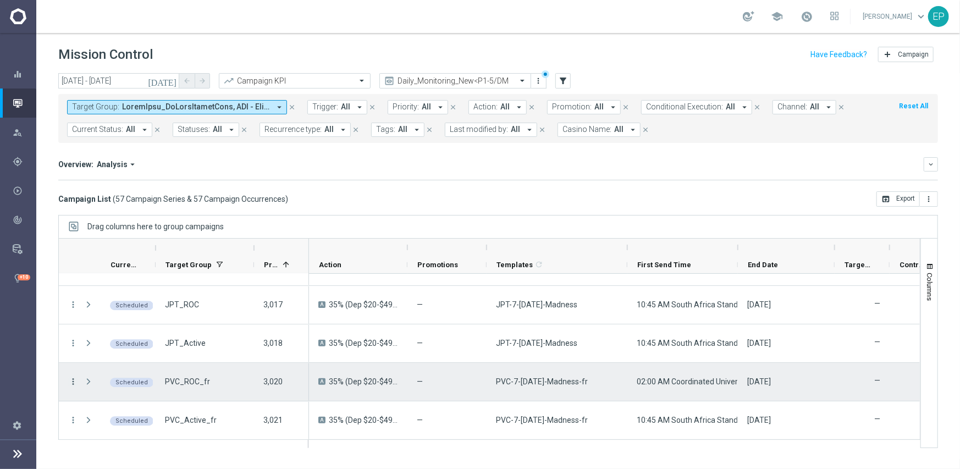
click at [73, 380] on icon "more_vert" at bounding box center [73, 382] width 10 height 10
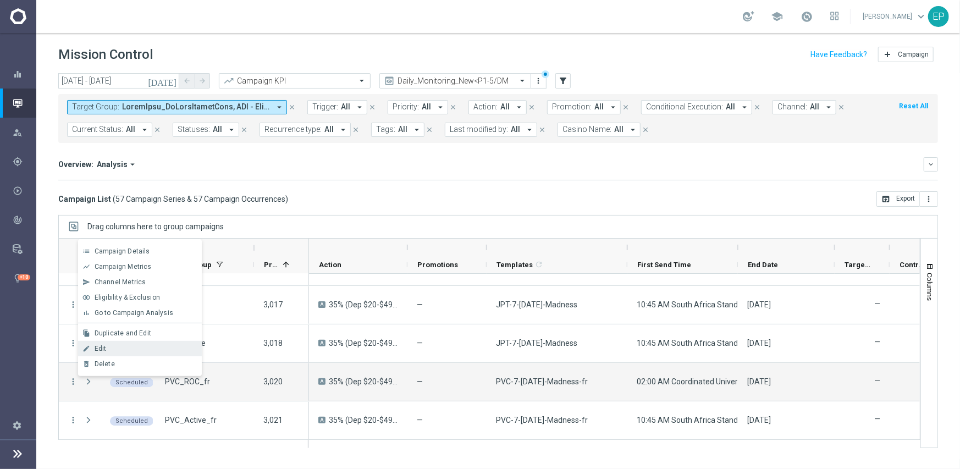
click at [117, 352] on div "Edit" at bounding box center [146, 349] width 102 height 8
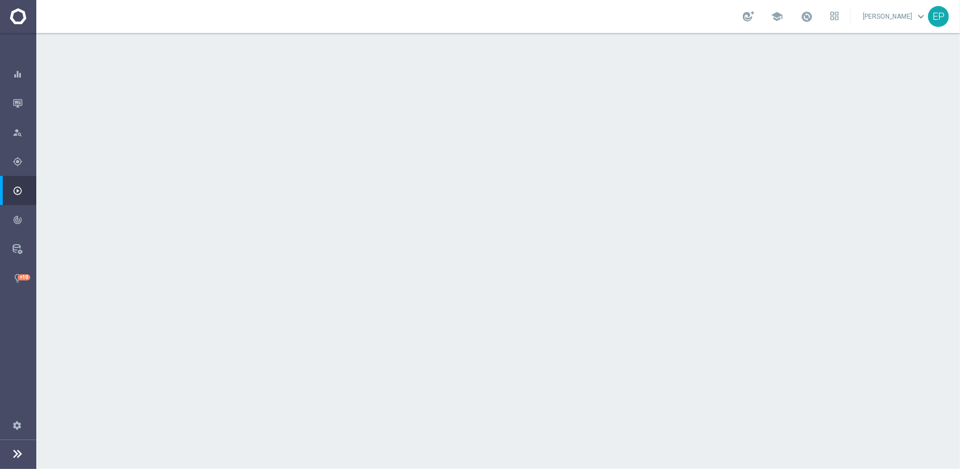
click at [465, 289] on div "done Execution Details keyboard_arrow_down" at bounding box center [500, 297] width 614 height 21
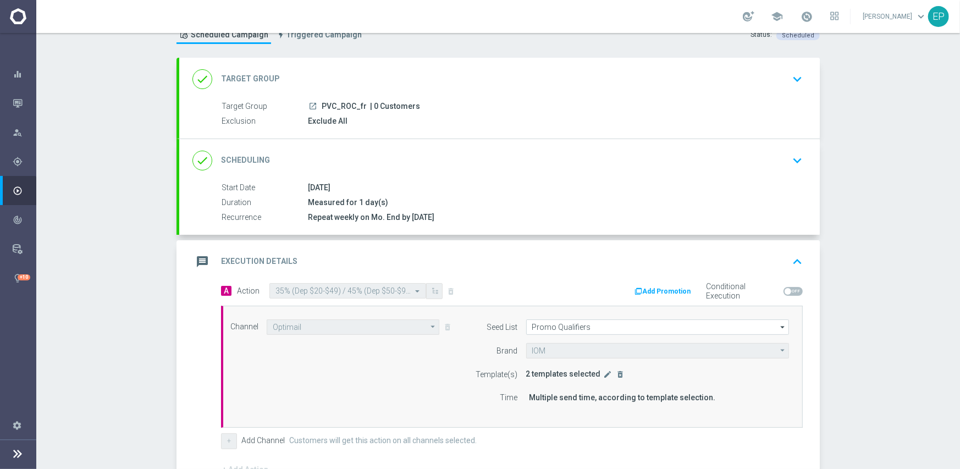
scroll to position [165, 0]
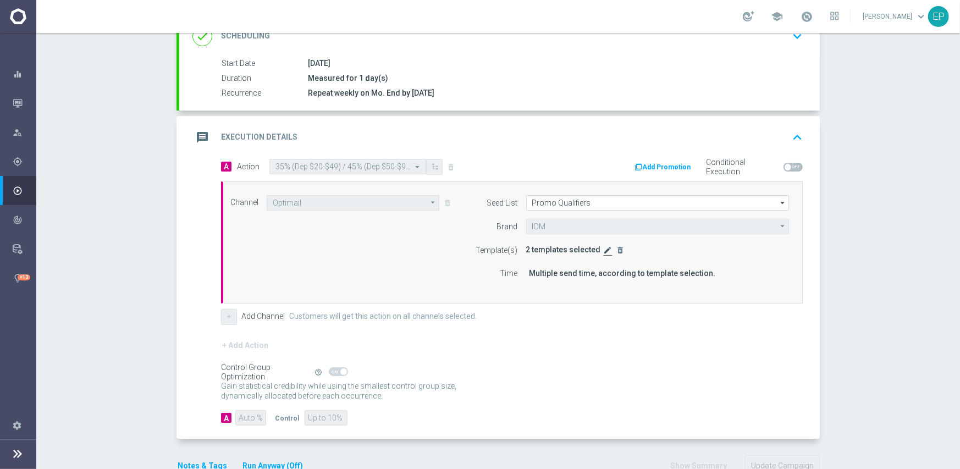
click at [604, 251] on icon "edit" at bounding box center [608, 250] width 9 height 9
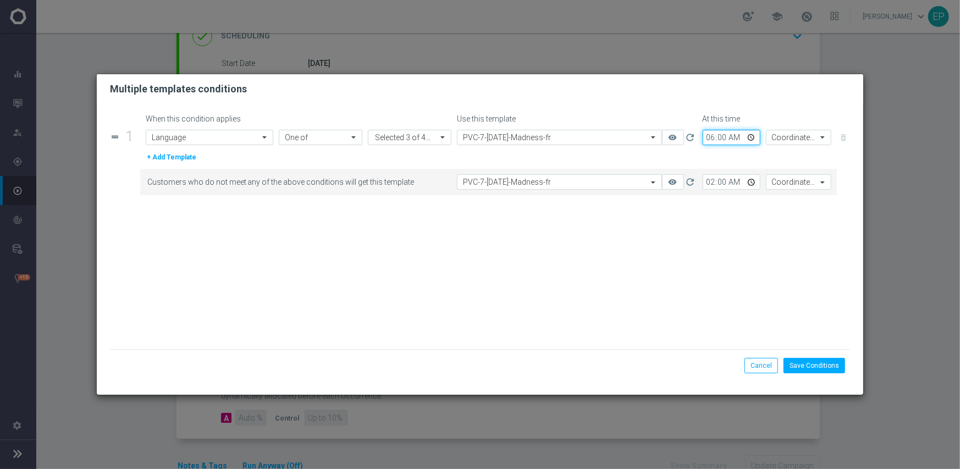
click at [707, 134] on input "06:00" at bounding box center [732, 137] width 58 height 15
type input "10:00"
click at [710, 184] on input "02:00" at bounding box center [732, 181] width 58 height 15
type input "10:00"
click at [722, 135] on input "10:00" at bounding box center [732, 137] width 58 height 15
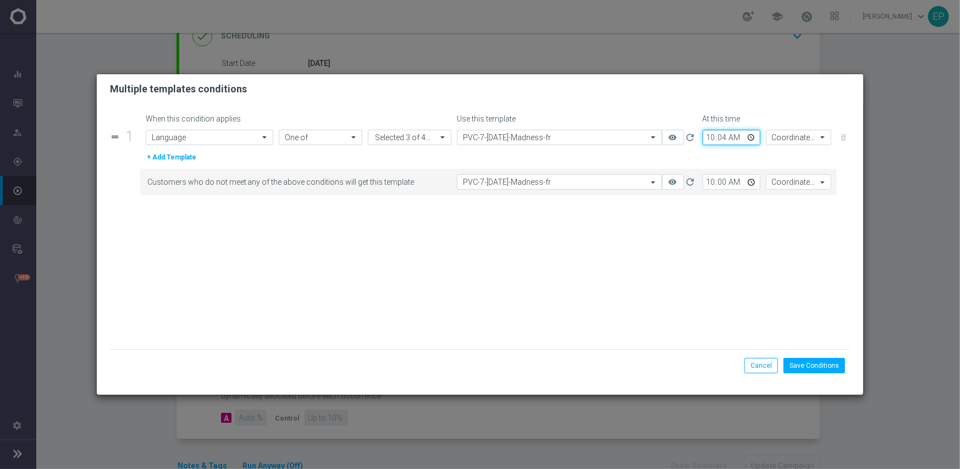
type input "10:45"
click at [723, 178] on input "10:00" at bounding box center [732, 181] width 58 height 15
type input "10:45"
click at [789, 136] on input "text" at bounding box center [788, 137] width 32 height 9
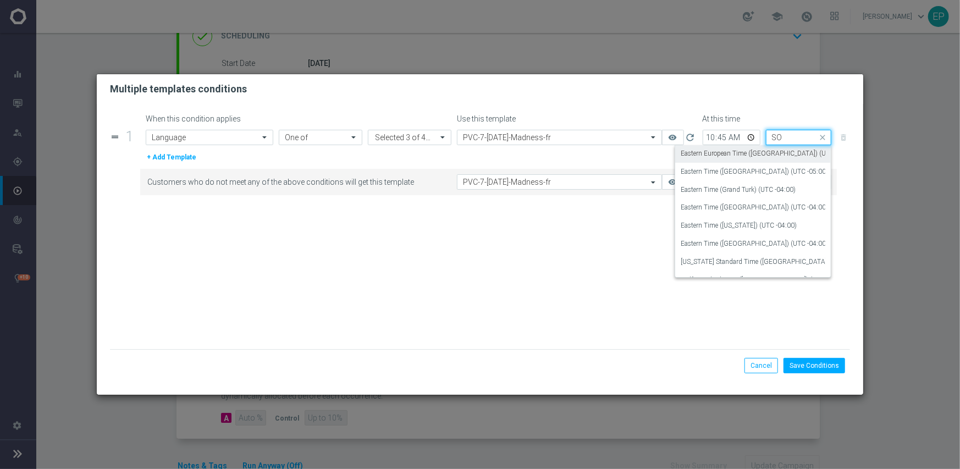
scroll to position [0, 0]
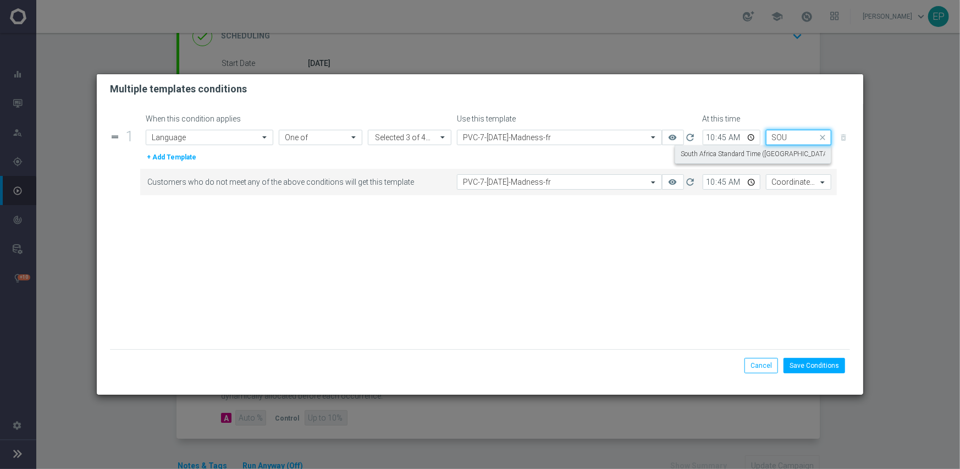
click at [777, 157] on label "South Africa Standard Time ([GEOGRAPHIC_DATA]) (UTC +02:00)" at bounding box center [777, 154] width 192 height 9
type input "SOU"
click at [784, 186] on input "text" at bounding box center [788, 182] width 32 height 9
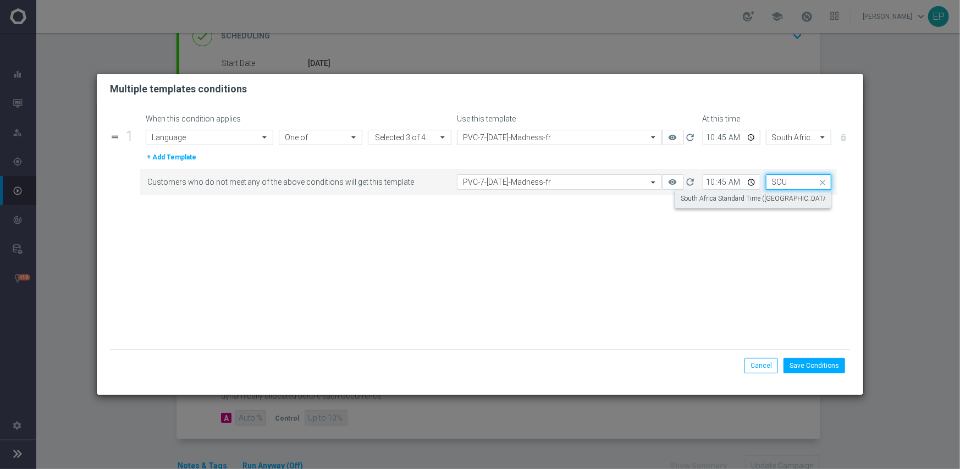
drag, startPoint x: 771, startPoint y: 199, endPoint x: 768, endPoint y: 212, distance: 12.9
click at [771, 200] on label "South Africa Standard Time ([GEOGRAPHIC_DATA]) (UTC +02:00)" at bounding box center [777, 198] width 192 height 9
type input "SOU"
drag, startPoint x: 758, startPoint y: 248, endPoint x: 777, endPoint y: 293, distance: 48.3
click at [758, 250] on form "When this condition applies Use this template At this time drag_handle 1 Attrib…" at bounding box center [480, 231] width 741 height 235
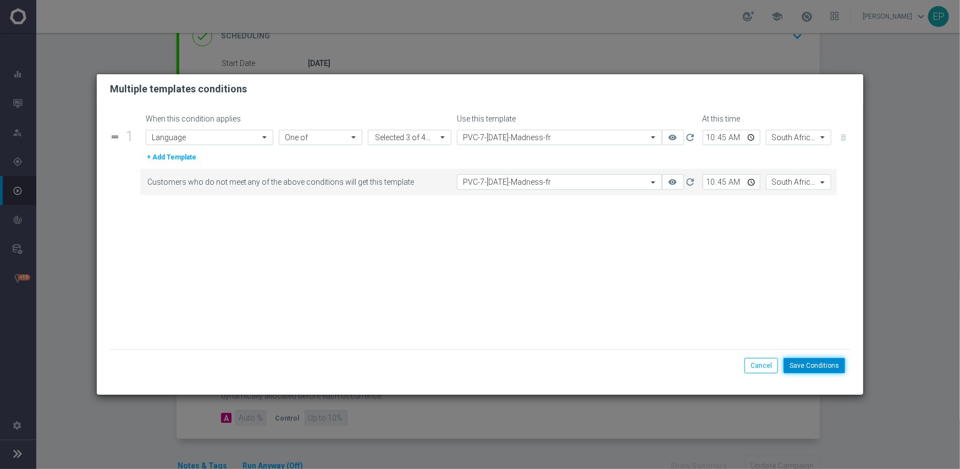
click at [821, 365] on button "Save Conditions" at bounding box center [815, 365] width 62 height 15
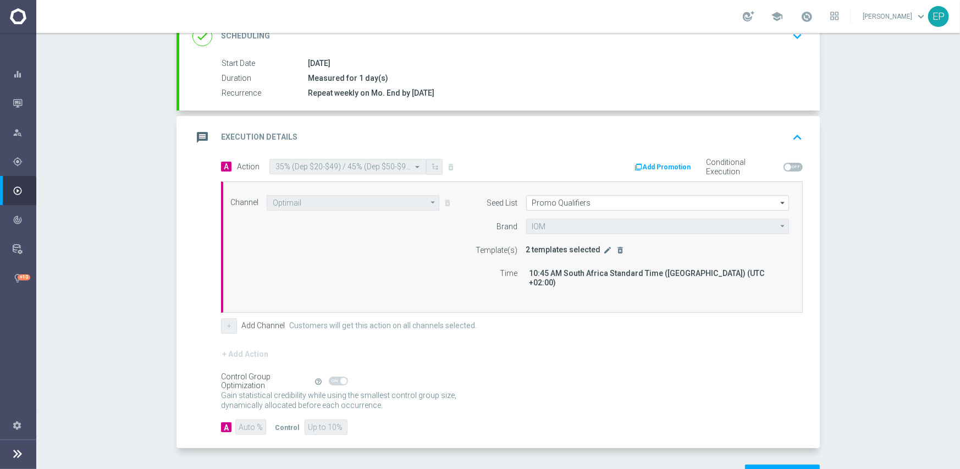
scroll to position [193, 0]
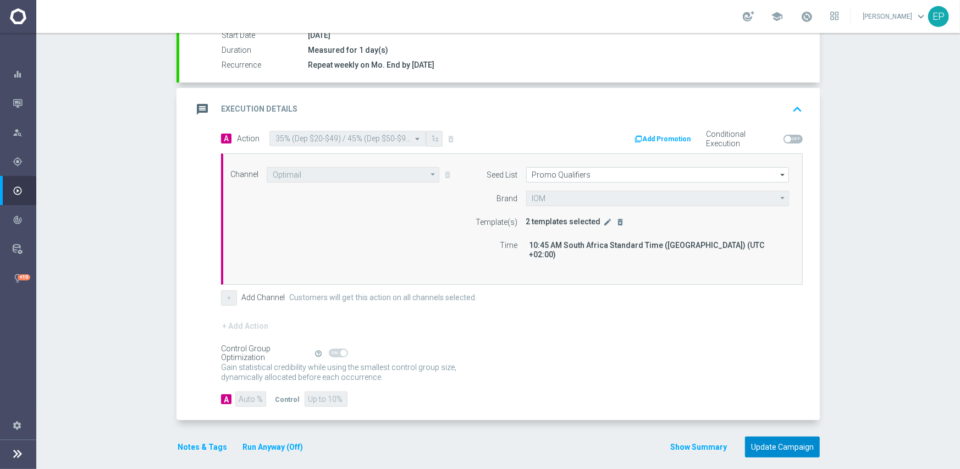
click at [796, 437] on button "Update Campaign" at bounding box center [782, 447] width 75 height 21
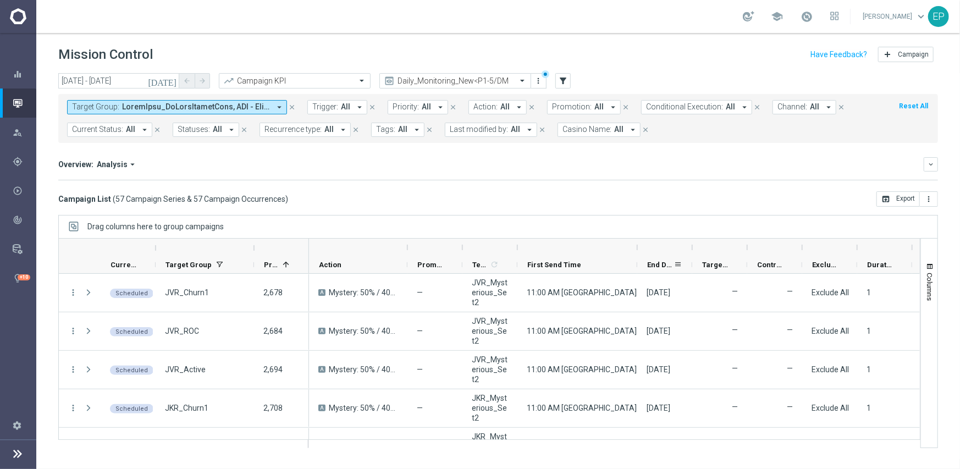
drag, startPoint x: 574, startPoint y: 250, endPoint x: 639, endPoint y: 256, distance: 65.2
click at [639, 256] on div "Action" at bounding box center [858, 256] width 1099 height 35
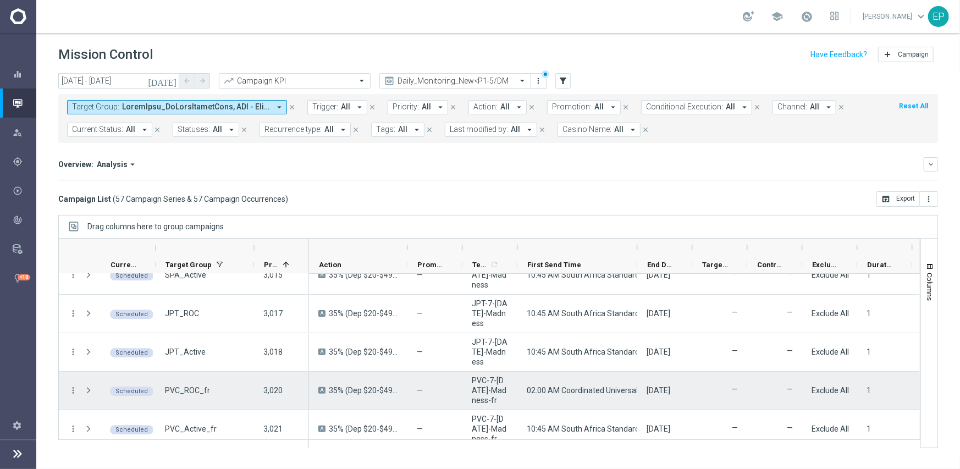
scroll to position [2029, 0]
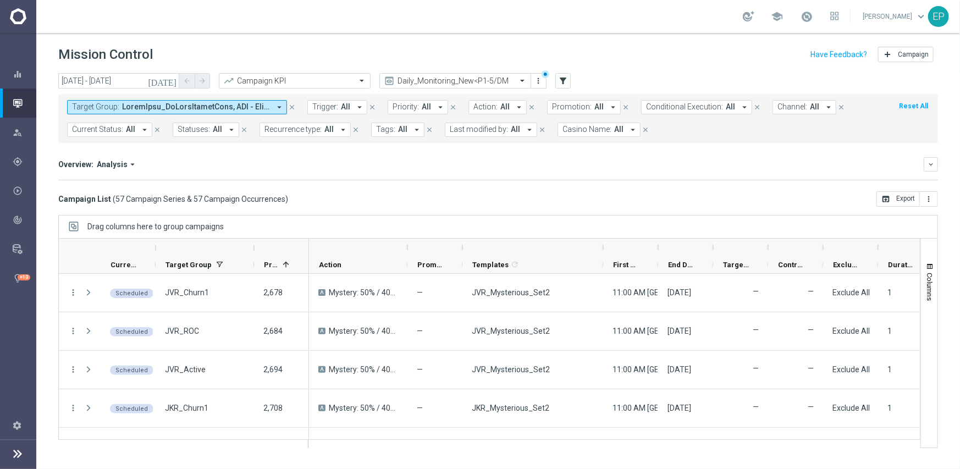
drag, startPoint x: 518, startPoint y: 251, endPoint x: 612, endPoint y: 249, distance: 94.7
click at [606, 249] on div at bounding box center [603, 248] width 4 height 18
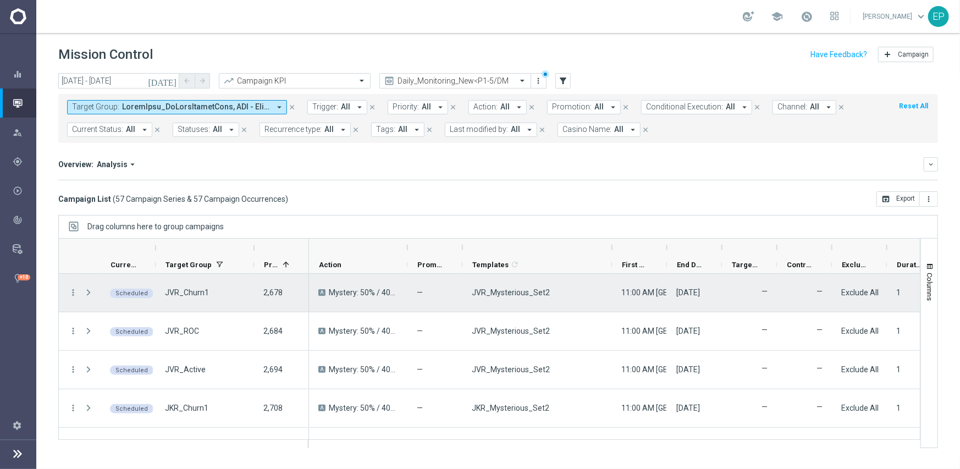
click at [530, 295] on span "JVR_Mysterious_Set2" at bounding box center [511, 293] width 78 height 10
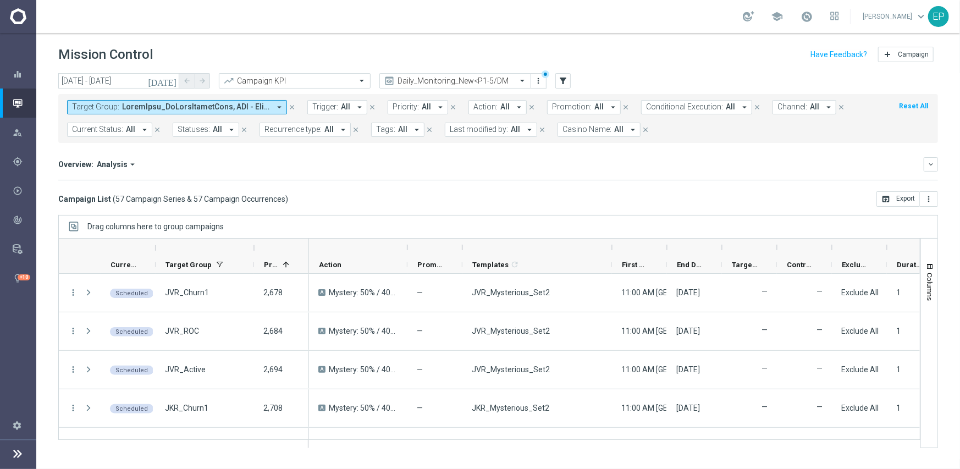
drag, startPoint x: 484, startPoint y: 179, endPoint x: 506, endPoint y: 237, distance: 61.6
click at [485, 180] on div "Increase In Total Deposit Amount refresh -- Credible -- Per Customer -- Not Cre…" at bounding box center [498, 180] width 880 height 1
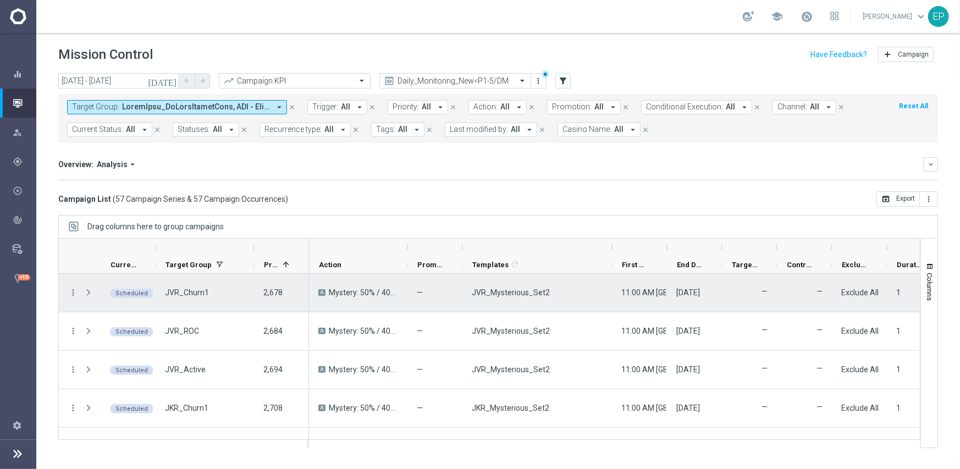
click at [502, 298] on div "JVR_Mysterious_Set2" at bounding box center [538, 293] width 150 height 38
click at [498, 292] on span "JVR_Mysterious_Set2" at bounding box center [511, 293] width 78 height 10
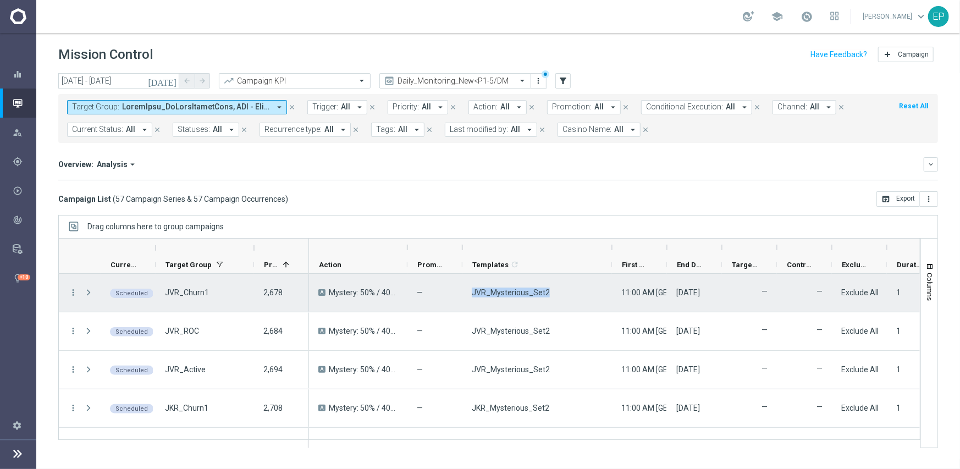
click at [498, 292] on span "JVR_Mysterious_Set2" at bounding box center [511, 293] width 78 height 10
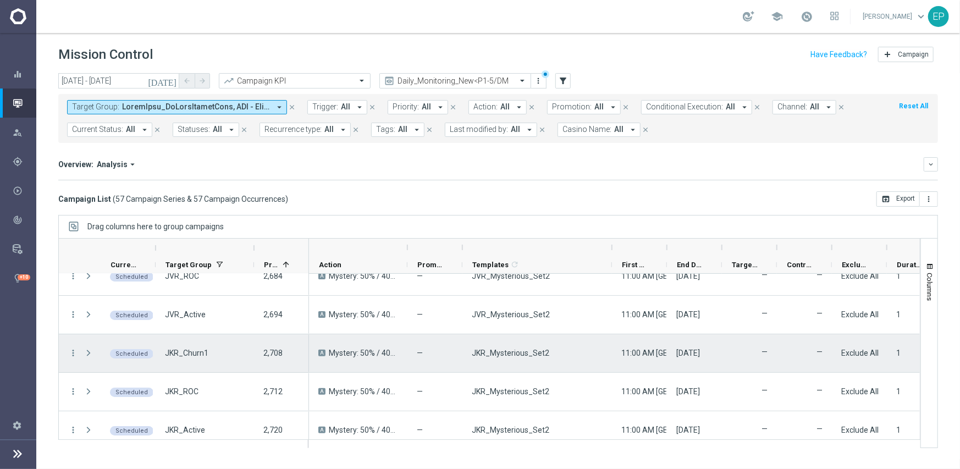
scroll to position [110, 0]
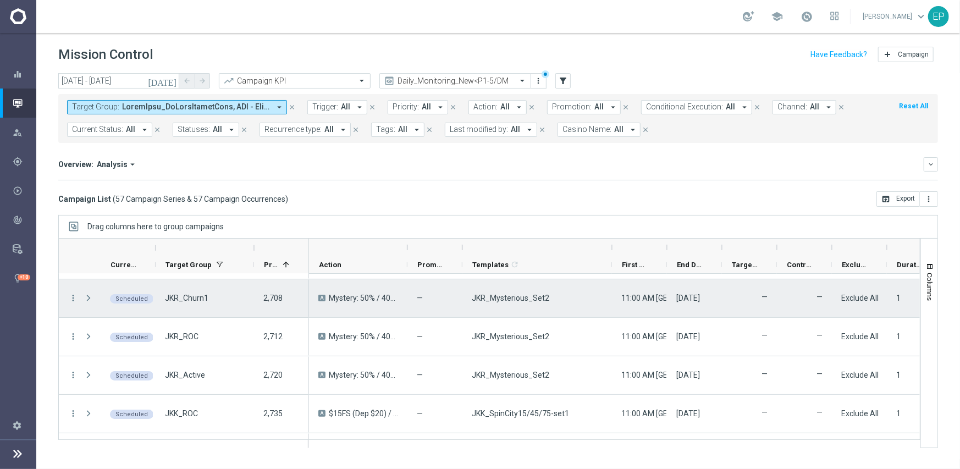
click at [522, 299] on span "JKR_Mysterious_Set2" at bounding box center [511, 298] width 78 height 10
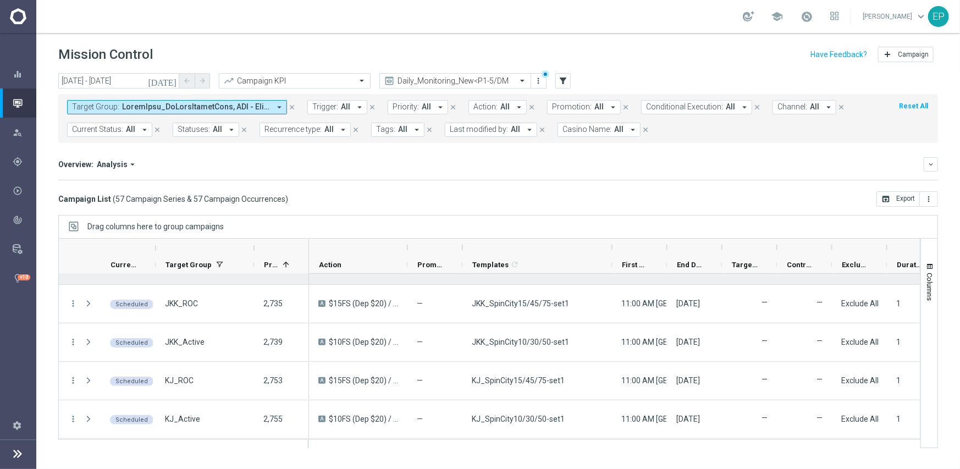
scroll to position [165, 0]
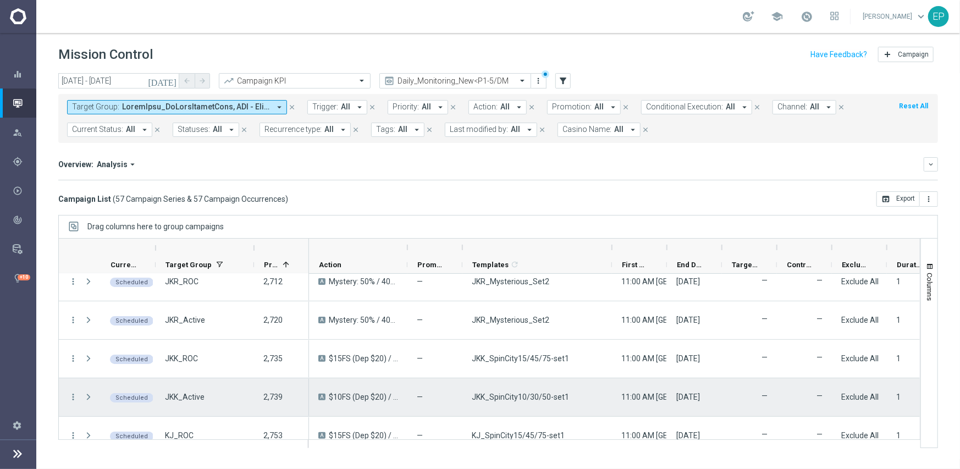
click at [515, 400] on span "JKK_SpinCity10/30/50-set1" at bounding box center [520, 397] width 97 height 10
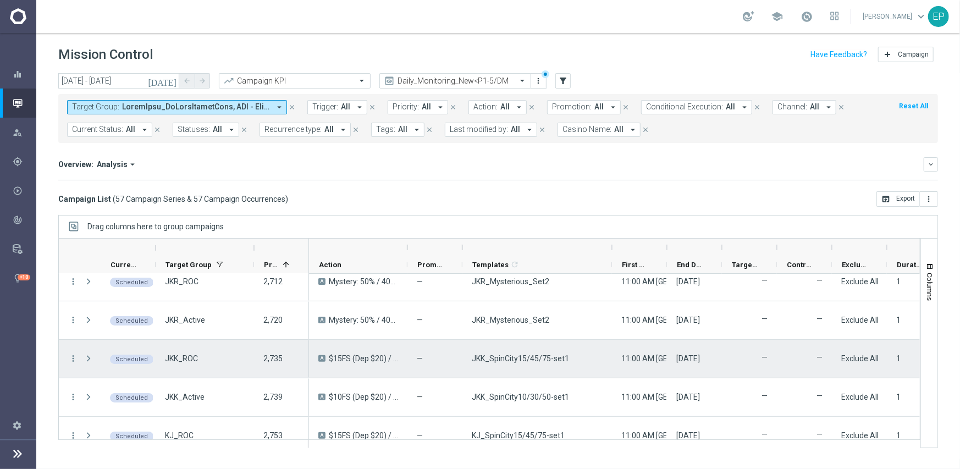
click at [501, 361] on span "JKK_SpinCity15/45/75-set1" at bounding box center [520, 359] width 97 height 10
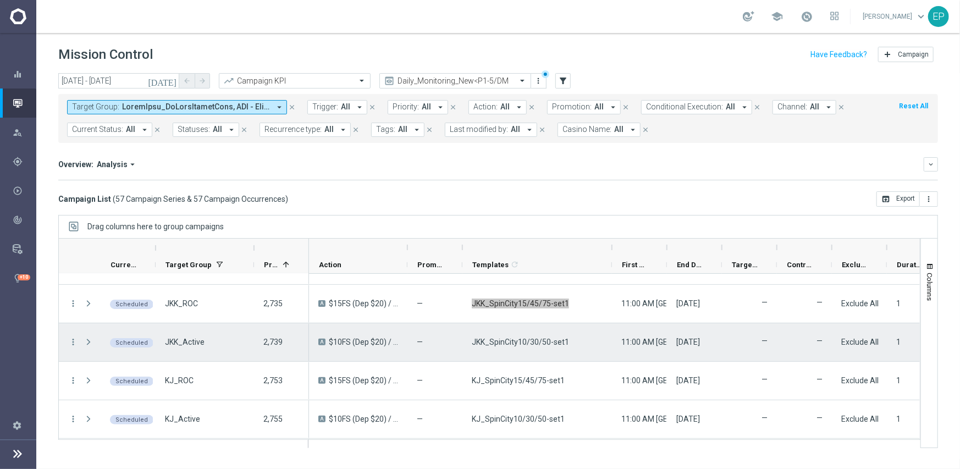
scroll to position [275, 0]
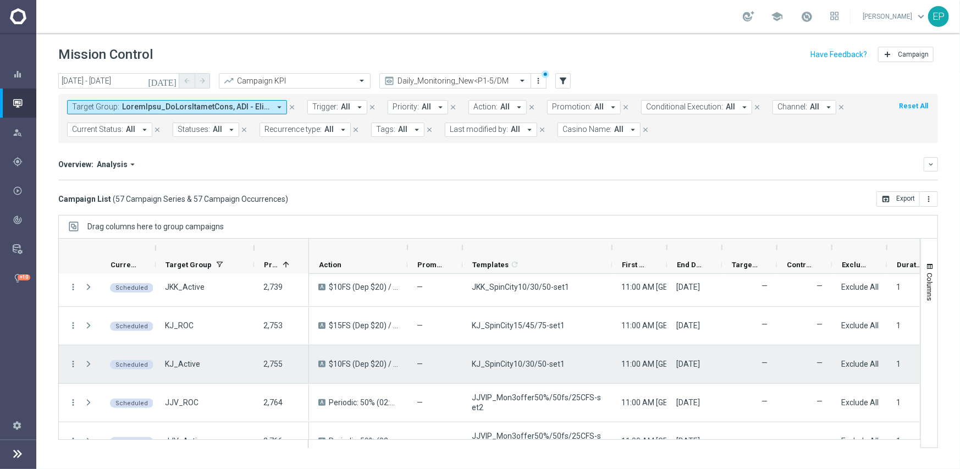
click at [506, 377] on div "KJ_SpinCity10/30/50-set1" at bounding box center [538, 364] width 150 height 38
click at [514, 367] on span "KJ_SpinCity10/30/50-set1" at bounding box center [518, 364] width 93 height 10
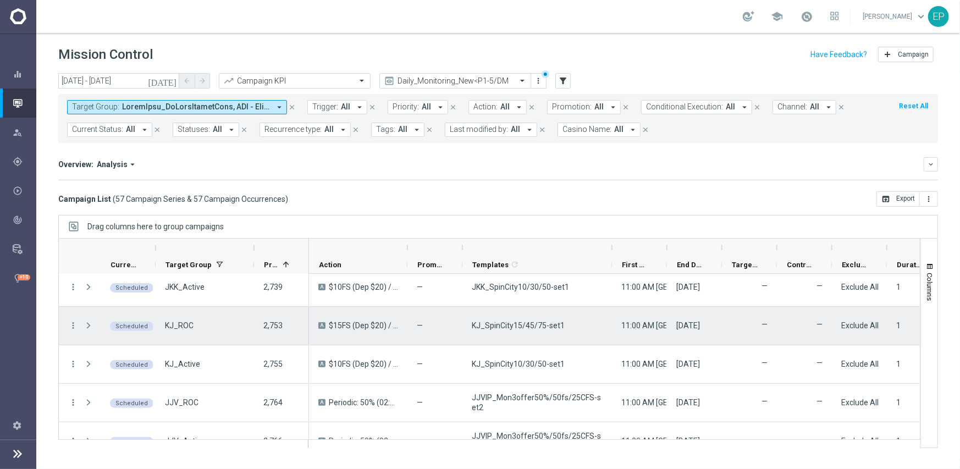
click at [500, 319] on div "KJ_SpinCity15/45/75-set1" at bounding box center [538, 326] width 150 height 38
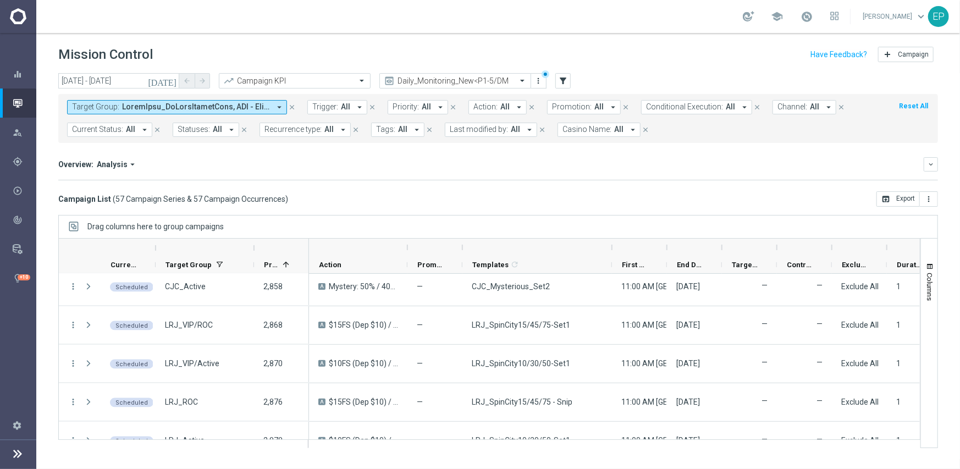
scroll to position [1100, 0]
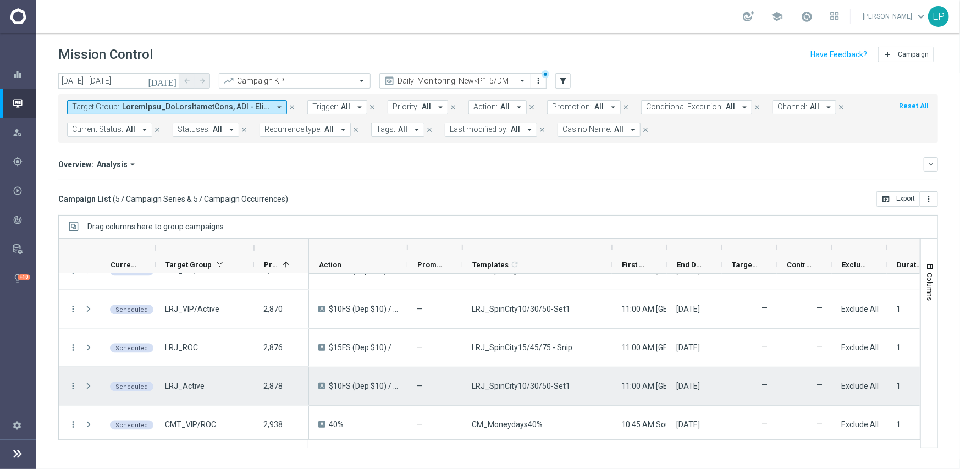
click at [528, 386] on span "LRJ_SpinCity10/30/50-Set1" at bounding box center [521, 386] width 98 height 10
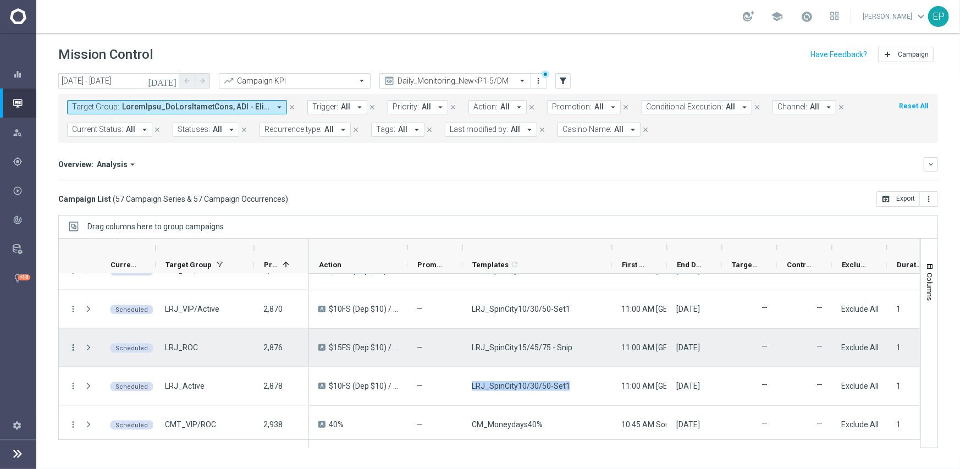
click at [72, 344] on icon "more_vert" at bounding box center [73, 348] width 10 height 10
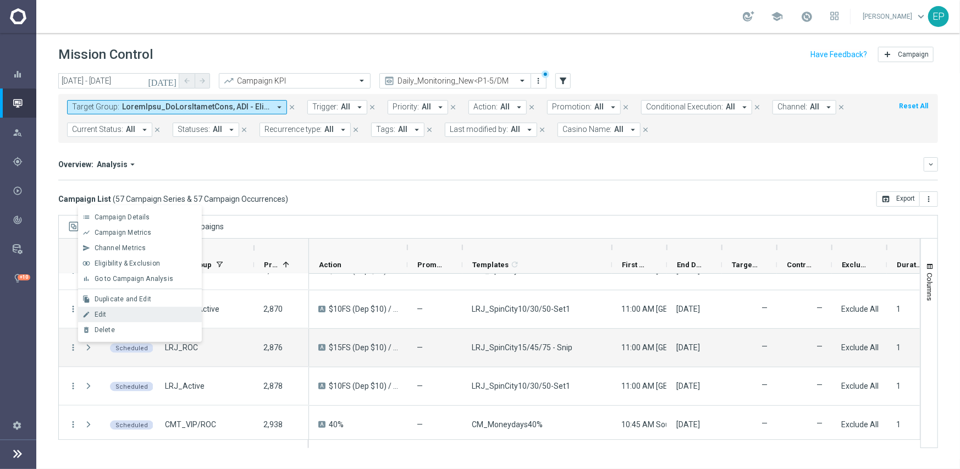
click at [103, 314] on span "Edit" at bounding box center [101, 315] width 12 height 8
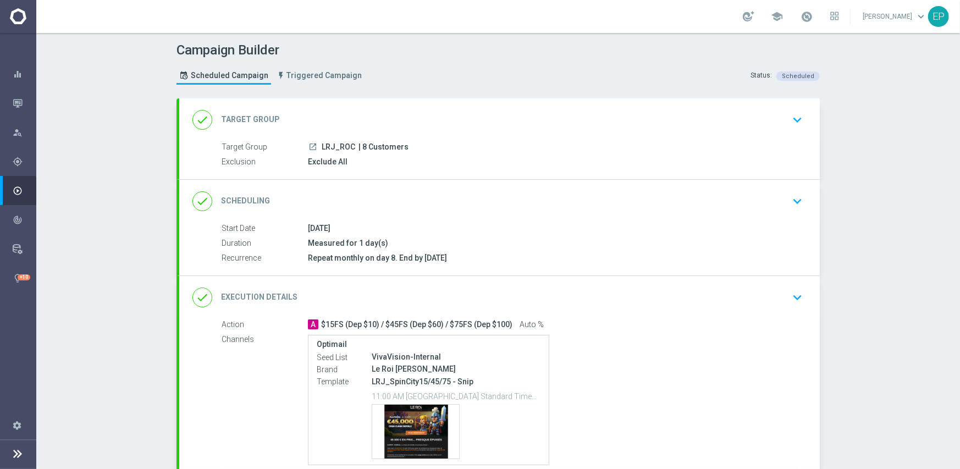
click at [544, 295] on div "done Execution Details keyboard_arrow_down" at bounding box center [500, 297] width 614 height 21
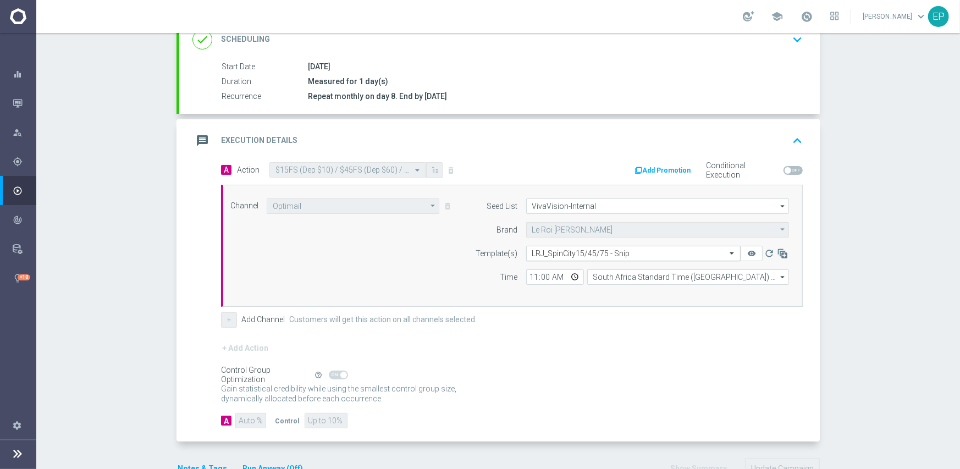
scroll to position [165, 0]
click at [633, 246] on input "text" at bounding box center [622, 250] width 180 height 9
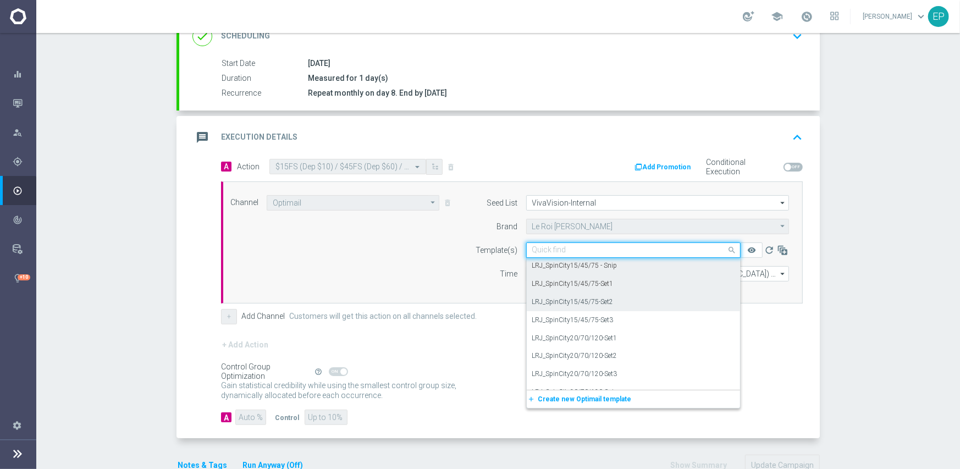
scroll to position [2214, 0]
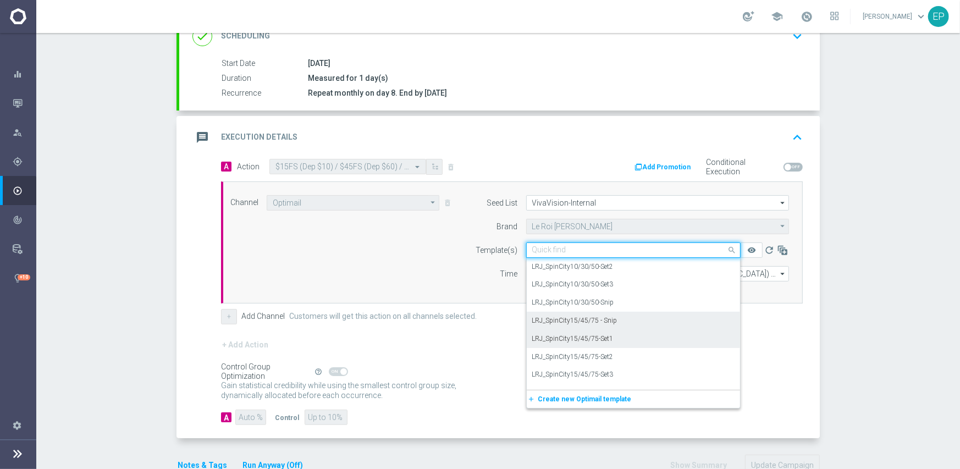
click at [627, 339] on div "LRJ_SpinCity15/45/75-Set1" at bounding box center [633, 339] width 202 height 18
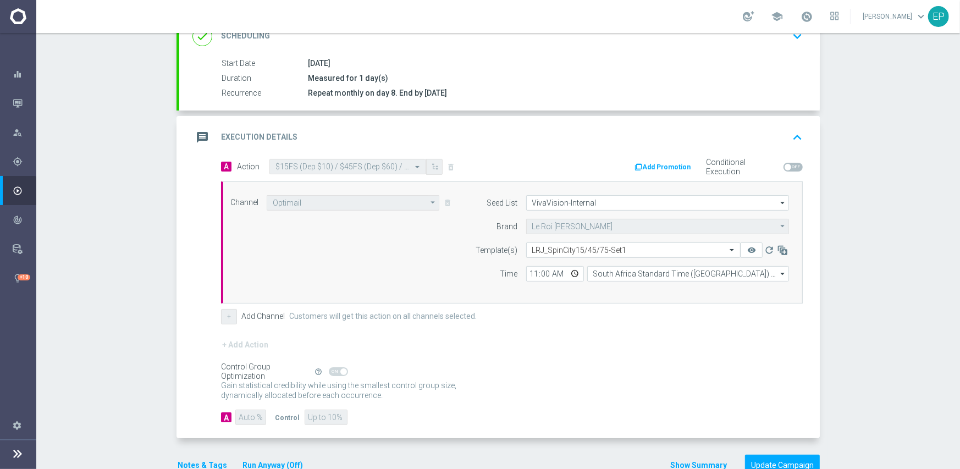
click at [627, 339] on div "+ Add Action" at bounding box center [512, 352] width 582 height 28
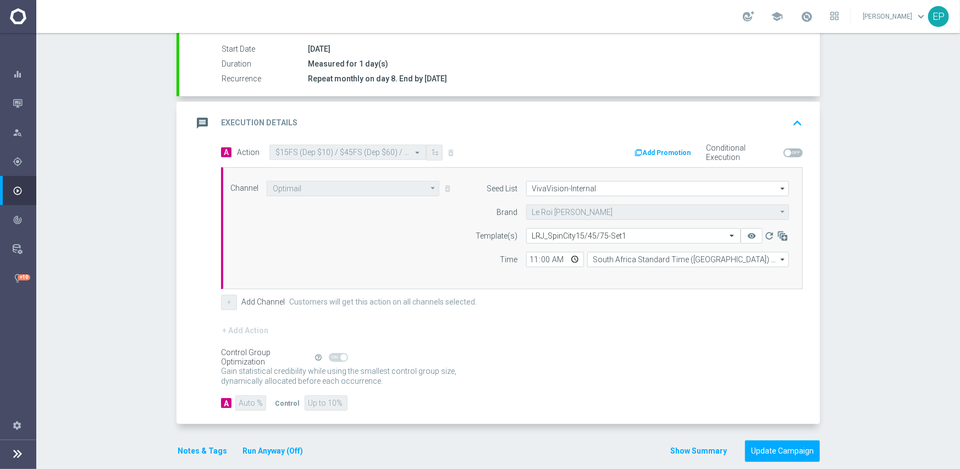
scroll to position [193, 0]
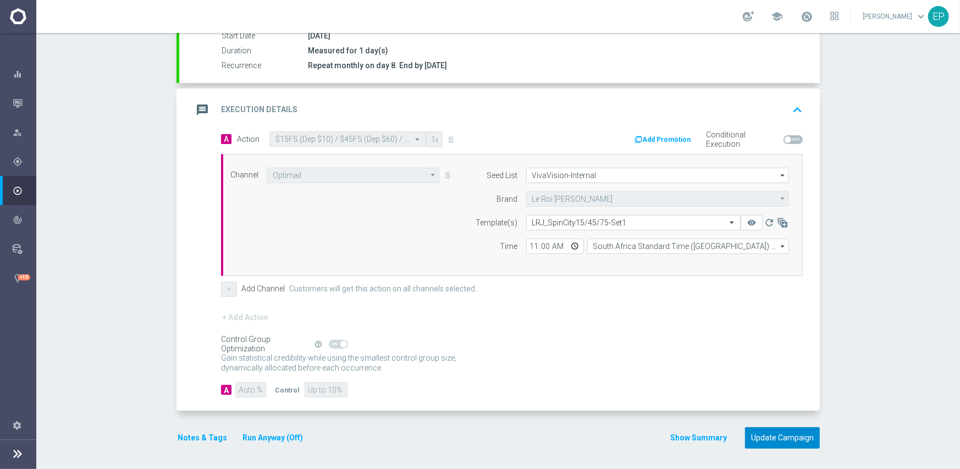
click at [773, 429] on button "Update Campaign" at bounding box center [782, 437] width 75 height 21
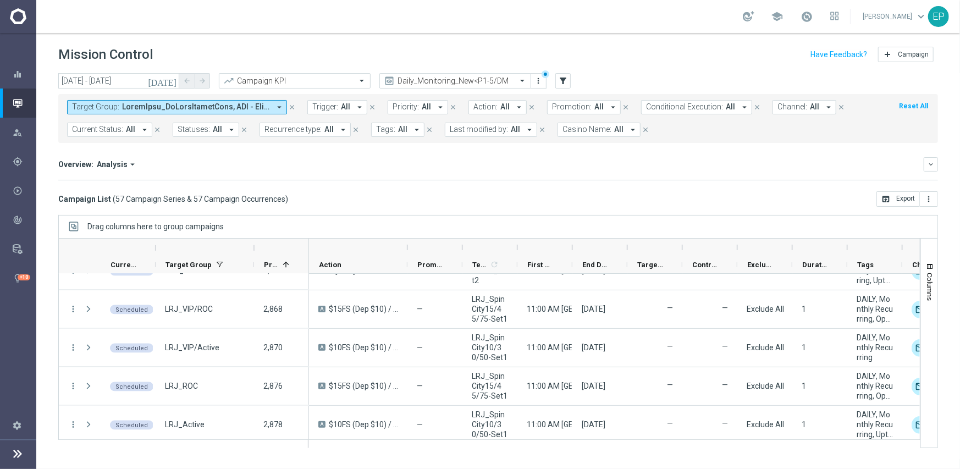
scroll to position [1045, 0]
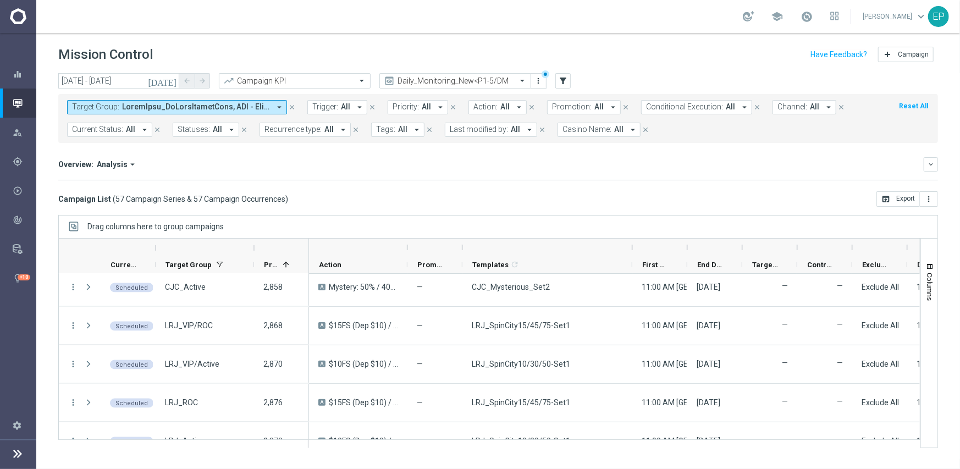
drag, startPoint x: 519, startPoint y: 246, endPoint x: 640, endPoint y: 266, distance: 122.7
click at [635, 249] on div at bounding box center [632, 248] width 4 height 18
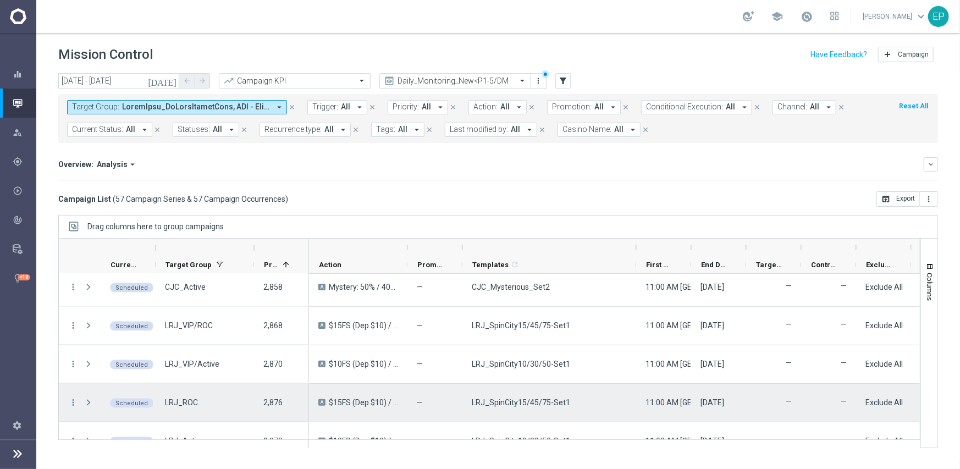
scroll to position [1100, 0]
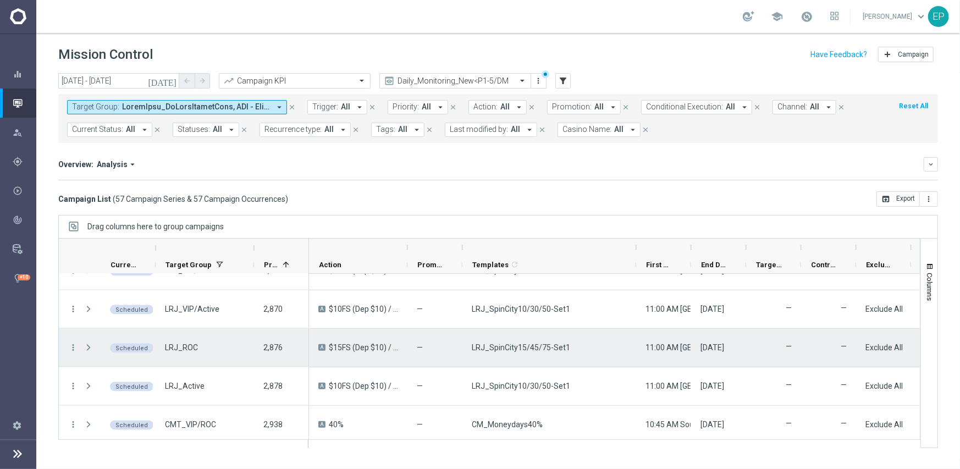
click at [557, 350] on span "LRJ_SpinCity15/45/75-Set1" at bounding box center [521, 348] width 98 height 10
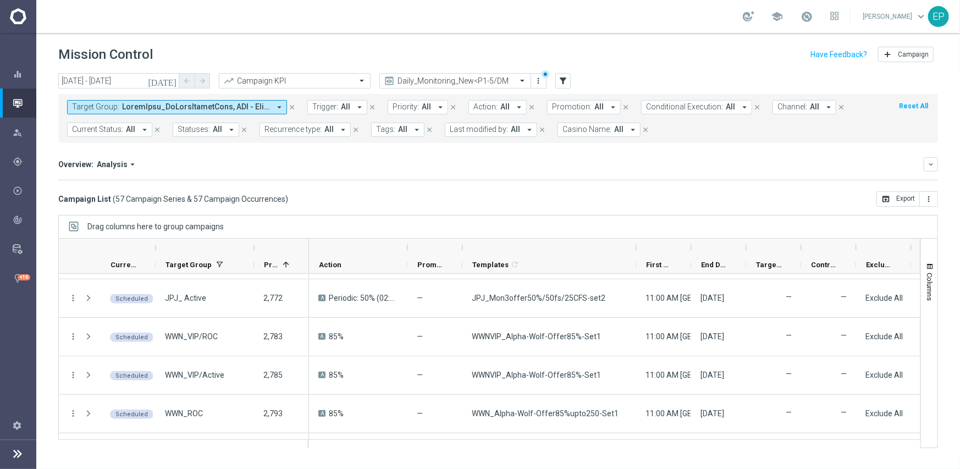
scroll to position [385, 0]
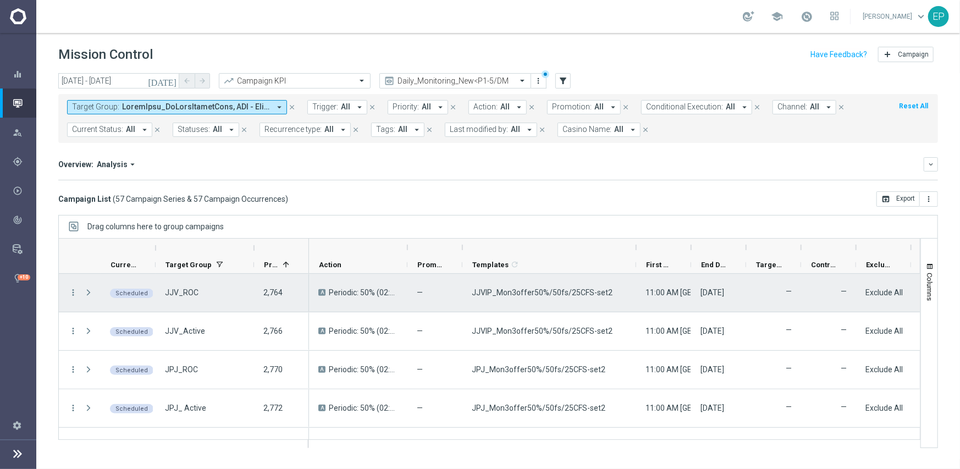
click at [564, 287] on div "JJVIP_Mon3offer50%/50fs/25CFS-set2" at bounding box center [550, 293] width 174 height 38
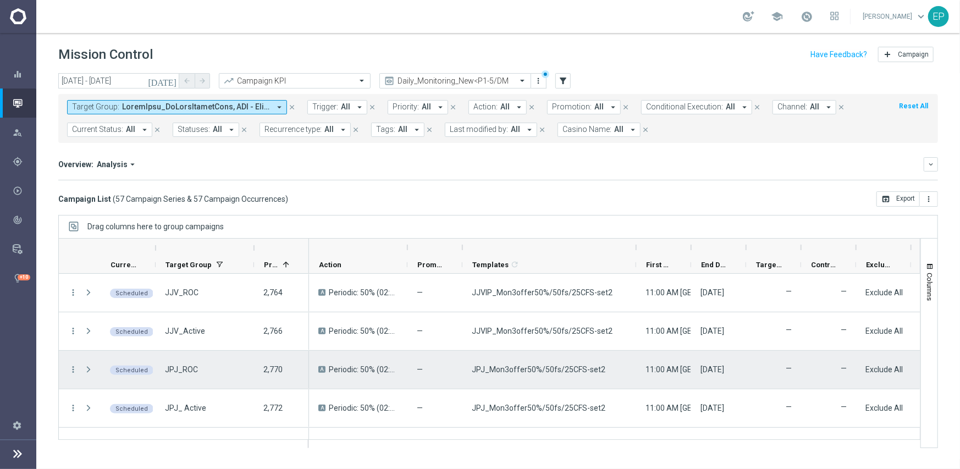
click at [499, 366] on span "JPJ_Mon3offer50%/50fs/25CFS-set2" at bounding box center [539, 370] width 134 height 10
click at [499, 367] on span "JPJ_Mon3offer50%/50fs/25CFS-set2" at bounding box center [539, 370] width 134 height 10
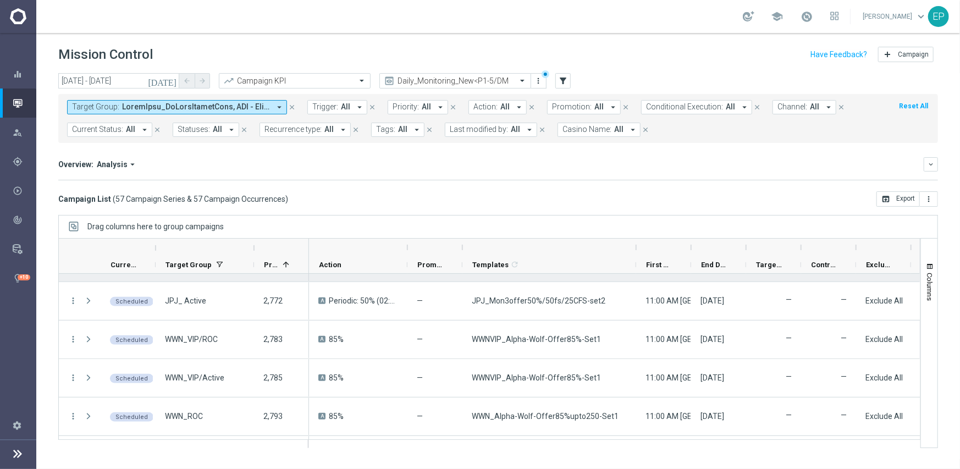
scroll to position [495, 0]
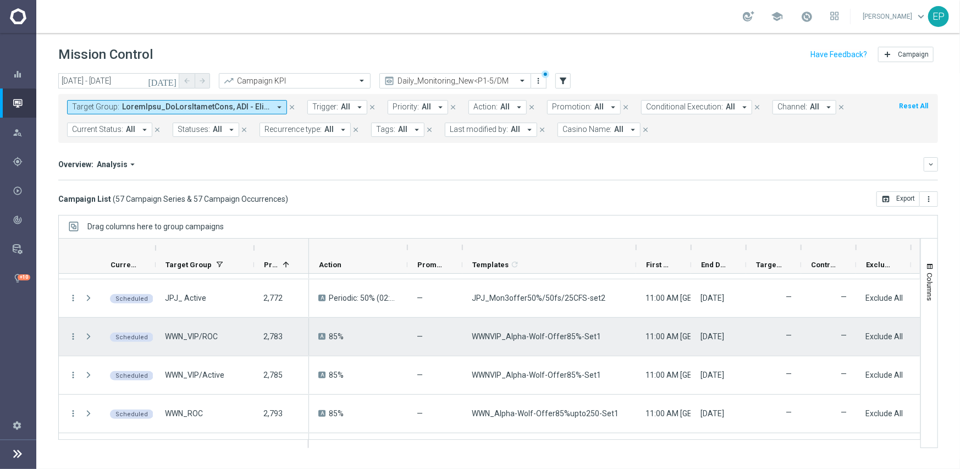
click at [544, 342] on div "WWNVIP_Alpha-Wolf-Offer85%-Set1" at bounding box center [550, 337] width 174 height 38
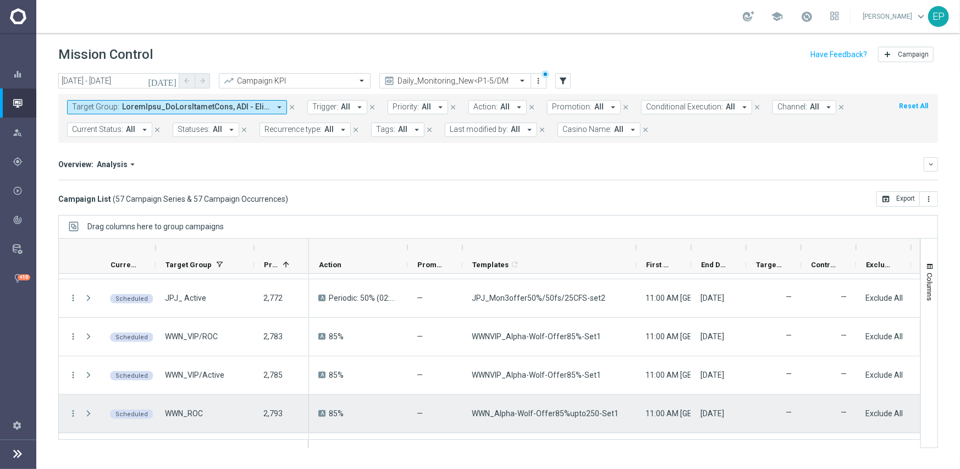
click at [512, 414] on span "WWN_Alpha-Wolf-Offer85%upto250-Set1" at bounding box center [545, 414] width 147 height 10
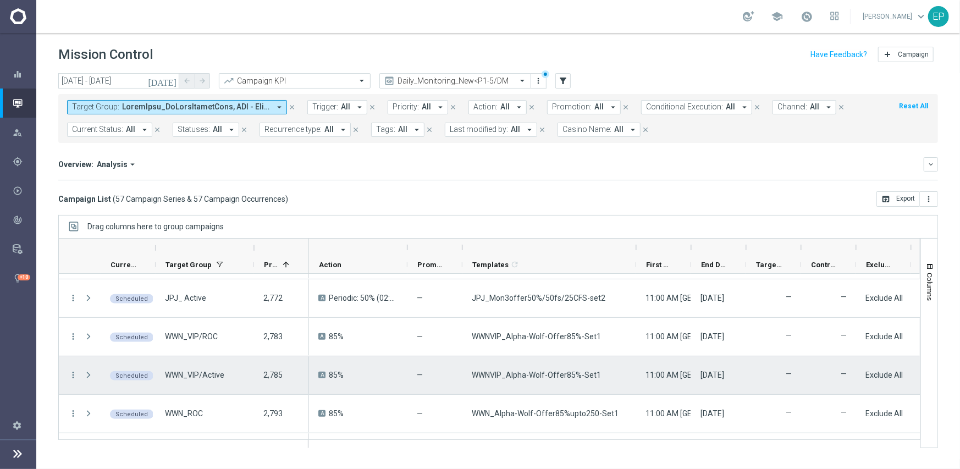
click at [555, 371] on span "WWNVIP_Alpha-Wolf-Offer85%-Set1" at bounding box center [536, 375] width 129 height 10
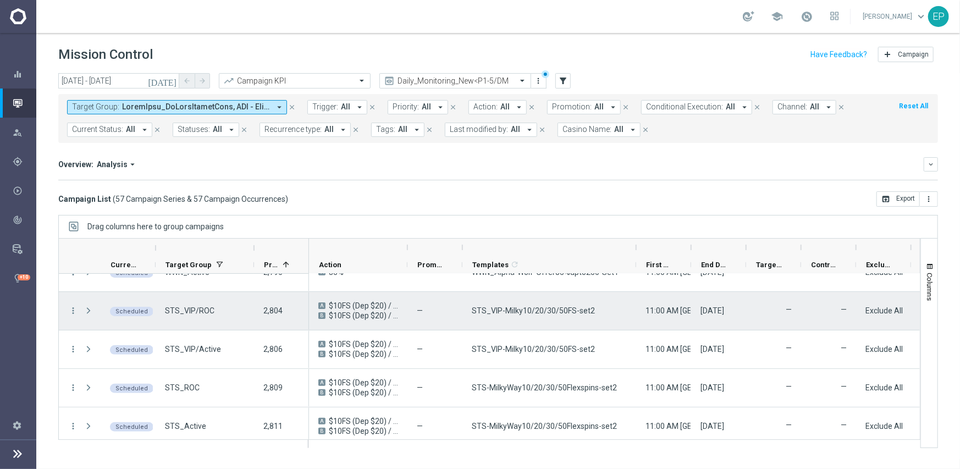
scroll to position [660, 0]
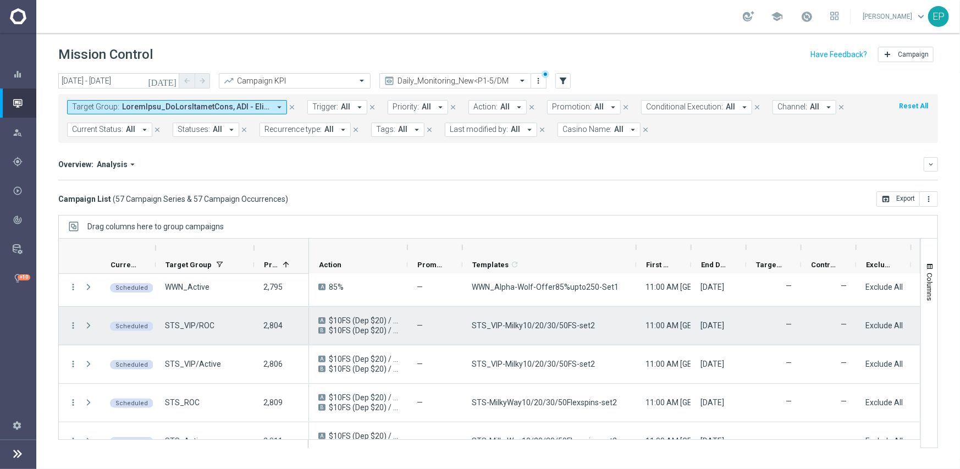
click at [551, 330] on span "STS_VIP-Milky10/20/30/50FS-set2" at bounding box center [533, 326] width 123 height 10
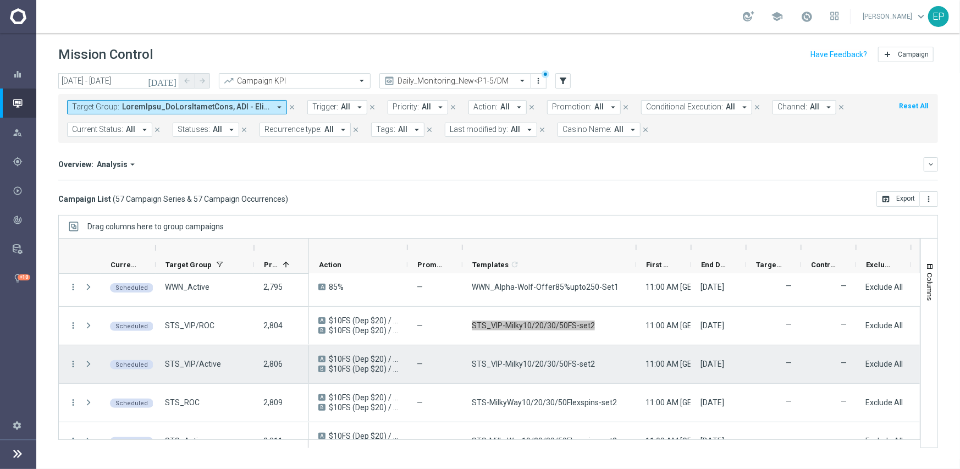
scroll to position [715, 0]
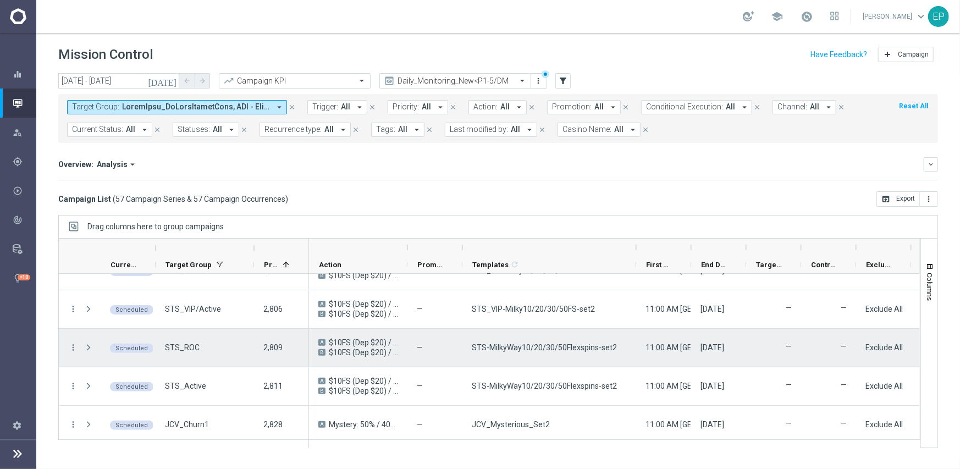
click at [563, 350] on span "STS-MilkyWay10/20/30/50Flexspins-set2" at bounding box center [544, 348] width 145 height 10
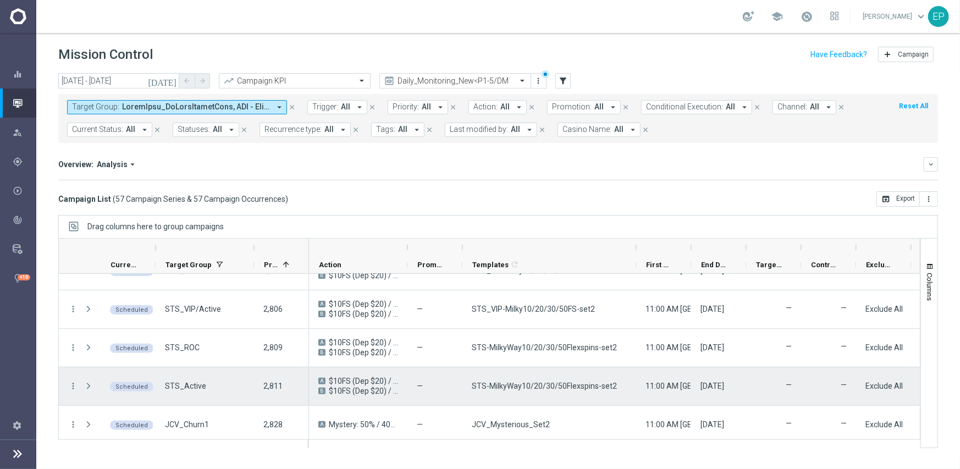
click at [513, 386] on span "STS-MilkyWay10/20/30/50Flexspins-set2" at bounding box center [544, 386] width 145 height 10
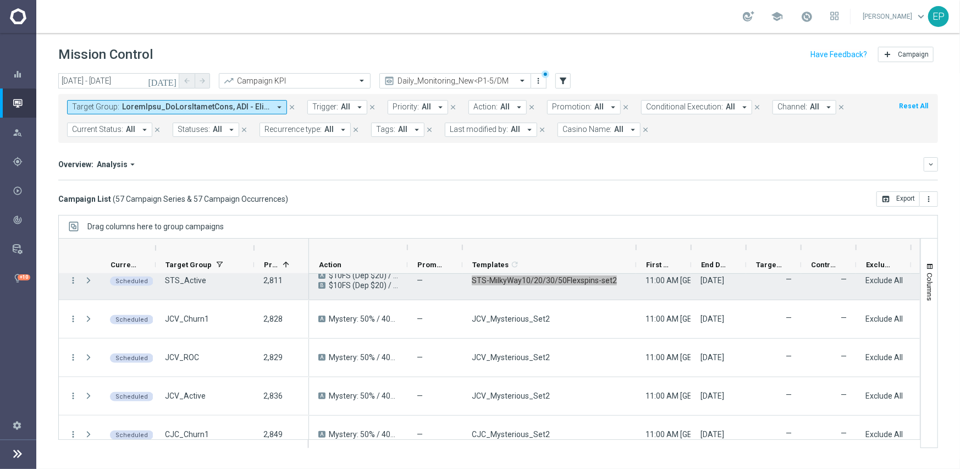
scroll to position [825, 0]
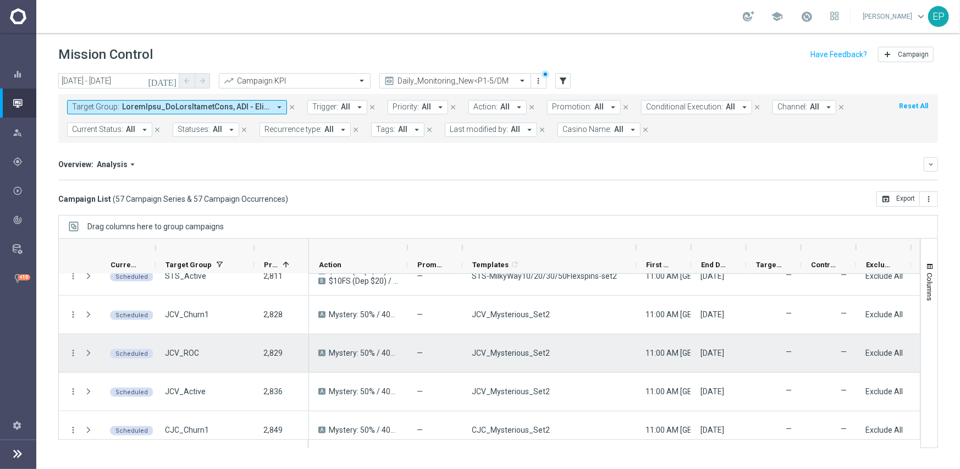
click at [508, 353] on span "JCV_Mysterious_Set2" at bounding box center [511, 353] width 78 height 10
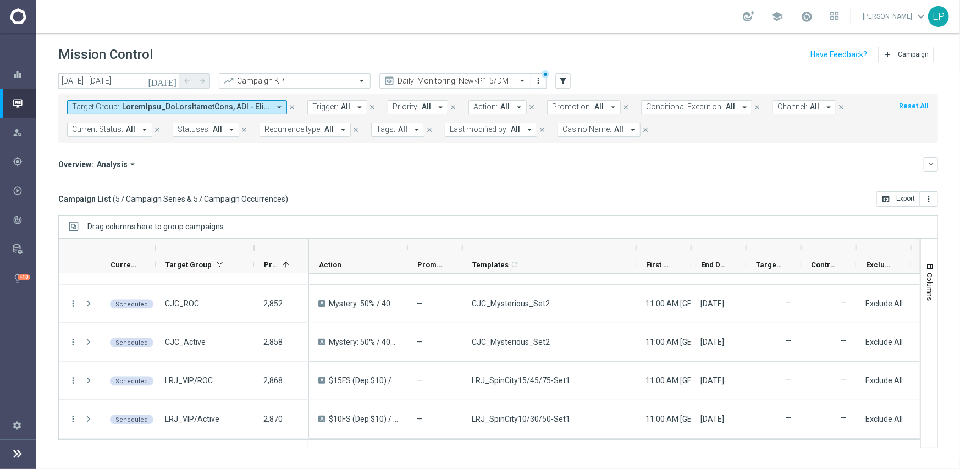
scroll to position [935, 0]
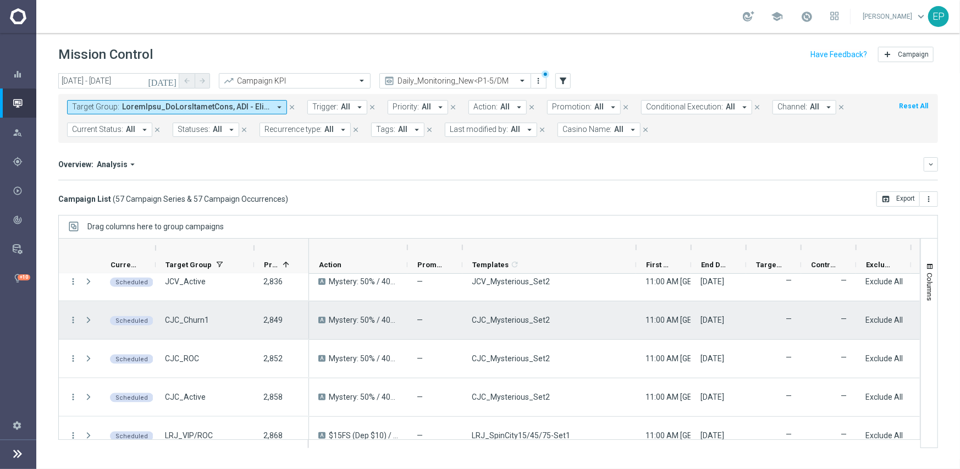
click at [507, 321] on span "CJC_Mysterious_Set2" at bounding box center [511, 320] width 78 height 10
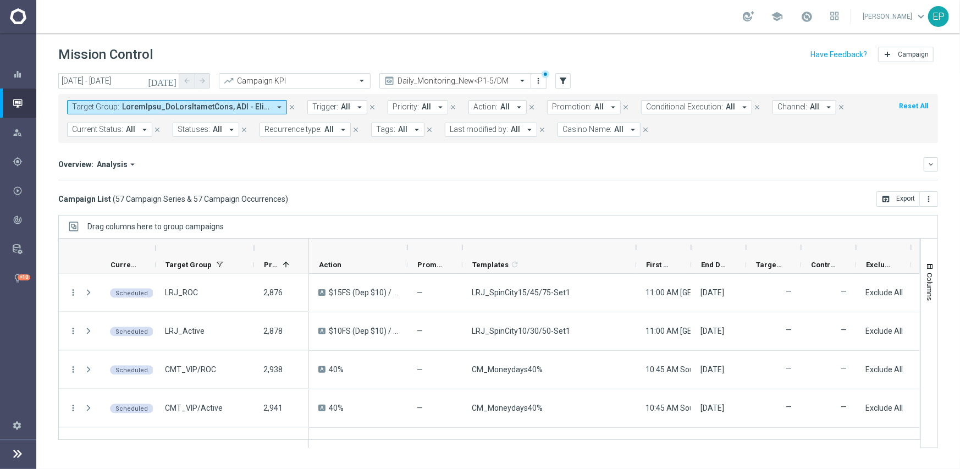
scroll to position [1210, 0]
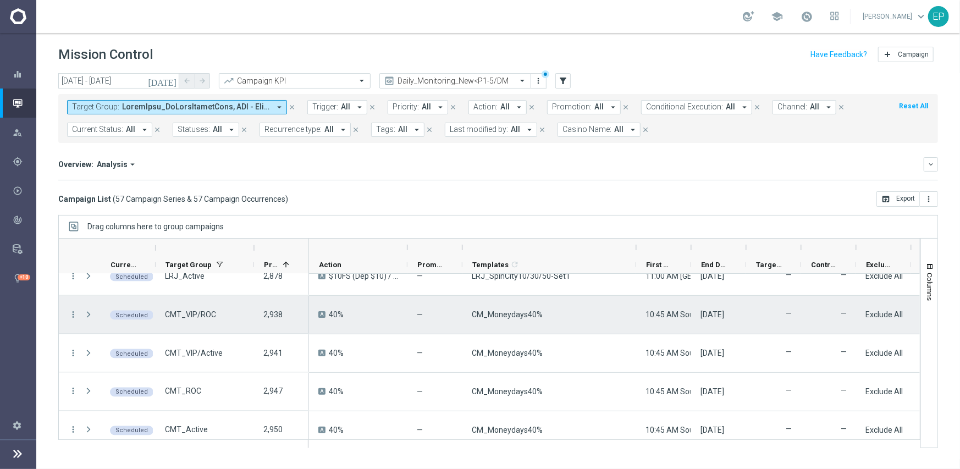
click at [495, 310] on span "CM_Moneydays40%" at bounding box center [507, 315] width 71 height 10
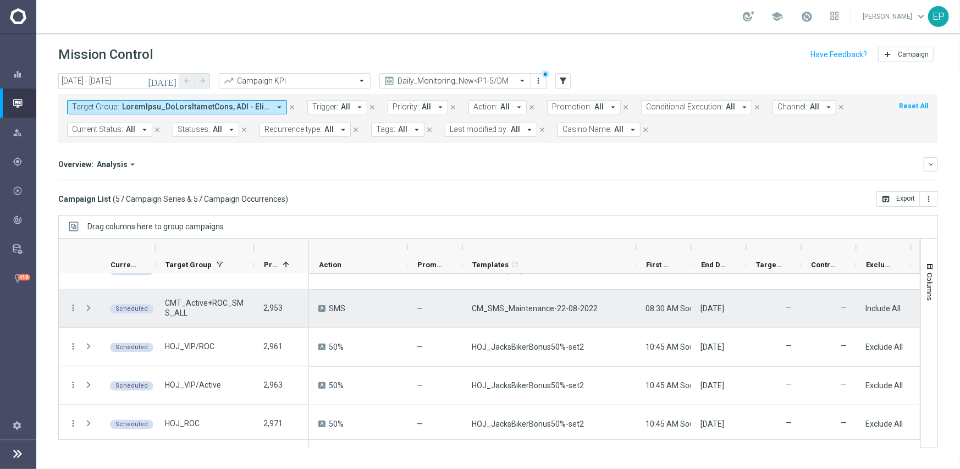
scroll to position [1375, 0]
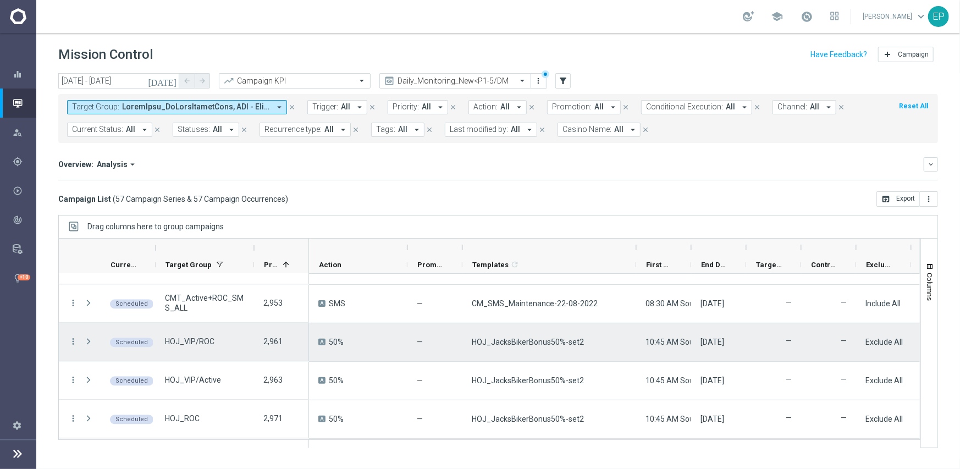
click at [505, 334] on div "HOJ_JacksBikerBonus50%-set2" at bounding box center [550, 342] width 174 height 38
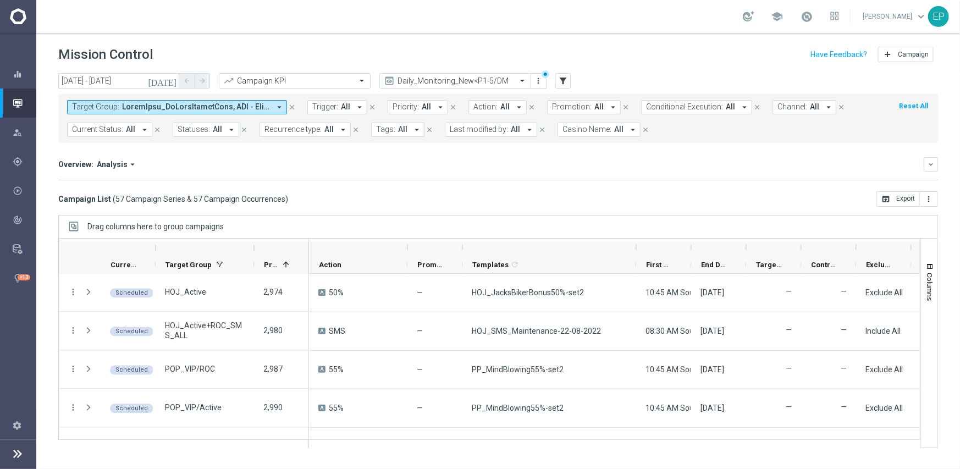
scroll to position [1595, 0]
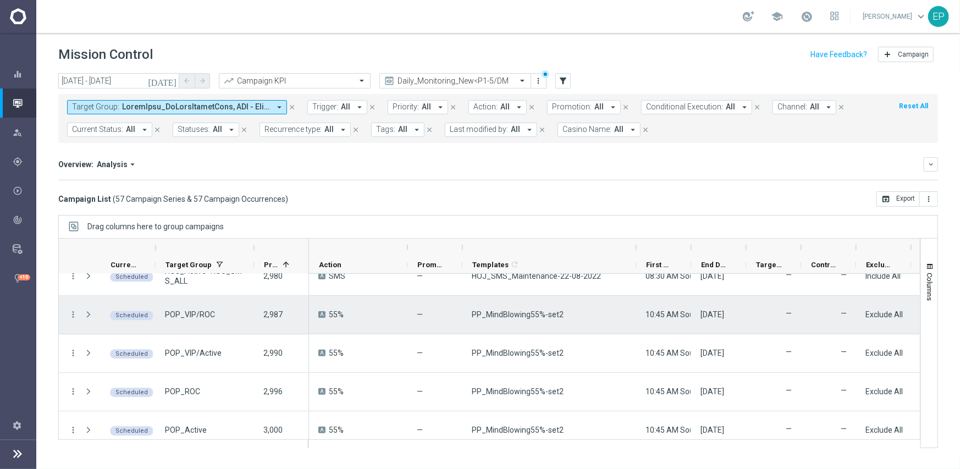
click at [535, 314] on span "PP_MindBlowing55%-set2" at bounding box center [518, 315] width 92 height 10
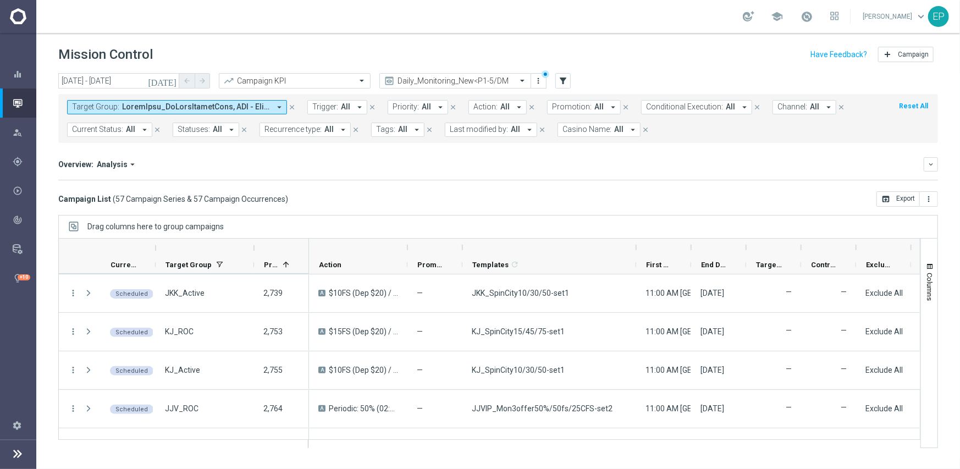
scroll to position [0, 0]
